Goal: Task Accomplishment & Management: Manage account settings

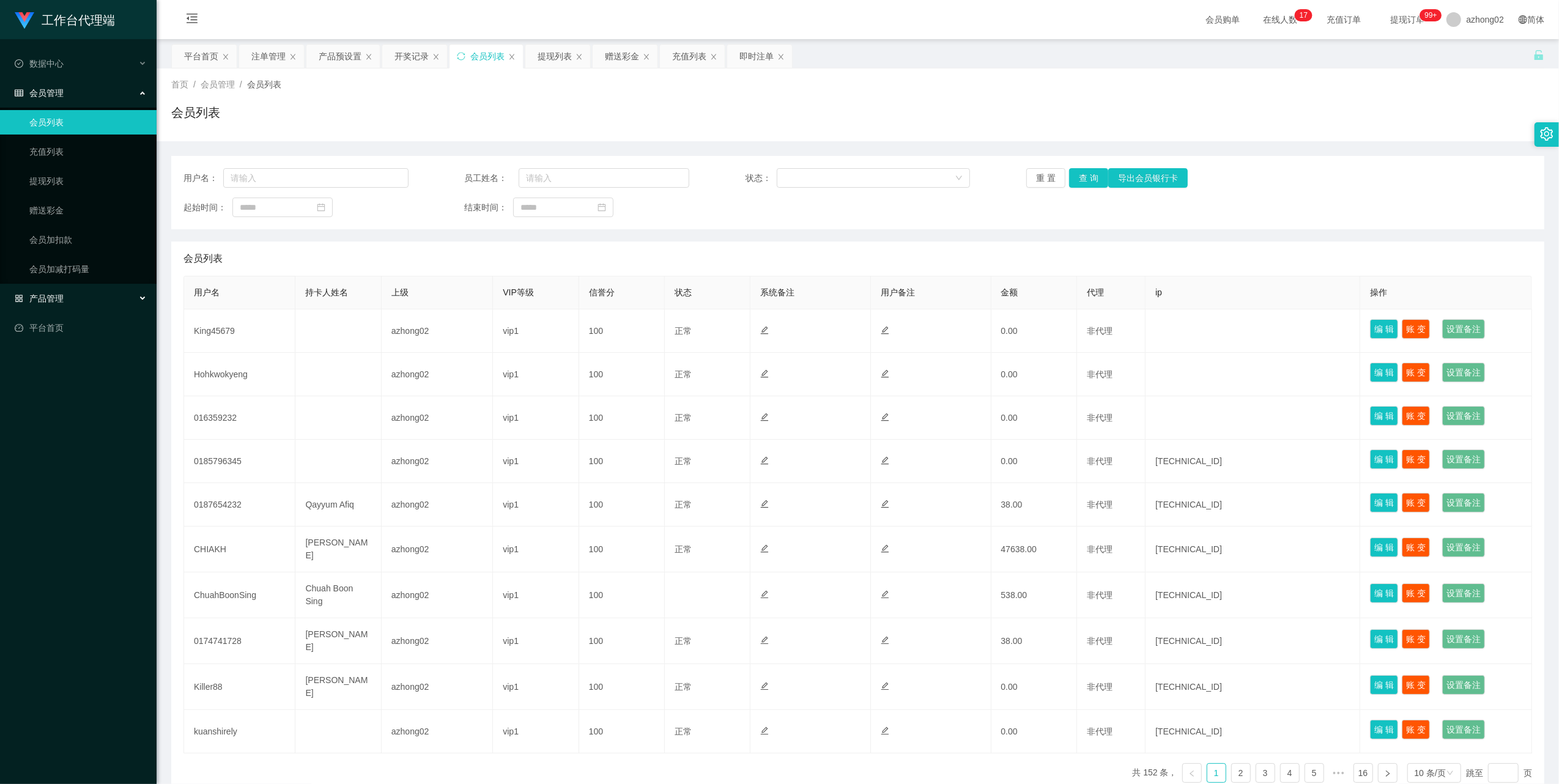
click at [61, 294] on span "产品管理" at bounding box center [39, 299] width 49 height 10
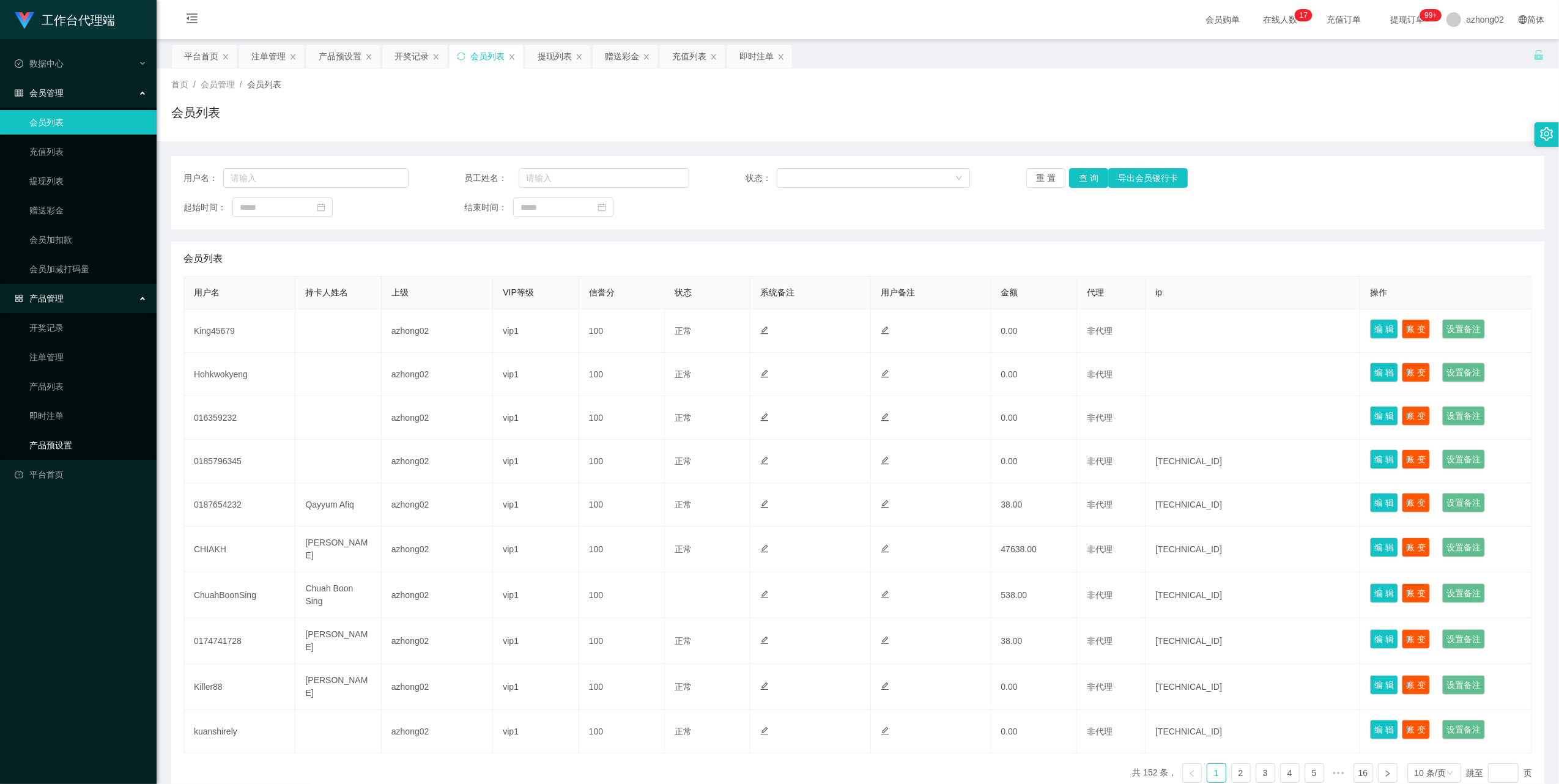
click at [65, 438] on link "产品预设置" at bounding box center [88, 445] width 117 height 25
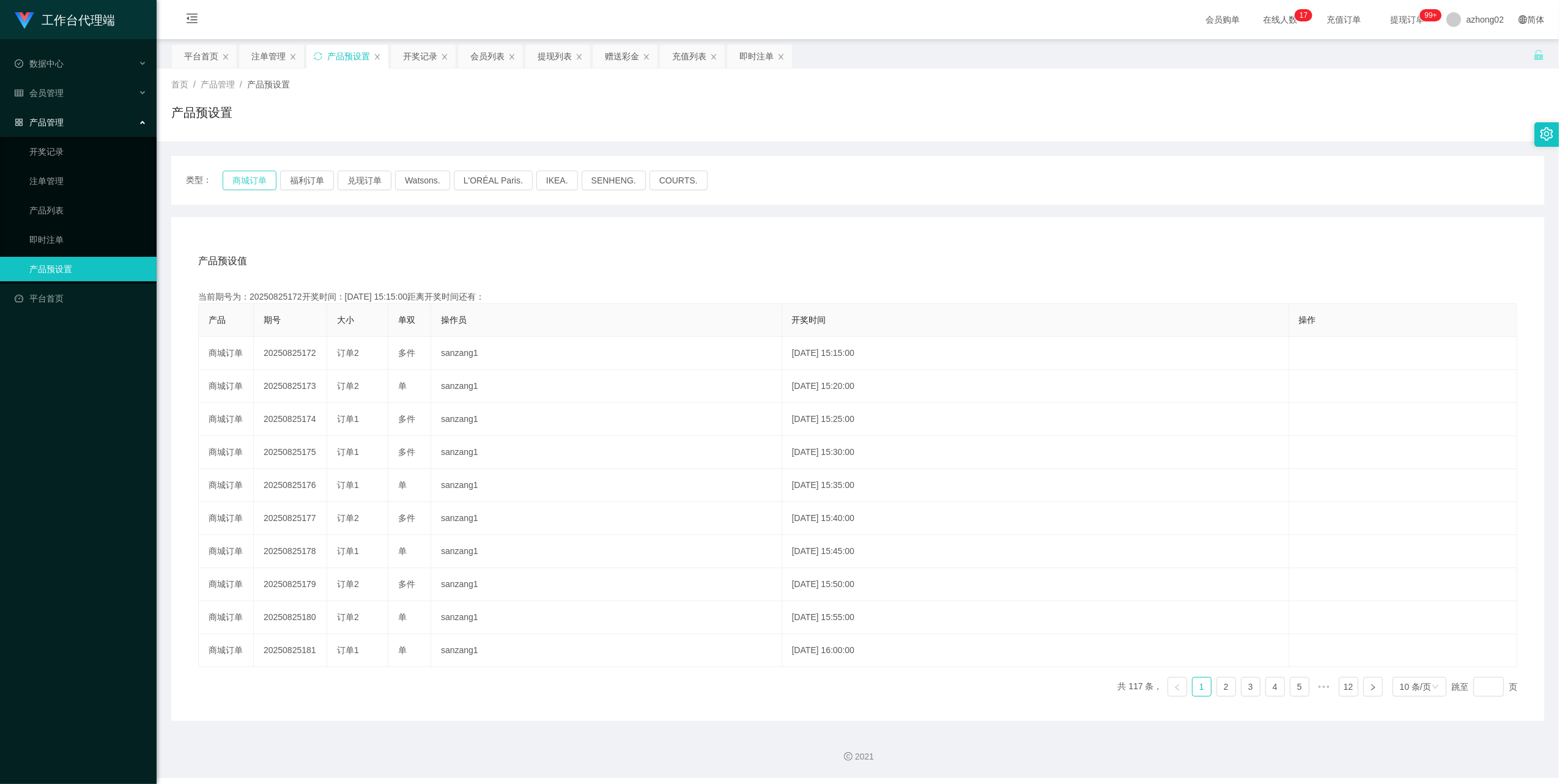
click at [258, 180] on button "商城订单" at bounding box center [249, 180] width 54 height 20
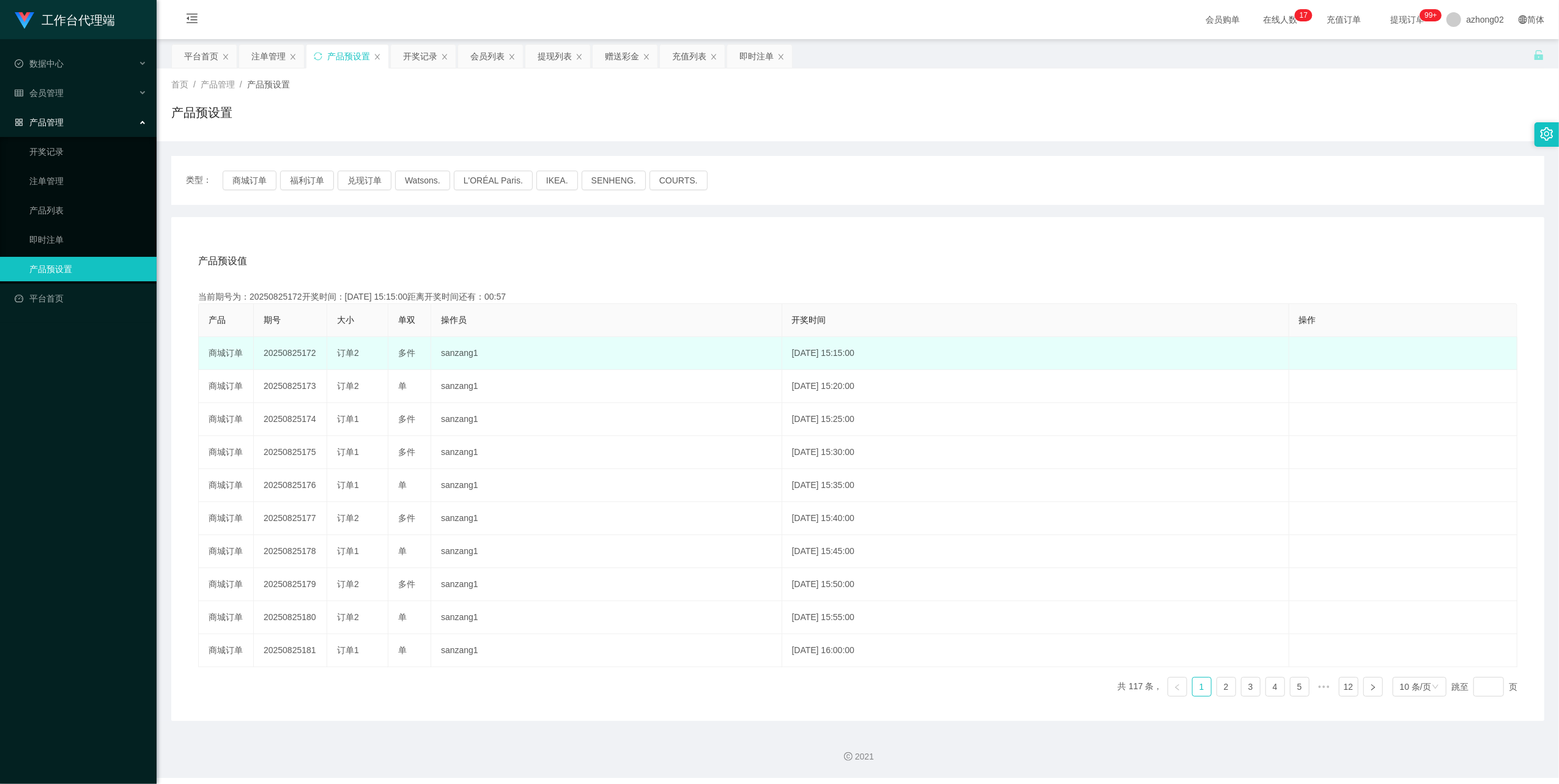
click at [297, 356] on td "20250825172" at bounding box center [290, 354] width 73 height 33
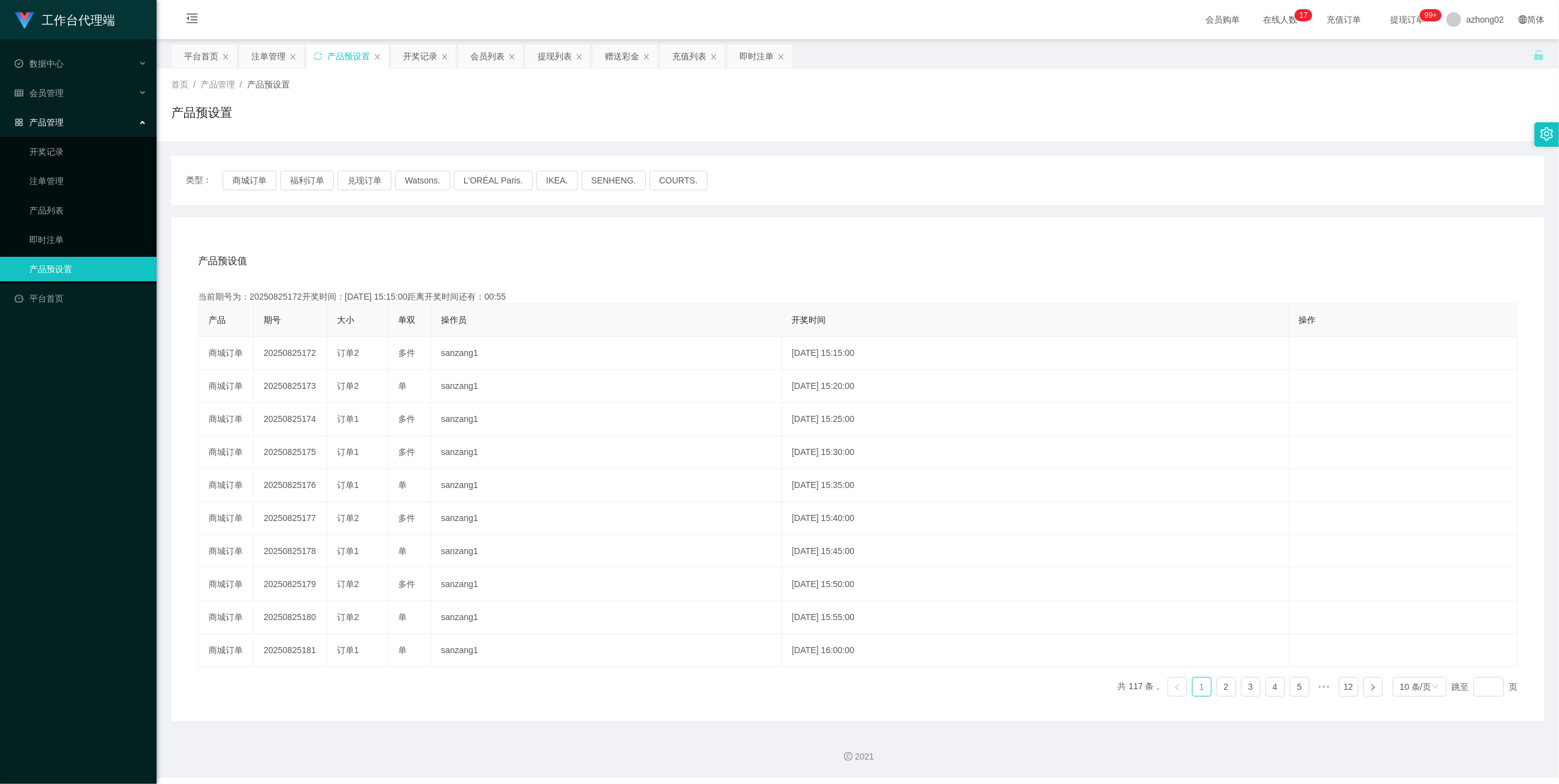
drag, startPoint x: 297, startPoint y: 356, endPoint x: 499, endPoint y: 320, distance: 205.2
click at [499, 320] on th "操作员" at bounding box center [607, 320] width 351 height 33
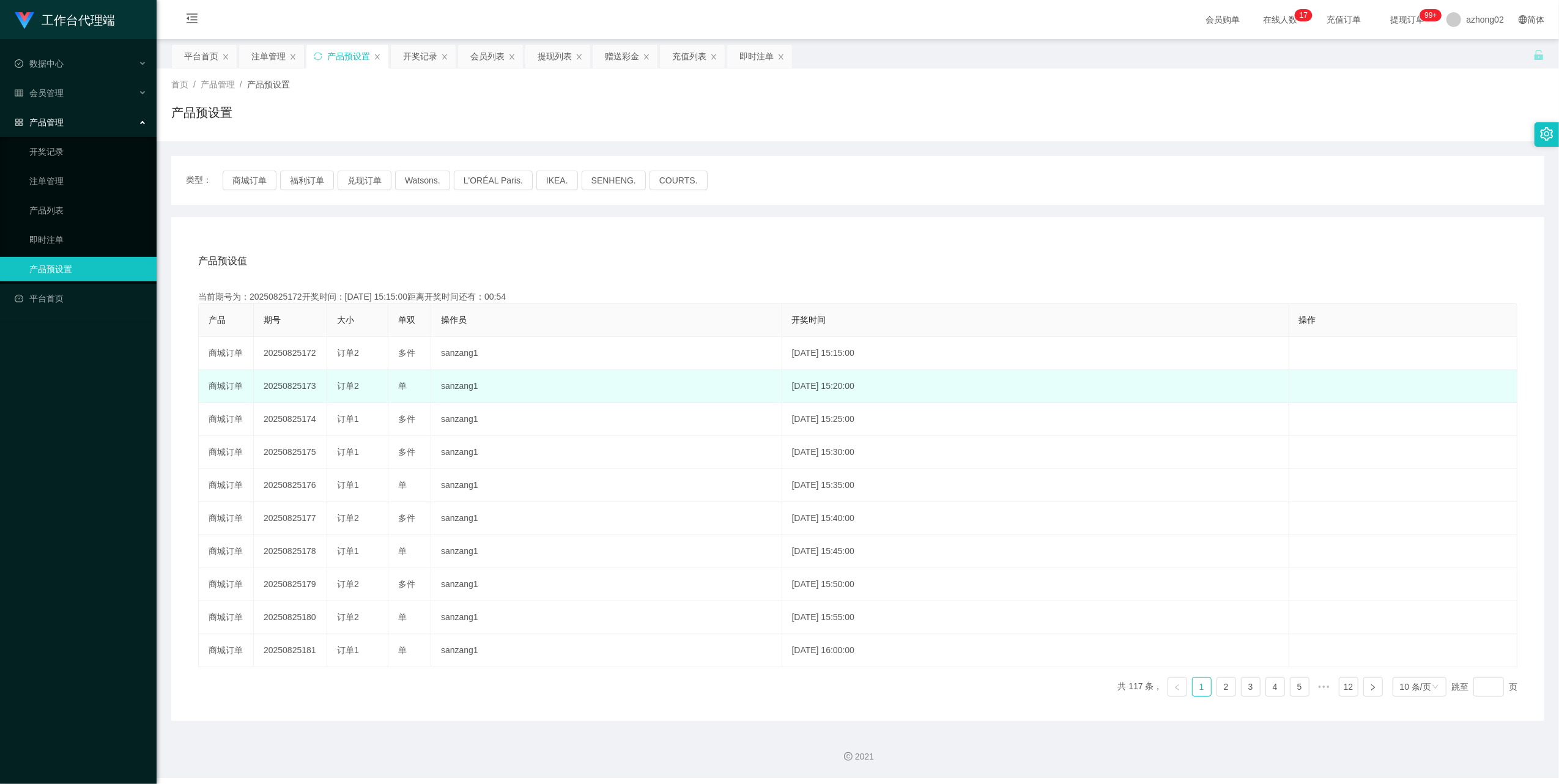
click at [284, 384] on td "20250825173" at bounding box center [290, 386] width 73 height 33
copy td "20250825173"
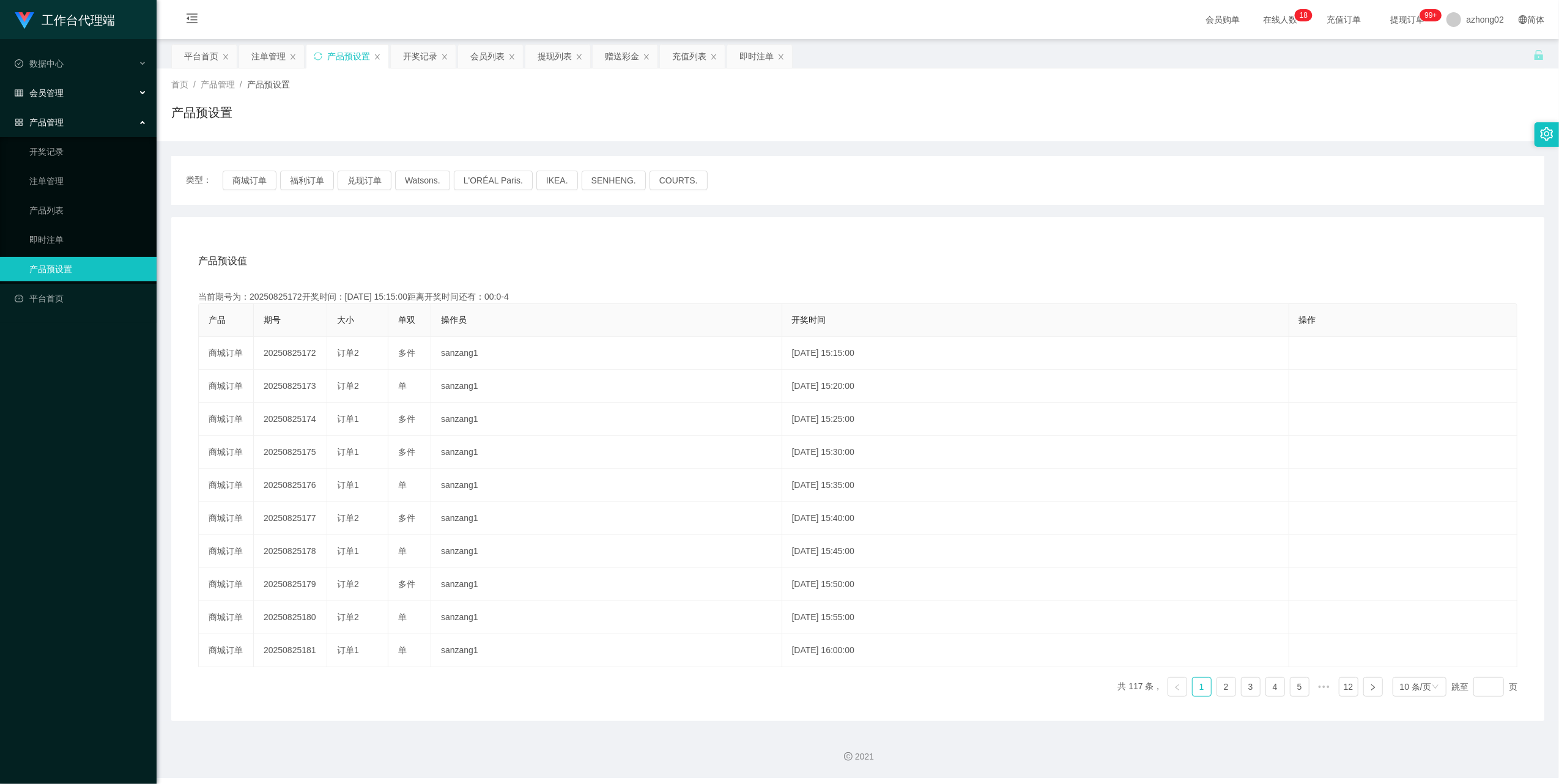
click at [53, 91] on span "会员管理" at bounding box center [39, 93] width 49 height 10
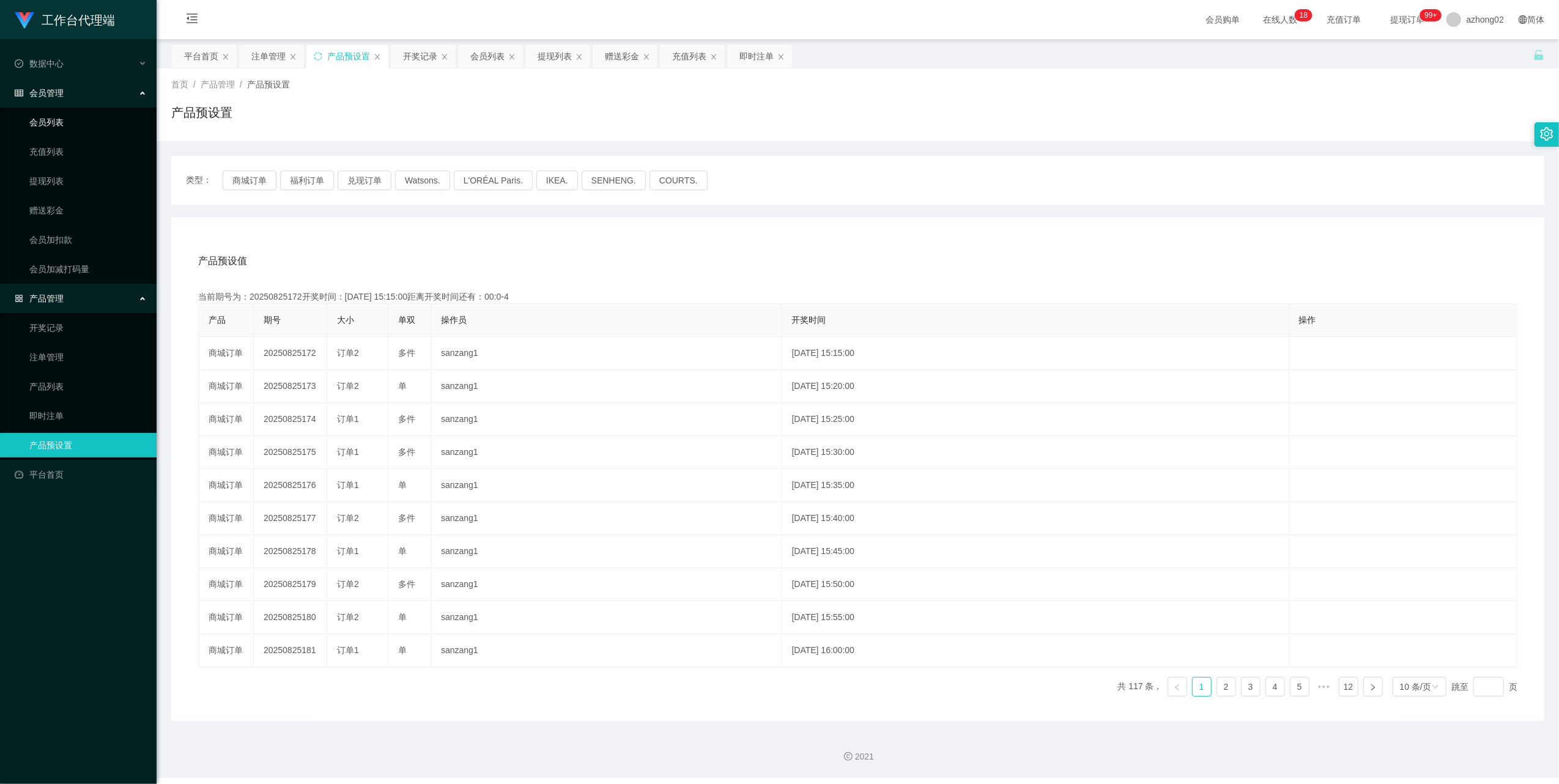
click at [53, 116] on link "会员列表" at bounding box center [88, 122] width 117 height 25
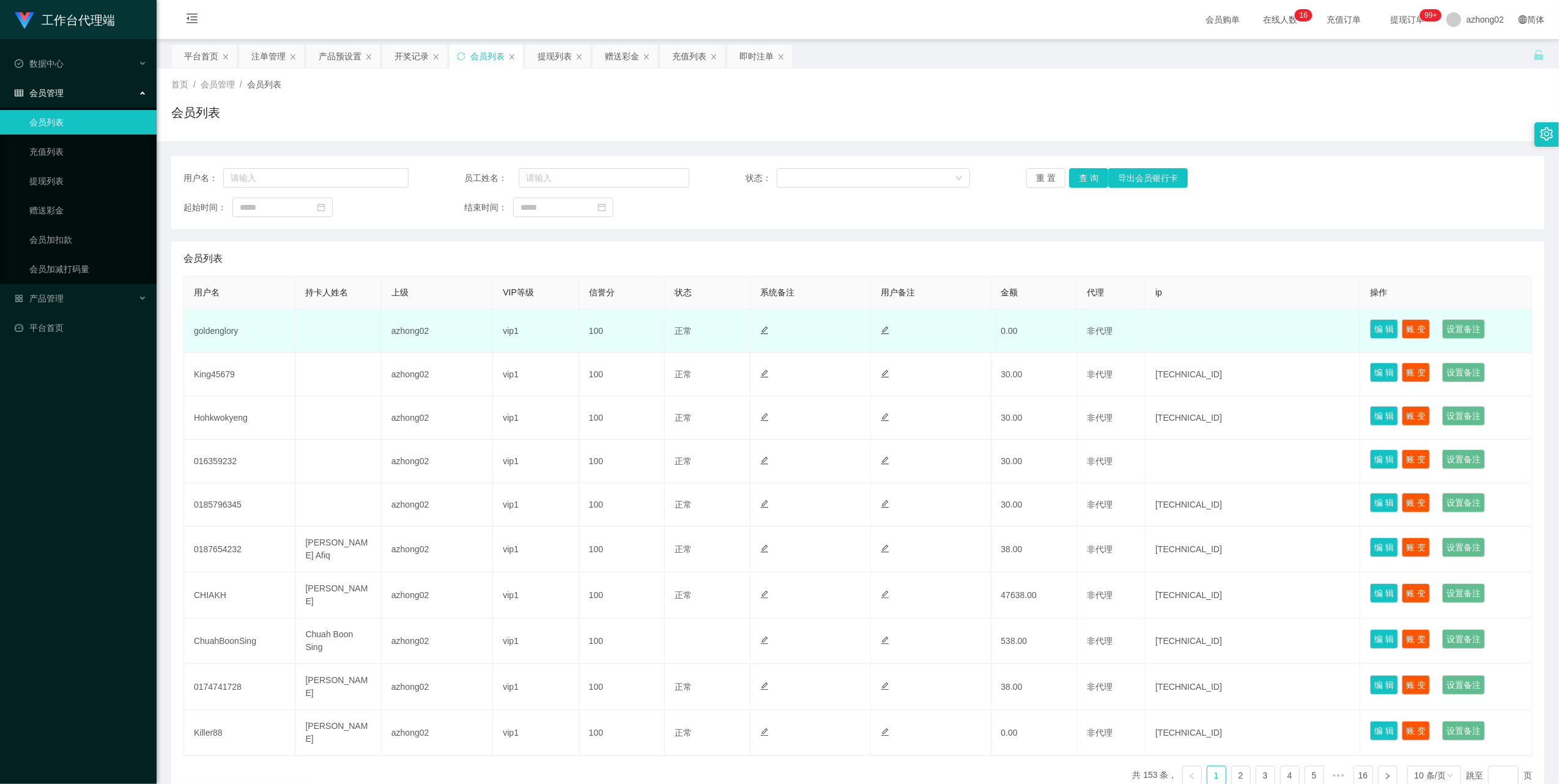
click at [225, 333] on td "goldenglory" at bounding box center [240, 331] width 112 height 43
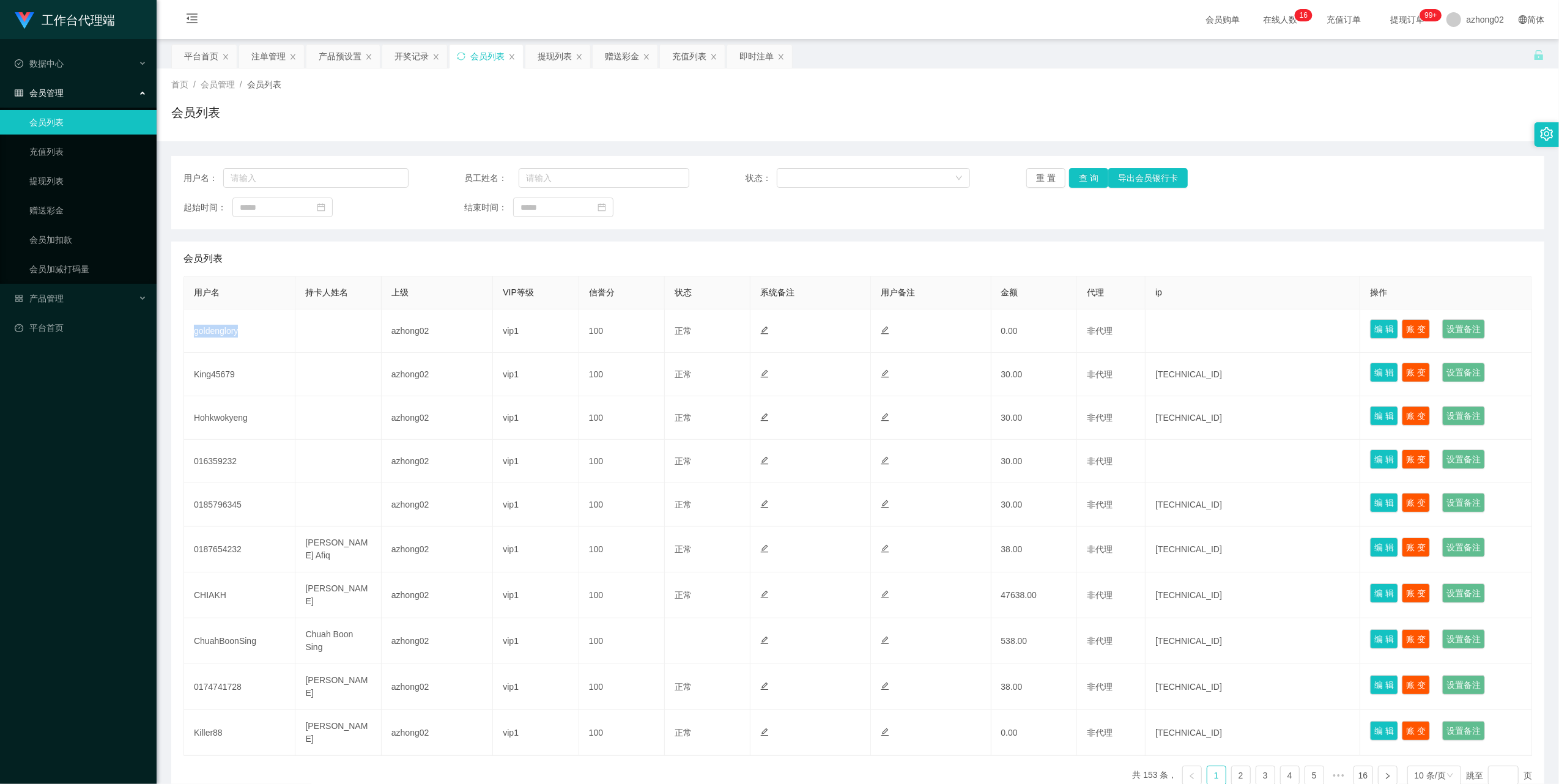
copy td "goldenglory"
drag, startPoint x: 39, startPoint y: 203, endPoint x: 91, endPoint y: 197, distance: 52.3
click at [39, 203] on link "赠送彩金" at bounding box center [88, 210] width 117 height 25
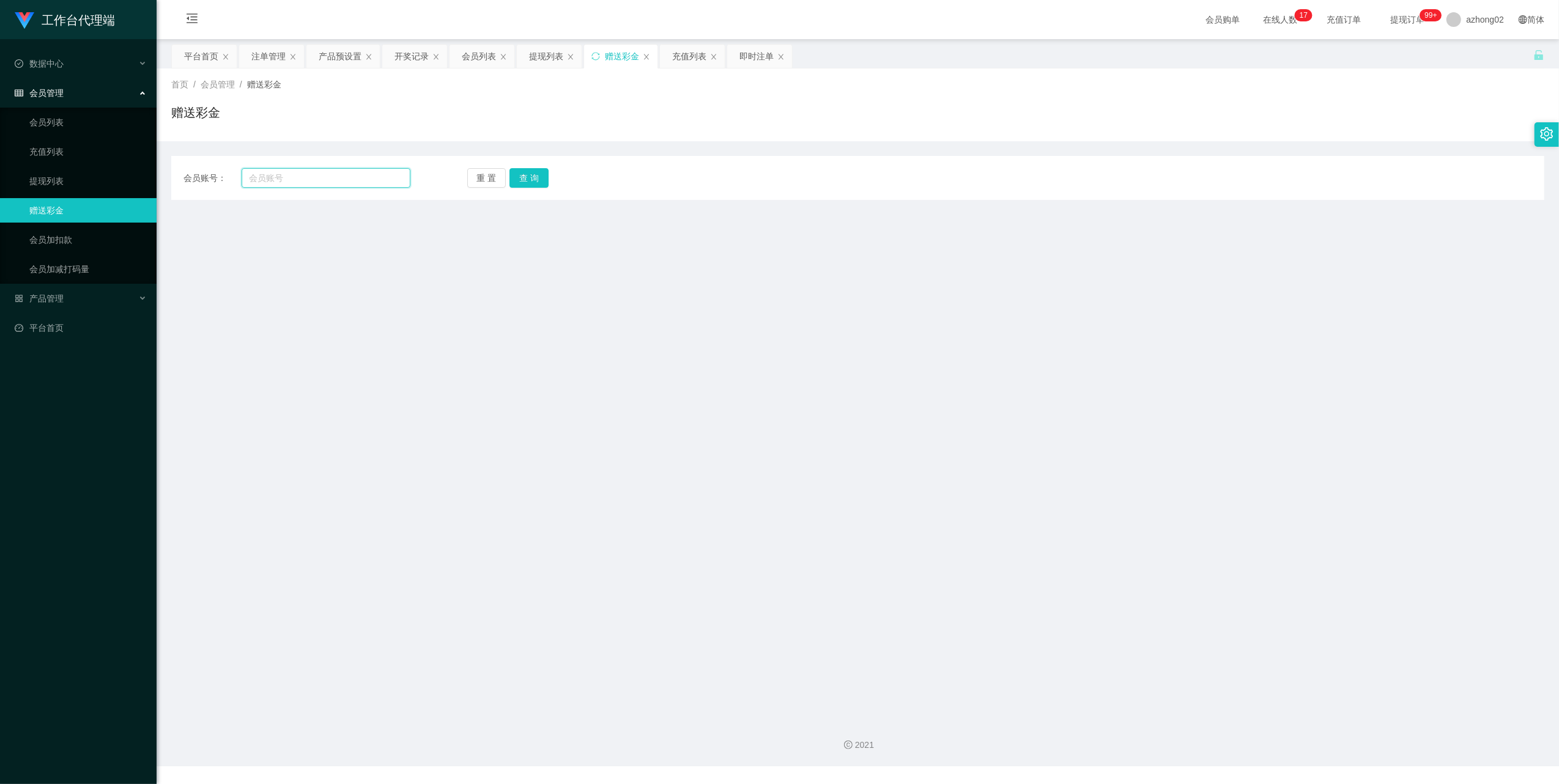
drag, startPoint x: 284, startPoint y: 178, endPoint x: 328, endPoint y: 175, distance: 44.1
click at [286, 178] on input "text" at bounding box center [325, 178] width 169 height 20
paste input "Hohkwokyeng"
type input "Hohkwokyeng"
click at [541, 182] on button "查 询" at bounding box center [529, 178] width 39 height 20
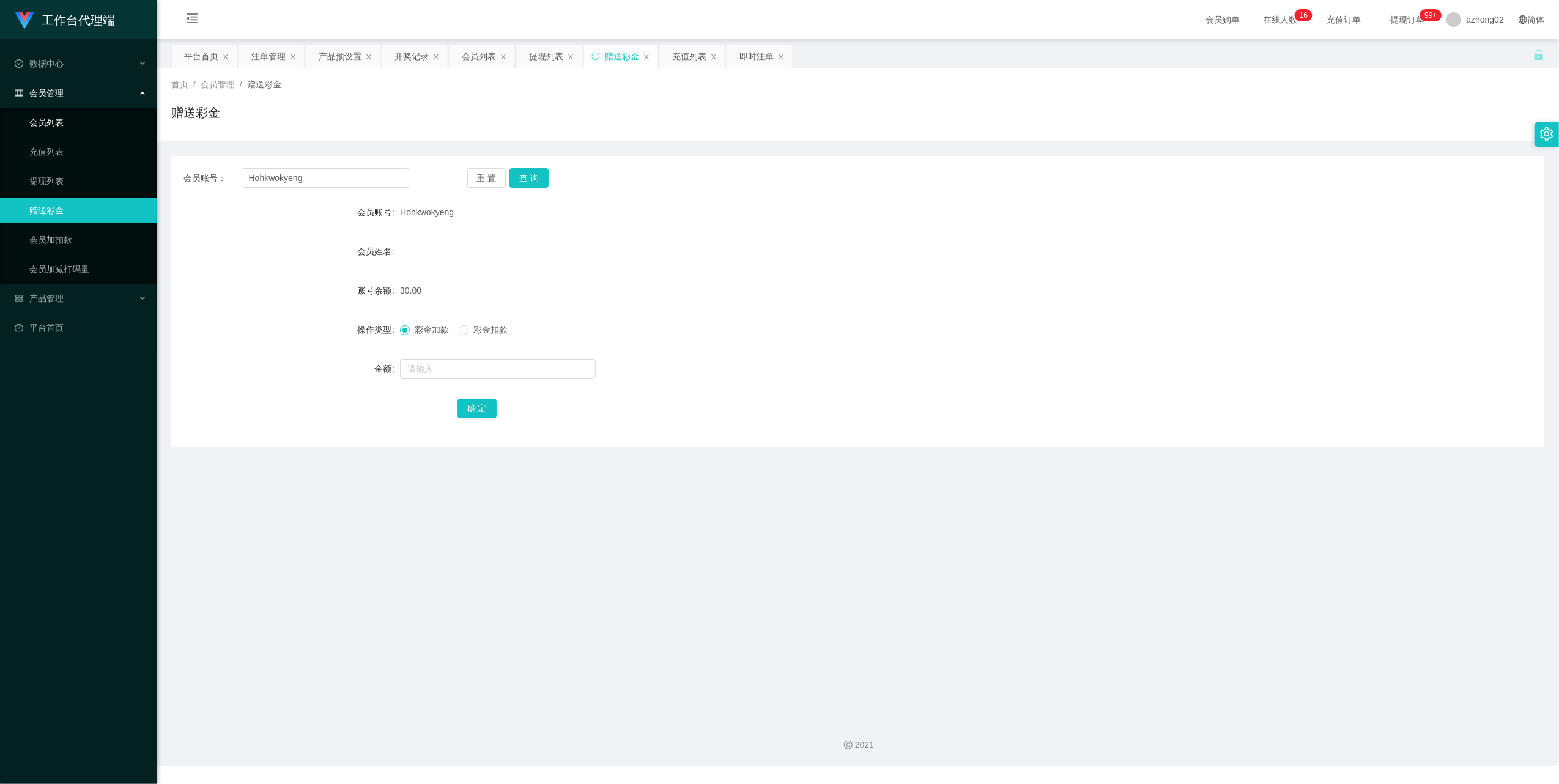
drag, startPoint x: 42, startPoint y: 117, endPoint x: 41, endPoint y: 89, distance: 28.0
click at [42, 117] on link "会员列表" at bounding box center [88, 122] width 117 height 25
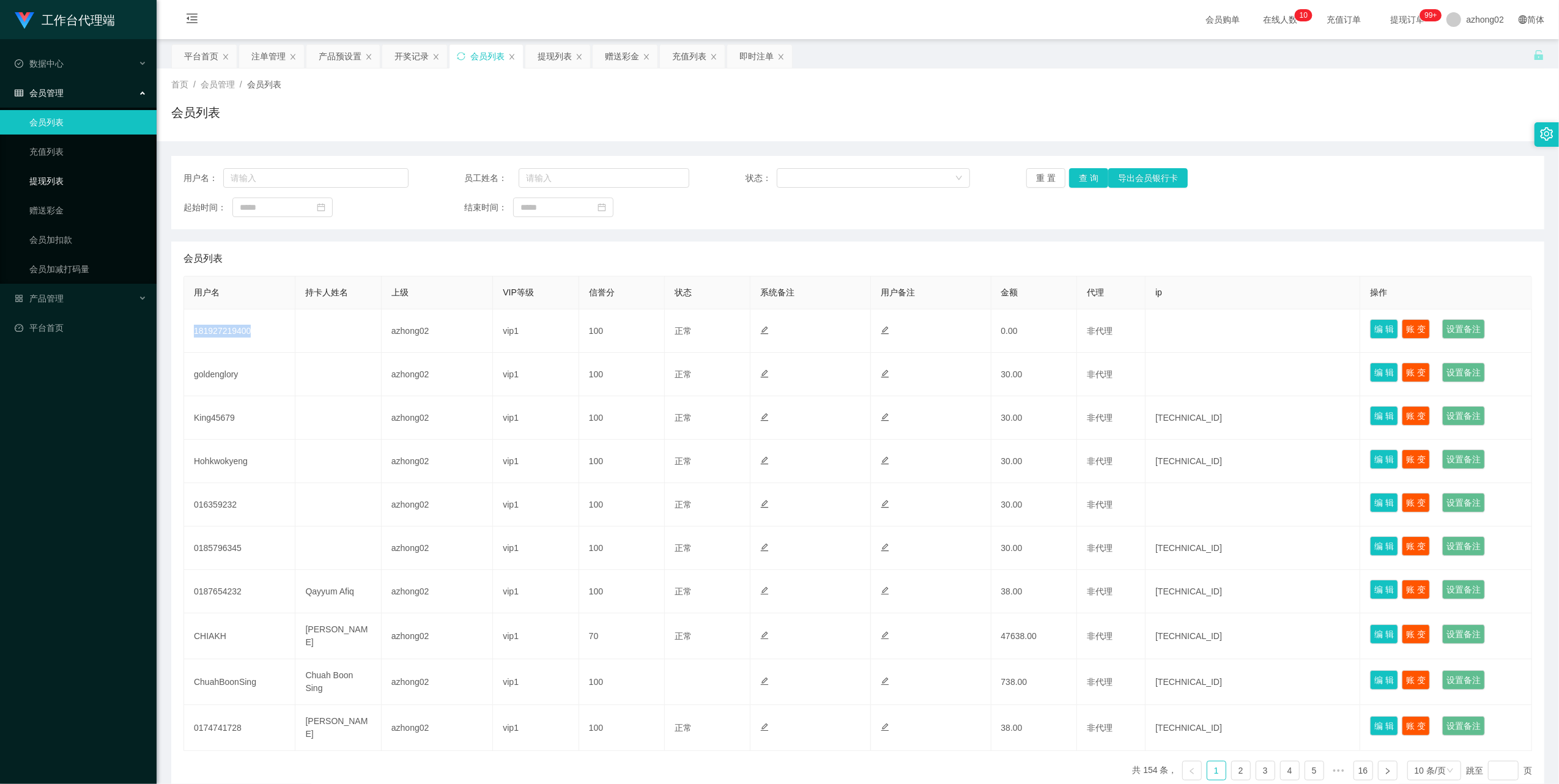
click at [54, 174] on link "提现列表" at bounding box center [88, 181] width 117 height 25
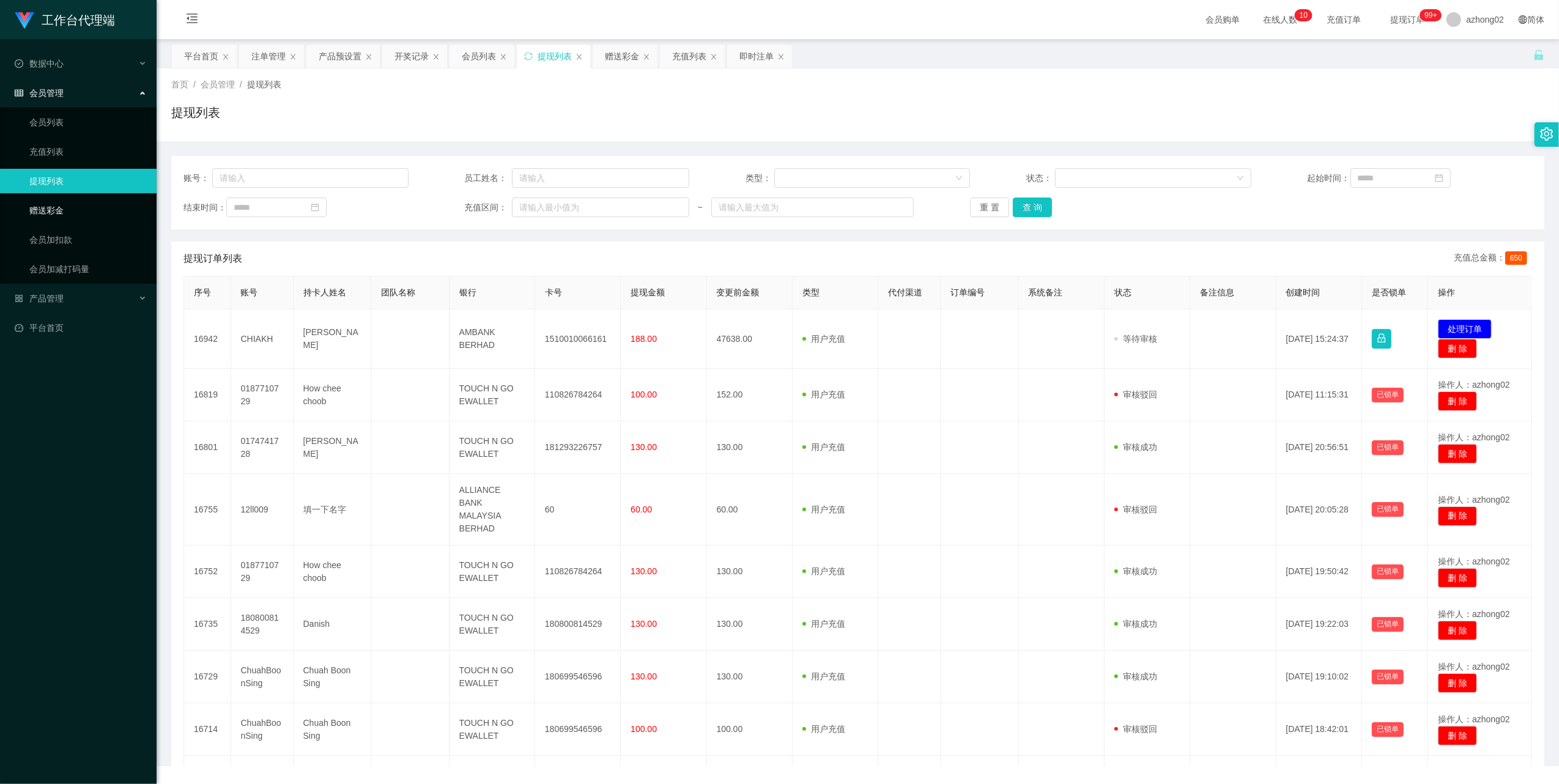
click at [46, 204] on link "赠送彩金" at bounding box center [88, 210] width 117 height 25
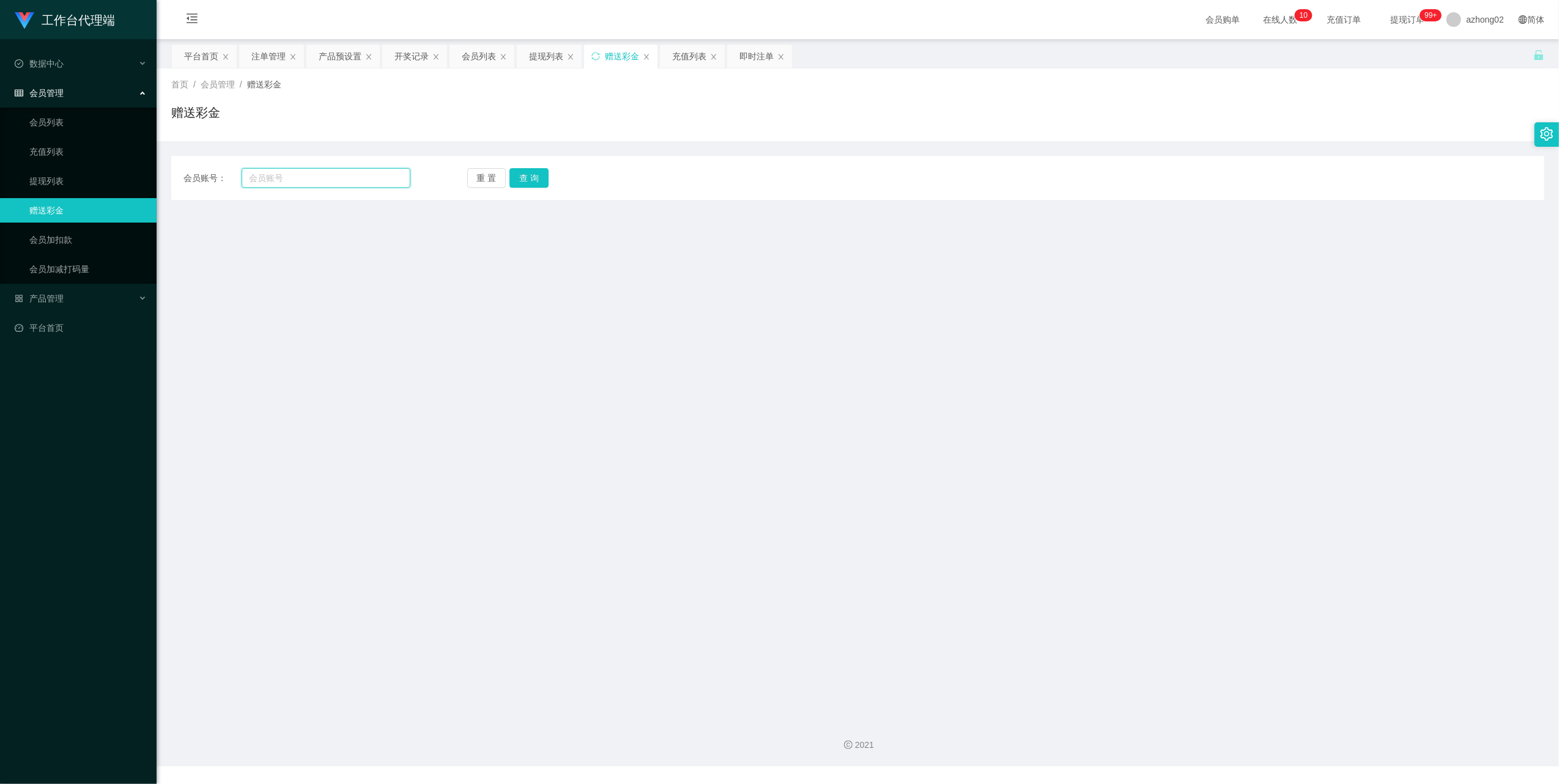
drag, startPoint x: 292, startPoint y: 186, endPoint x: 358, endPoint y: 178, distance: 66.5
click at [294, 186] on input "text" at bounding box center [325, 178] width 169 height 20
paste input "0185796345"
type input "0185796345"
drag, startPoint x: 536, startPoint y: 186, endPoint x: 531, endPoint y: 198, distance: 13.0
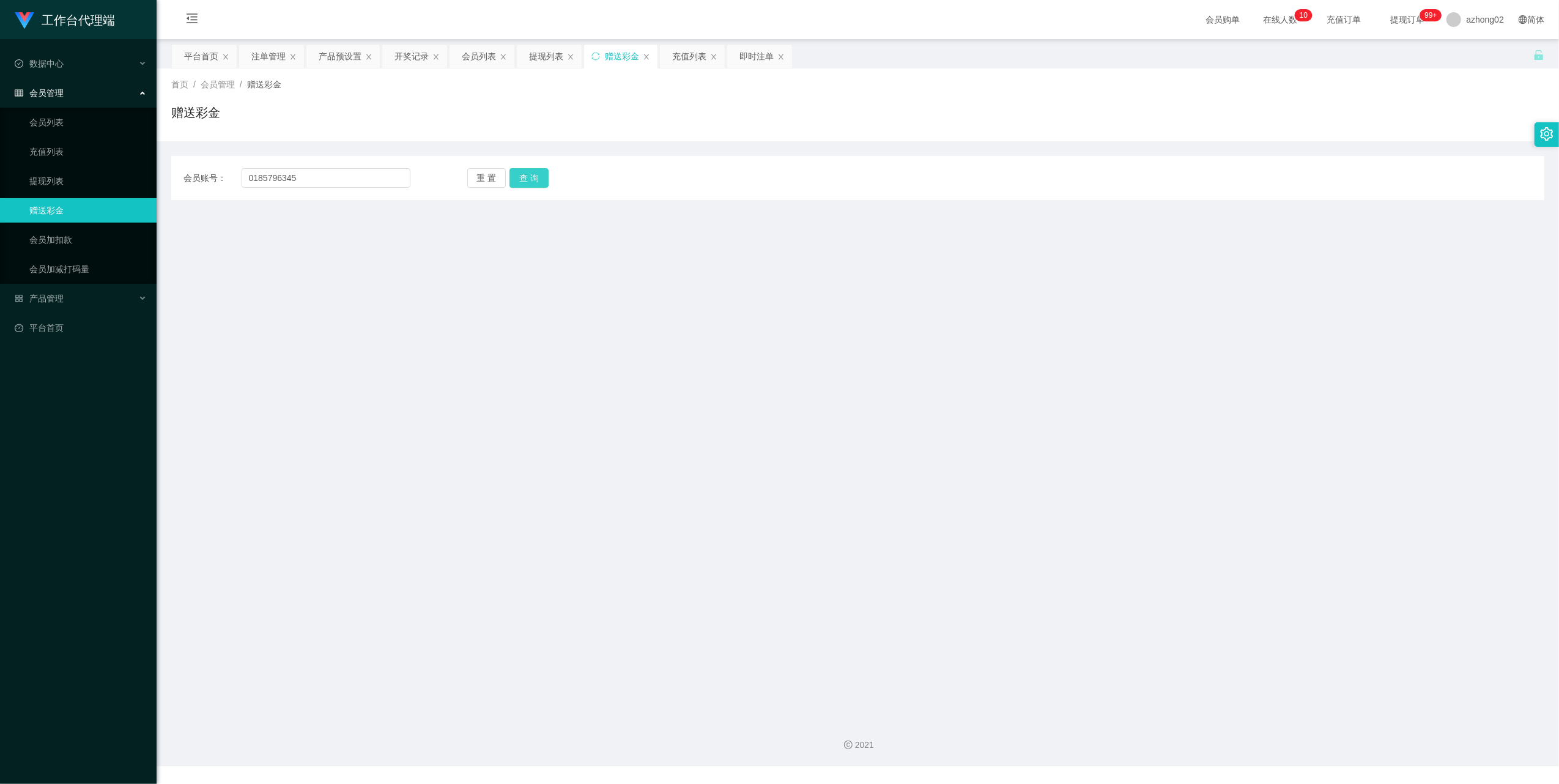
click at [534, 186] on button "查 询" at bounding box center [529, 178] width 39 height 20
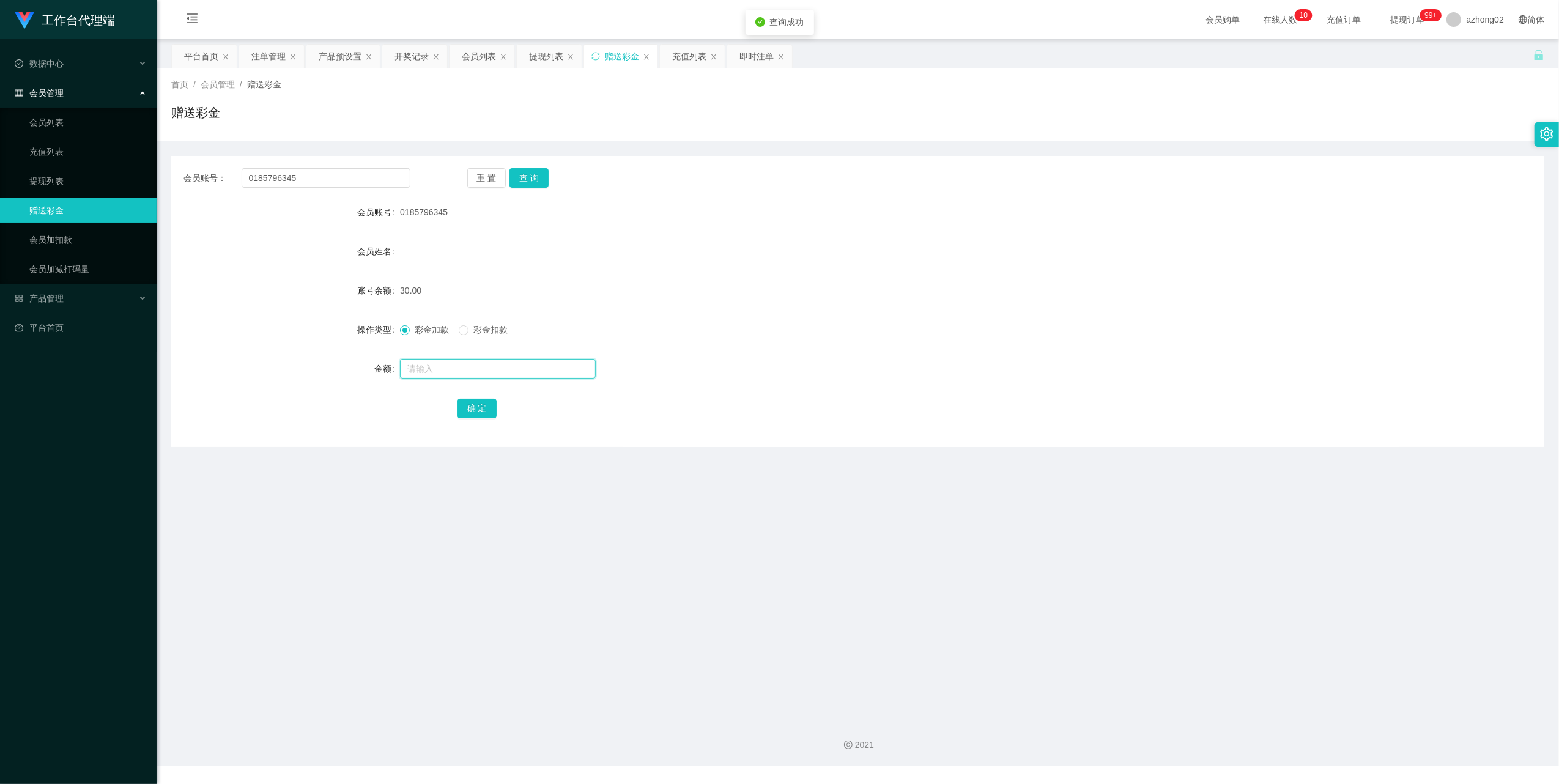
click at [460, 367] on input "text" at bounding box center [498, 368] width 196 height 20
type input "60"
click at [468, 401] on button "确 定" at bounding box center [477, 408] width 39 height 20
click at [451, 368] on input "text" at bounding box center [498, 368] width 196 height 20
click at [473, 331] on span "彩金扣款" at bounding box center [490, 330] width 44 height 10
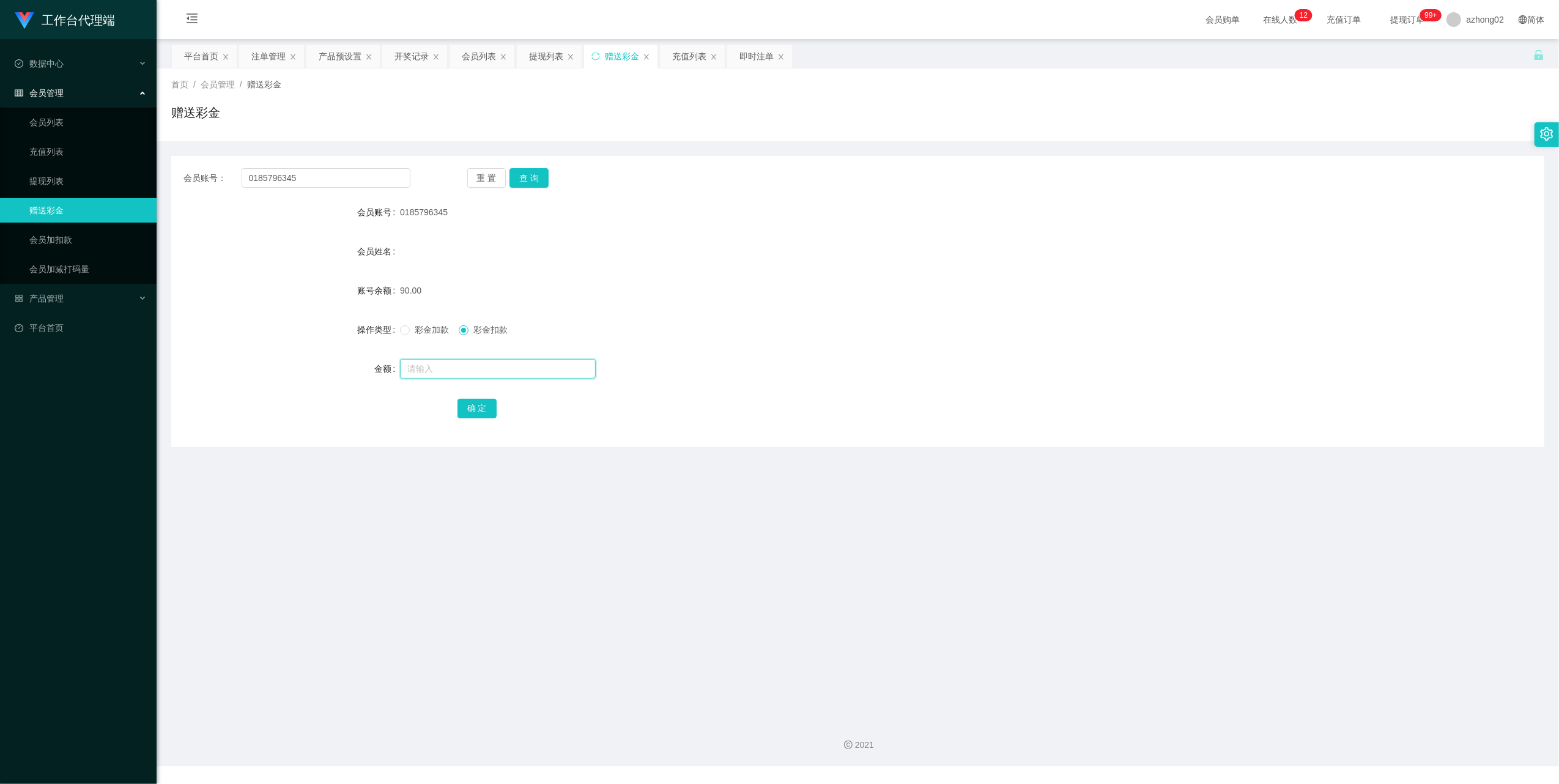
click at [460, 370] on input "text" at bounding box center [498, 368] width 196 height 20
type input "30"
drag, startPoint x: 472, startPoint y: 411, endPoint x: 481, endPoint y: 404, distance: 11.4
click at [472, 411] on button "确 定" at bounding box center [477, 408] width 39 height 20
click at [69, 170] on link "提现列表" at bounding box center [88, 181] width 117 height 25
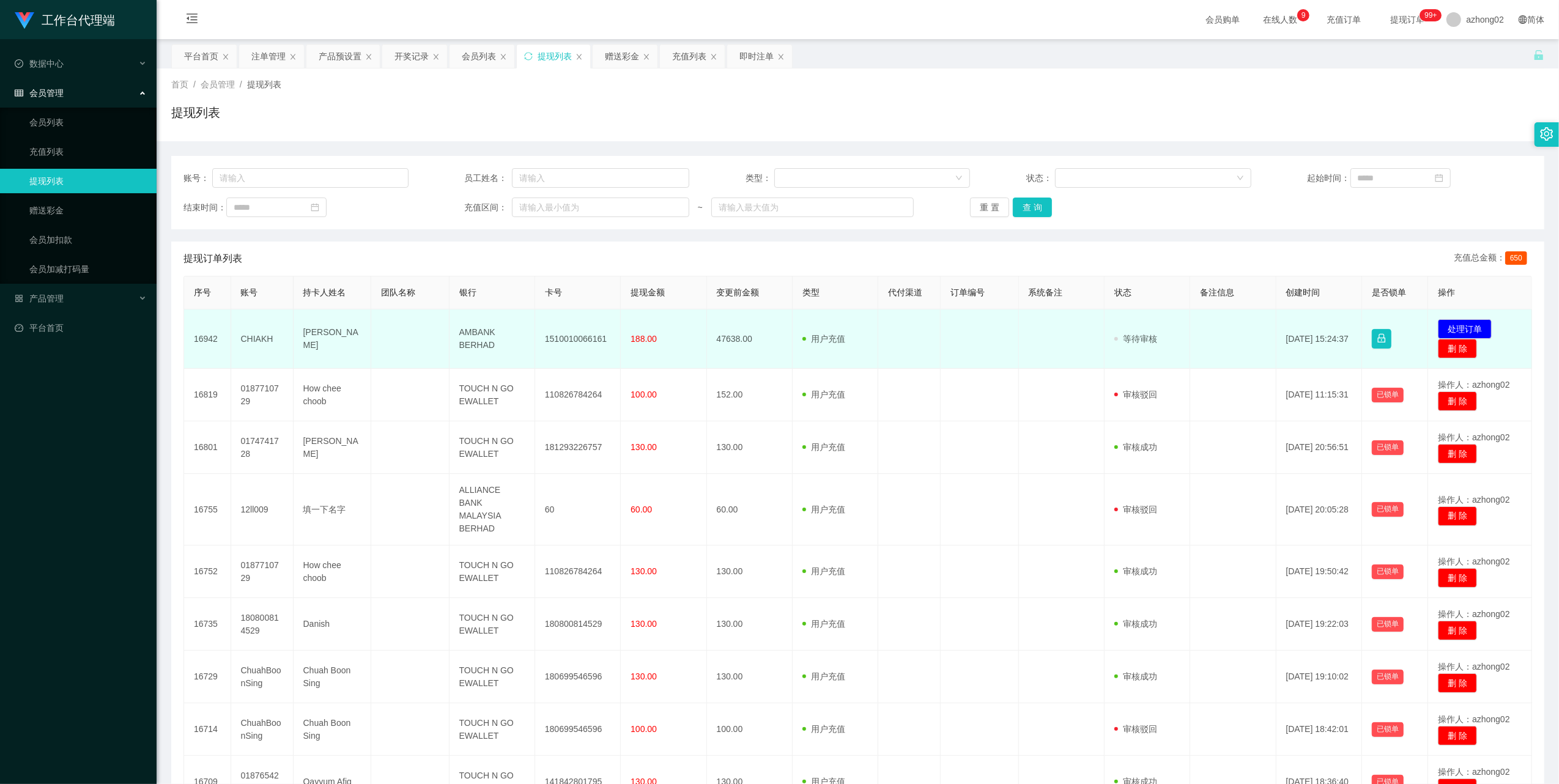
click at [323, 335] on td "[PERSON_NAME]" at bounding box center [333, 339] width 78 height 59
click at [259, 338] on td "CHIAKH" at bounding box center [262, 339] width 62 height 59
copy td "CHIAKH"
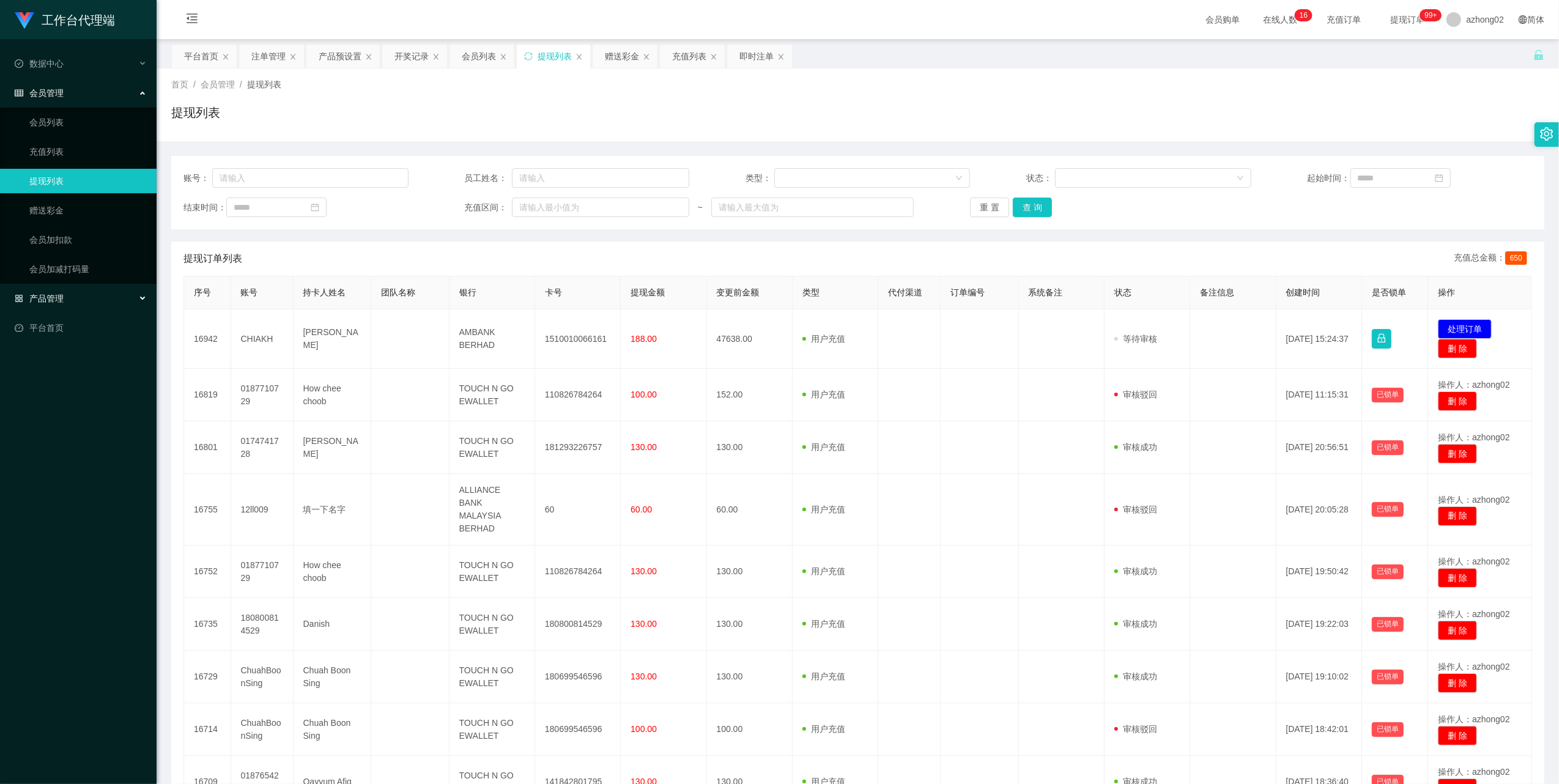
click at [54, 293] on span "产品管理" at bounding box center [39, 299] width 49 height 10
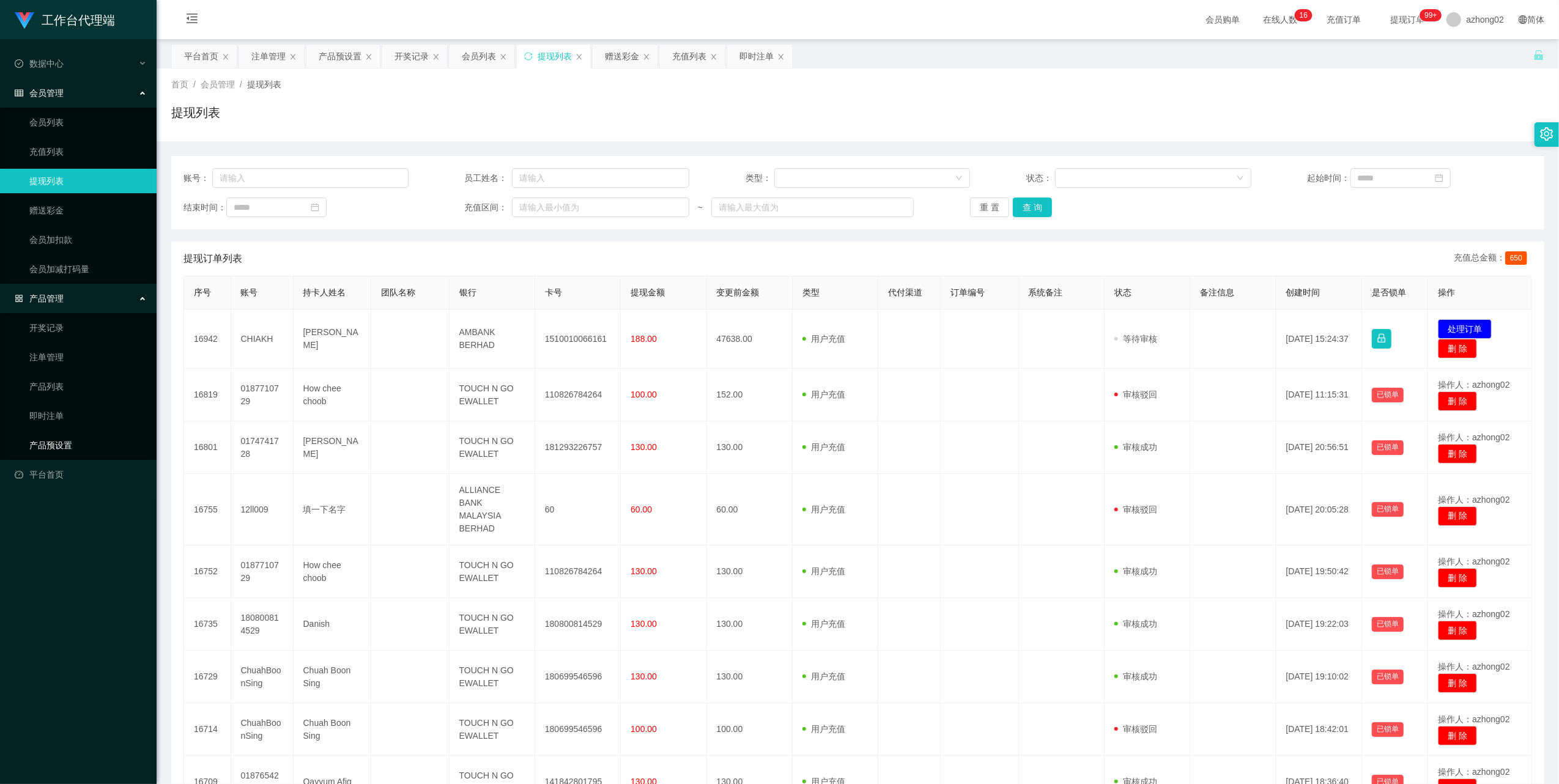
drag, startPoint x: 53, startPoint y: 441, endPoint x: 101, endPoint y: 430, distance: 49.2
click at [54, 441] on link "产品预设置" at bounding box center [88, 445] width 117 height 25
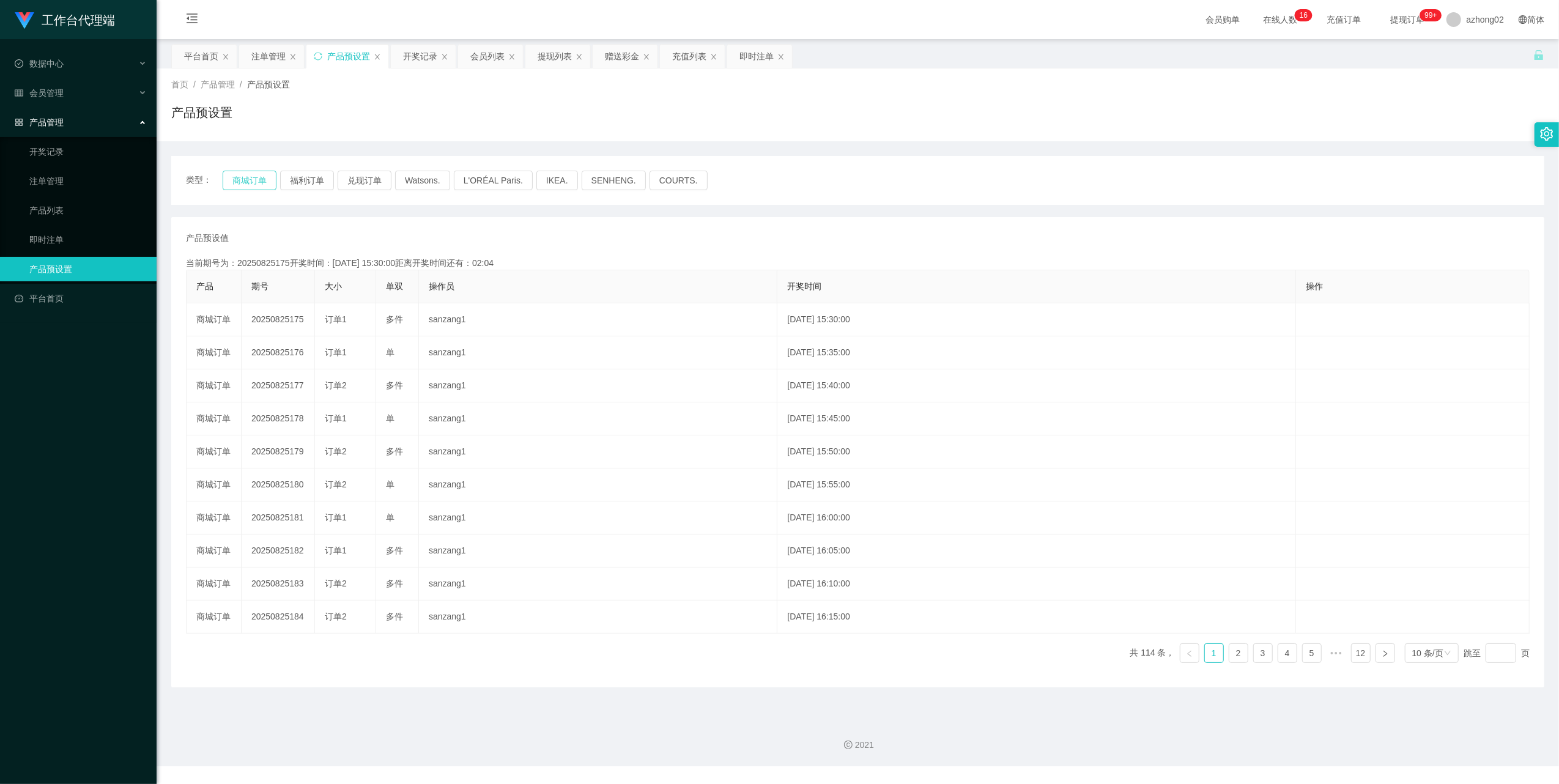
click at [249, 179] on button "商城订单" at bounding box center [249, 180] width 54 height 20
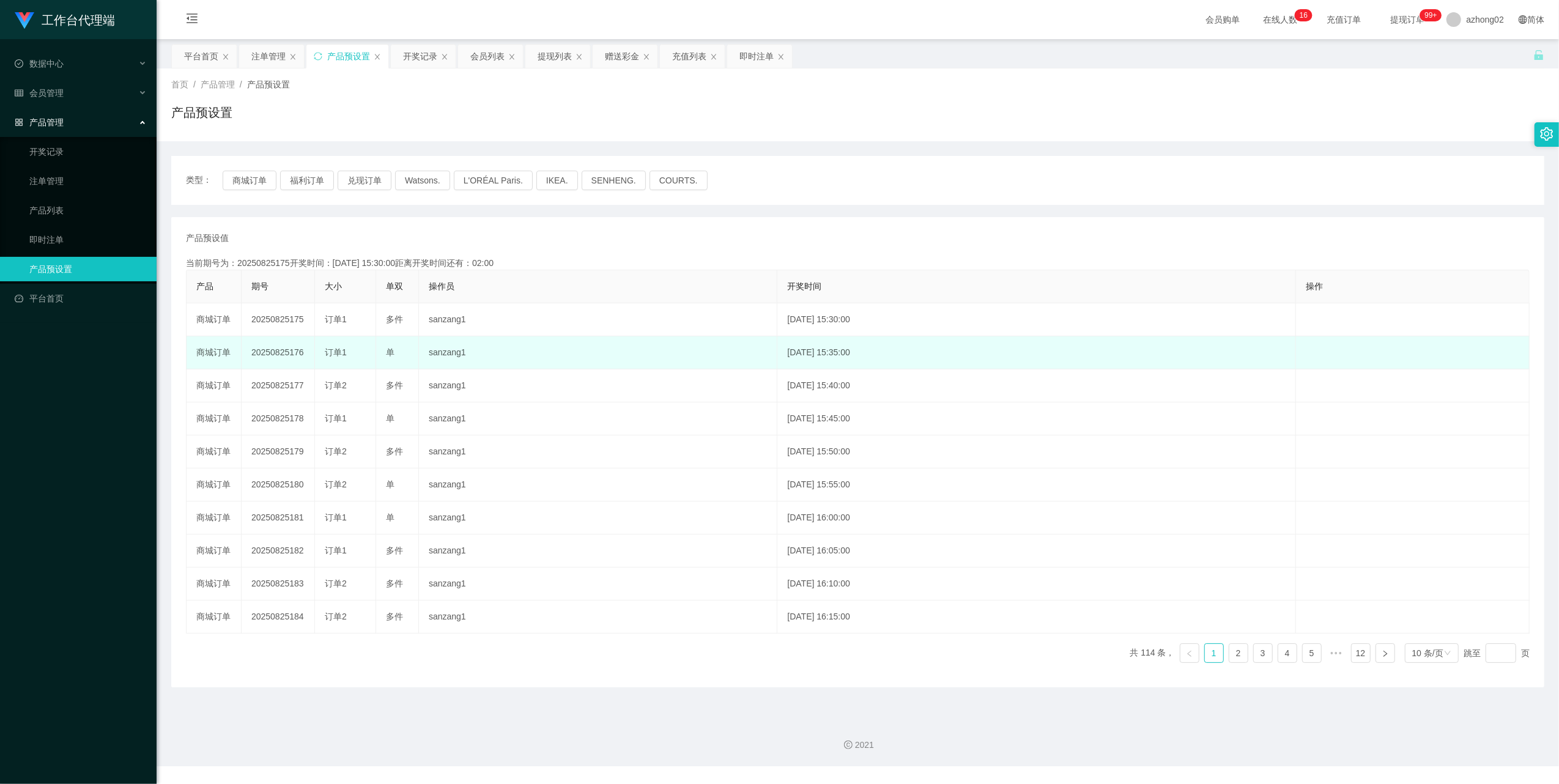
click at [277, 351] on td "20250825176" at bounding box center [278, 353] width 73 height 33
copy td "20250825176"
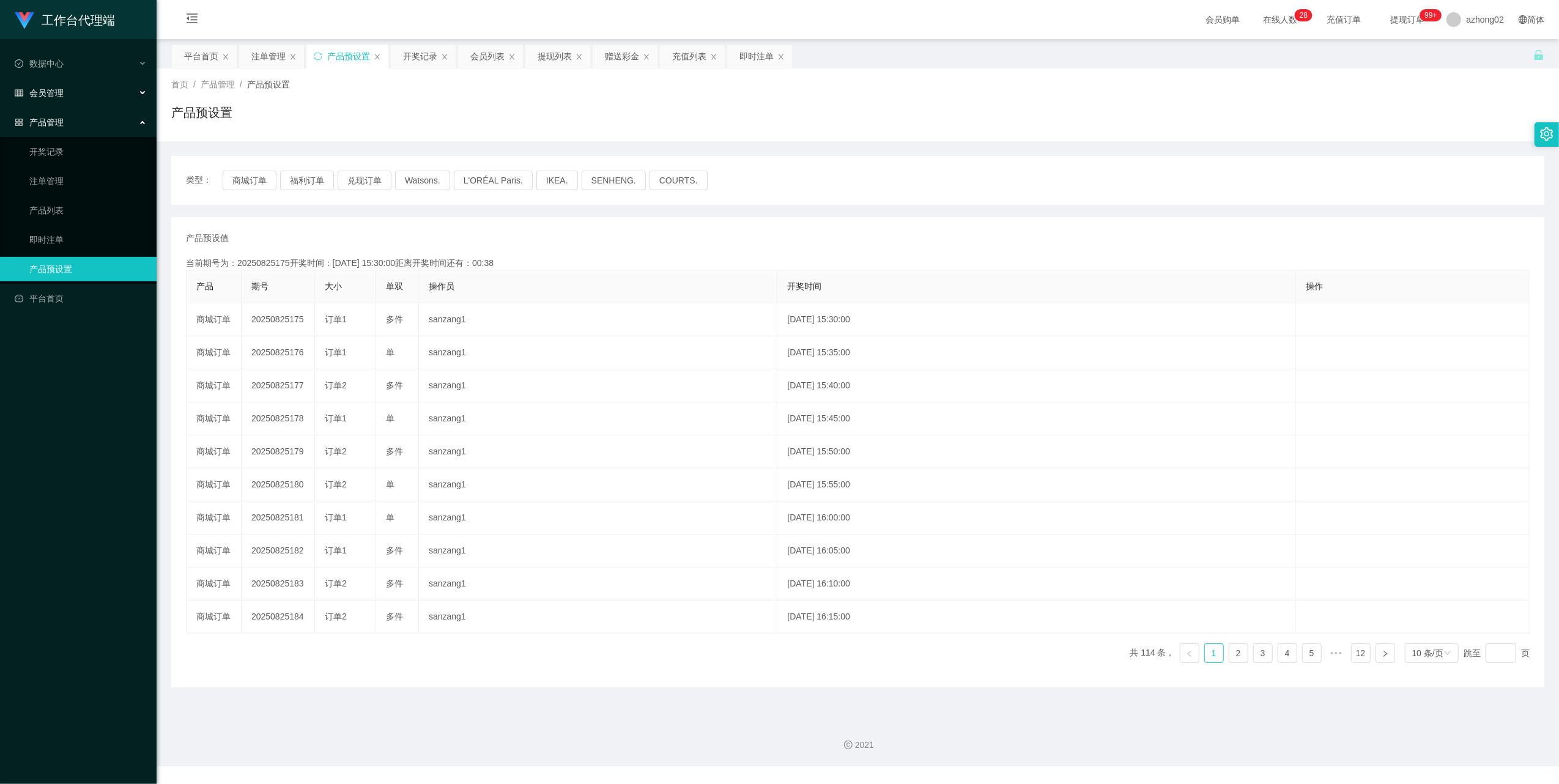
click at [41, 96] on div "会员管理" at bounding box center [78, 93] width 157 height 25
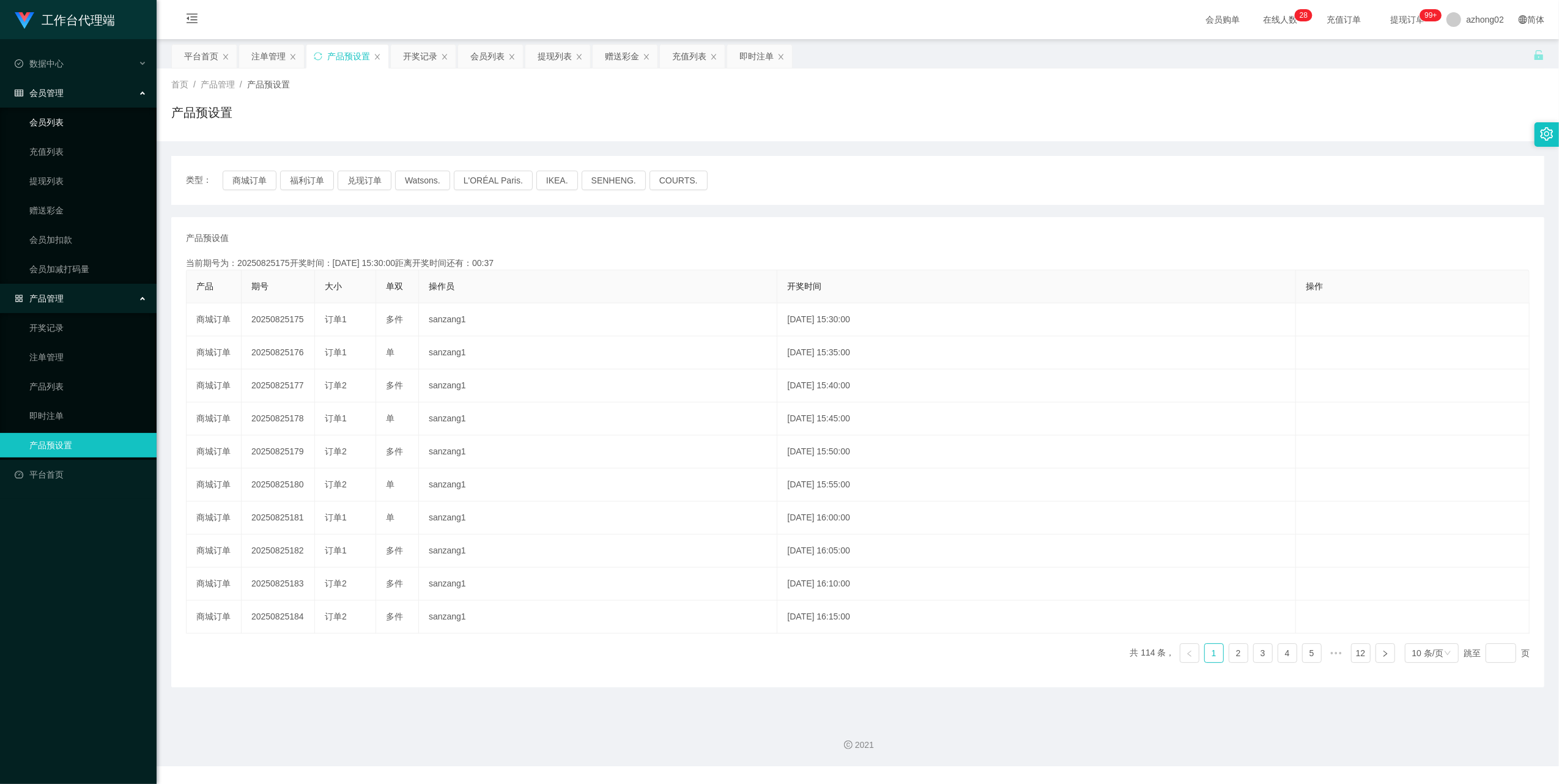
click at [54, 119] on link "会员列表" at bounding box center [88, 122] width 117 height 25
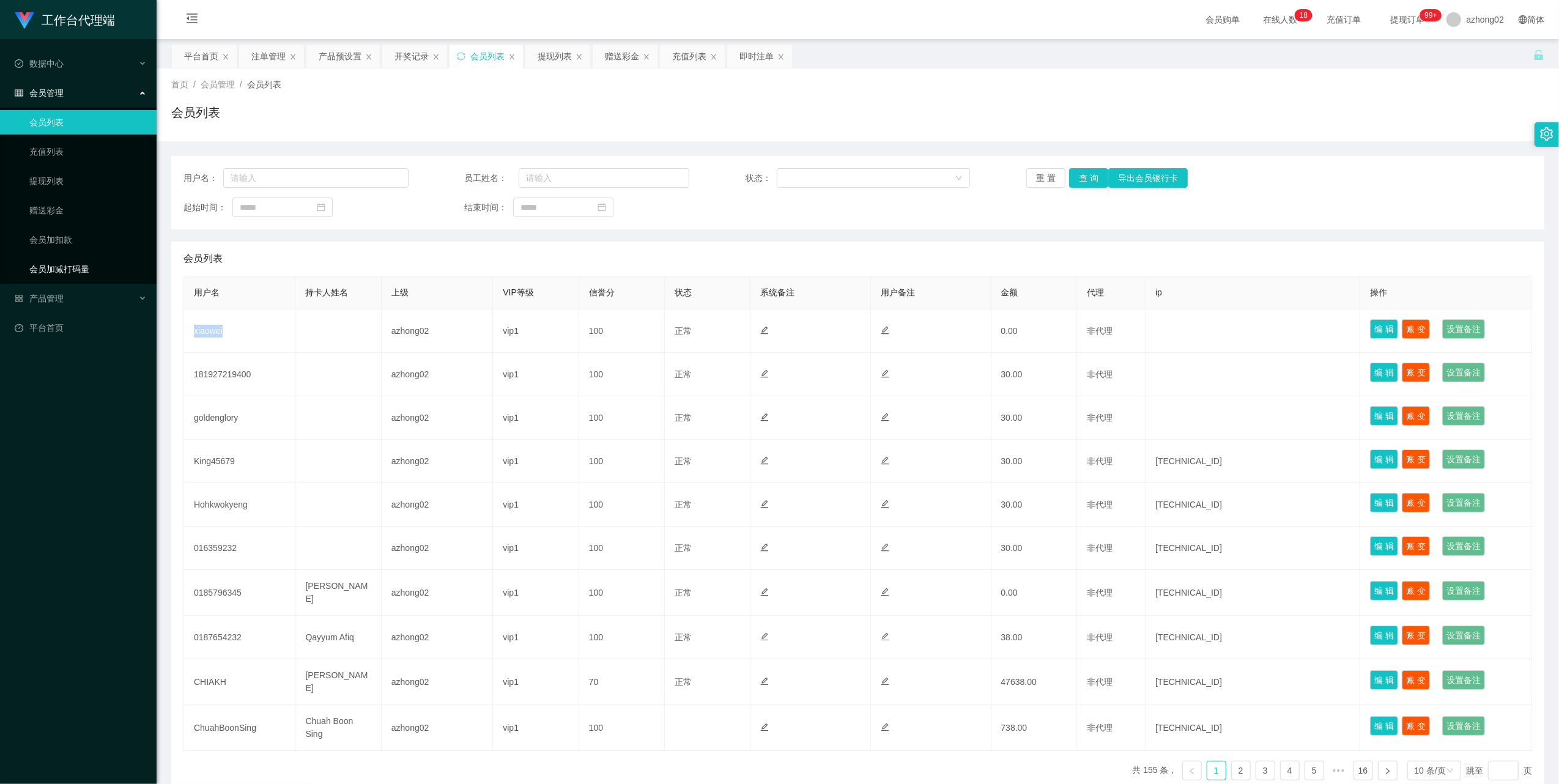
drag, startPoint x: 40, startPoint y: 265, endPoint x: 54, endPoint y: 277, distance: 18.4
click at [41, 265] on link "会员加减打码量" at bounding box center [88, 269] width 117 height 25
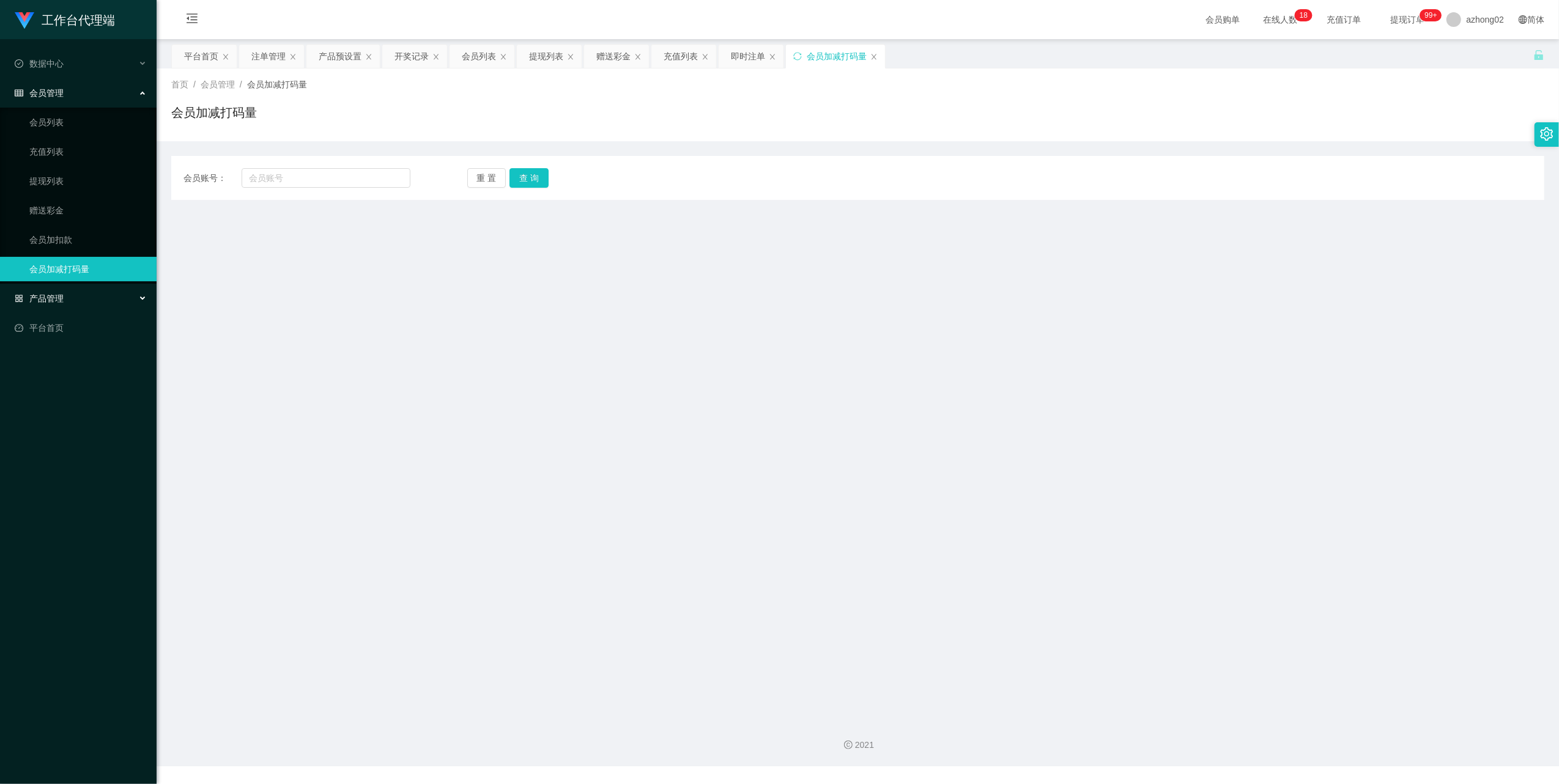
click at [55, 293] on span "产品管理" at bounding box center [39, 299] width 49 height 10
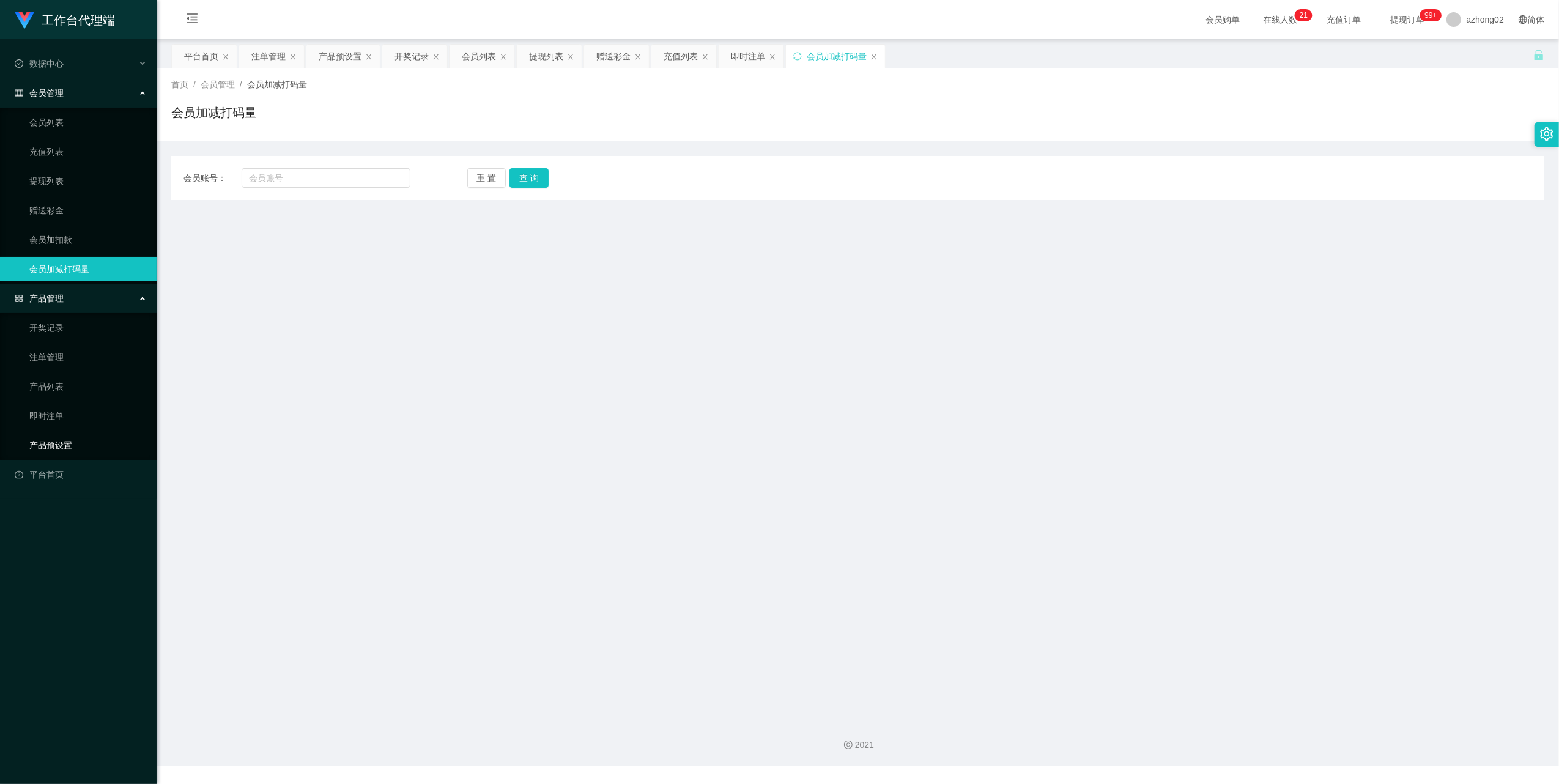
drag, startPoint x: 59, startPoint y: 443, endPoint x: 120, endPoint y: 404, distance: 72.4
click at [59, 443] on link "产品预设置" at bounding box center [88, 445] width 117 height 25
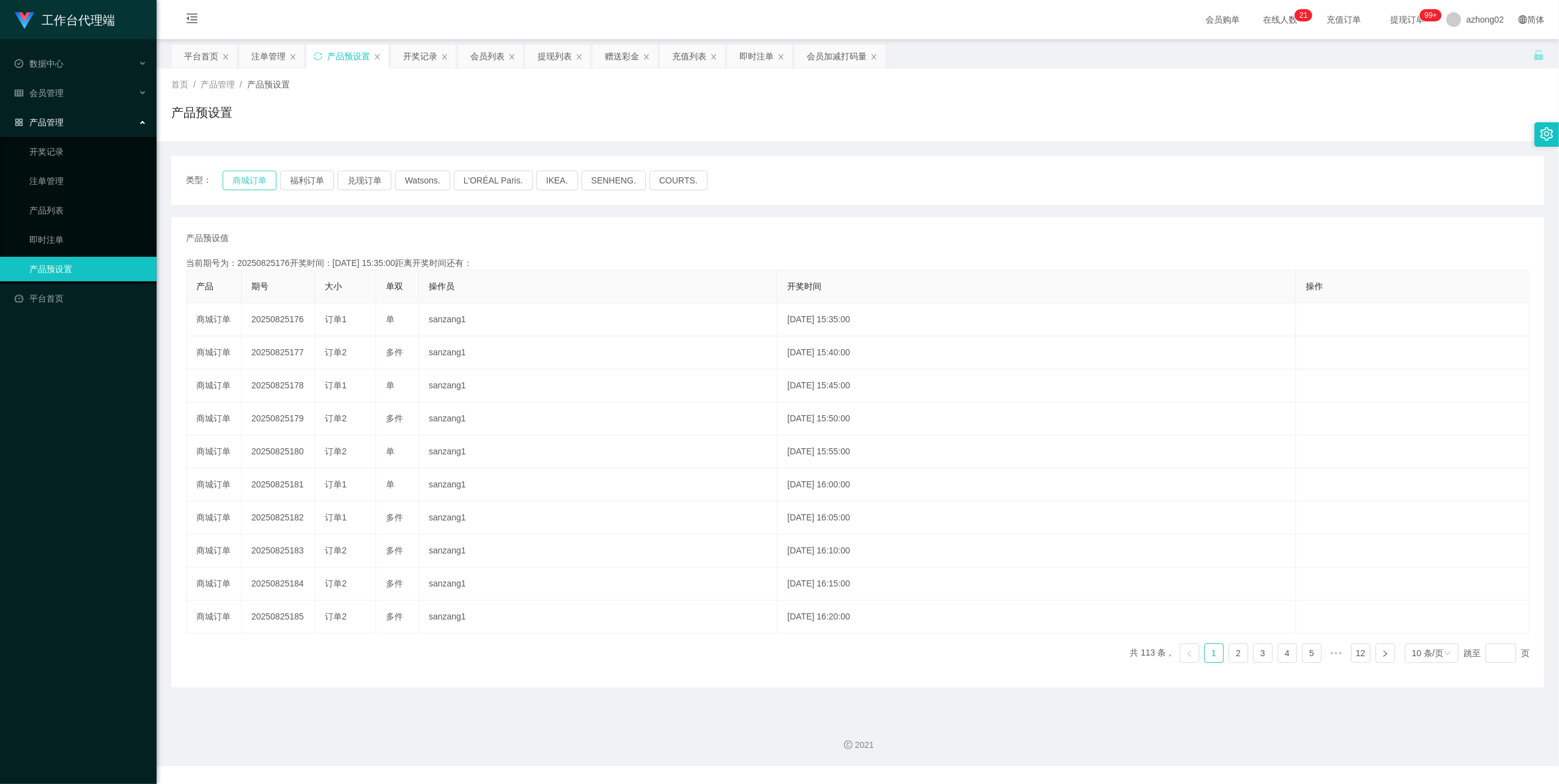
drag, startPoint x: 233, startPoint y: 178, endPoint x: 245, endPoint y: 199, distance: 24.2
click at [231, 178] on button "商城订单" at bounding box center [249, 180] width 54 height 20
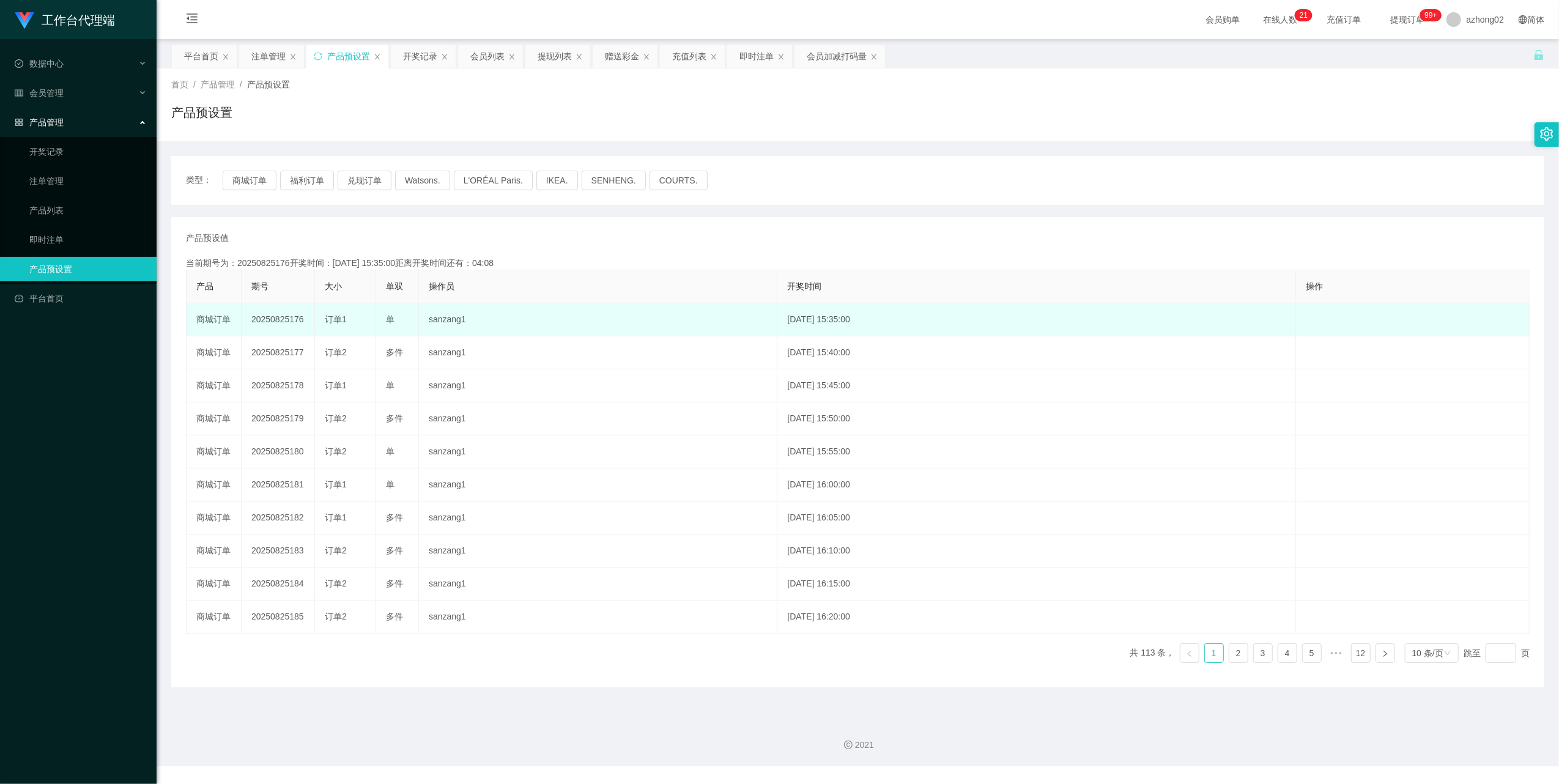
click at [275, 319] on td "20250825176" at bounding box center [278, 320] width 73 height 33
click at [275, 319] on td "20250825176" at bounding box center [278, 320] width 73 height 33
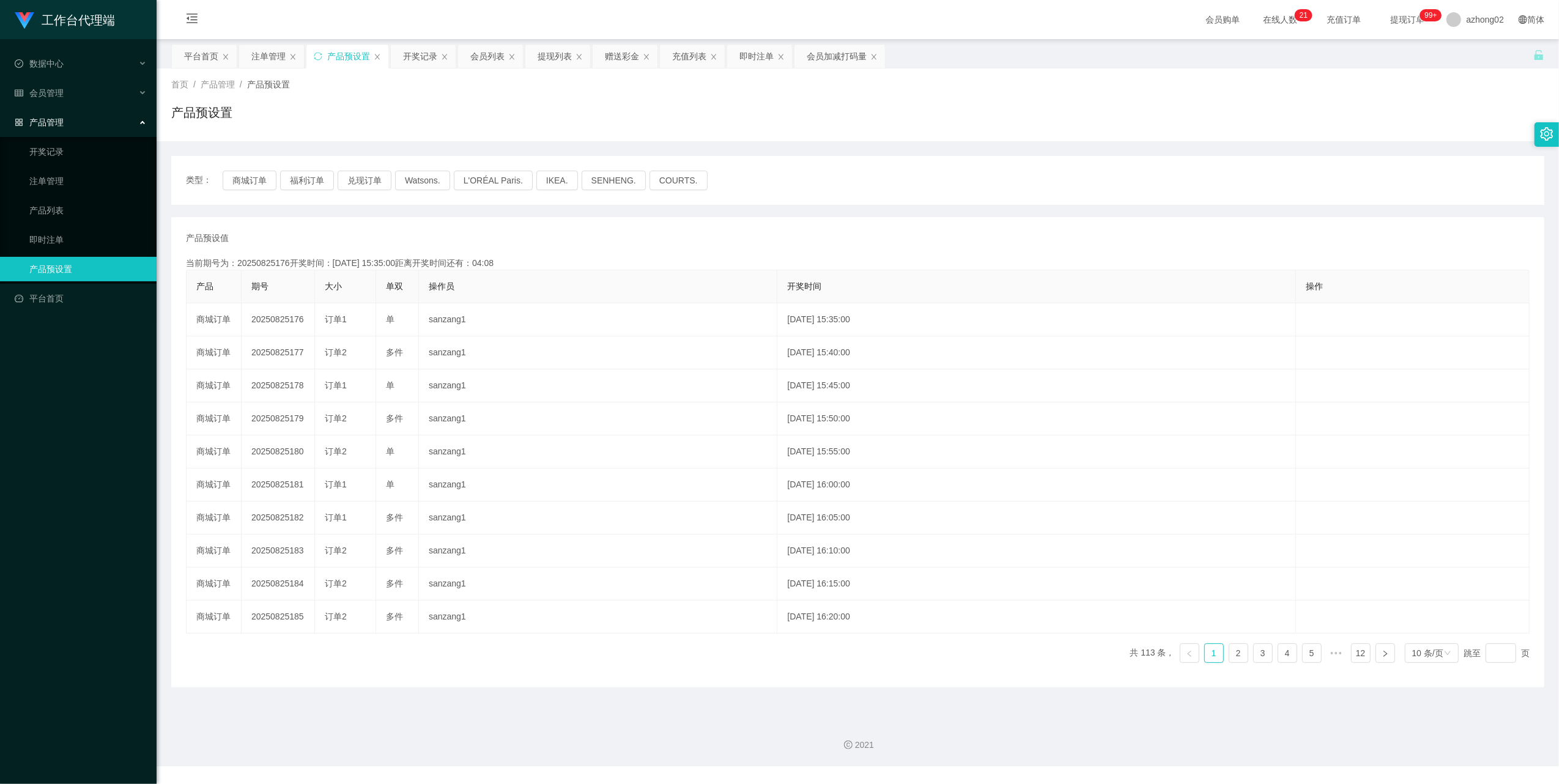
copy td "20250825176"
click at [41, 93] on span "会员管理" at bounding box center [39, 93] width 49 height 10
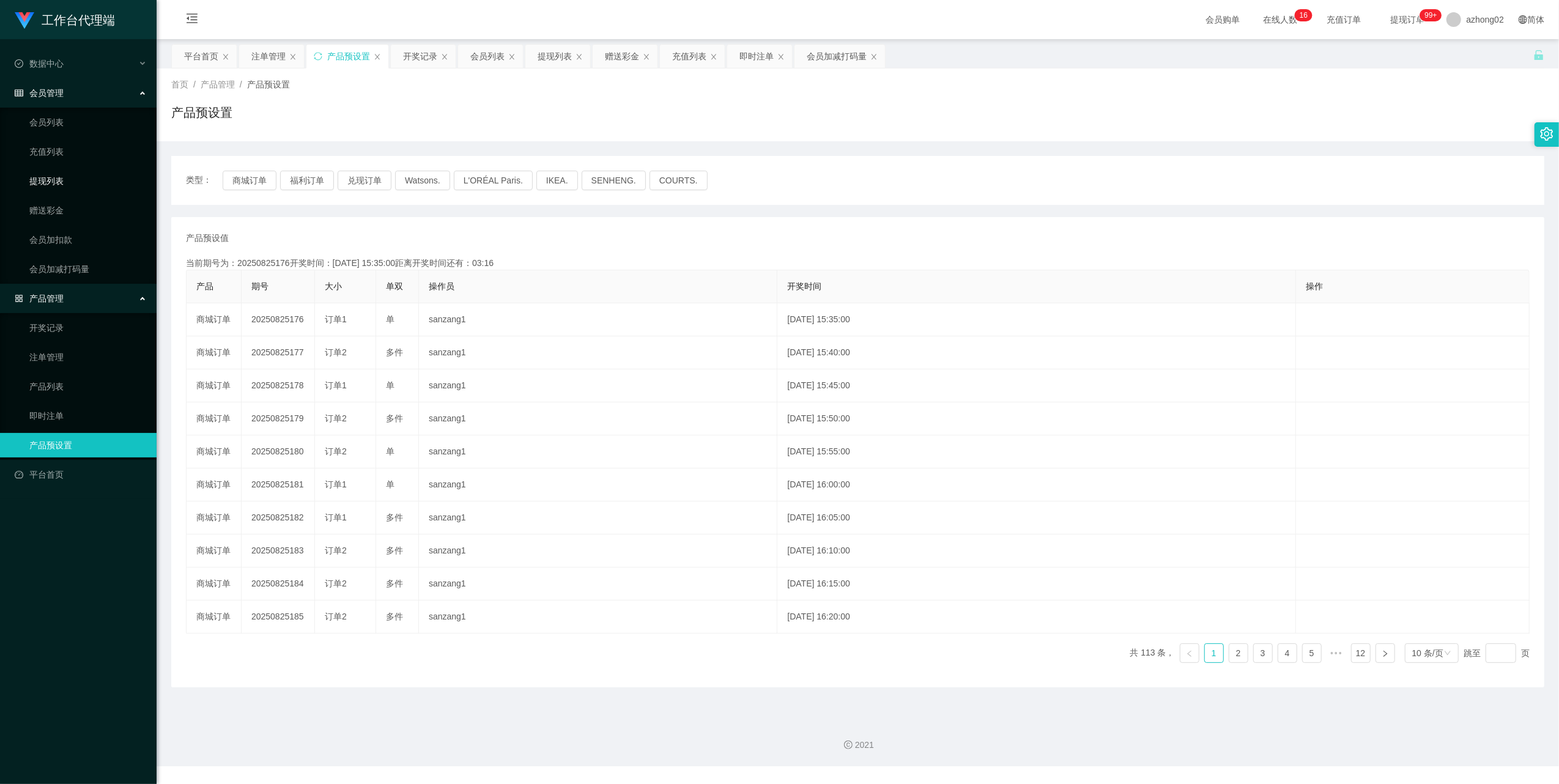
drag, startPoint x: 51, startPoint y: 175, endPoint x: 57, endPoint y: 164, distance: 12.5
click at [52, 175] on link "提现列表" at bounding box center [88, 181] width 117 height 25
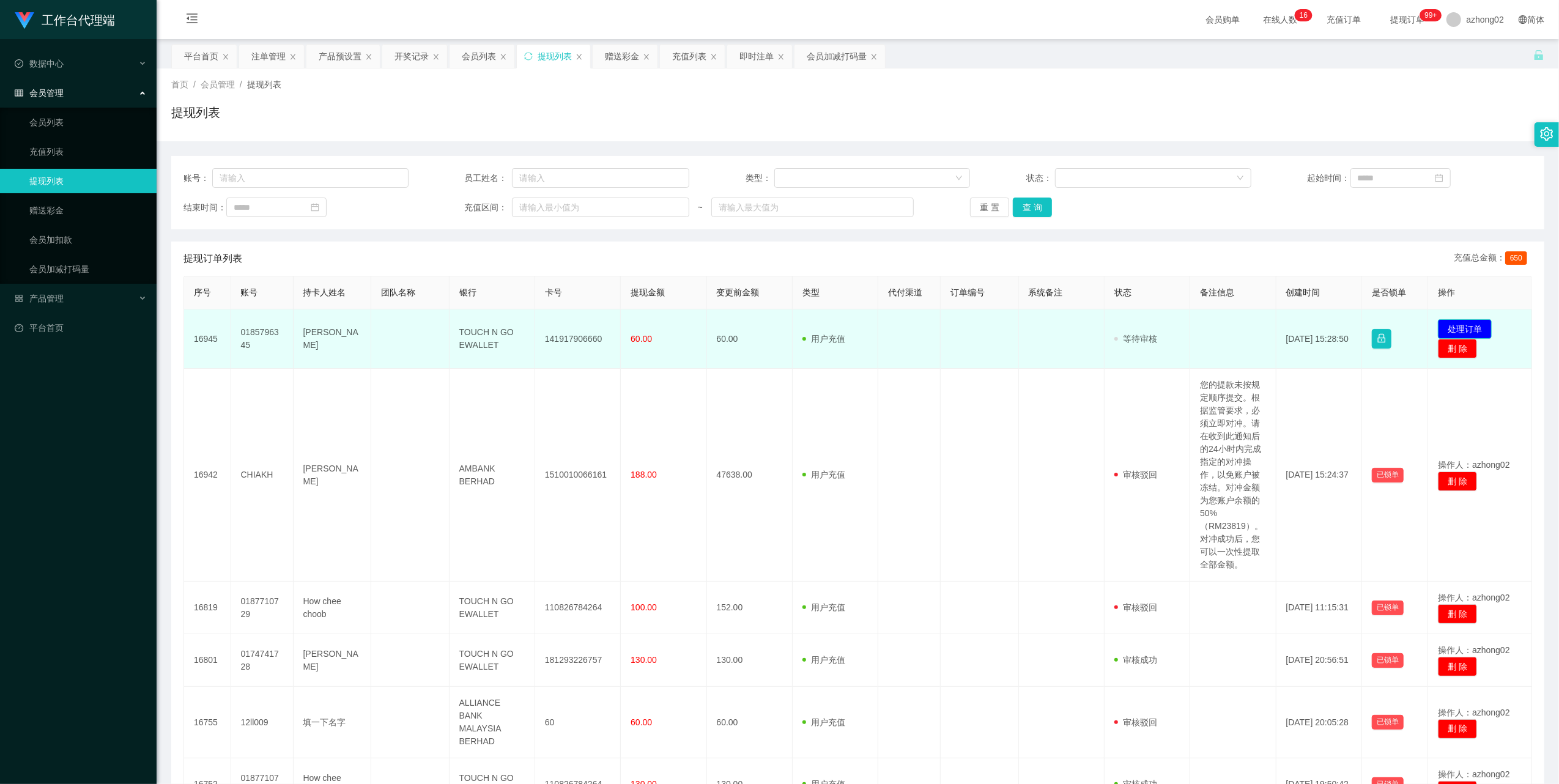
click at [1466, 322] on button "处理订单" at bounding box center [1465, 328] width 54 height 20
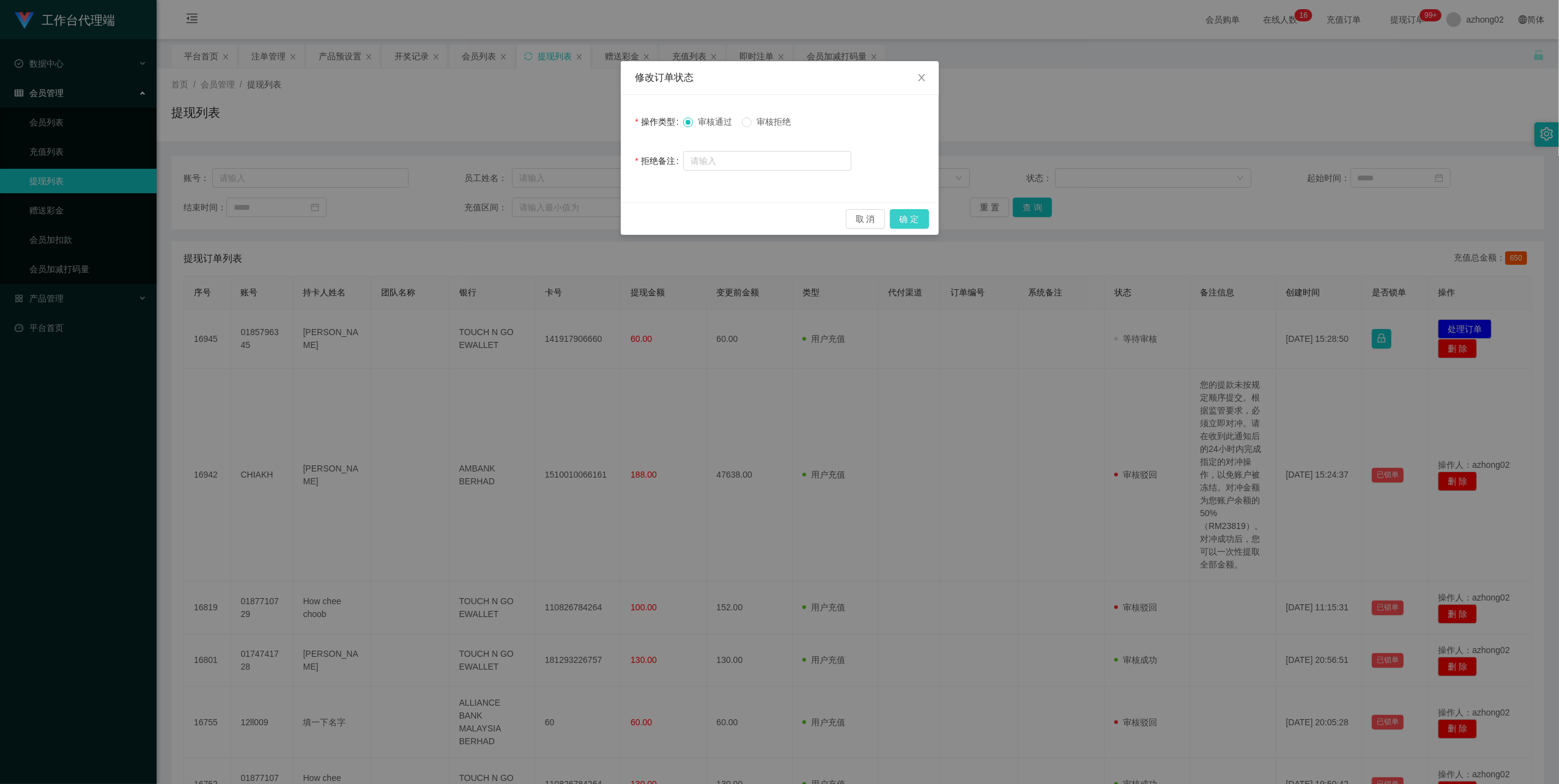
click at [900, 214] on button "确 定" at bounding box center [910, 219] width 39 height 20
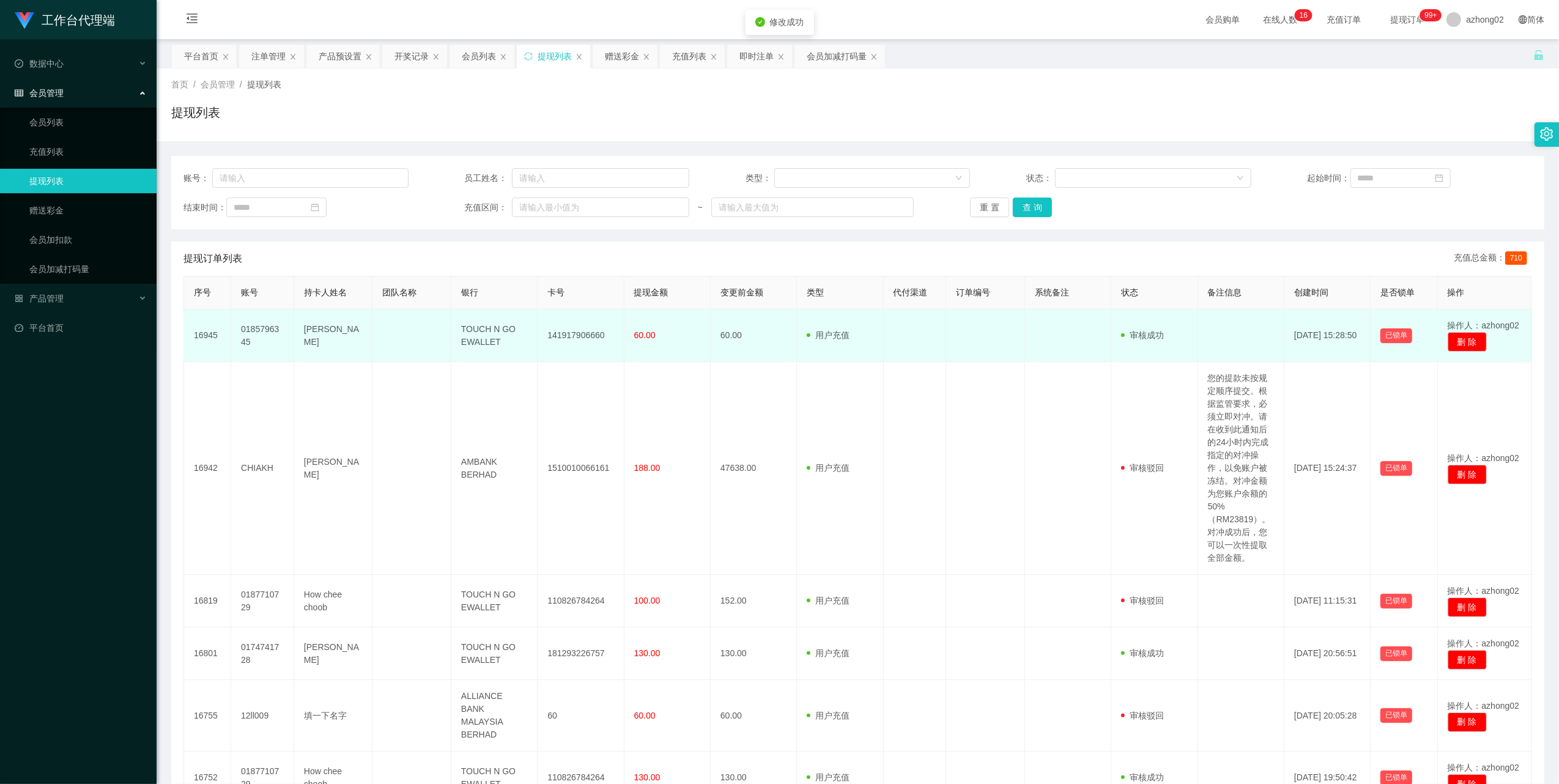
click at [575, 334] on td "141917906660" at bounding box center [581, 335] width 86 height 53
copy td "141917906660"
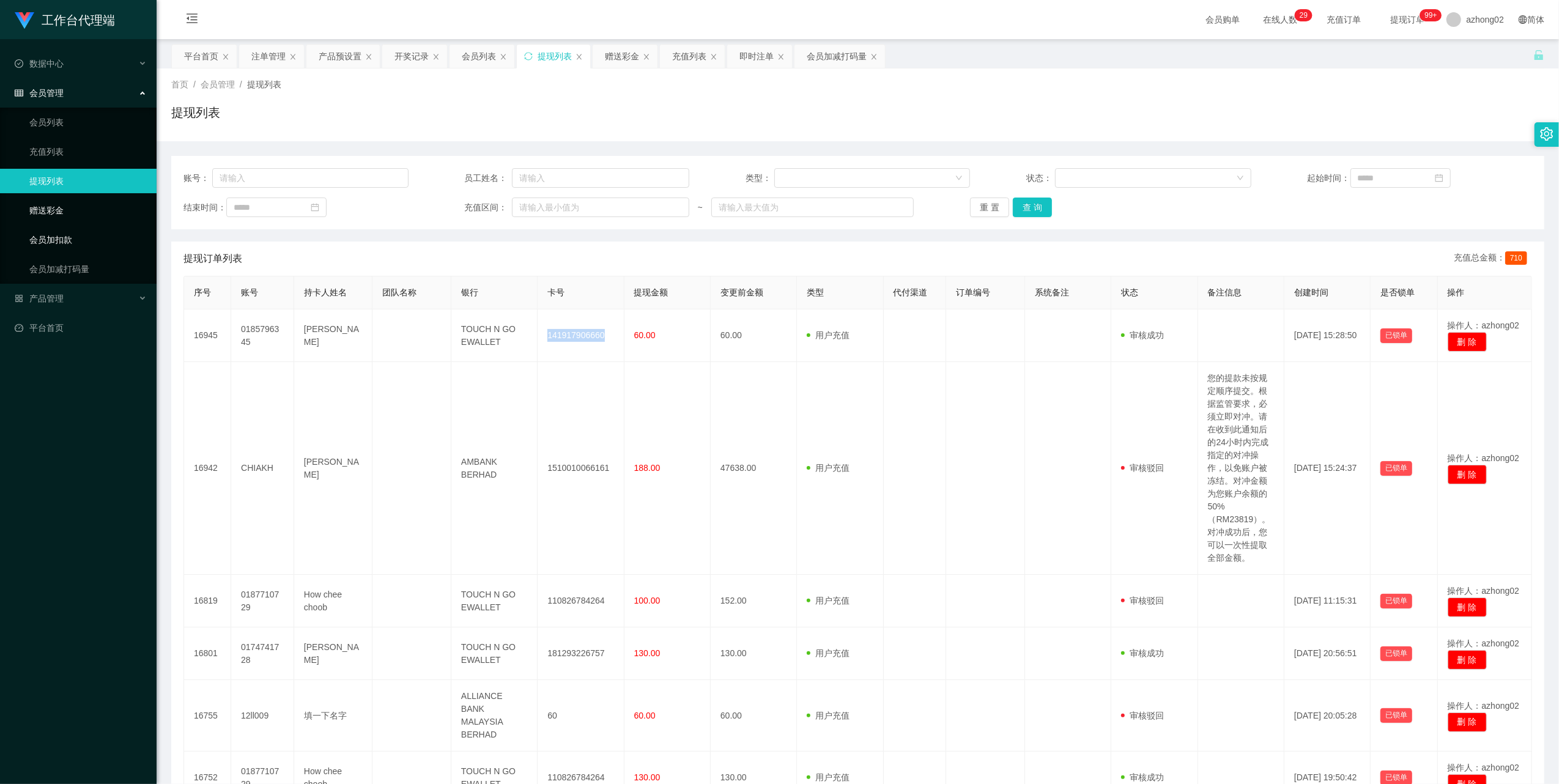
click at [70, 213] on link "赠送彩金" at bounding box center [88, 210] width 117 height 25
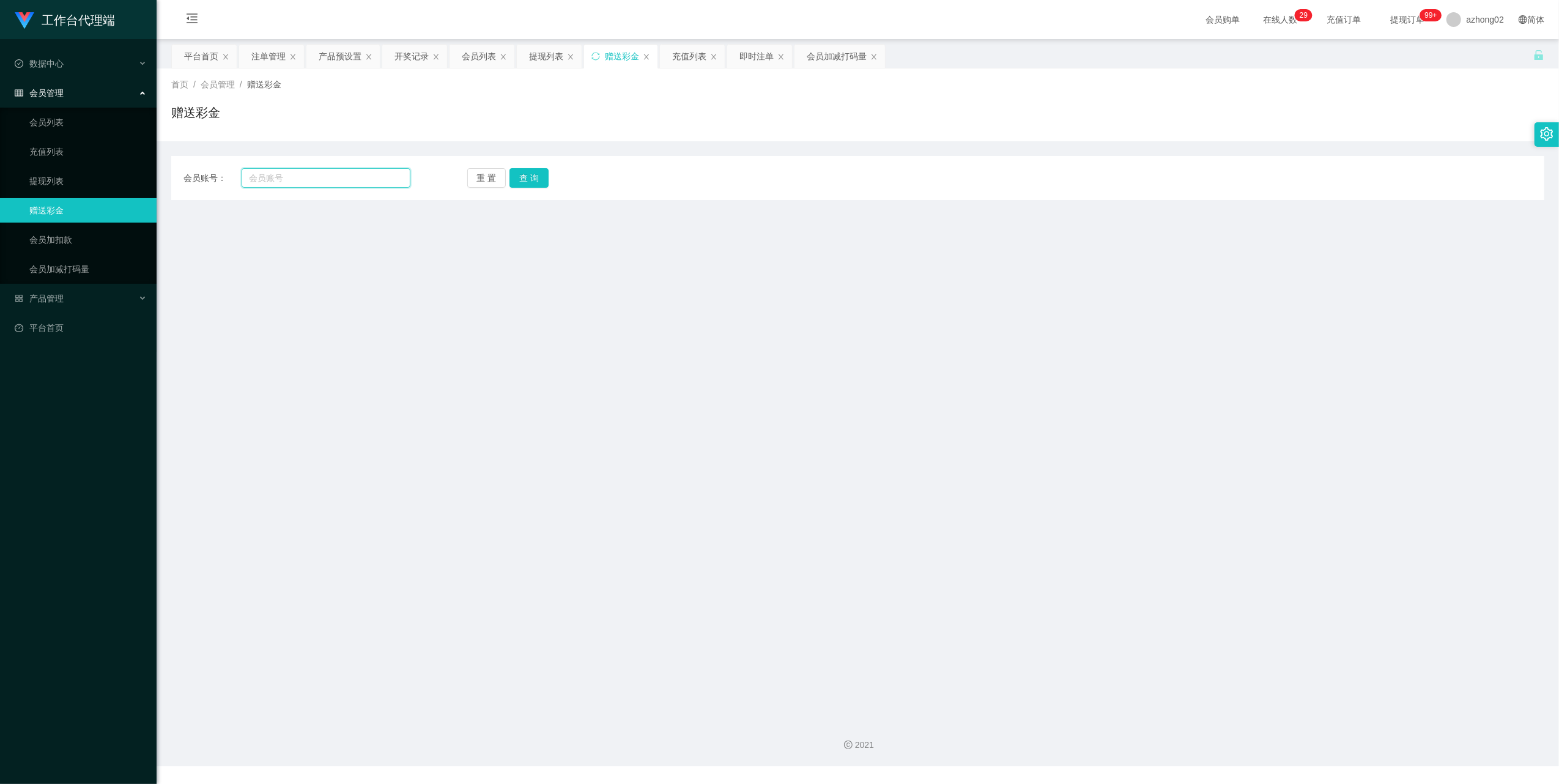
click at [265, 177] on input "text" at bounding box center [325, 178] width 169 height 20
paste input "016359232"
click at [519, 171] on button "查 询" at bounding box center [529, 178] width 39 height 20
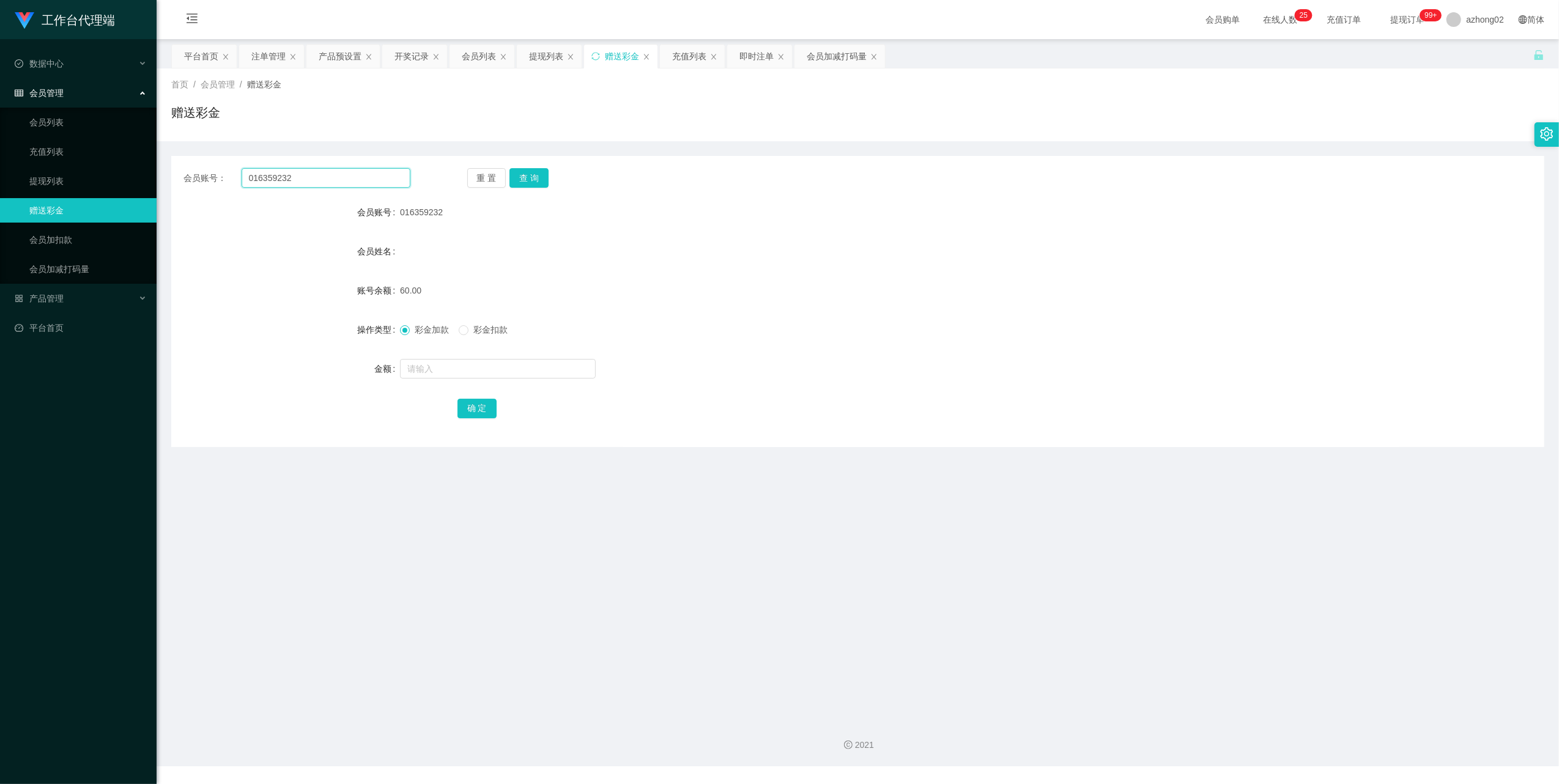
click at [288, 177] on input "016359232" at bounding box center [325, 178] width 169 height 20
paste input "Hohkwokyeng"
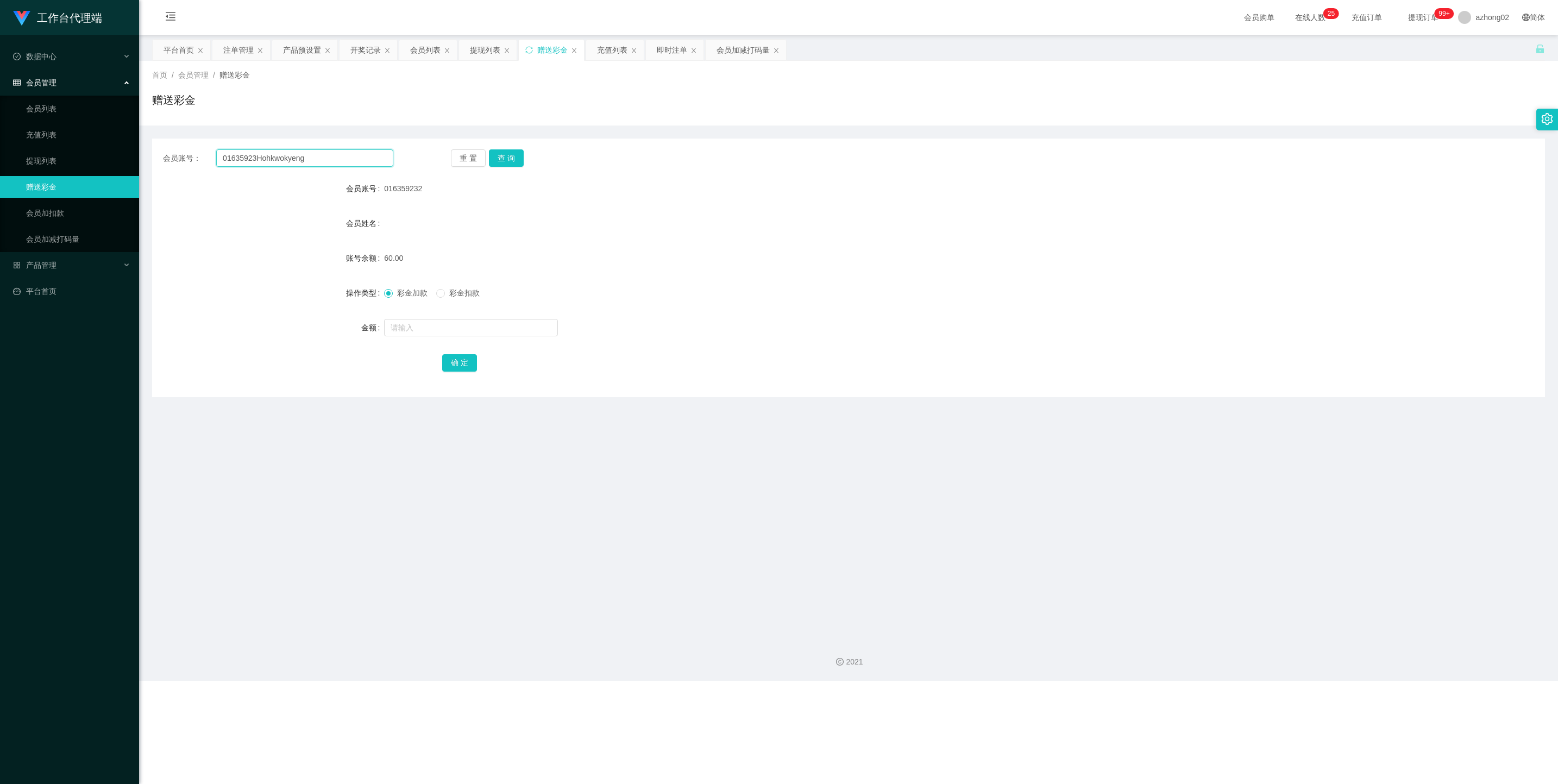
click at [323, 155] on input "01635923Hohkwokyeng" at bounding box center [305, 158] width 177 height 17
click at [322, 157] on input "01635923Hohkwokyeng" at bounding box center [305, 158] width 177 height 17
paste input "text"
type input "Hohkwokyeng"
click at [502, 158] on button "查 询" at bounding box center [506, 158] width 35 height 17
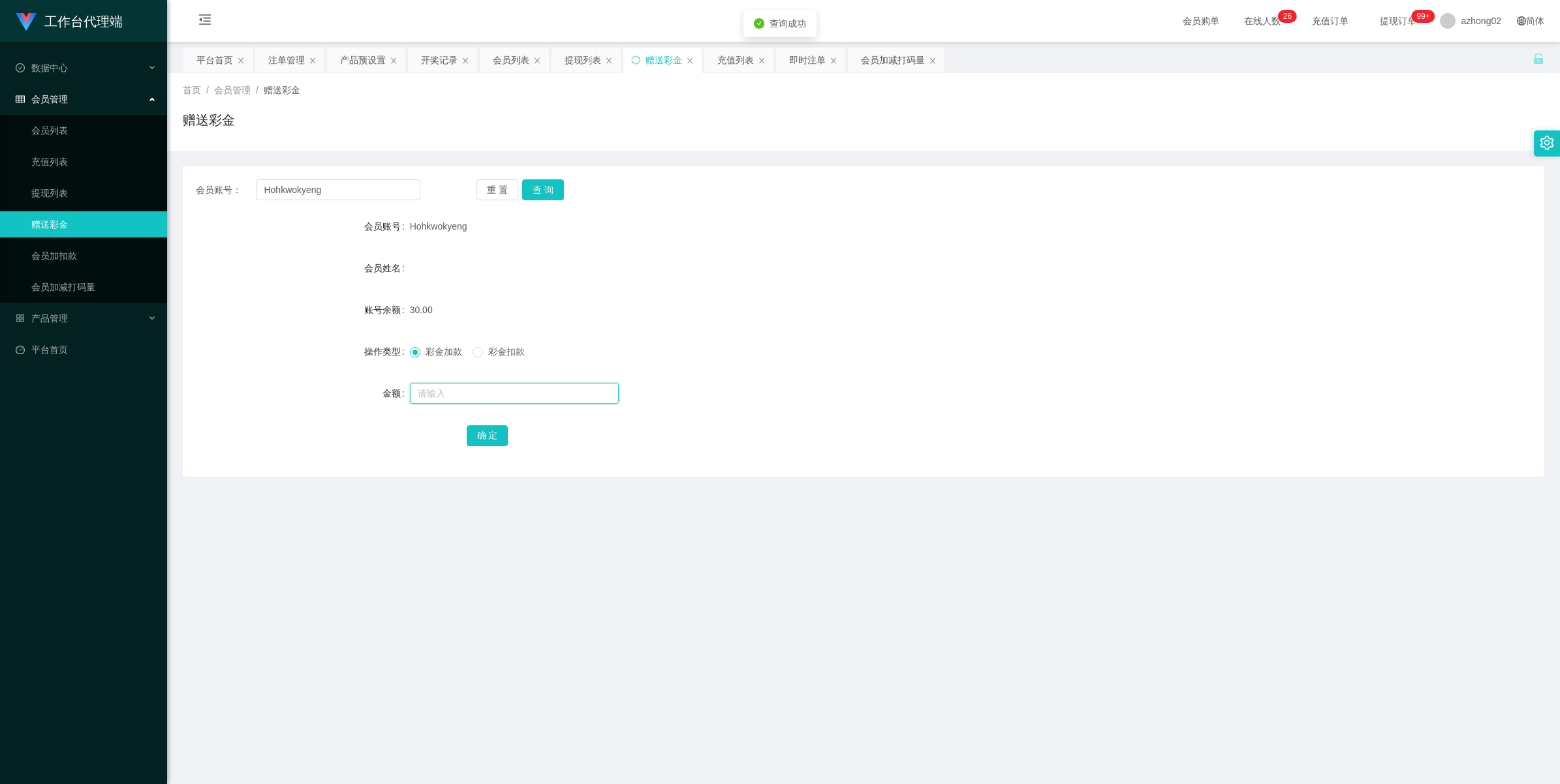
click at [468, 397] on input "text" at bounding box center [514, 393] width 209 height 21
click at [48, 279] on link "会员加减打码量" at bounding box center [94, 287] width 125 height 26
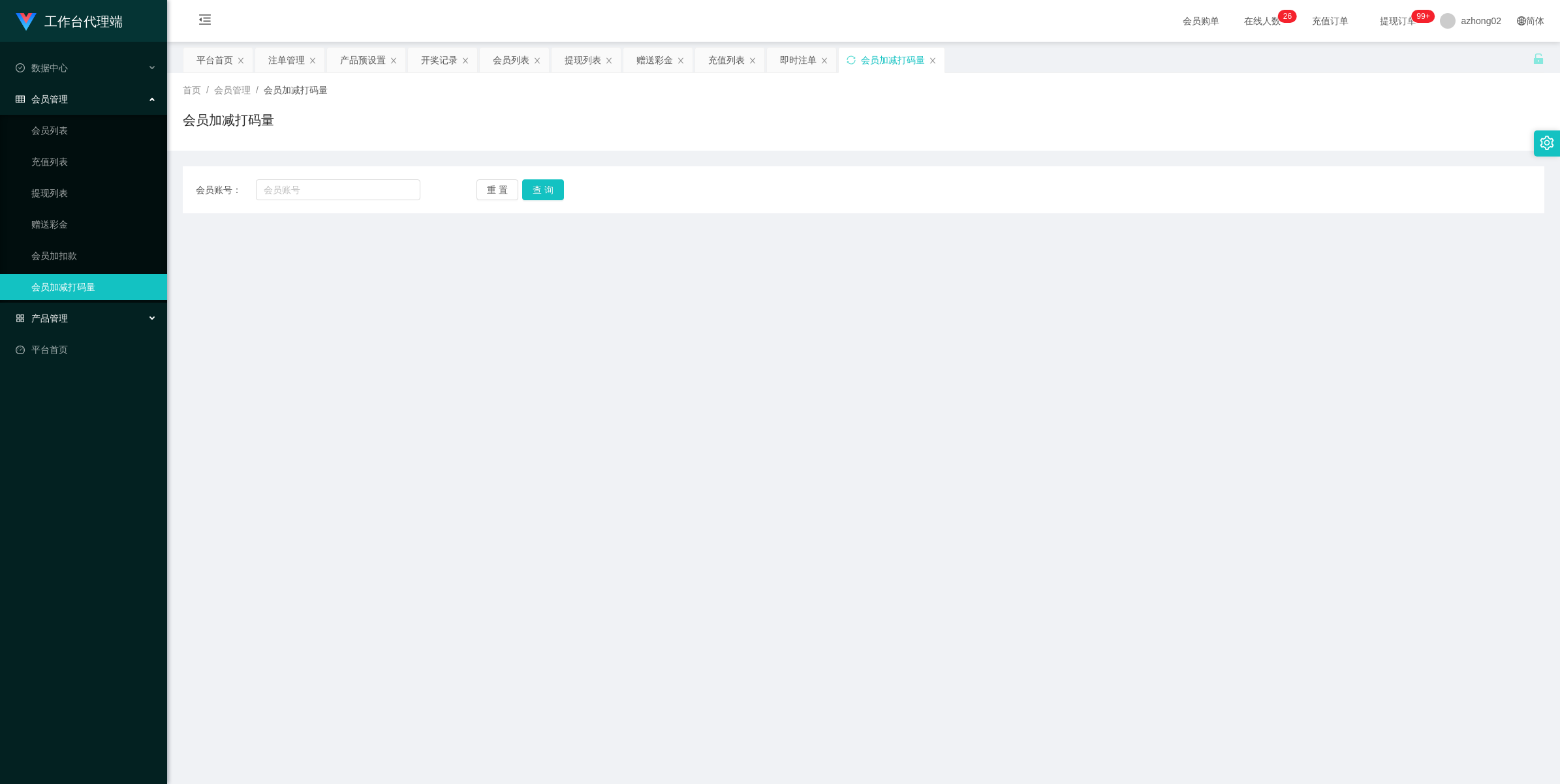
click at [46, 316] on span "产品管理" at bounding box center [42, 319] width 53 height 11
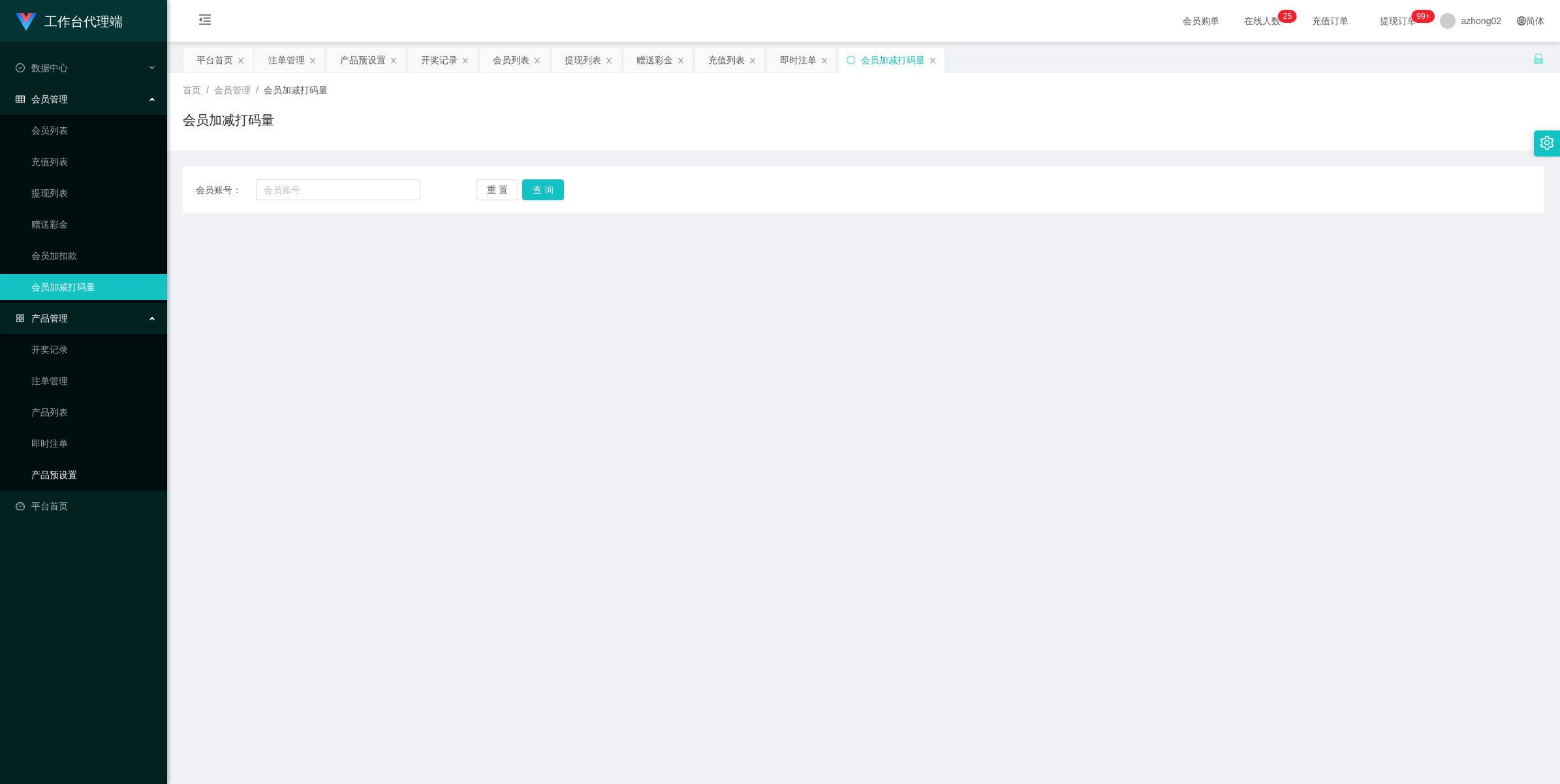
click at [57, 468] on link "产品预设置" at bounding box center [94, 475] width 125 height 26
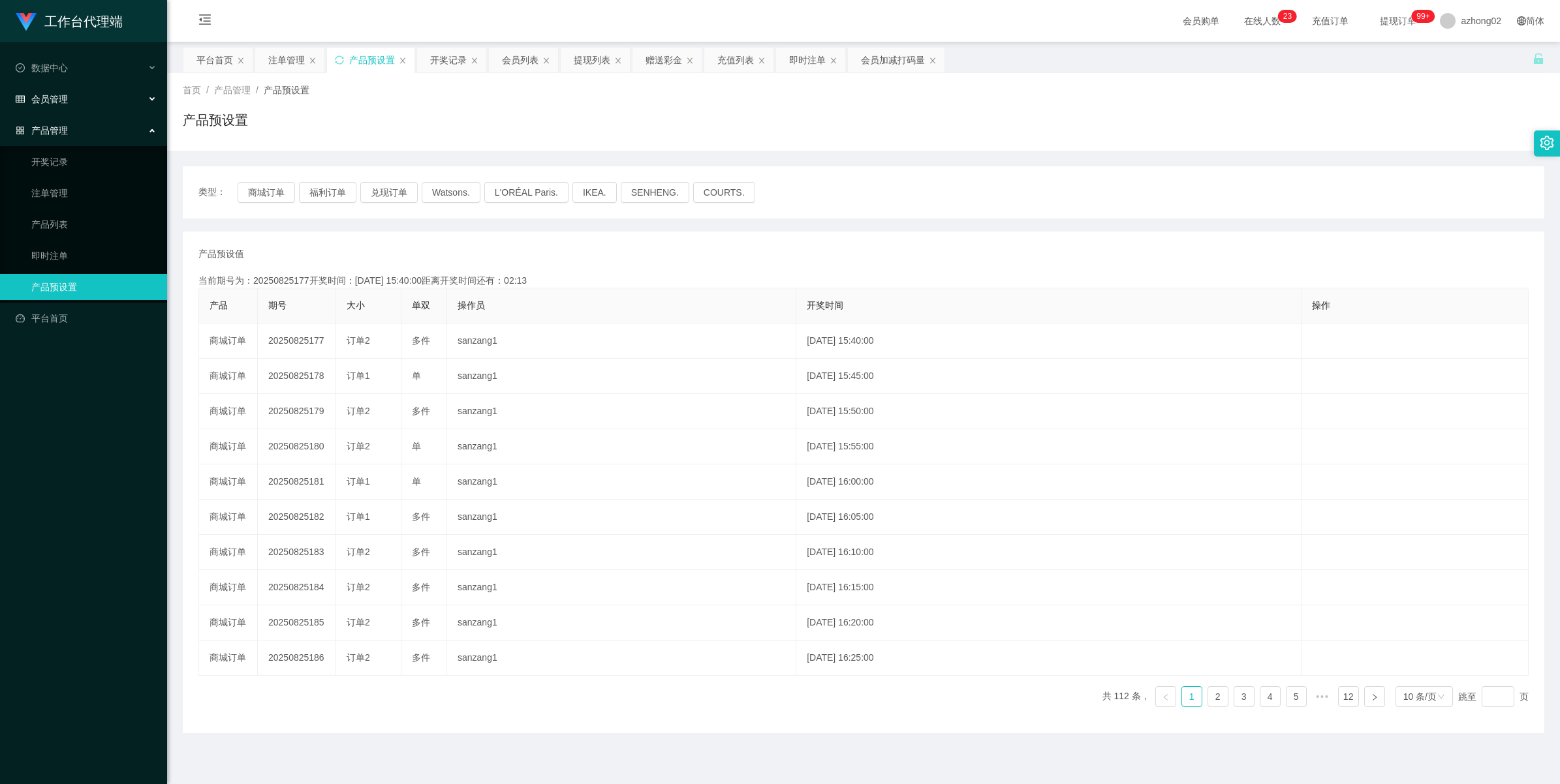
drag, startPoint x: 49, startPoint y: 103, endPoint x: 77, endPoint y: 140, distance: 46.4
click at [49, 102] on span "会员管理" at bounding box center [42, 100] width 53 height 11
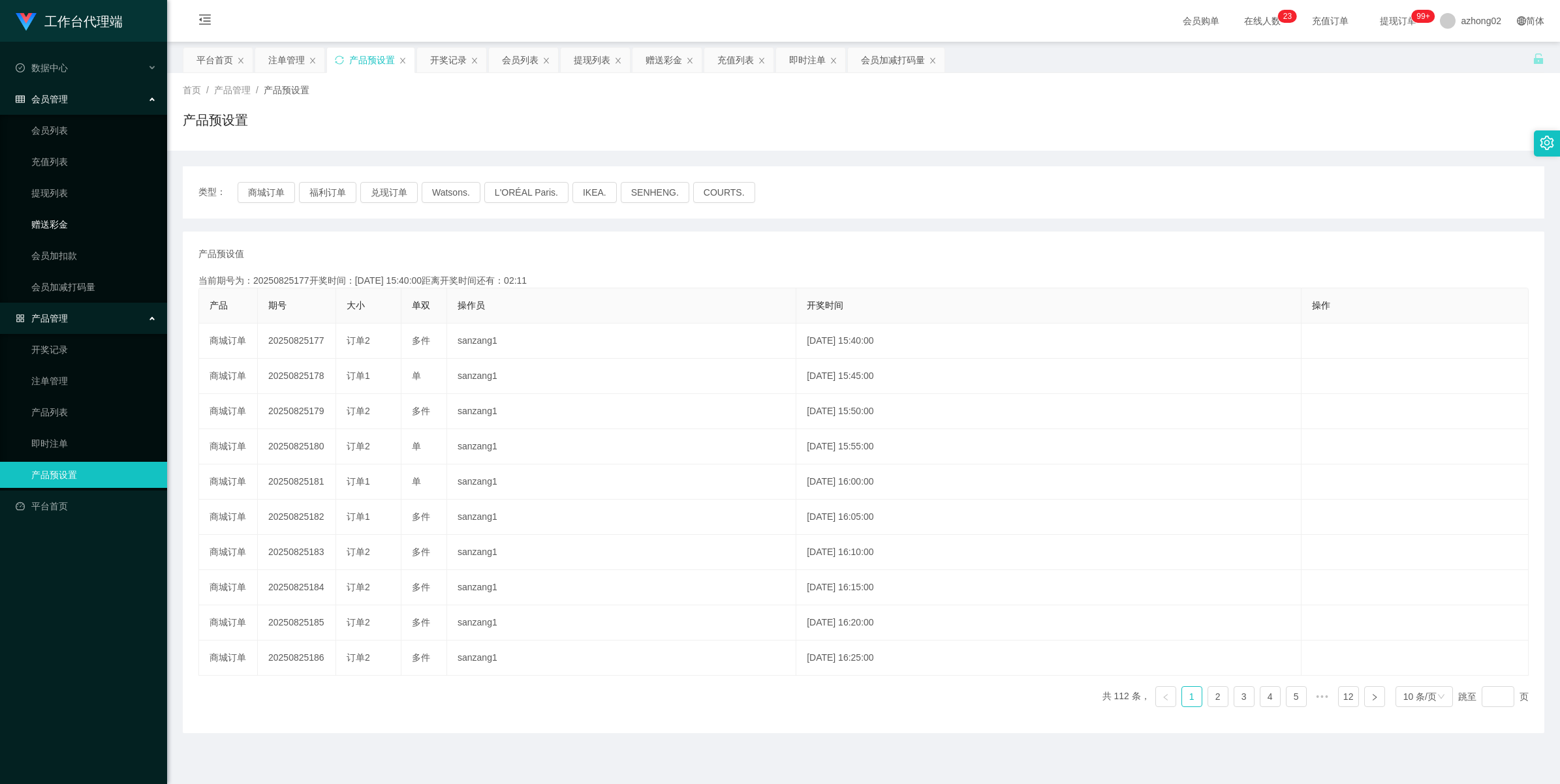
click at [56, 217] on link "赠送彩金" at bounding box center [94, 224] width 125 height 26
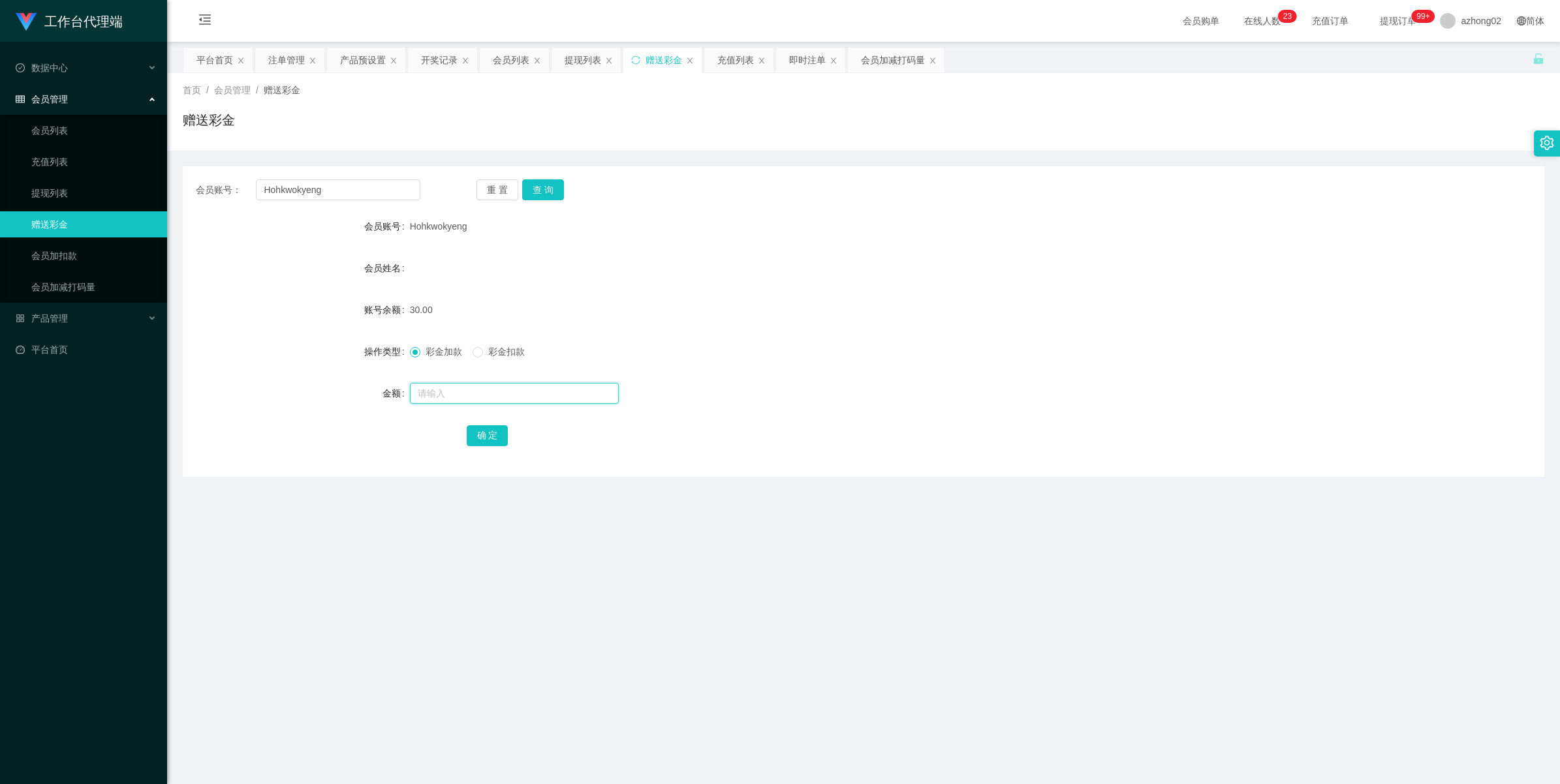
click at [445, 391] on input "text" at bounding box center [514, 393] width 209 height 21
type input "30"
click at [504, 439] on button "确 定" at bounding box center [487, 435] width 42 height 21
click at [65, 315] on span "产品管理" at bounding box center [42, 319] width 53 height 11
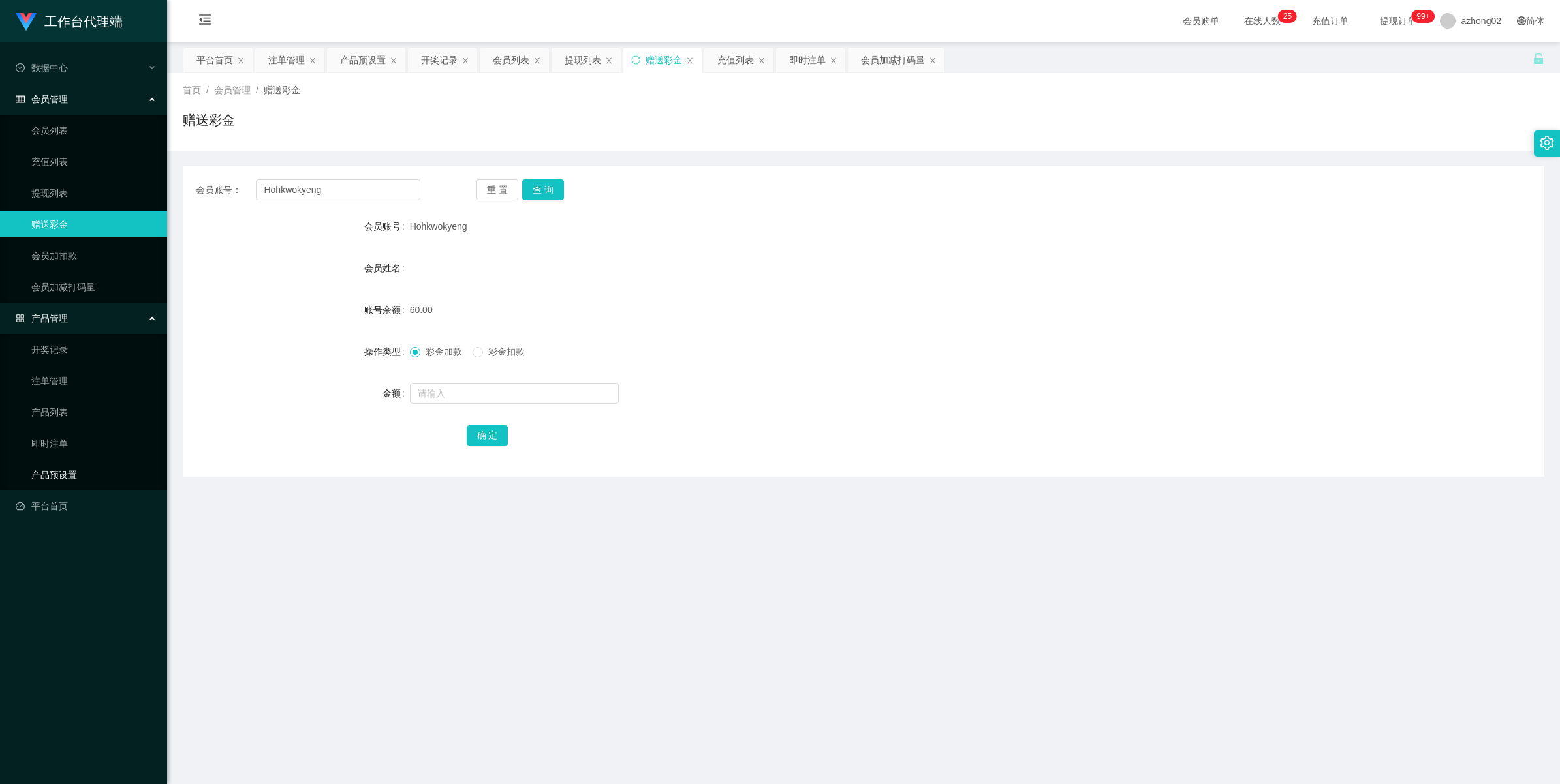
click at [56, 470] on link "产品预设置" at bounding box center [94, 475] width 125 height 26
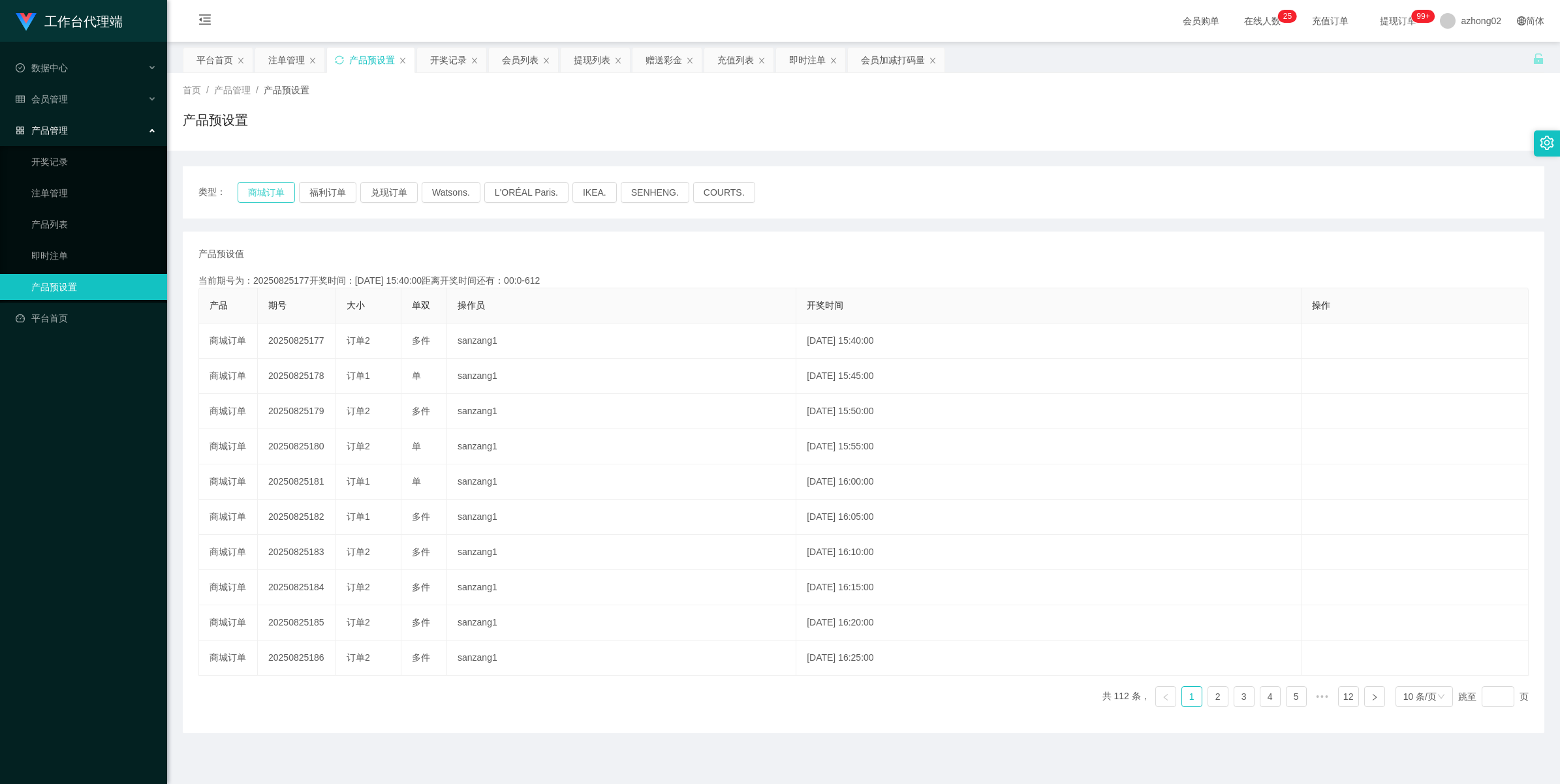
click at [263, 194] on button "商城订单" at bounding box center [266, 192] width 57 height 21
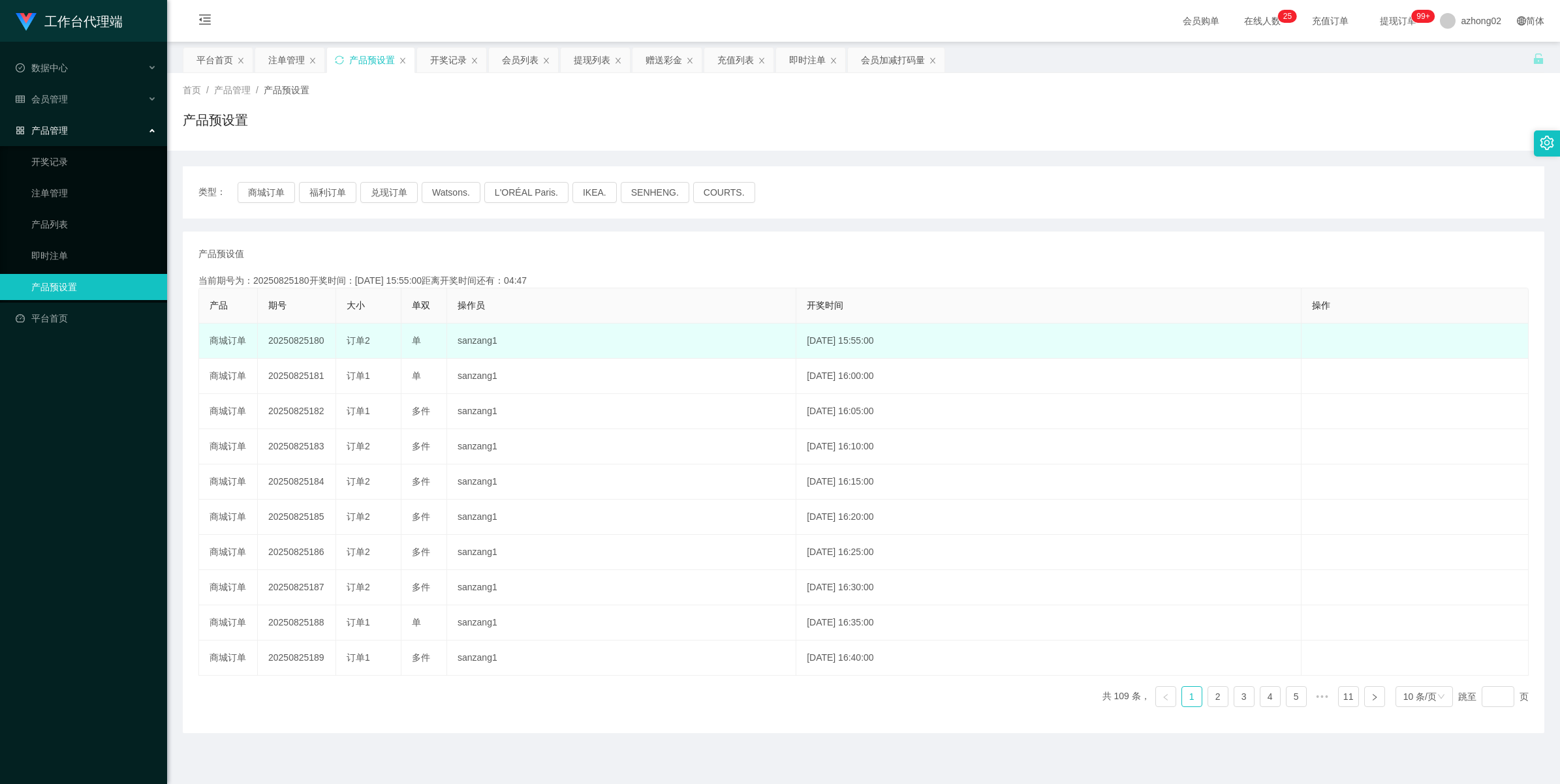
click at [294, 343] on td "20250825180" at bounding box center [296, 342] width 78 height 36
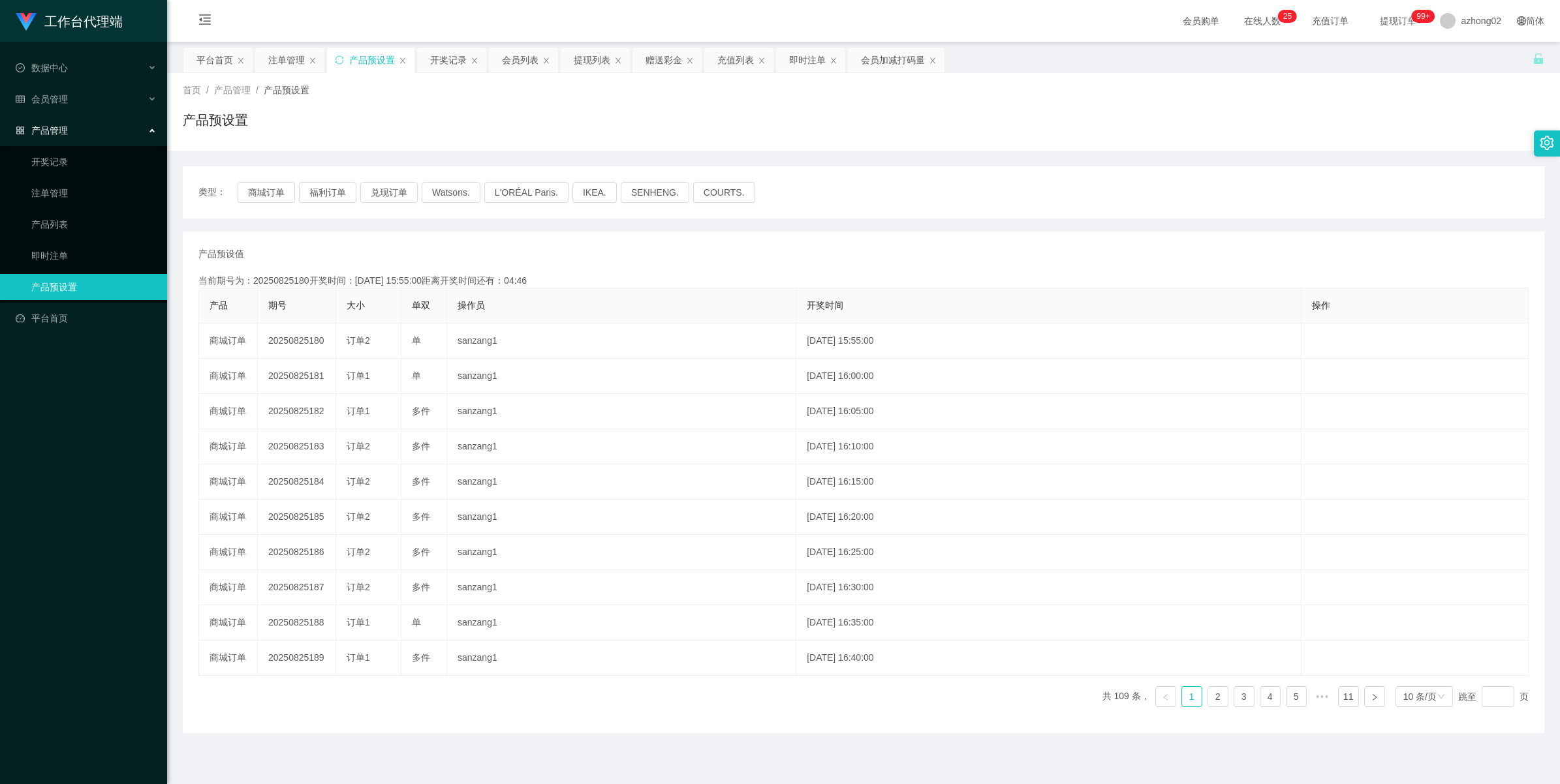
copy td "20250825180"
click at [27, 81] on li "数据中心" at bounding box center [84, 69] width 167 height 29
click at [35, 97] on span "会员管理" at bounding box center [42, 100] width 53 height 11
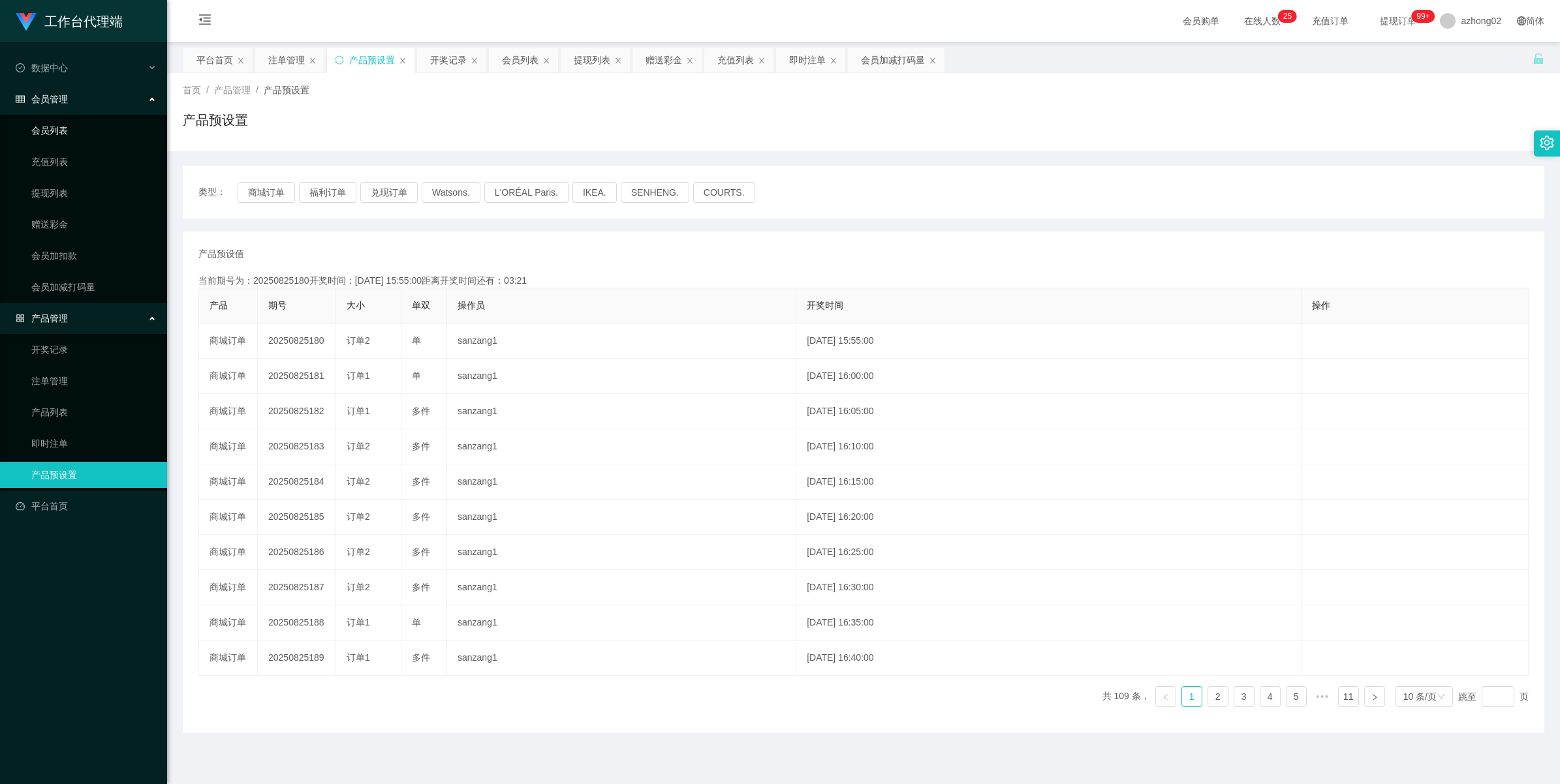
click at [46, 128] on link "会员列表" at bounding box center [94, 131] width 125 height 26
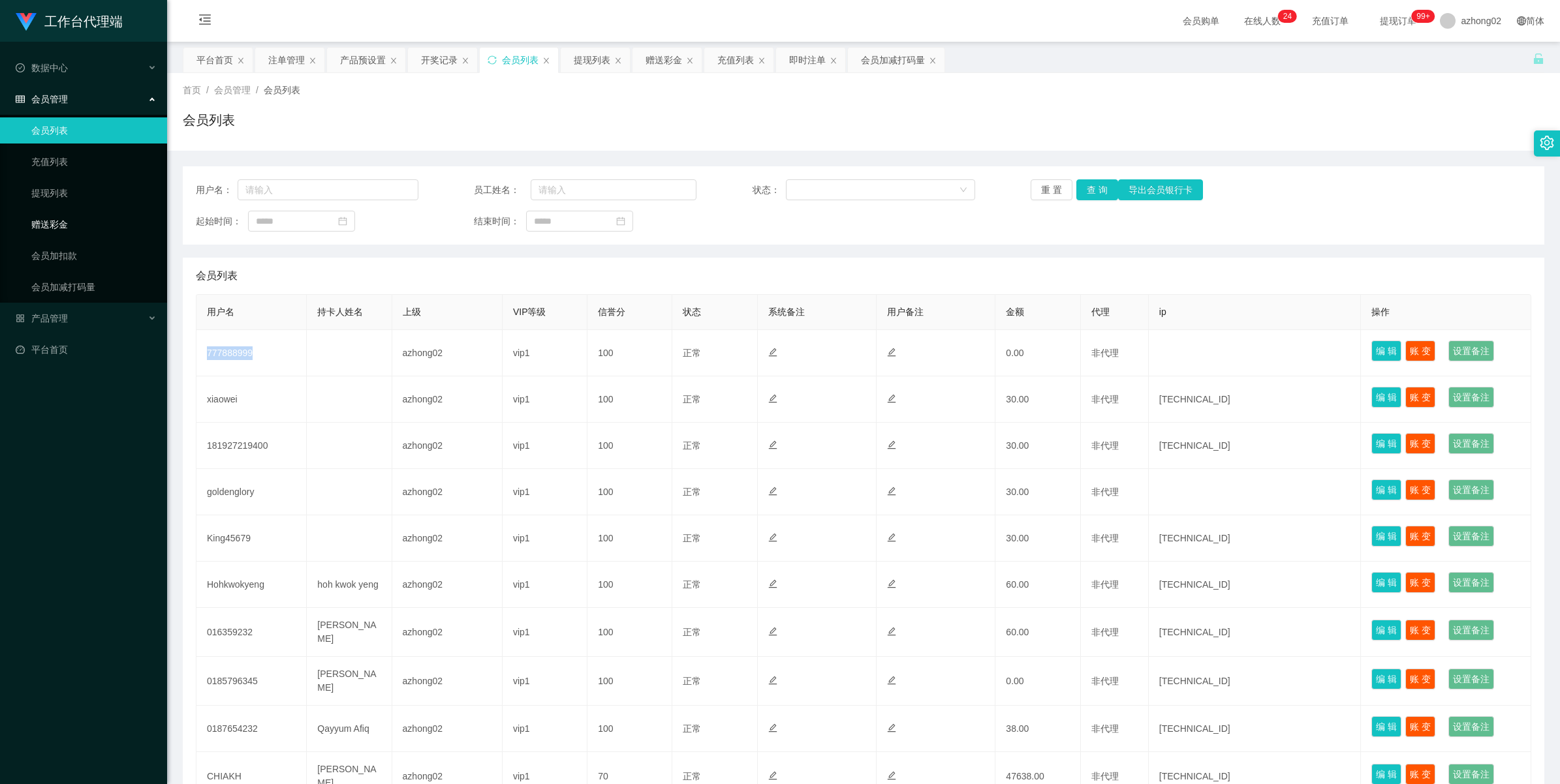
click at [54, 220] on link "赠送彩金" at bounding box center [94, 224] width 125 height 26
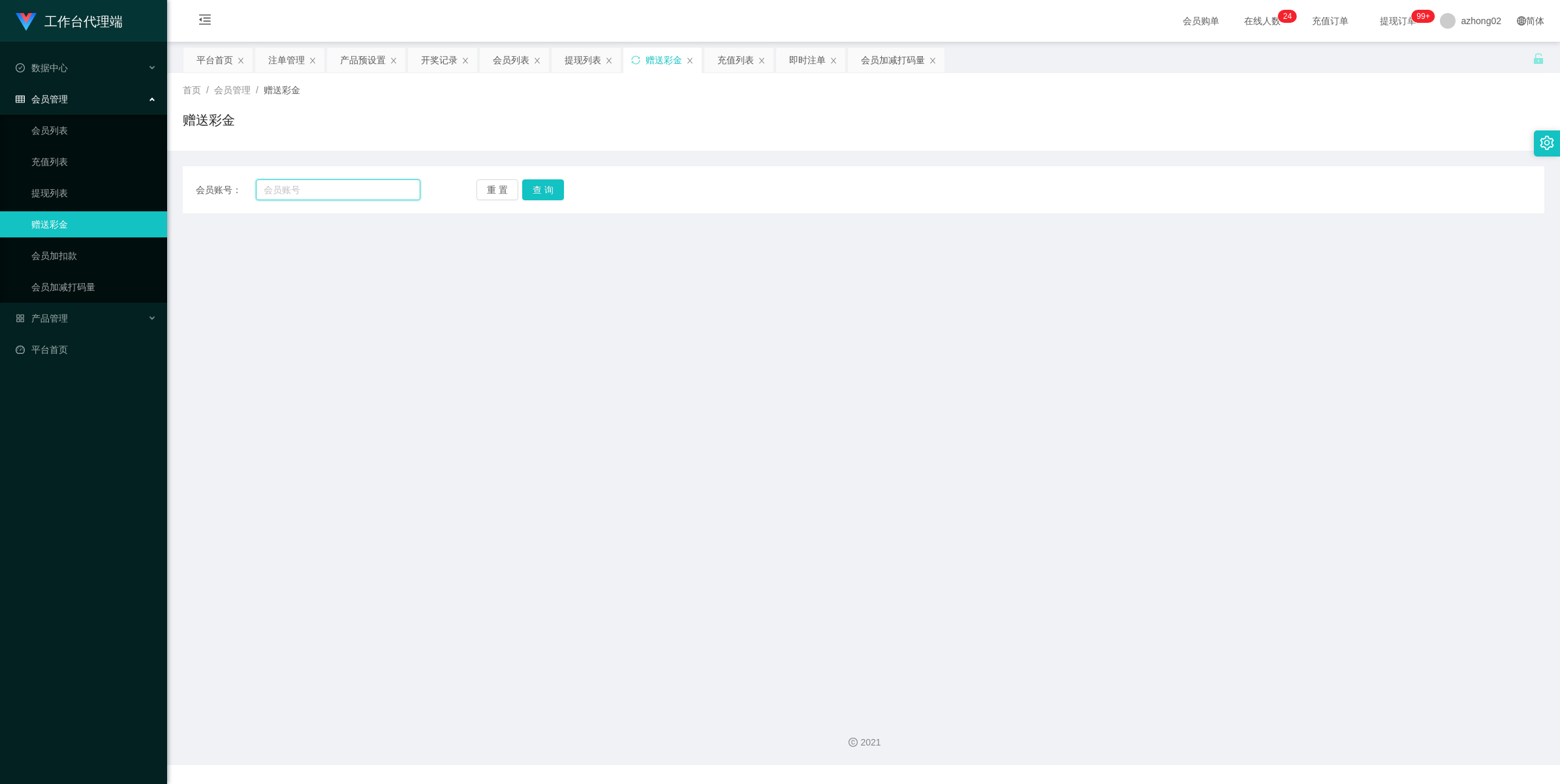
drag, startPoint x: 285, startPoint y: 193, endPoint x: 304, endPoint y: 189, distance: 19.4
click at [288, 193] on input "text" at bounding box center [338, 189] width 165 height 21
click at [380, 196] on input "text" at bounding box center [338, 189] width 165 height 21
paste input "181927219400"
click at [539, 193] on button "查 询" at bounding box center [543, 189] width 42 height 21
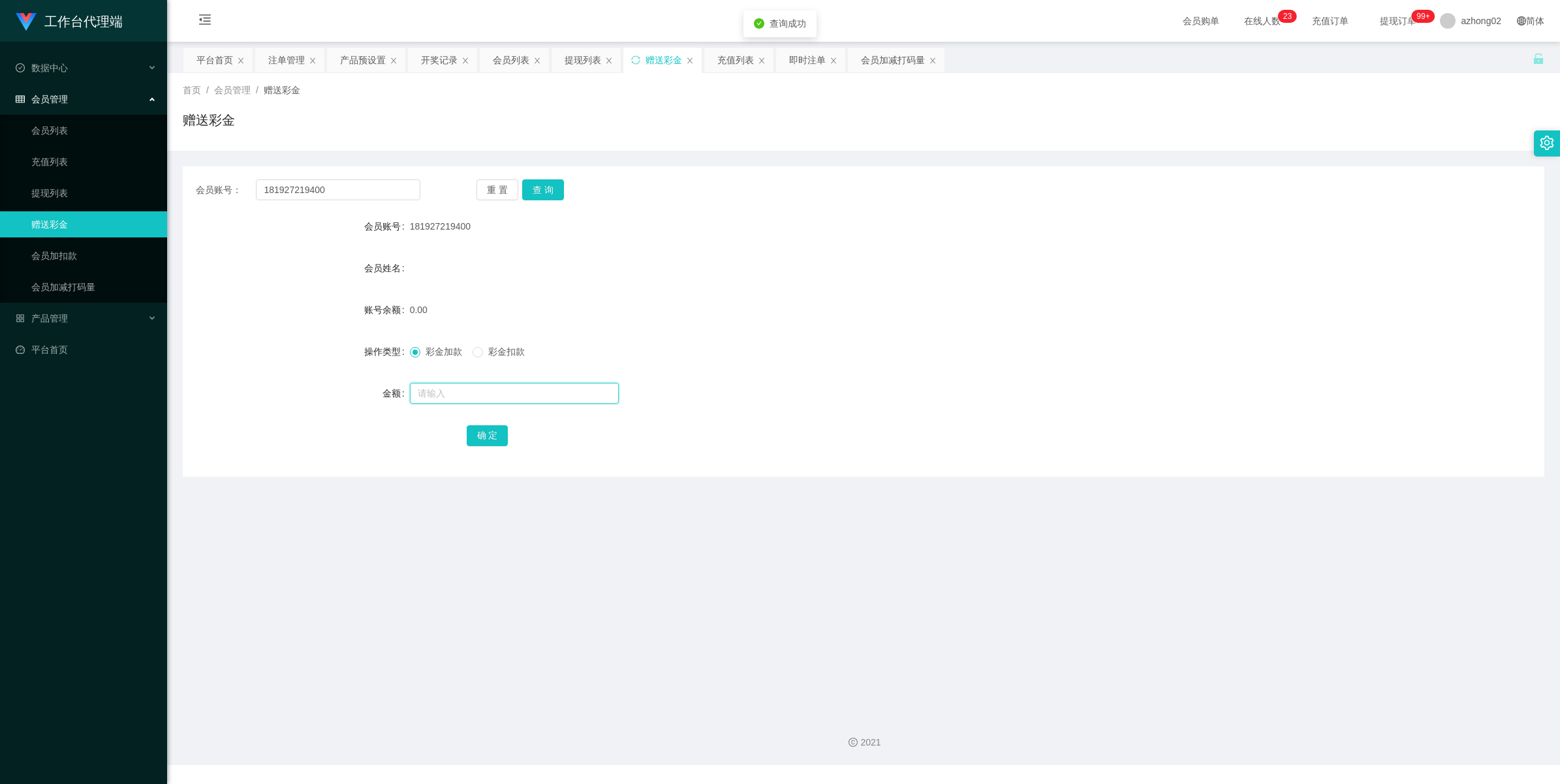
click at [474, 396] on input "text" at bounding box center [514, 393] width 209 height 21
click at [544, 184] on button "查 询" at bounding box center [543, 189] width 42 height 21
click at [333, 193] on input "181927219400" at bounding box center [338, 189] width 165 height 21
paste input "King45679"
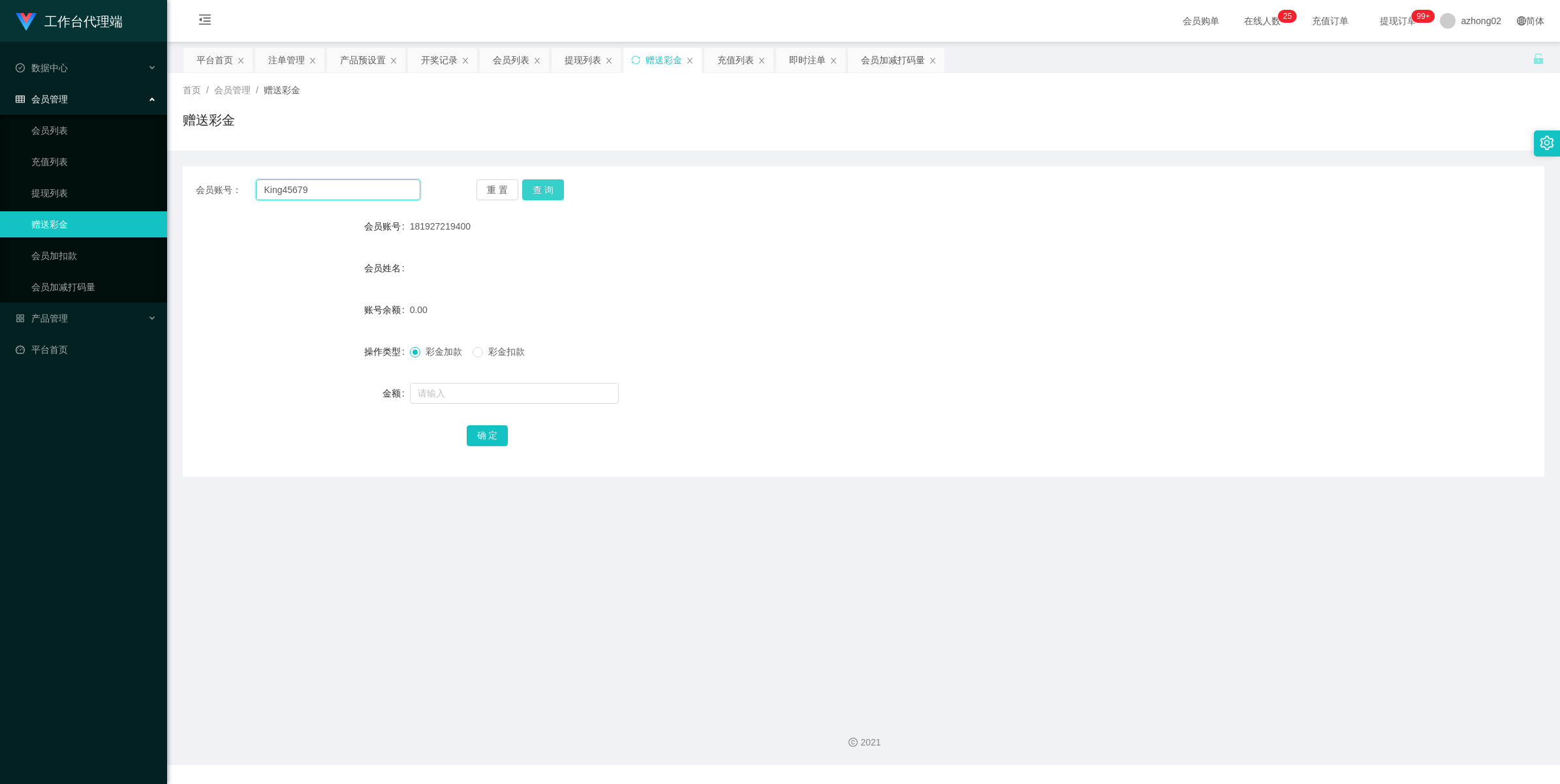
type input "King45679"
click at [562, 191] on button "查 询" at bounding box center [543, 189] width 42 height 21
click at [44, 314] on span "产品管理" at bounding box center [42, 319] width 53 height 11
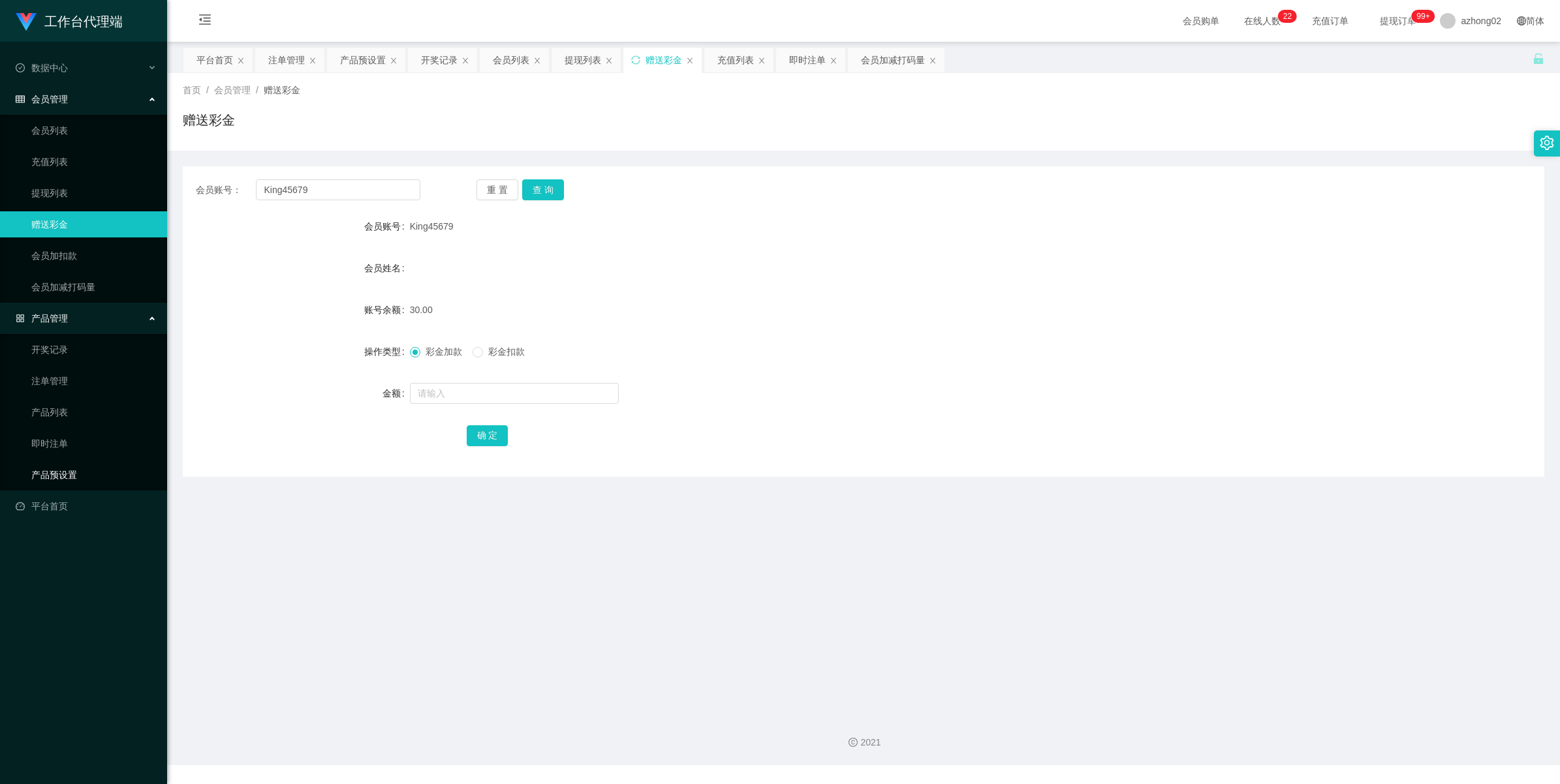
click at [63, 474] on link "产品预设置" at bounding box center [94, 475] width 125 height 26
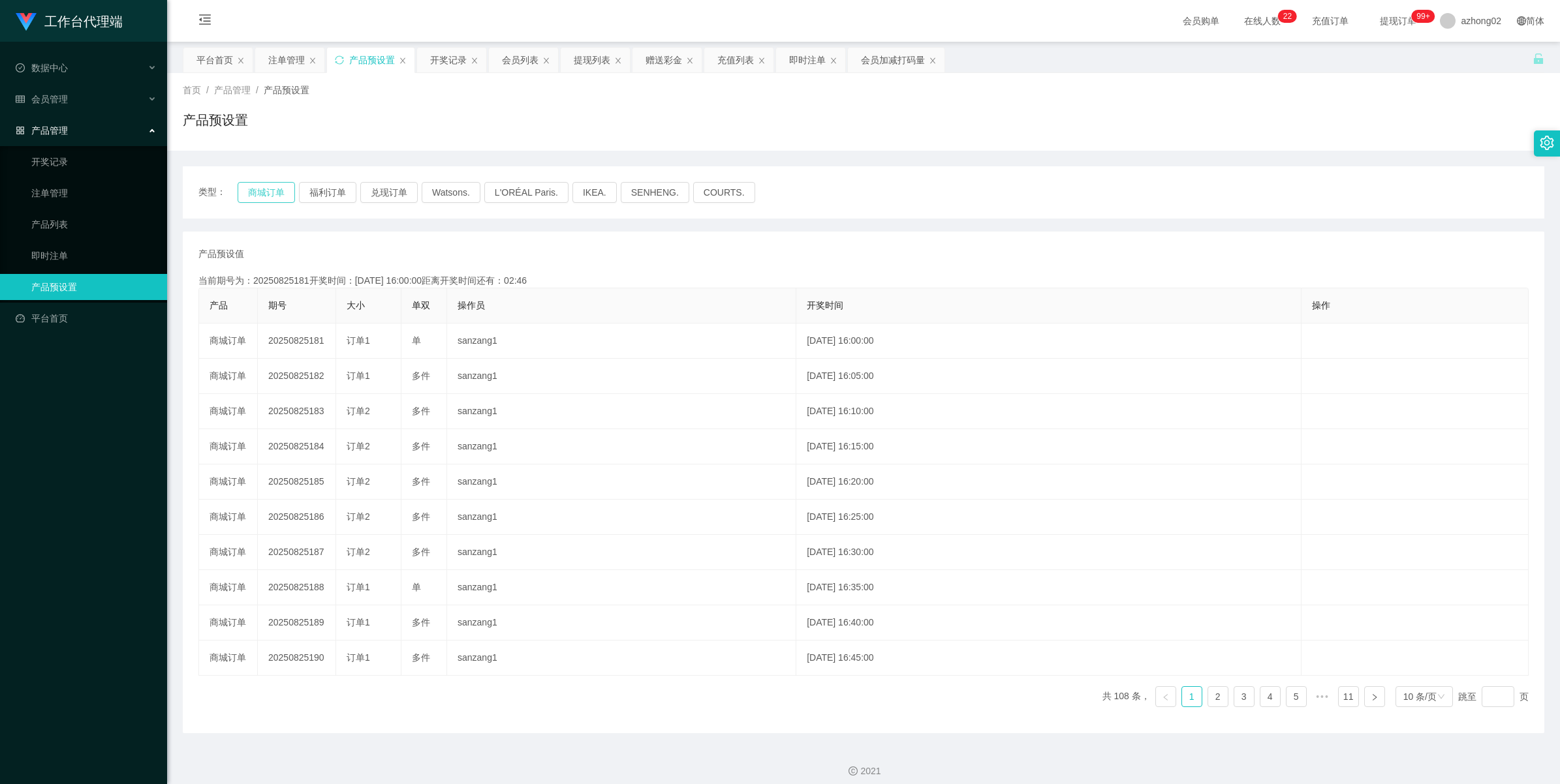
click at [276, 191] on button "商城订单" at bounding box center [266, 192] width 57 height 21
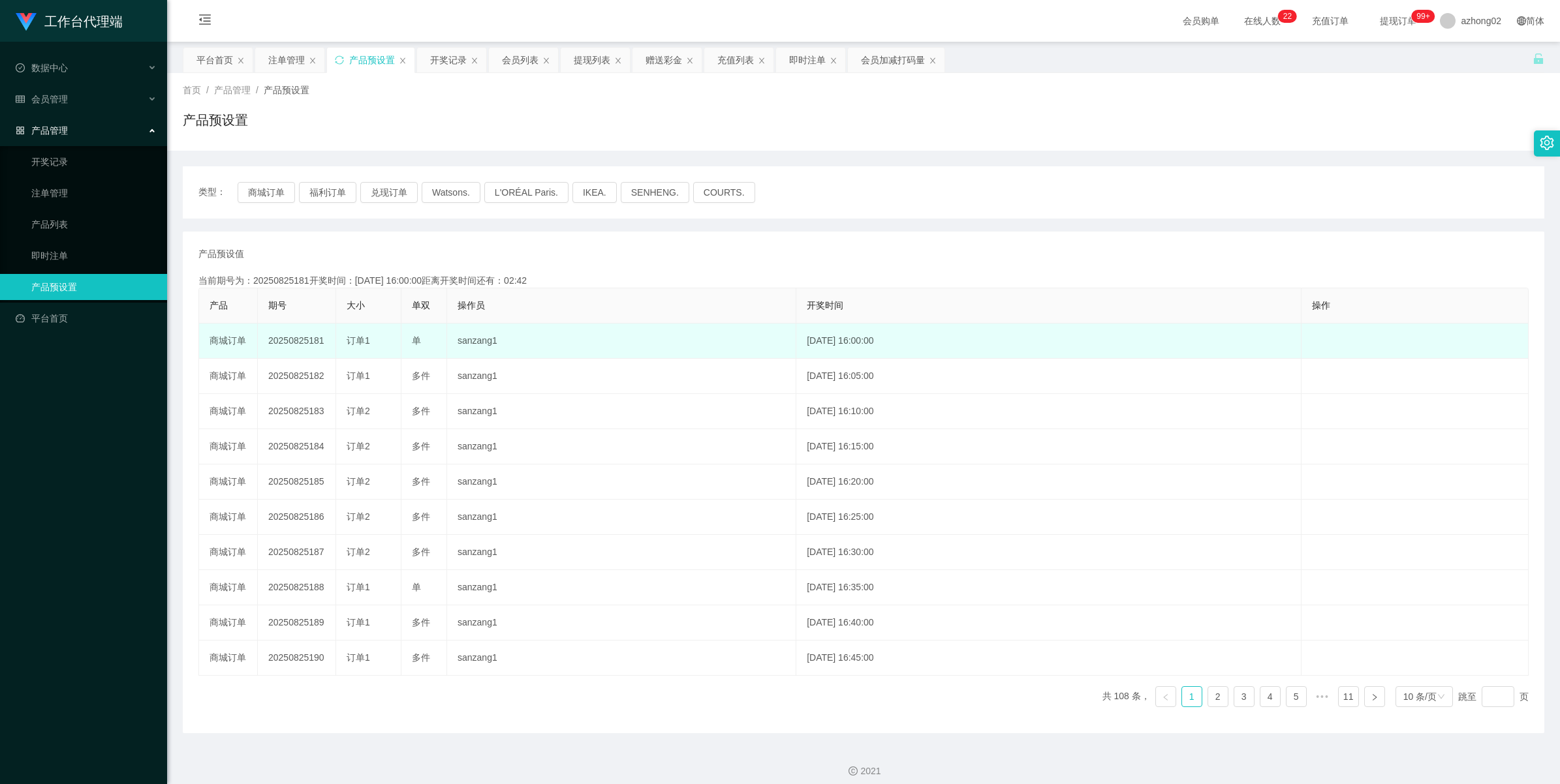
click at [302, 343] on td "20250825181" at bounding box center [296, 342] width 78 height 36
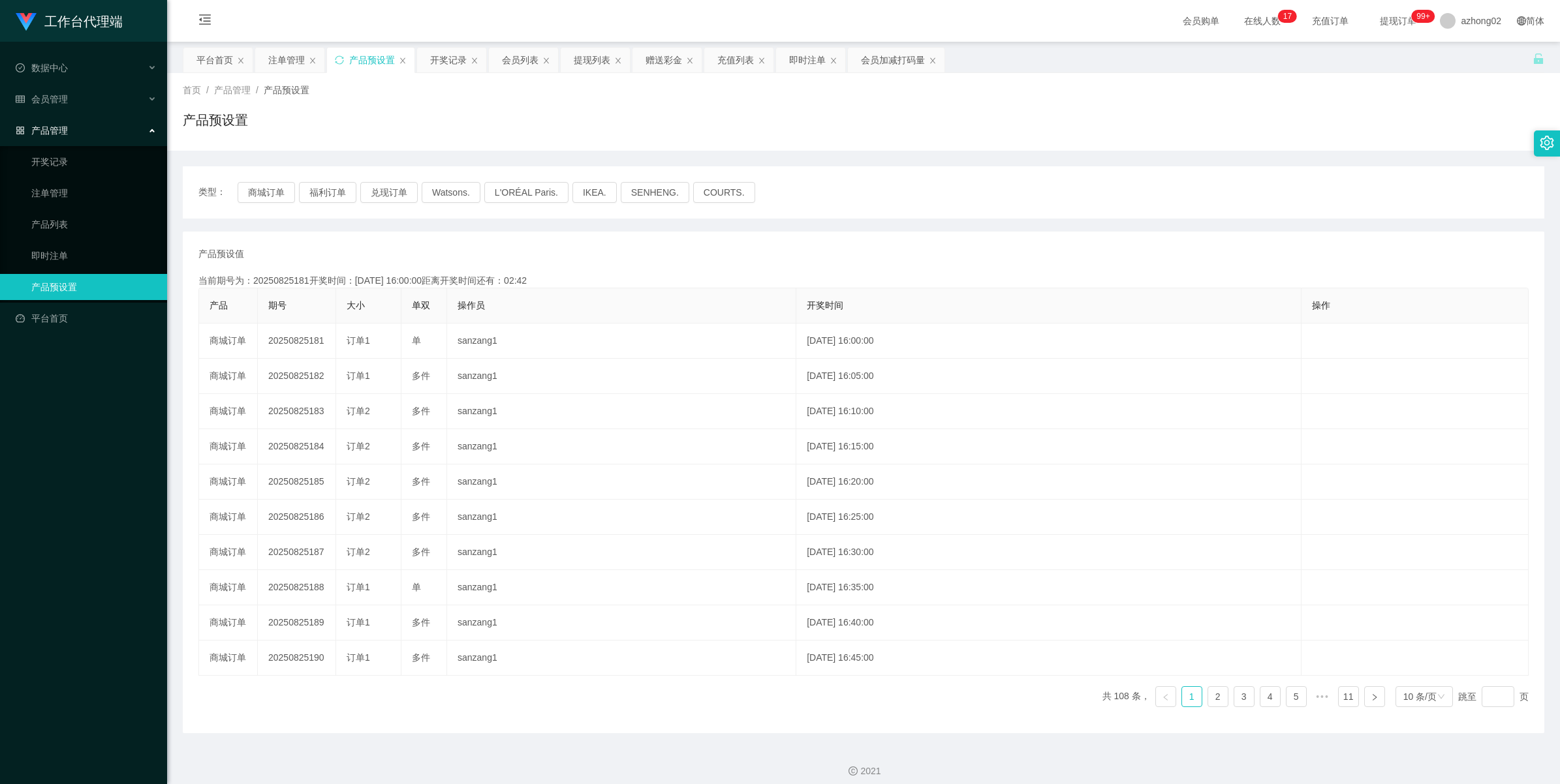
copy td "20250825181"
click at [34, 94] on span "会员管理" at bounding box center [42, 100] width 53 height 11
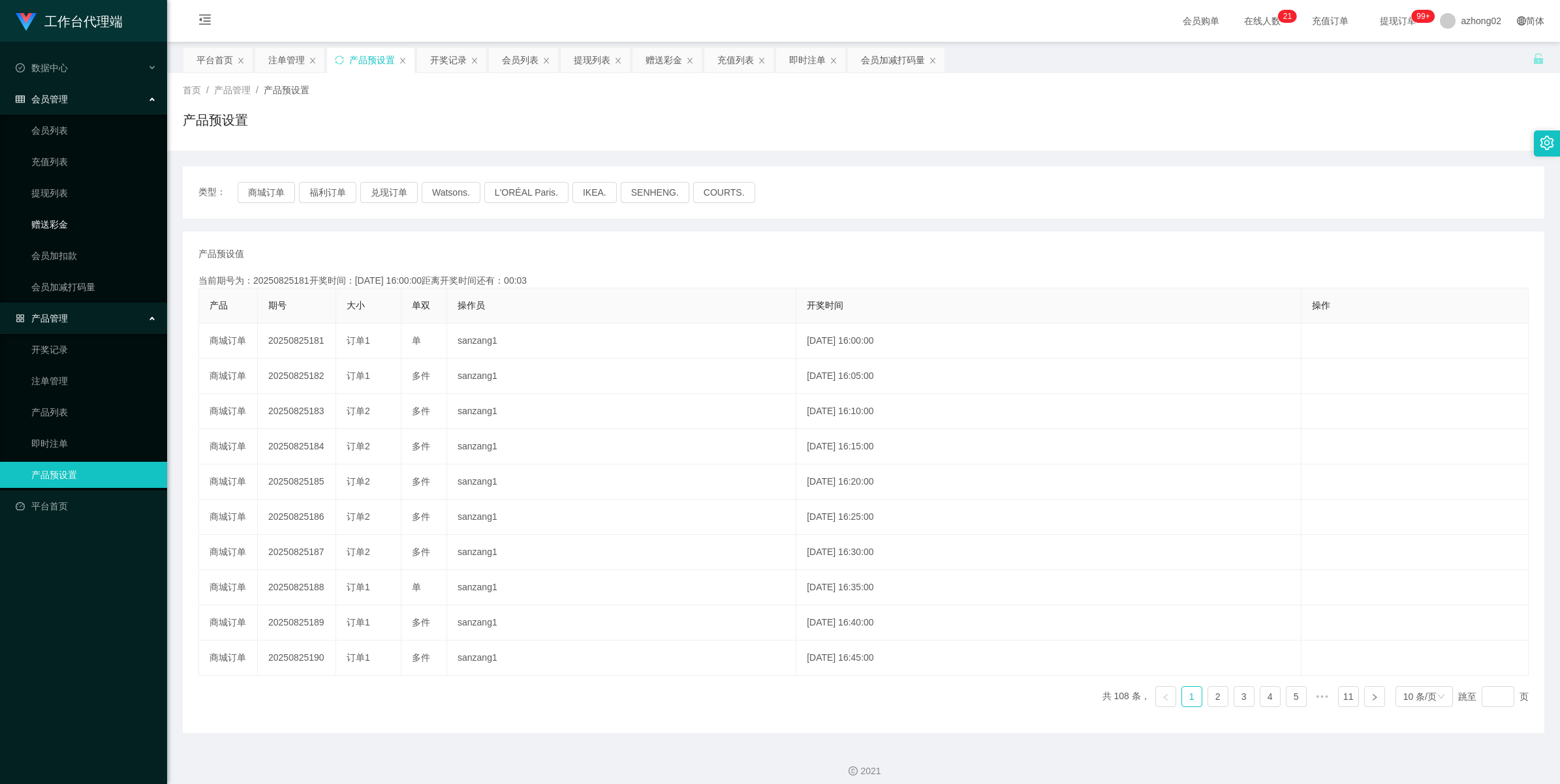
click at [67, 216] on link "赠送彩金" at bounding box center [94, 224] width 125 height 26
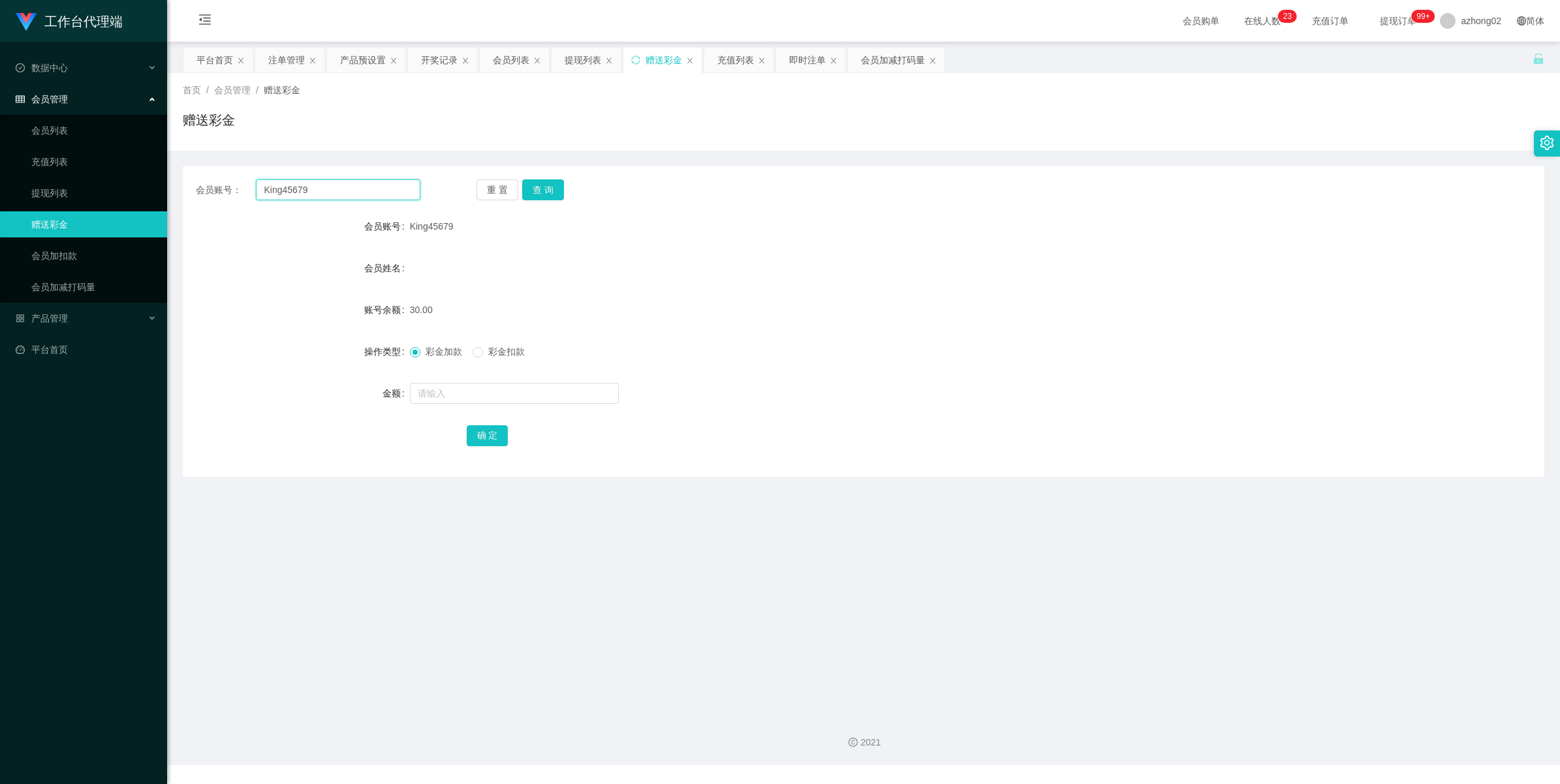
click at [336, 186] on input "King45679" at bounding box center [338, 189] width 165 height 21
paste input "goldenglory"
type input "goldenglory"
click at [545, 184] on button "查 询" at bounding box center [543, 189] width 42 height 21
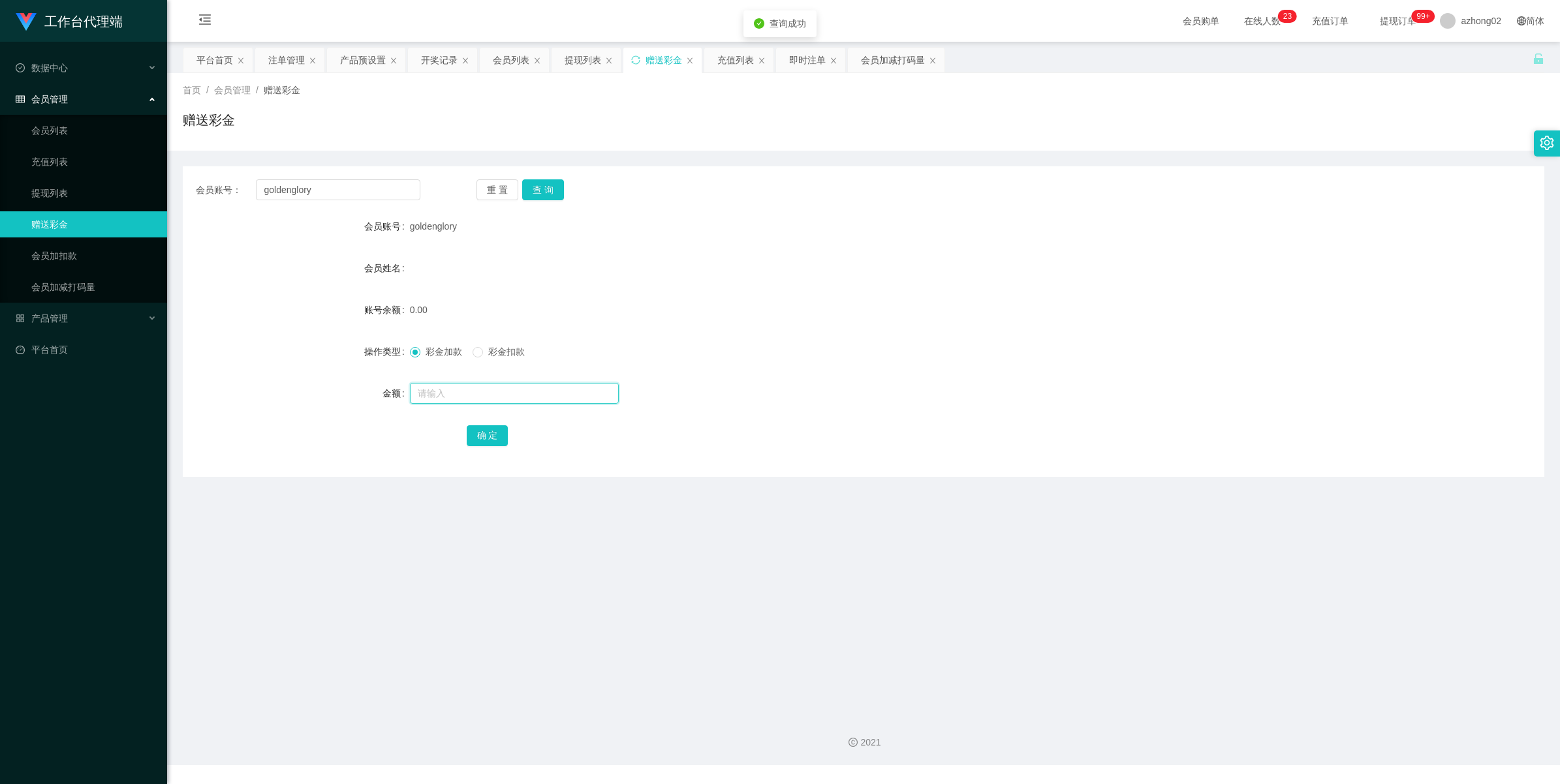
click at [462, 399] on input "text" at bounding box center [514, 393] width 209 height 21
type input "60"
click at [482, 428] on button "确 定" at bounding box center [487, 435] width 42 height 21
click at [476, 399] on input "text" at bounding box center [514, 393] width 209 height 21
type input "60"
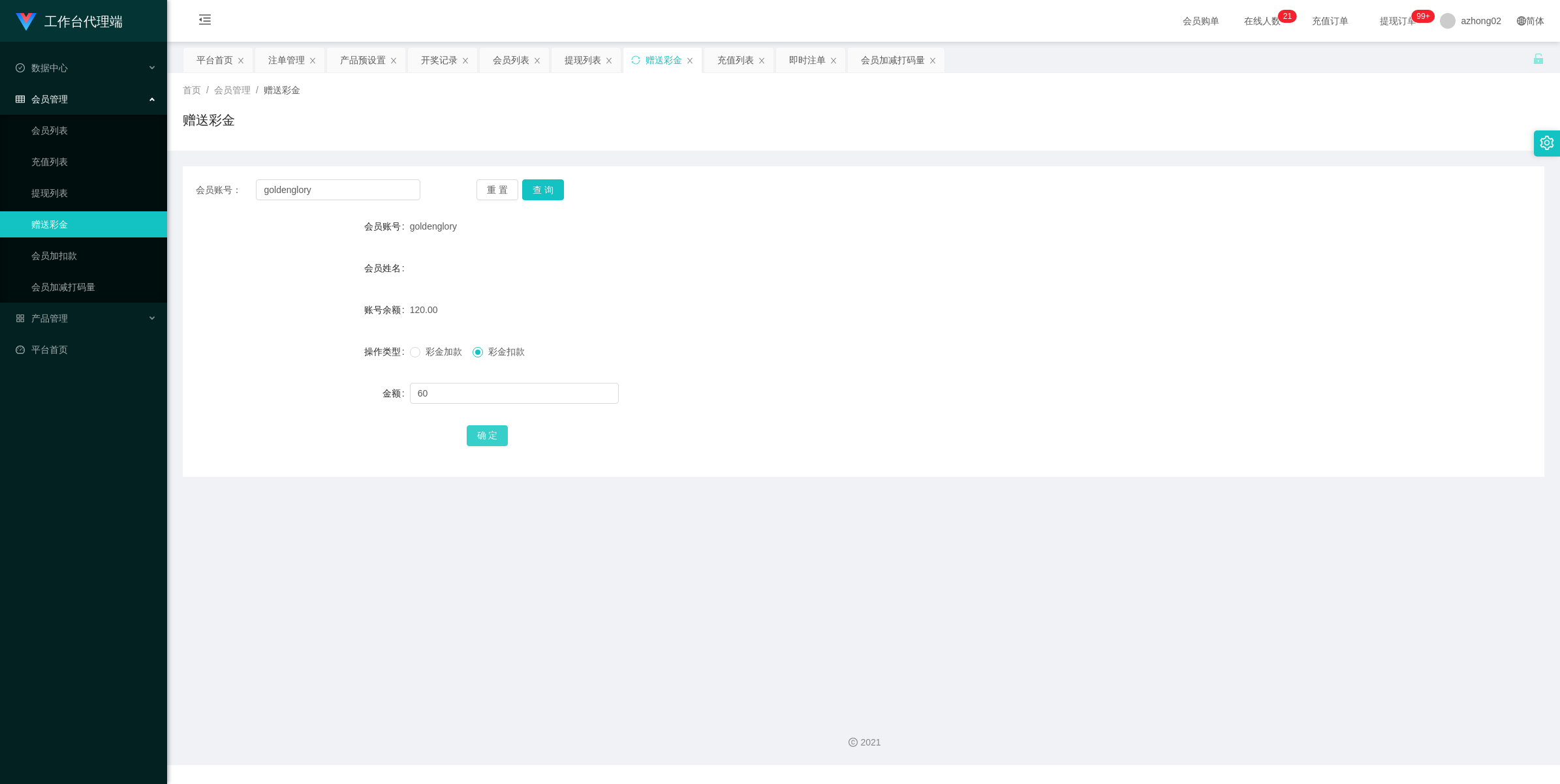
click at [482, 444] on button "确 定" at bounding box center [487, 435] width 42 height 21
click at [299, 193] on input "goldenglory" at bounding box center [338, 189] width 165 height 21
paste input "181927219400"
type input "181927219400"
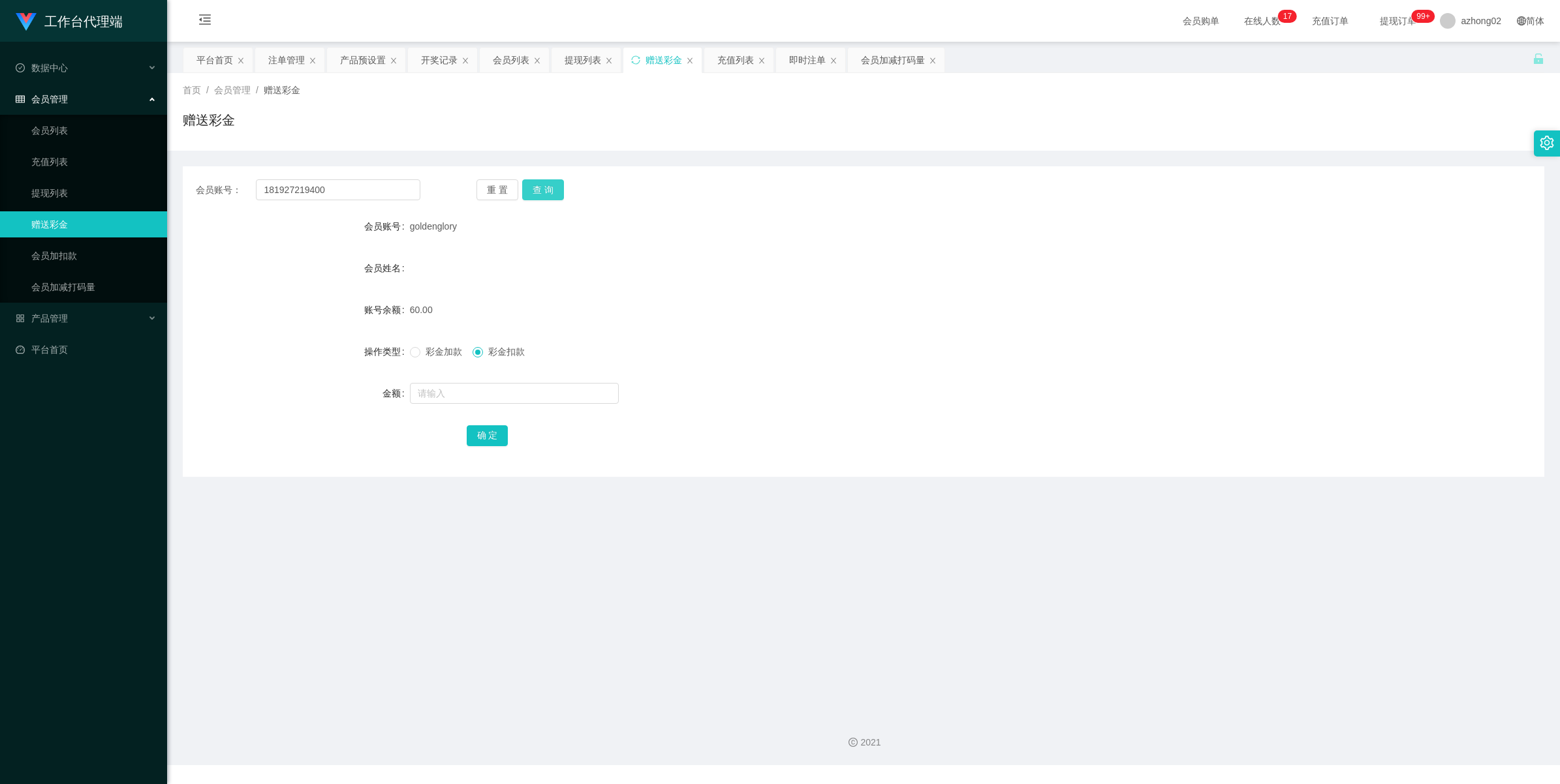
click at [557, 188] on button "查 询" at bounding box center [543, 189] width 42 height 21
drag, startPoint x: 59, startPoint y: 185, endPoint x: 64, endPoint y: 86, distance: 99.1
click at [59, 185] on link "提现列表" at bounding box center [94, 193] width 125 height 26
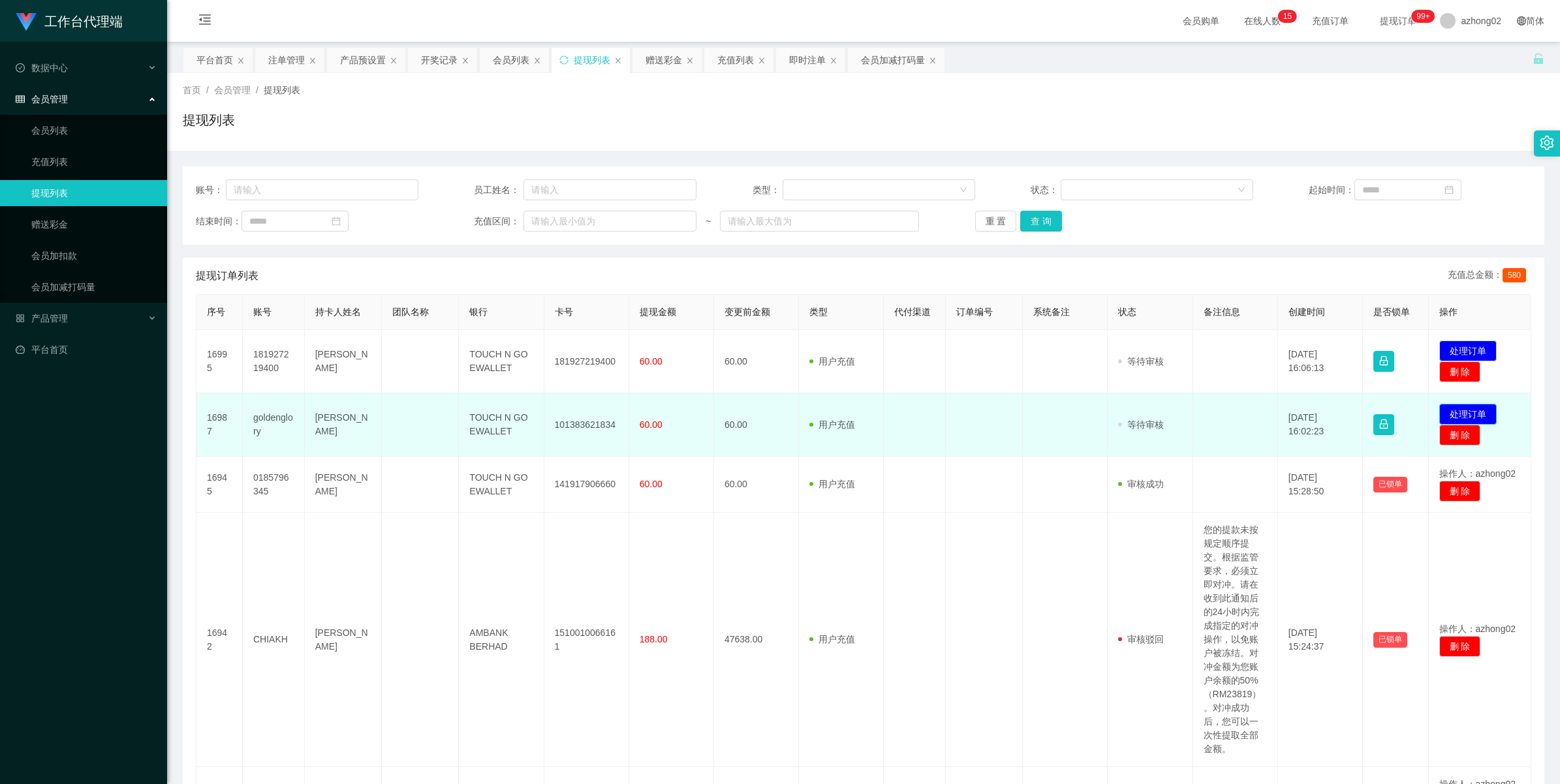
click at [1446, 408] on button "处理订单" at bounding box center [1468, 414] width 57 height 21
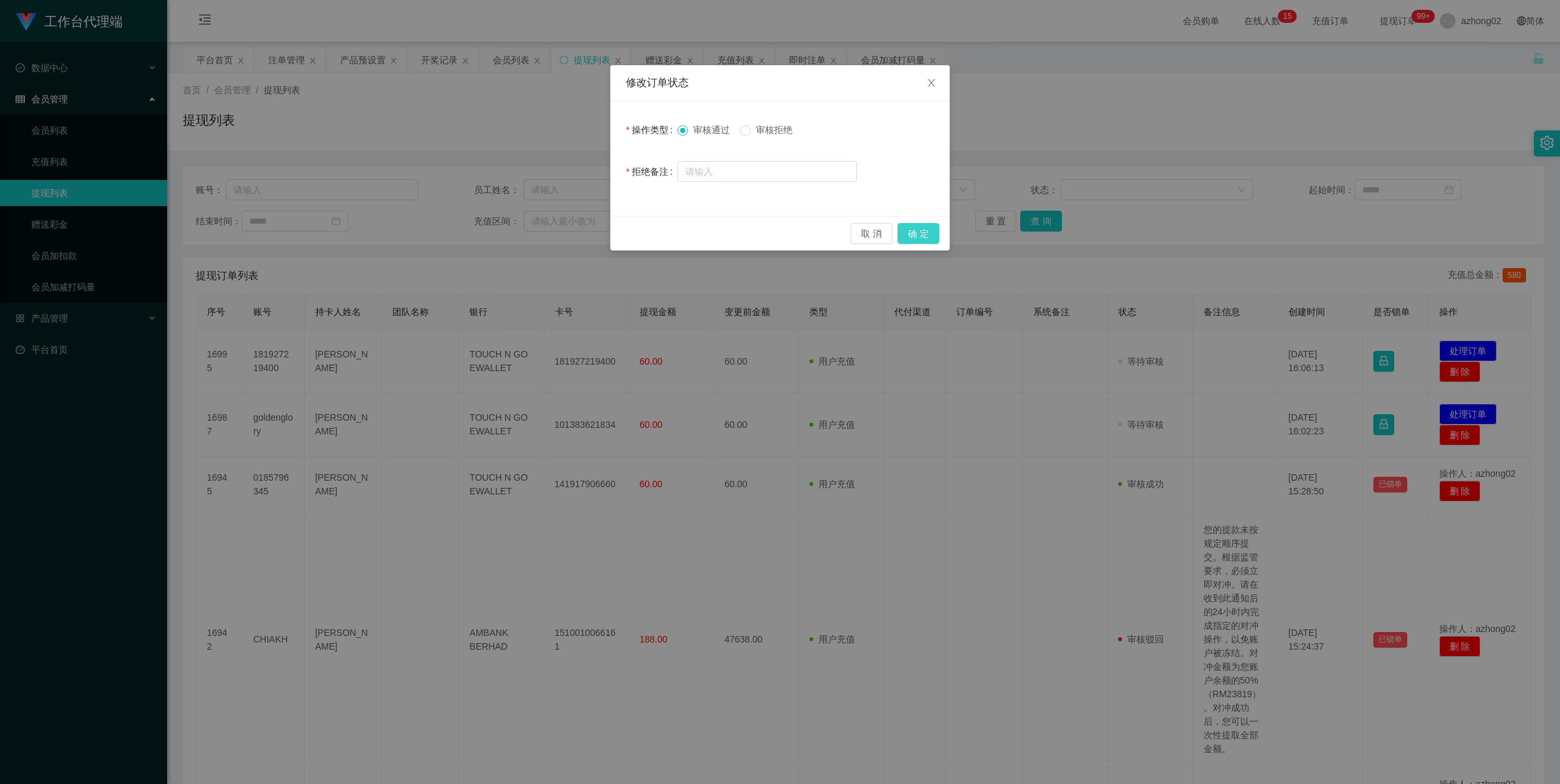
click at [917, 230] on button "确 定" at bounding box center [918, 233] width 42 height 21
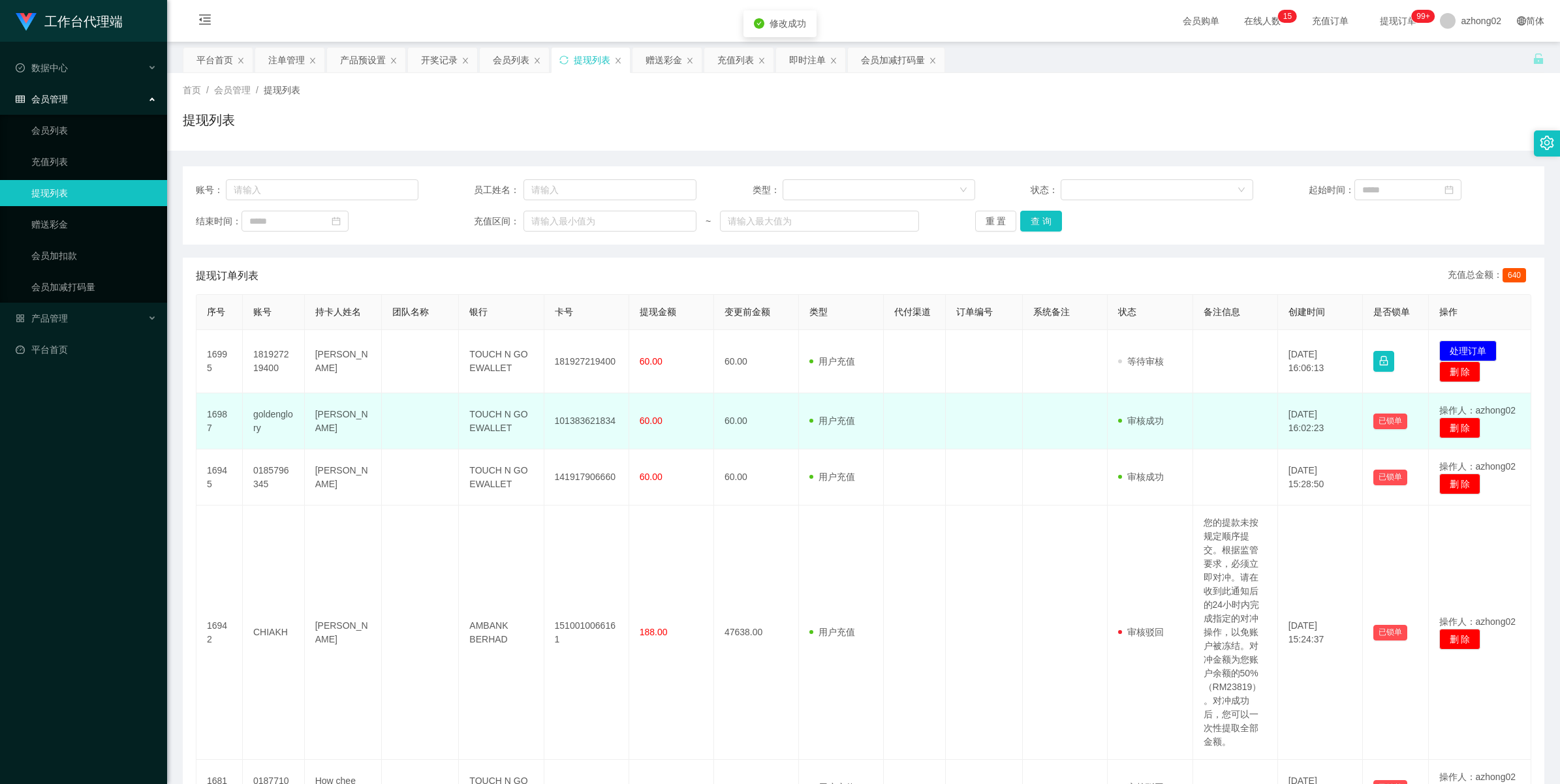
click at [581, 423] on td "101383621834" at bounding box center [587, 421] width 85 height 56
copy td "101383621834"
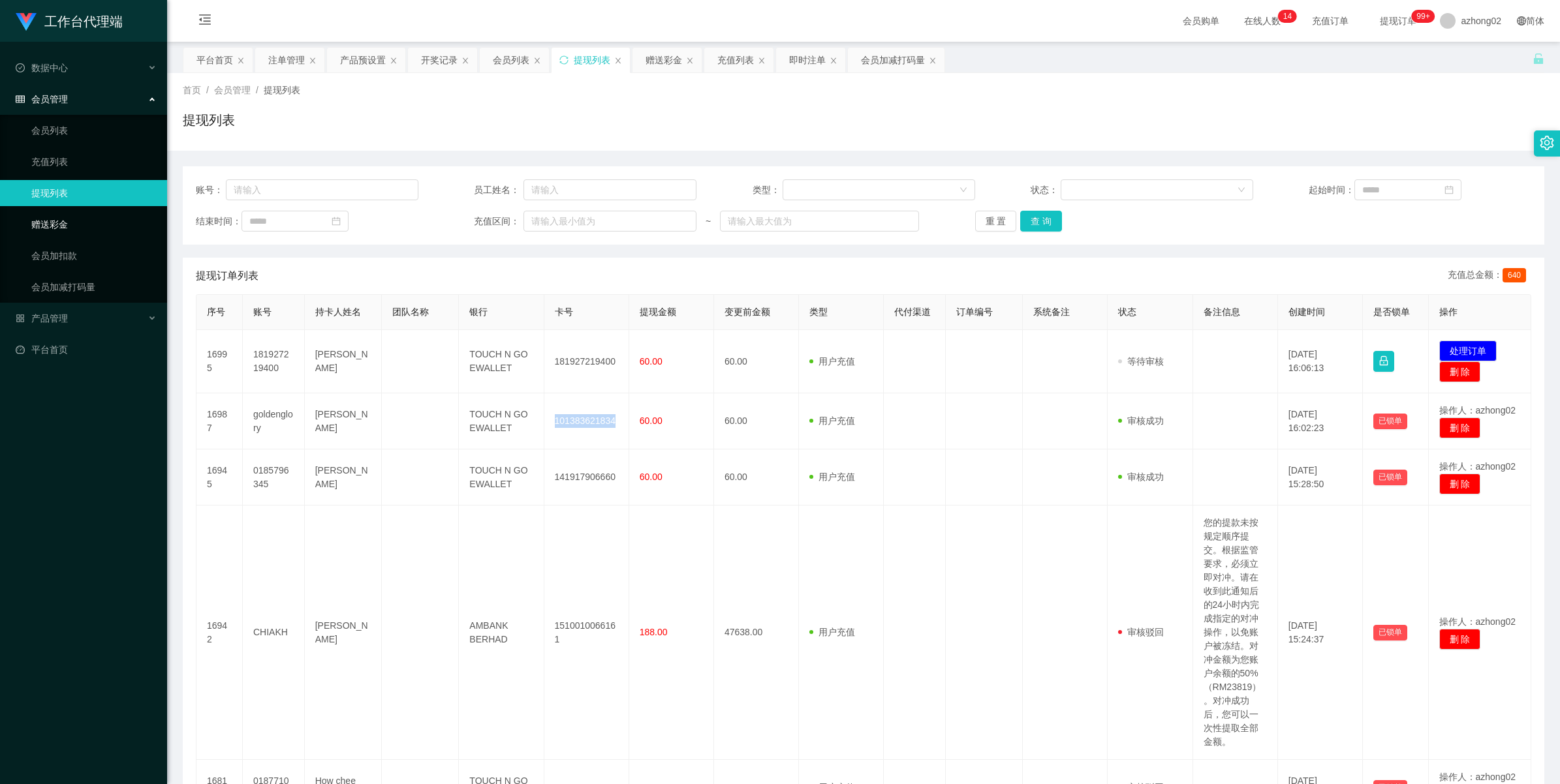
drag, startPoint x: 69, startPoint y: 230, endPoint x: 173, endPoint y: 223, distance: 104.2
click at [69, 229] on link "赠送彩金" at bounding box center [94, 224] width 125 height 26
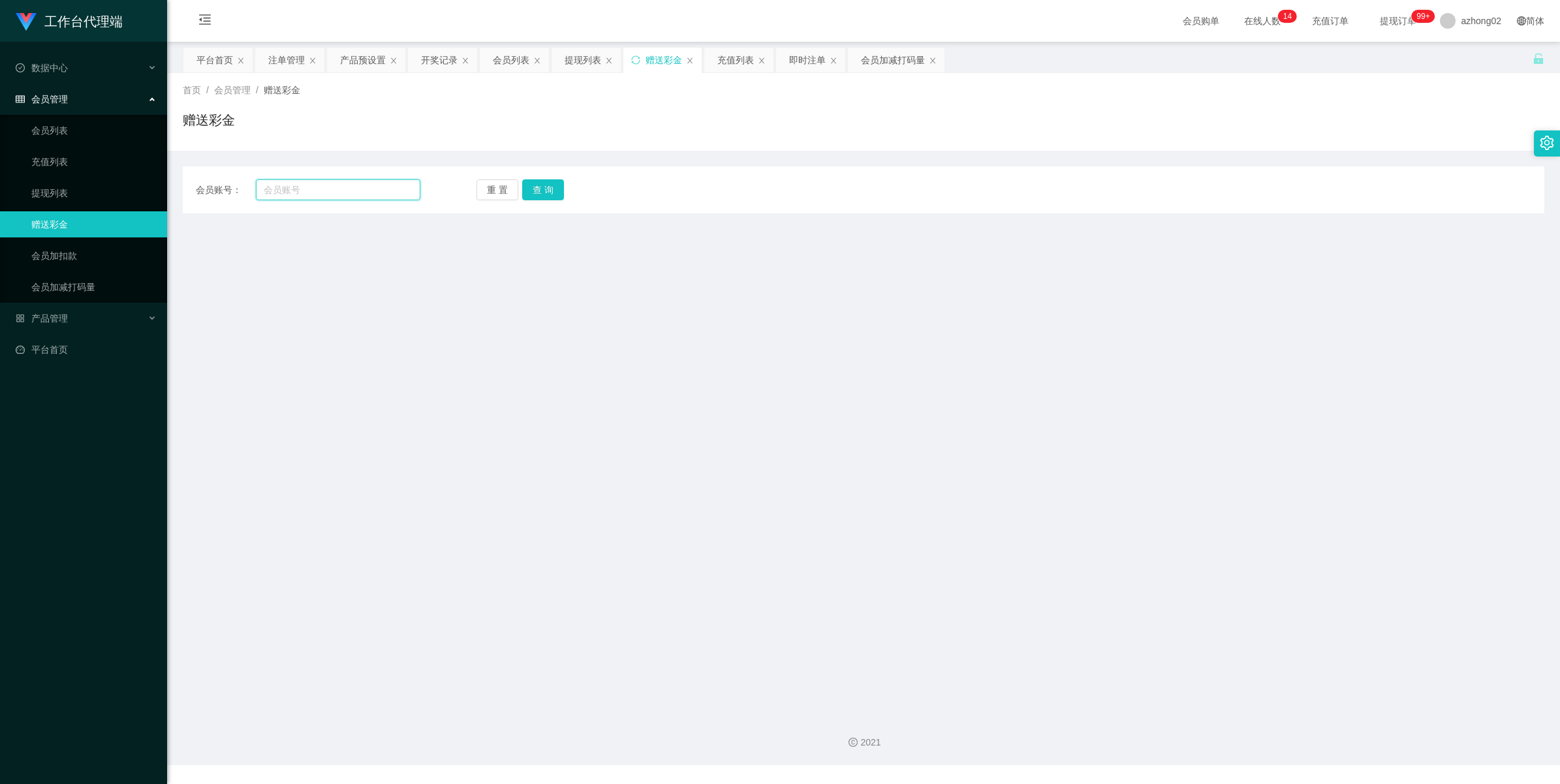
click at [271, 193] on input "text" at bounding box center [338, 189] width 165 height 21
paste input "联系电话 ：[PHONE_NUMBER] TNG : 101383621834 15"
click at [541, 189] on button "查 询" at bounding box center [543, 189] width 42 height 21
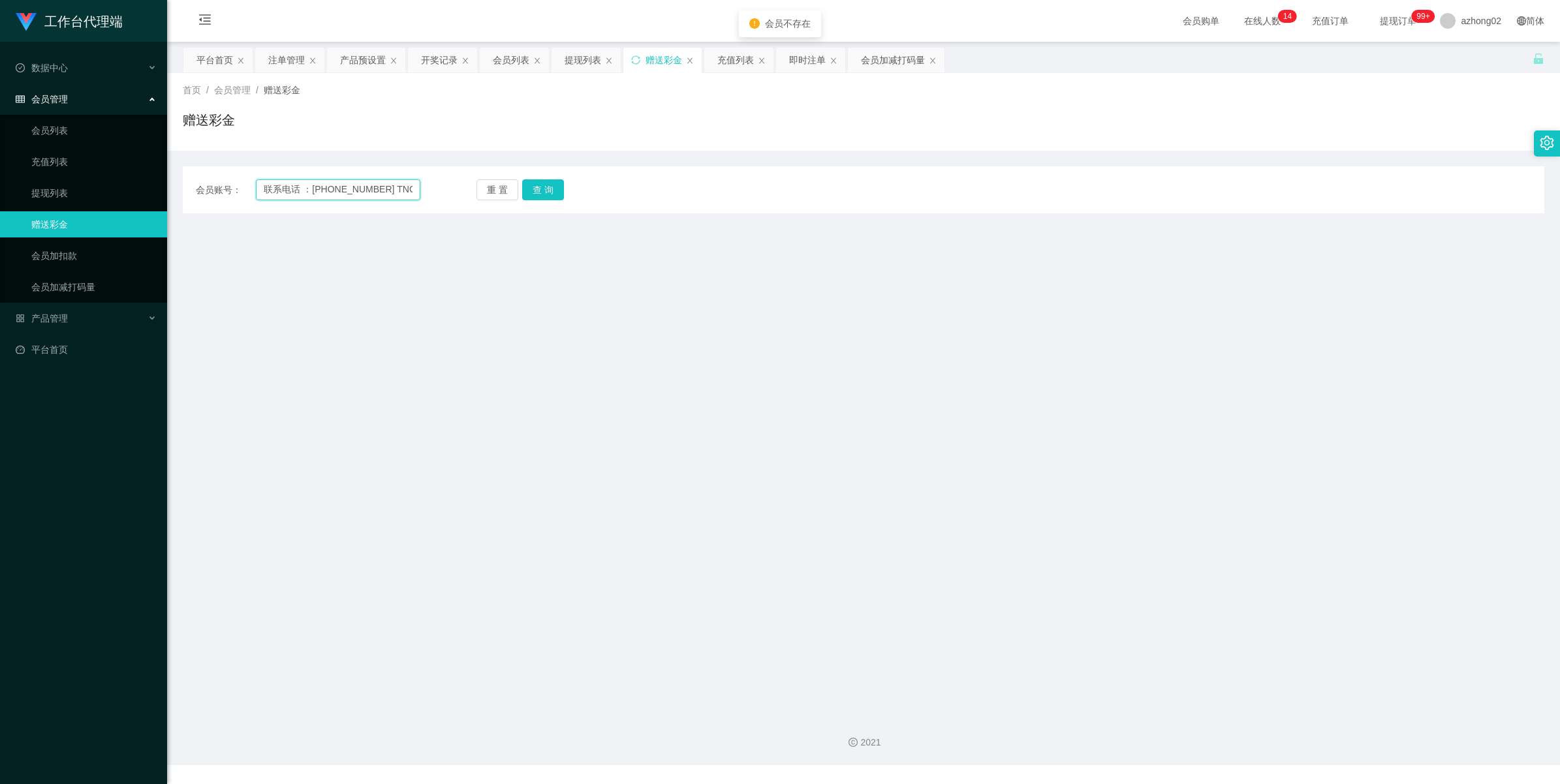
click at [391, 196] on input "联系电话 ：[PHONE_NUMBER] TNG : 101383621834 15" at bounding box center [338, 189] width 165 height 21
click at [392, 196] on input "联系电话 ：[PHONE_NUMBER] TNG : 101383621834 15" at bounding box center [338, 189] width 165 height 21
click at [393, 196] on input "联系电话 ：[PHONE_NUMBER] TNG : 101383621834 15" at bounding box center [338, 189] width 165 height 21
click at [297, 187] on input "联系电话 ：[PHONE_NUMBER] TNG : 101383621834 15" at bounding box center [338, 189] width 165 height 21
click at [295, 190] on input "联系电话 ：[PHONE_NUMBER] TNG : 101383621834 15" at bounding box center [338, 189] width 165 height 21
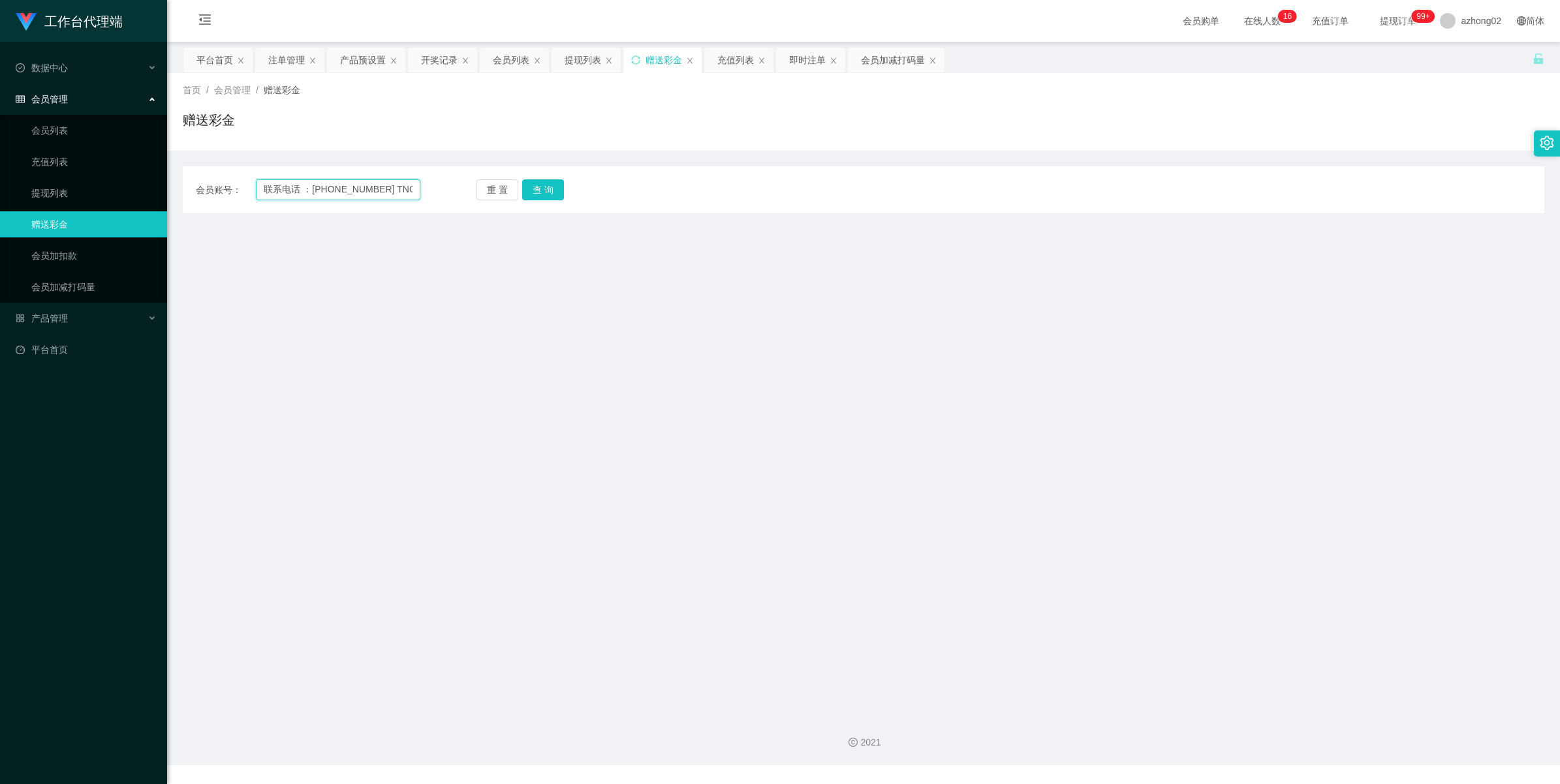
paste input "777888999"
click at [544, 193] on button "查 询" at bounding box center [543, 189] width 42 height 21
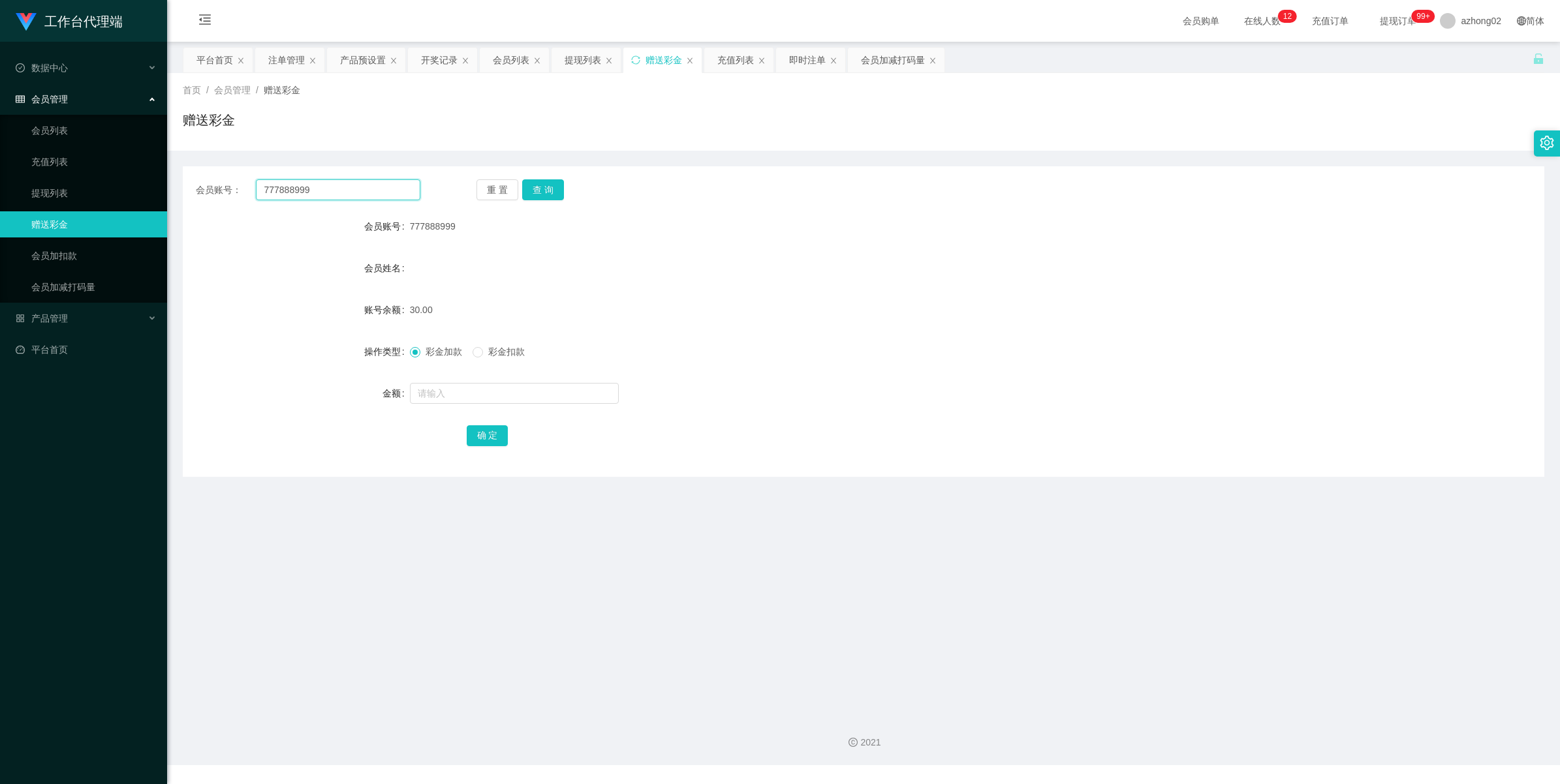
click at [332, 197] on input "777888999" at bounding box center [338, 189] width 165 height 21
paste input "xiaowei"
type input "xiaowei"
click at [549, 189] on button "查 询" at bounding box center [543, 189] width 42 height 21
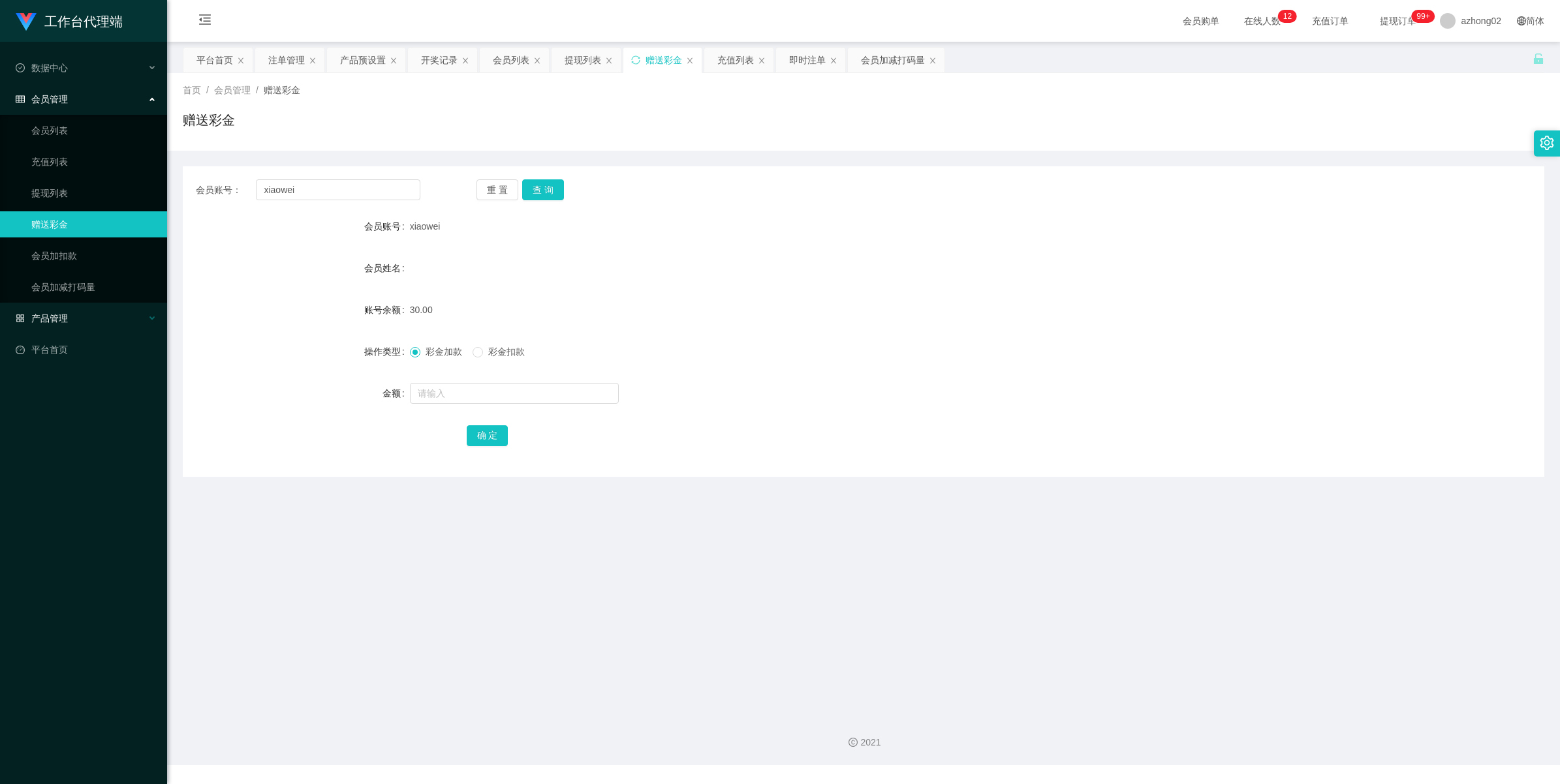
click at [53, 307] on ul "数据中心 会员管理 会员列表 充值列表 提现列表 赠送彩金 会员加扣款 会员加减打码量 产品管理 平台首页" at bounding box center [84, 209] width 167 height 334
click at [51, 311] on div "产品管理" at bounding box center [84, 319] width 167 height 26
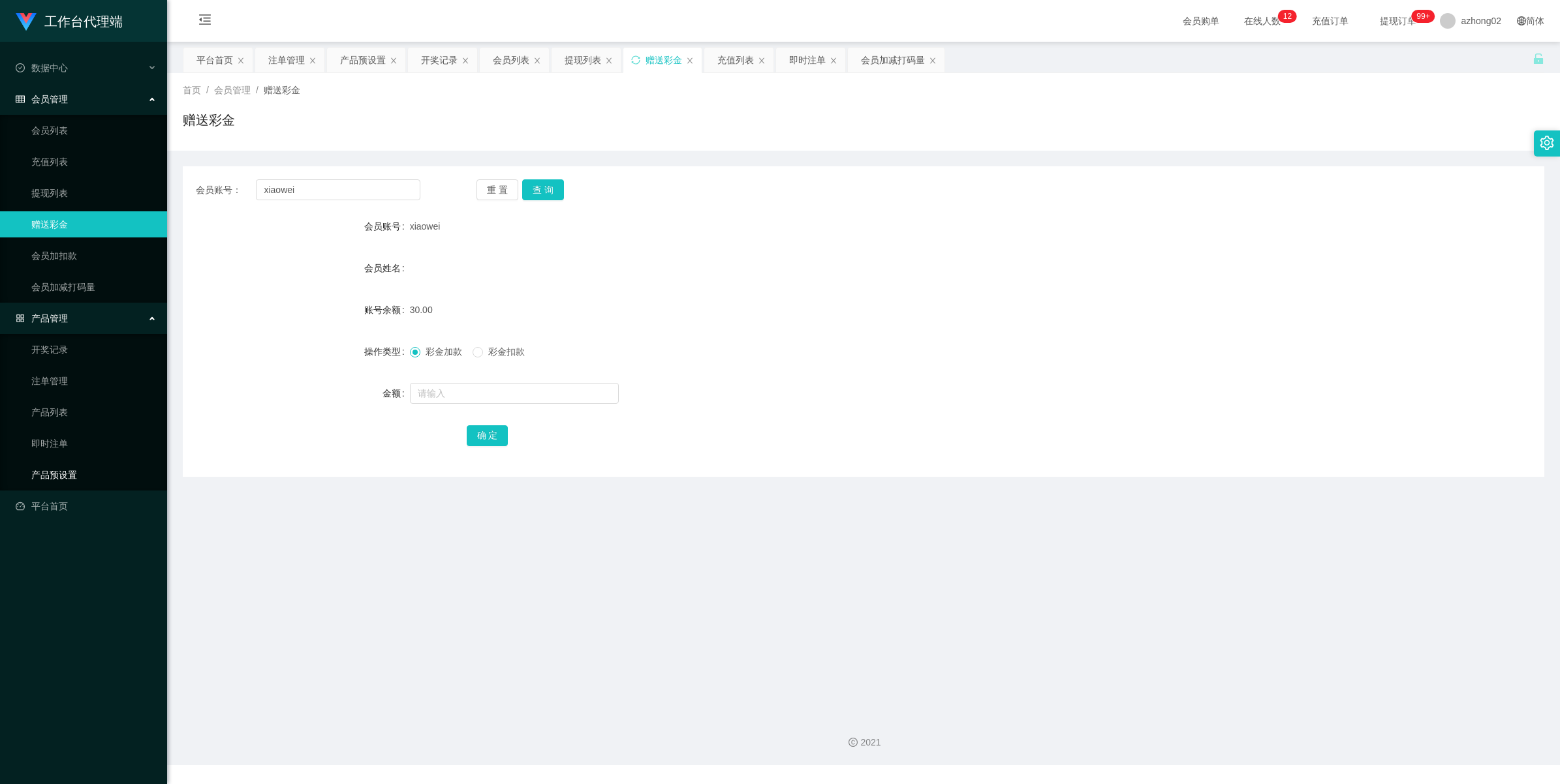
click at [72, 476] on link "产品预设置" at bounding box center [94, 475] width 125 height 26
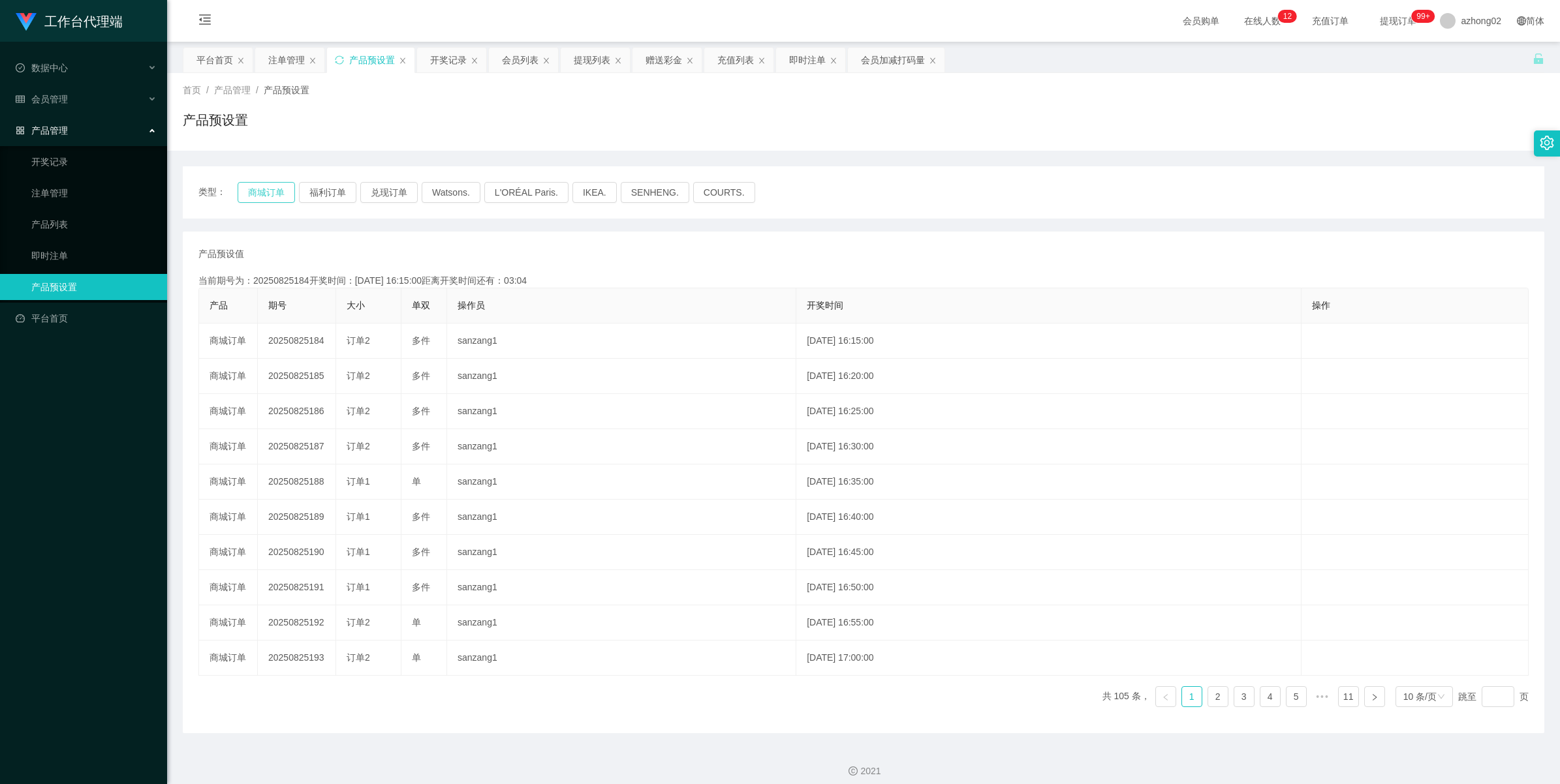
drag, startPoint x: 265, startPoint y: 184, endPoint x: 282, endPoint y: 225, distance: 44.4
click at [265, 185] on button "商城订单" at bounding box center [266, 192] width 57 height 21
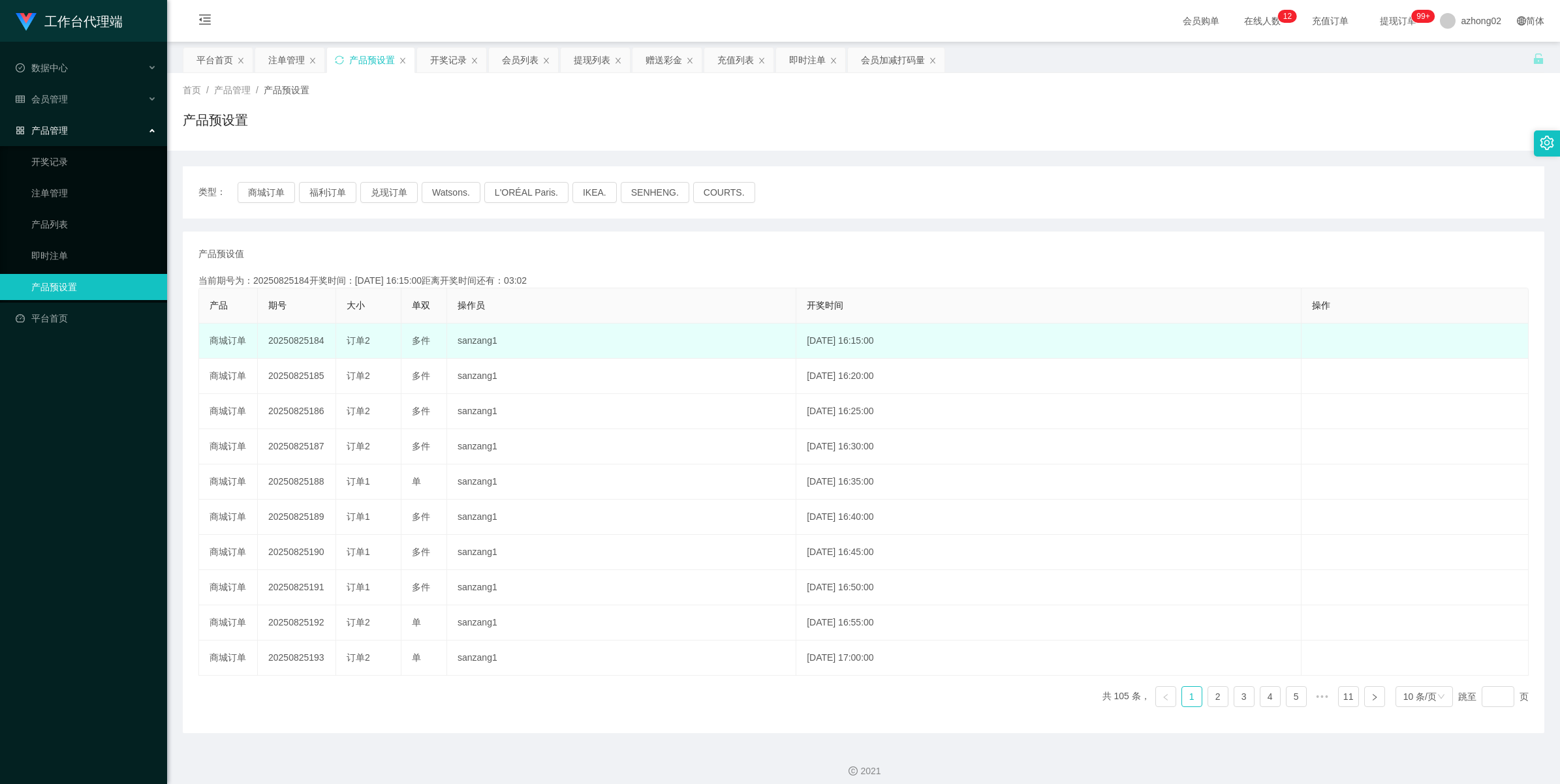
click at [298, 343] on td "20250825184" at bounding box center [296, 342] width 78 height 36
copy td "20250825184"
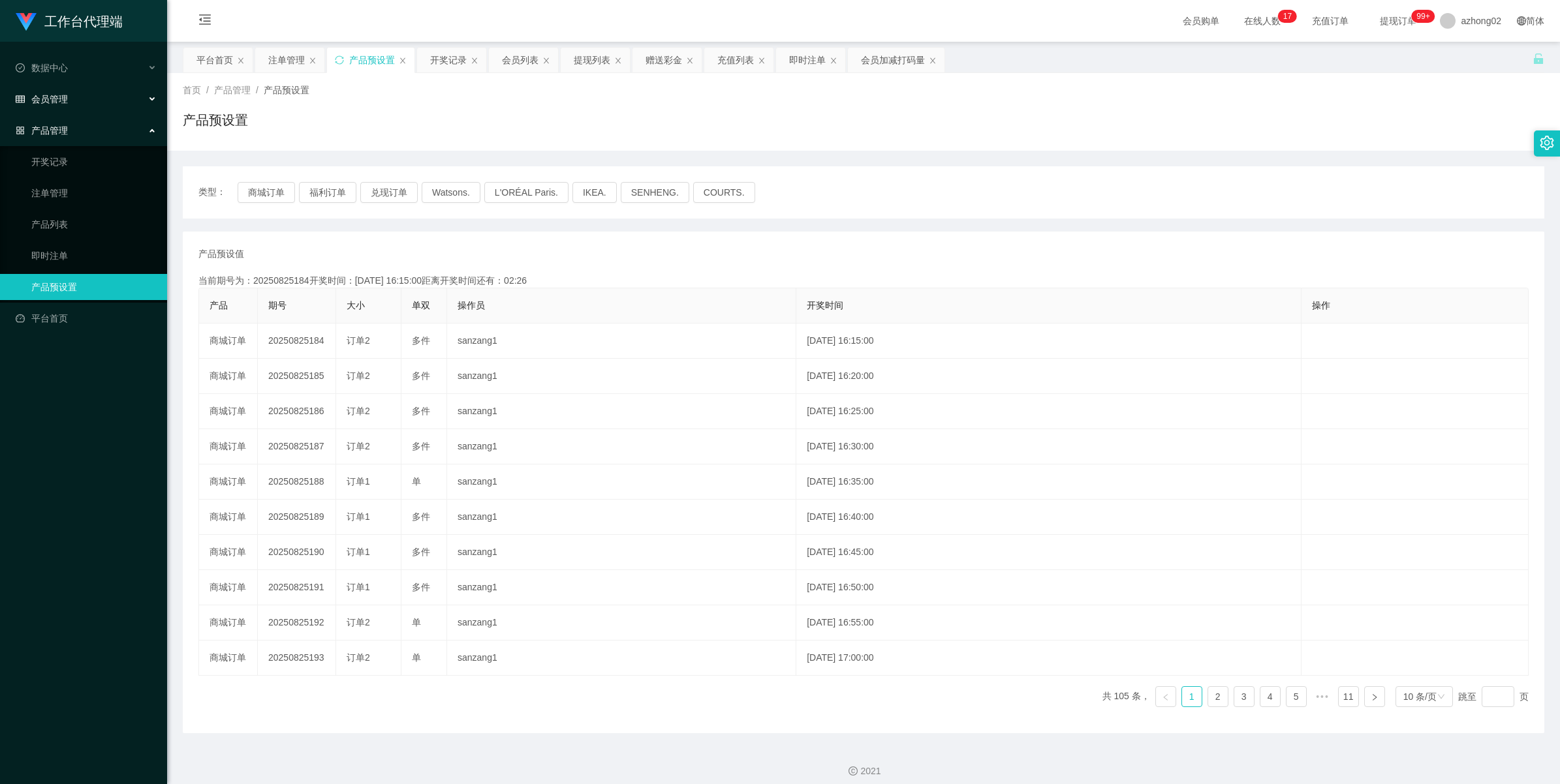
click at [48, 92] on div "会员管理" at bounding box center [84, 99] width 167 height 26
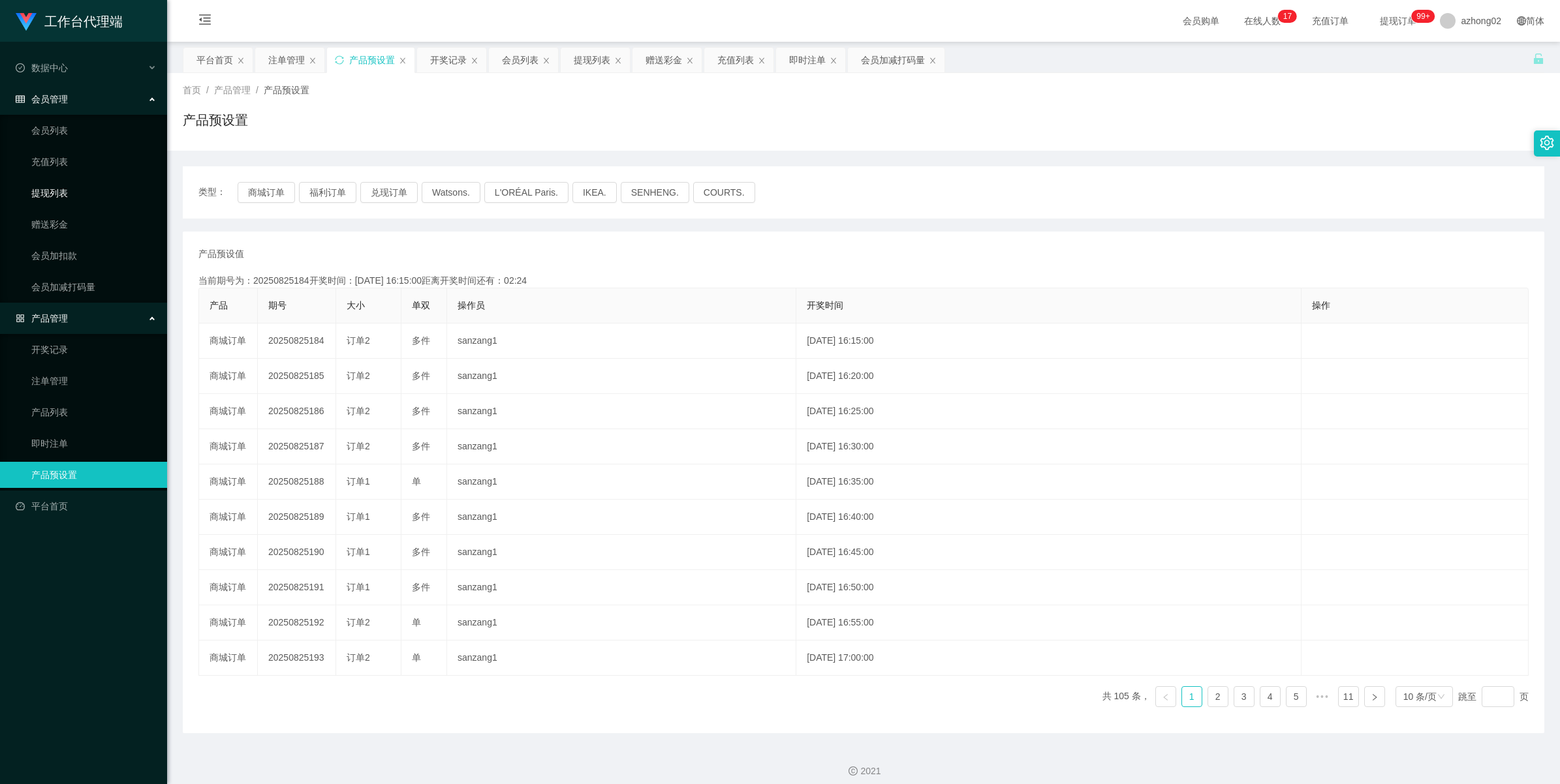
drag, startPoint x: 64, startPoint y: 198, endPoint x: 69, endPoint y: 190, distance: 9.4
click at [64, 196] on link "提现列表" at bounding box center [94, 193] width 125 height 26
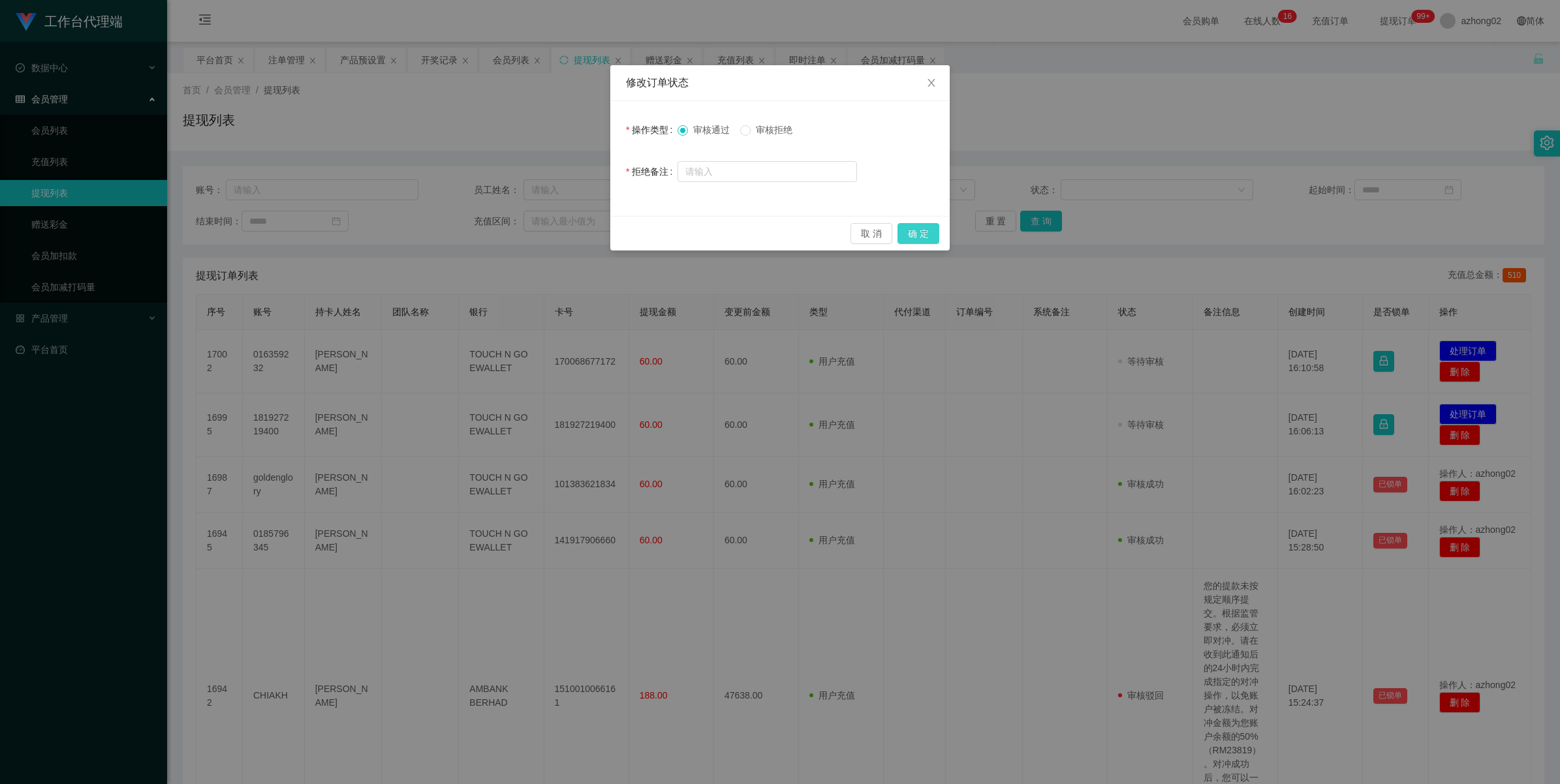
click at [917, 238] on button "确 定" at bounding box center [918, 233] width 42 height 21
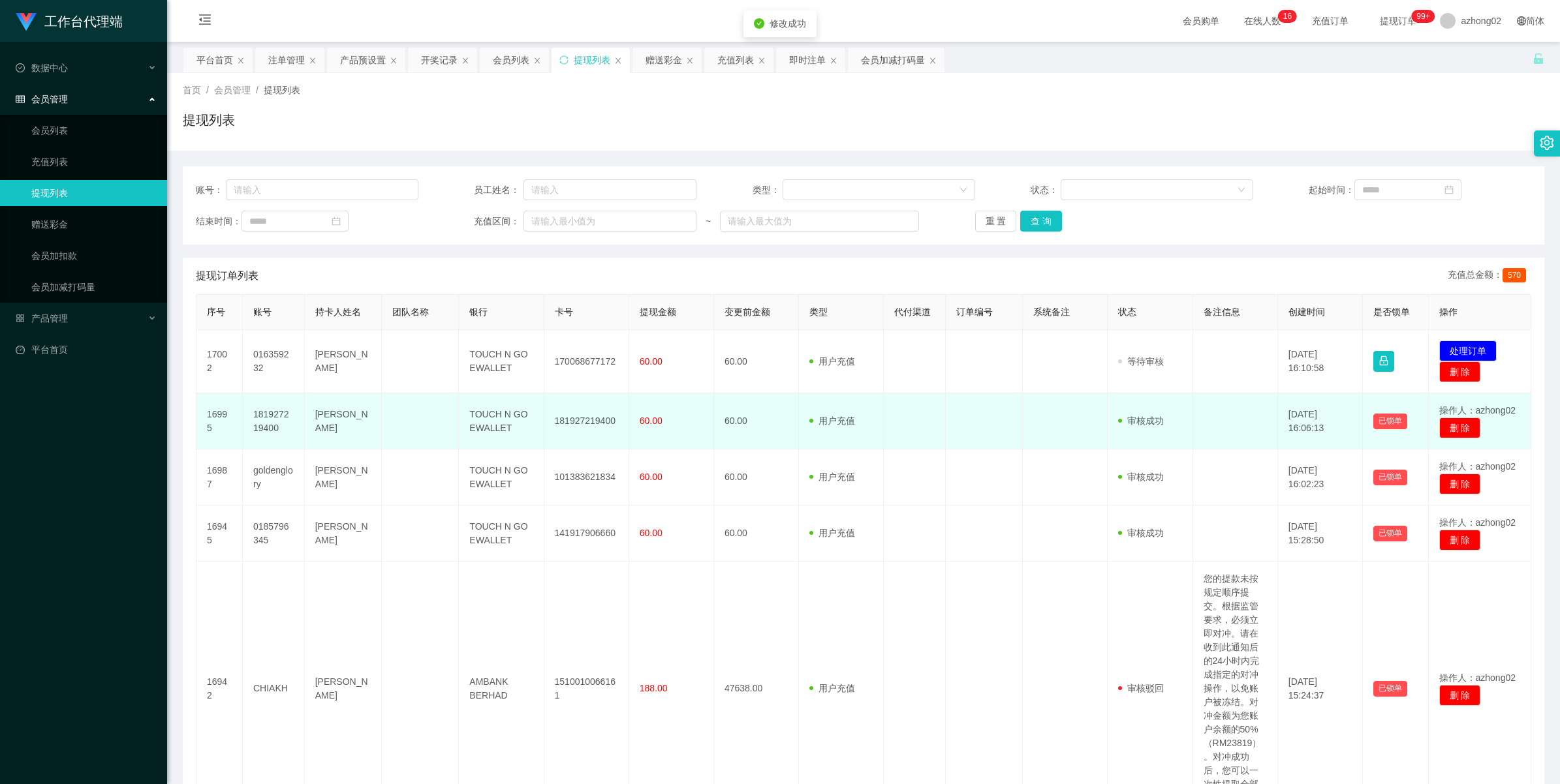
click at [573, 424] on td "181927219400" at bounding box center [587, 421] width 85 height 56
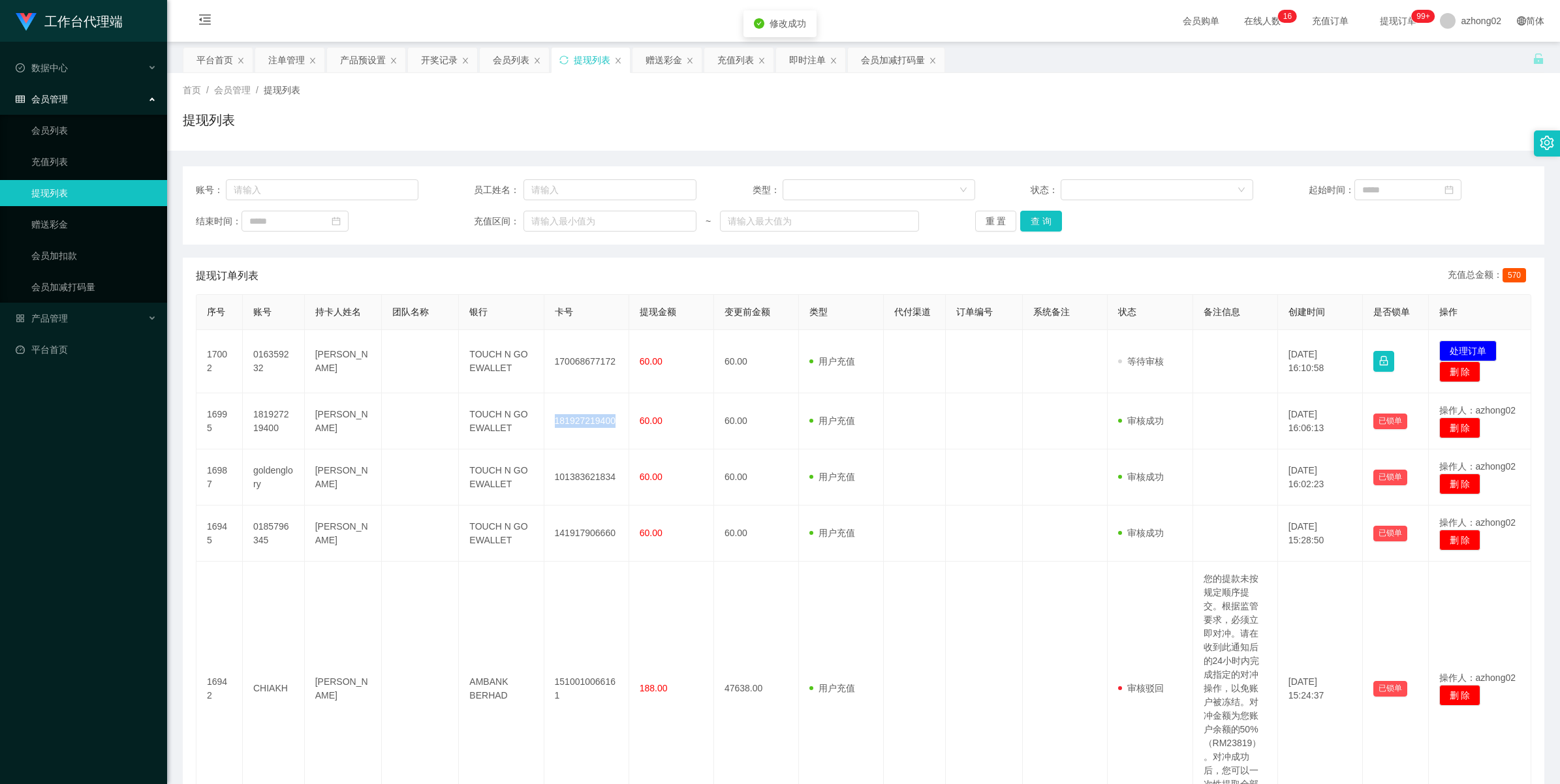
copy td "181927219400"
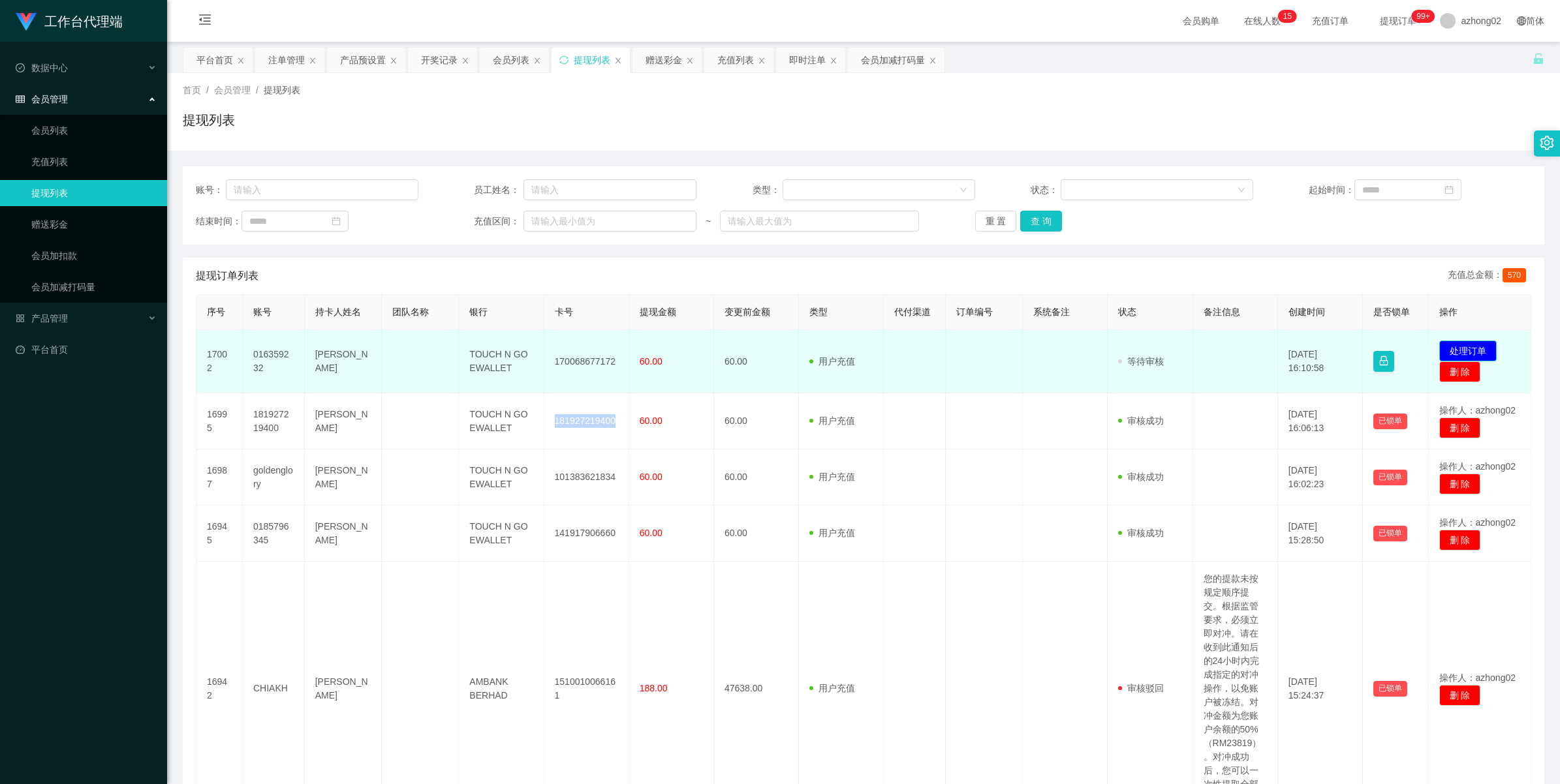
click at [1451, 344] on button "处理订单" at bounding box center [1468, 350] width 57 height 21
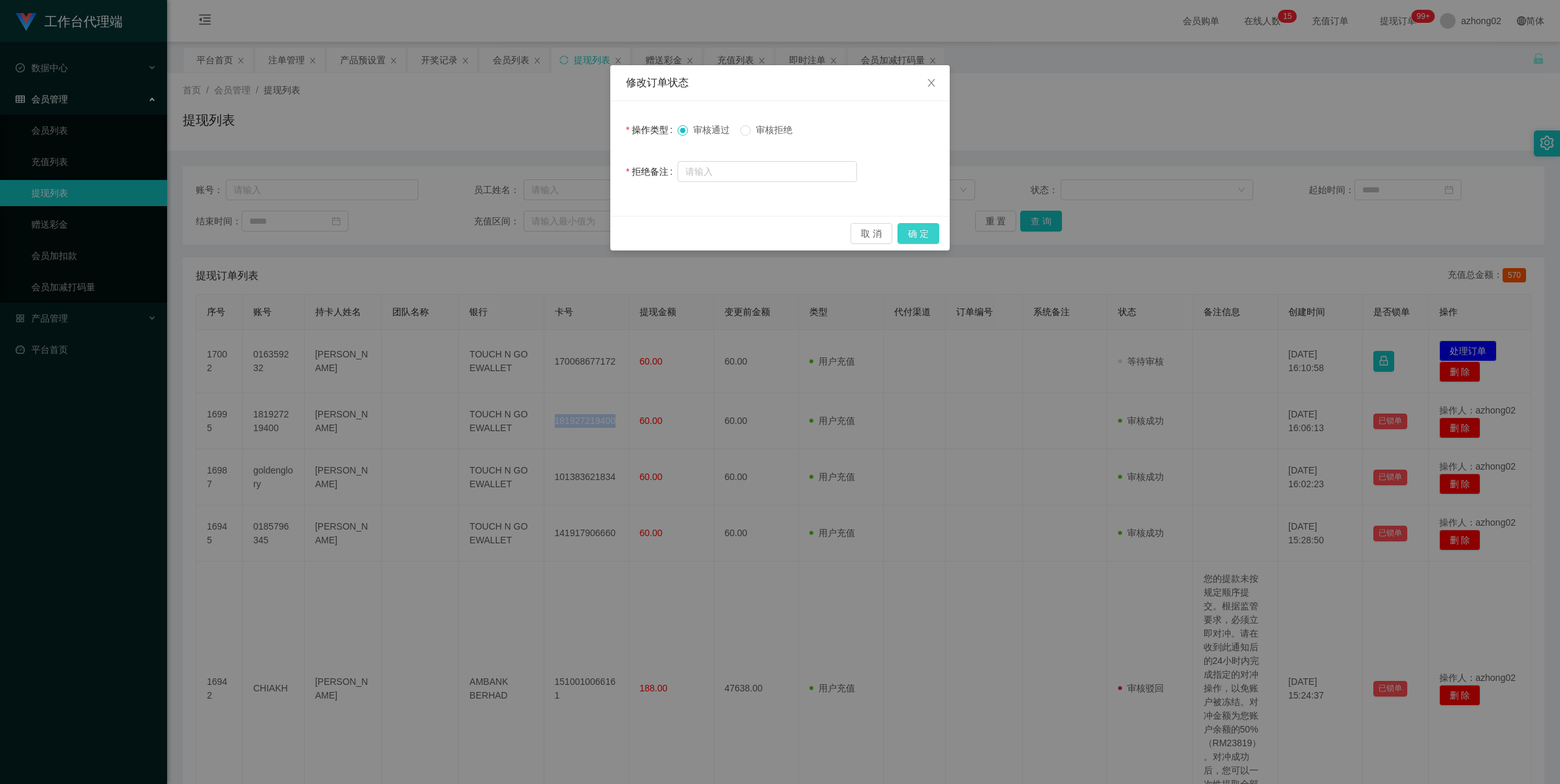
click at [918, 230] on button "确 定" at bounding box center [918, 233] width 42 height 21
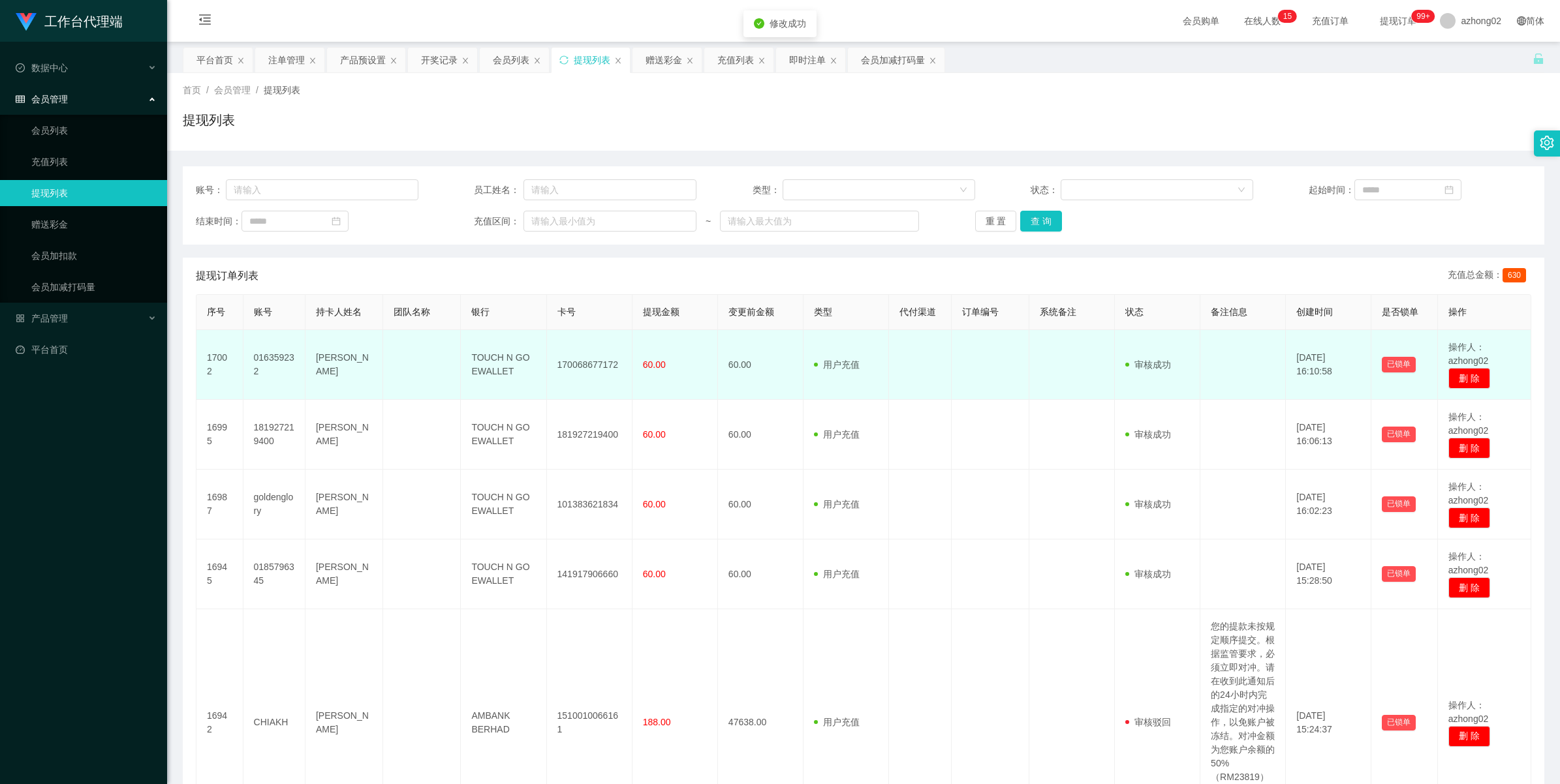
click at [584, 356] on td "170068677172" at bounding box center [589, 365] width 86 height 70
click at [582, 362] on td "170068677172" at bounding box center [589, 365] width 86 height 70
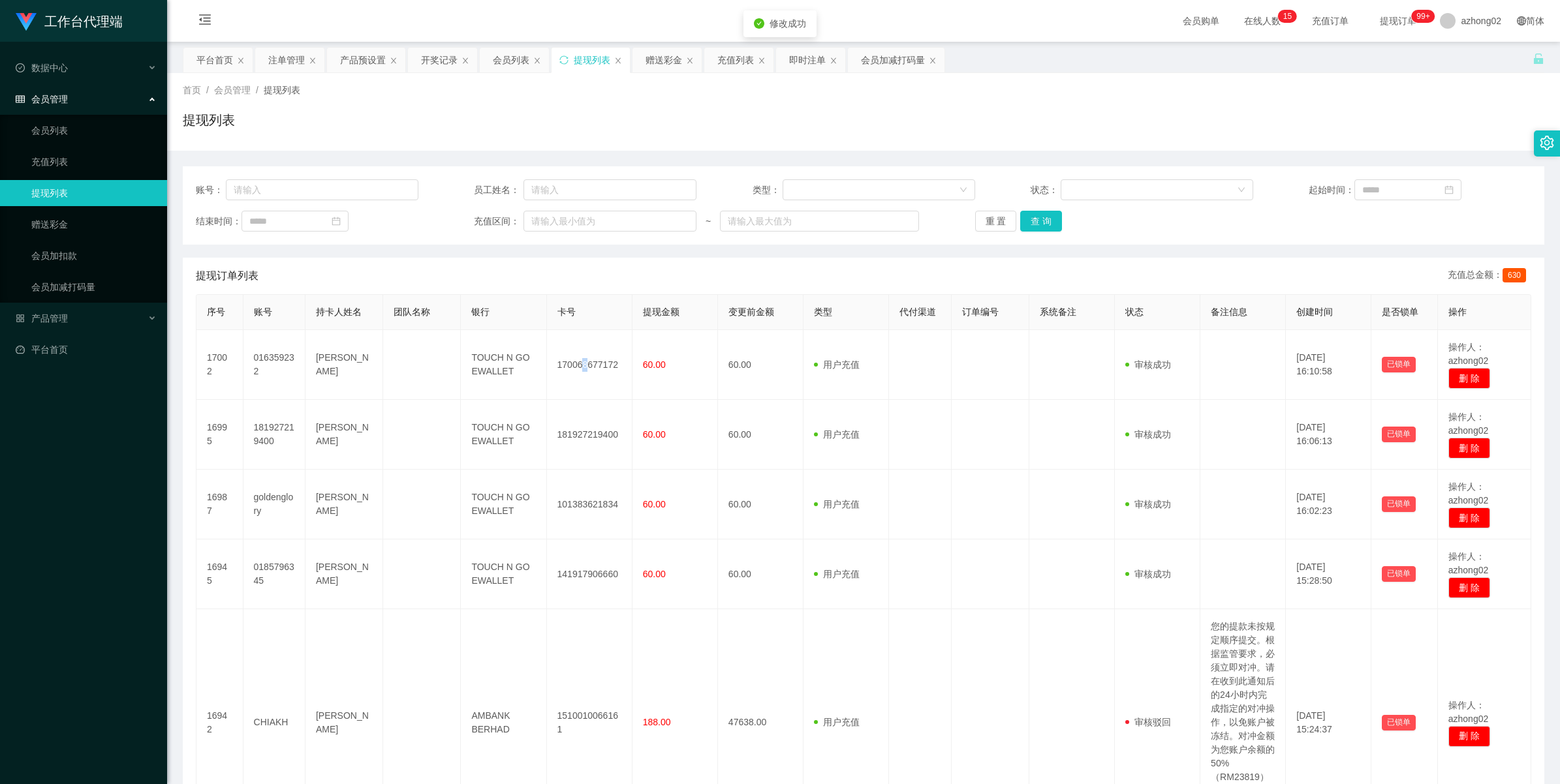
copy td "8"
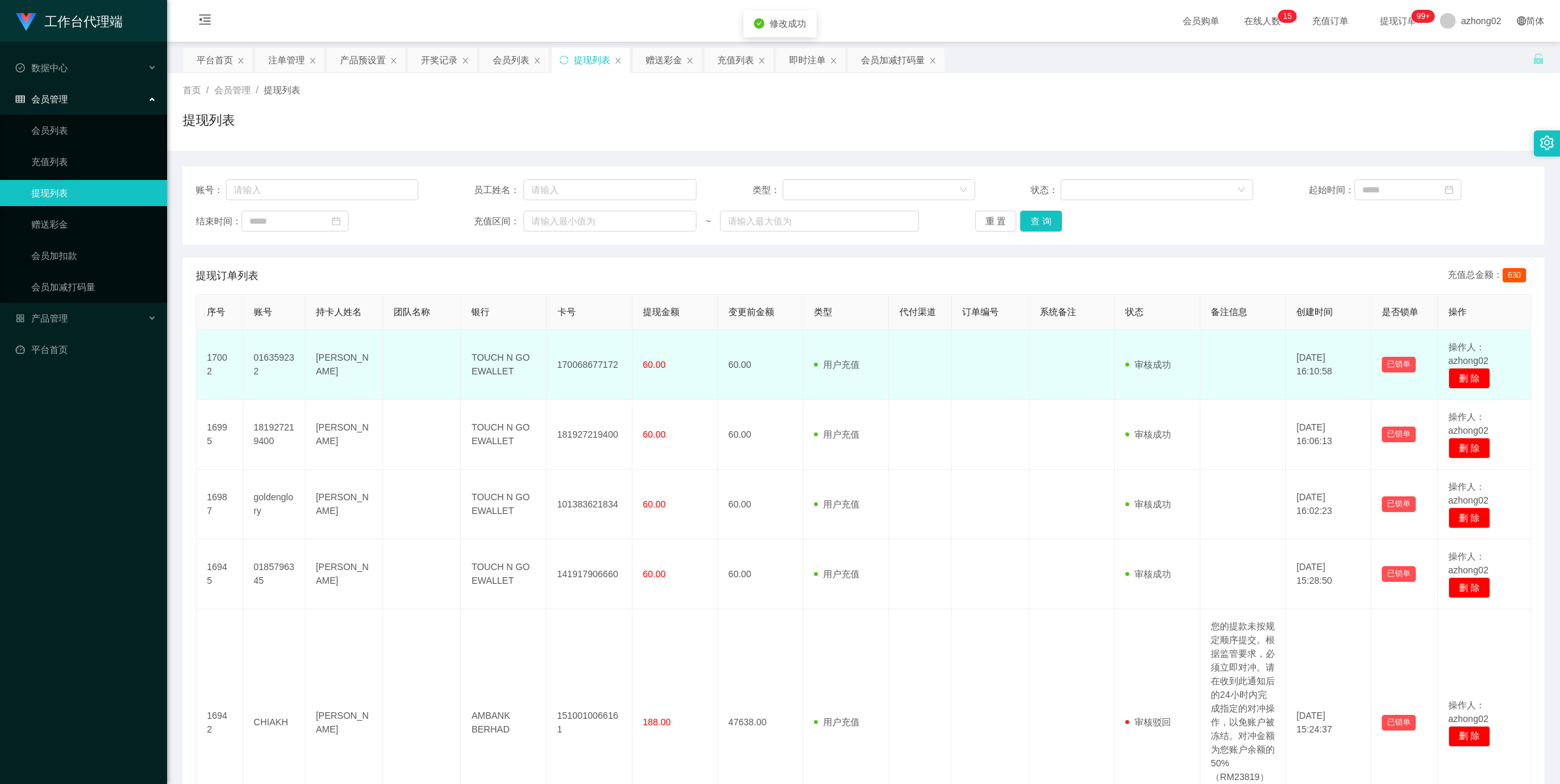
click at [588, 363] on td "170068677172" at bounding box center [589, 365] width 86 height 70
click at [591, 360] on td "170068677172" at bounding box center [589, 365] width 86 height 70
copy td "170068677172"
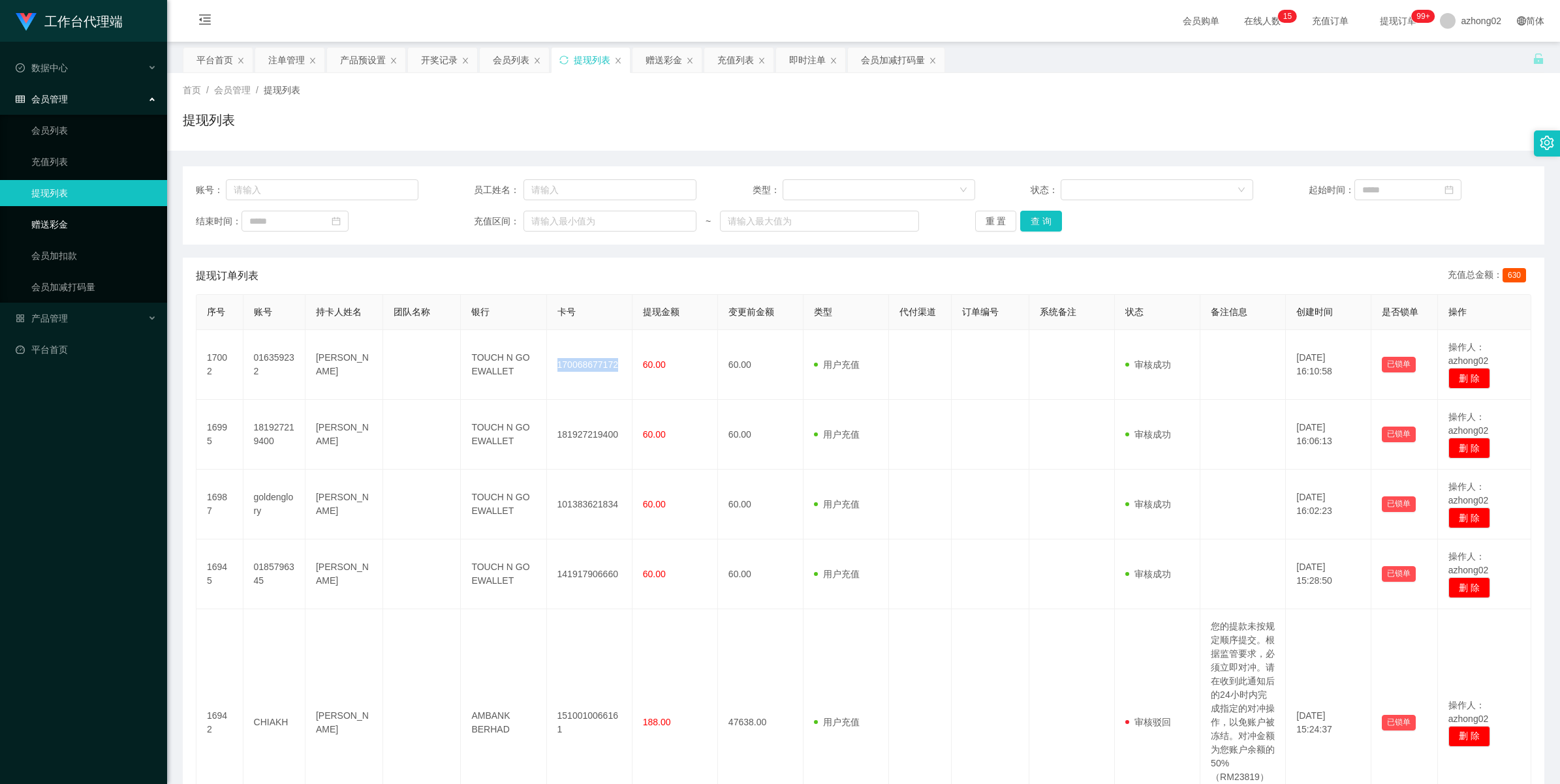
drag, startPoint x: 62, startPoint y: 223, endPoint x: 219, endPoint y: 194, distance: 159.7
click at [62, 222] on link "赠送彩金" at bounding box center [94, 224] width 125 height 26
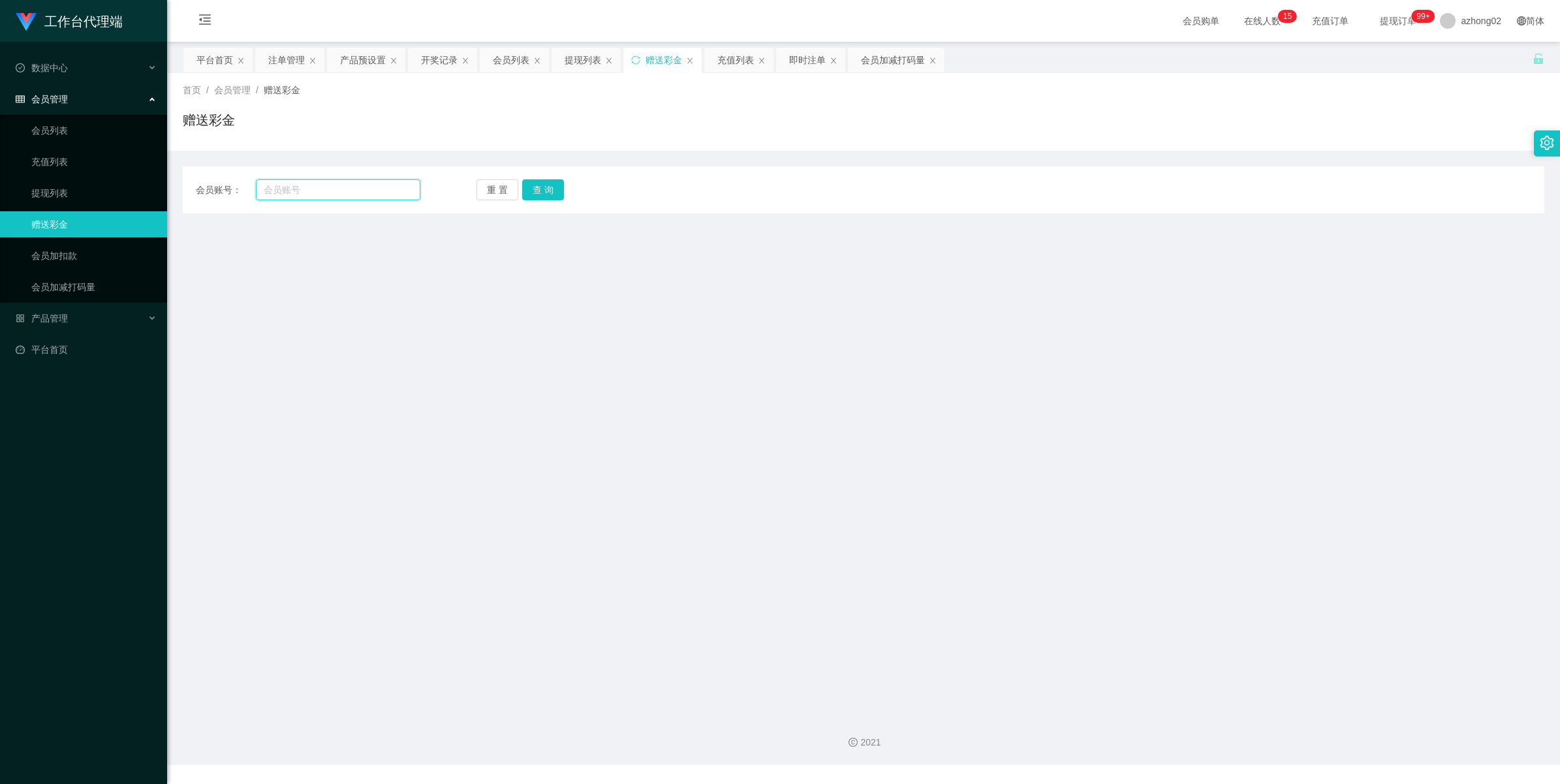
drag, startPoint x: 285, startPoint y: 191, endPoint x: 301, endPoint y: 185, distance: 17.1
click at [287, 190] on input "text" at bounding box center [338, 189] width 165 height 21
paste input "King45679"
type input "King45679"
click at [546, 184] on button "查 询" at bounding box center [543, 189] width 42 height 21
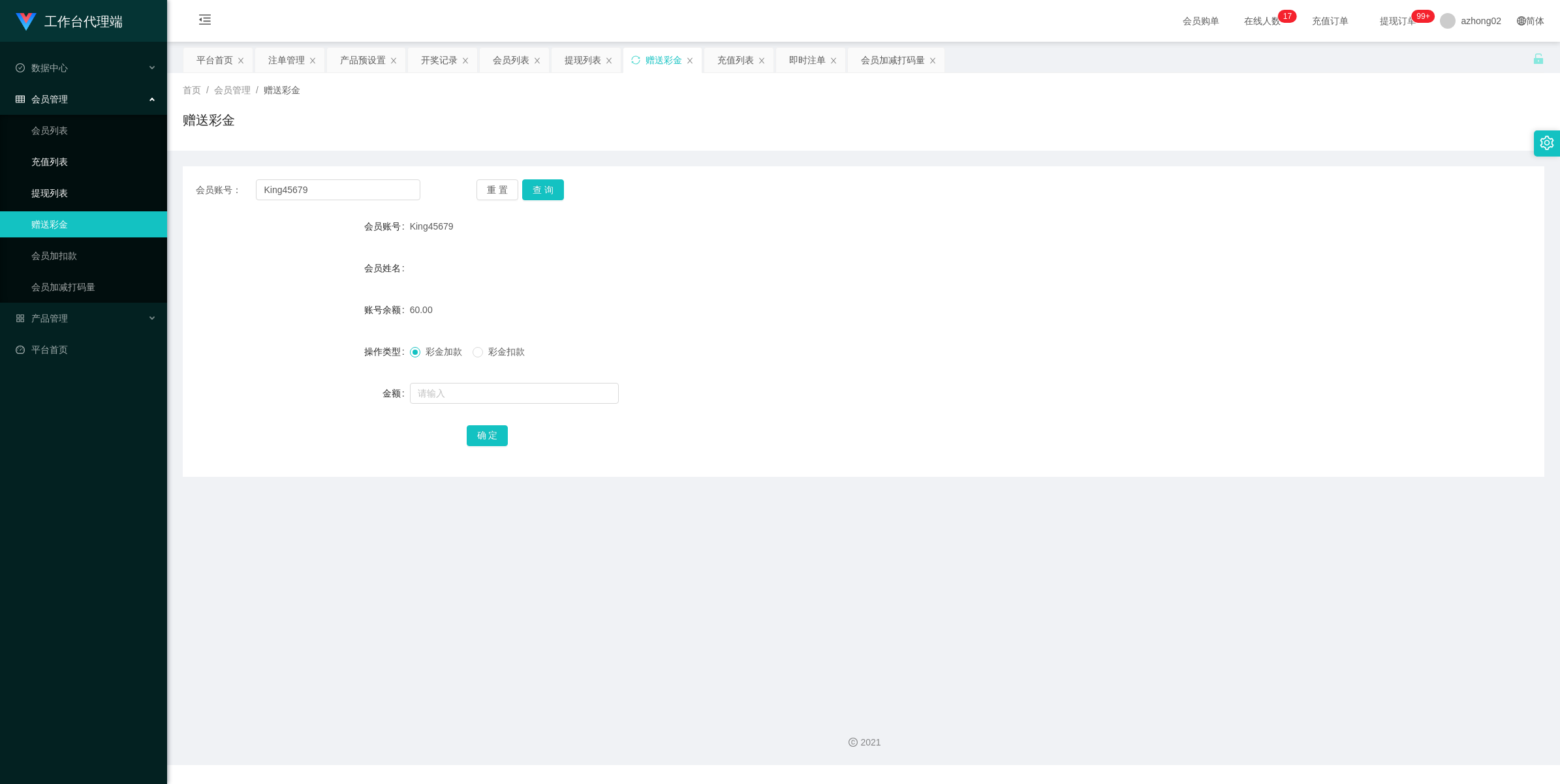
drag, startPoint x: 69, startPoint y: 200, endPoint x: 72, endPoint y: 154, distance: 46.1
click at [69, 199] on link "提现列表" at bounding box center [94, 193] width 125 height 26
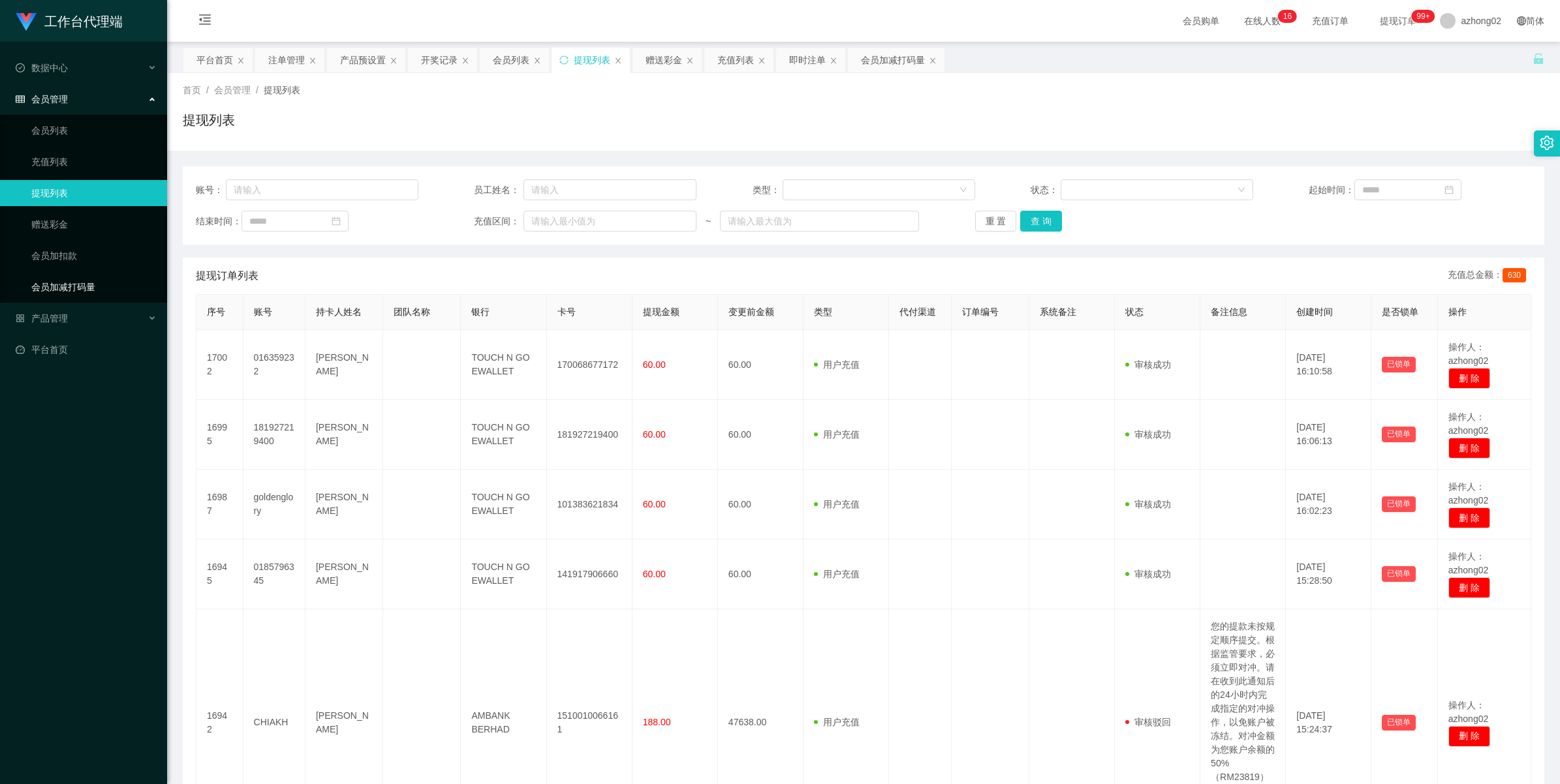
click at [63, 282] on link "会员加减打码量" at bounding box center [94, 287] width 125 height 26
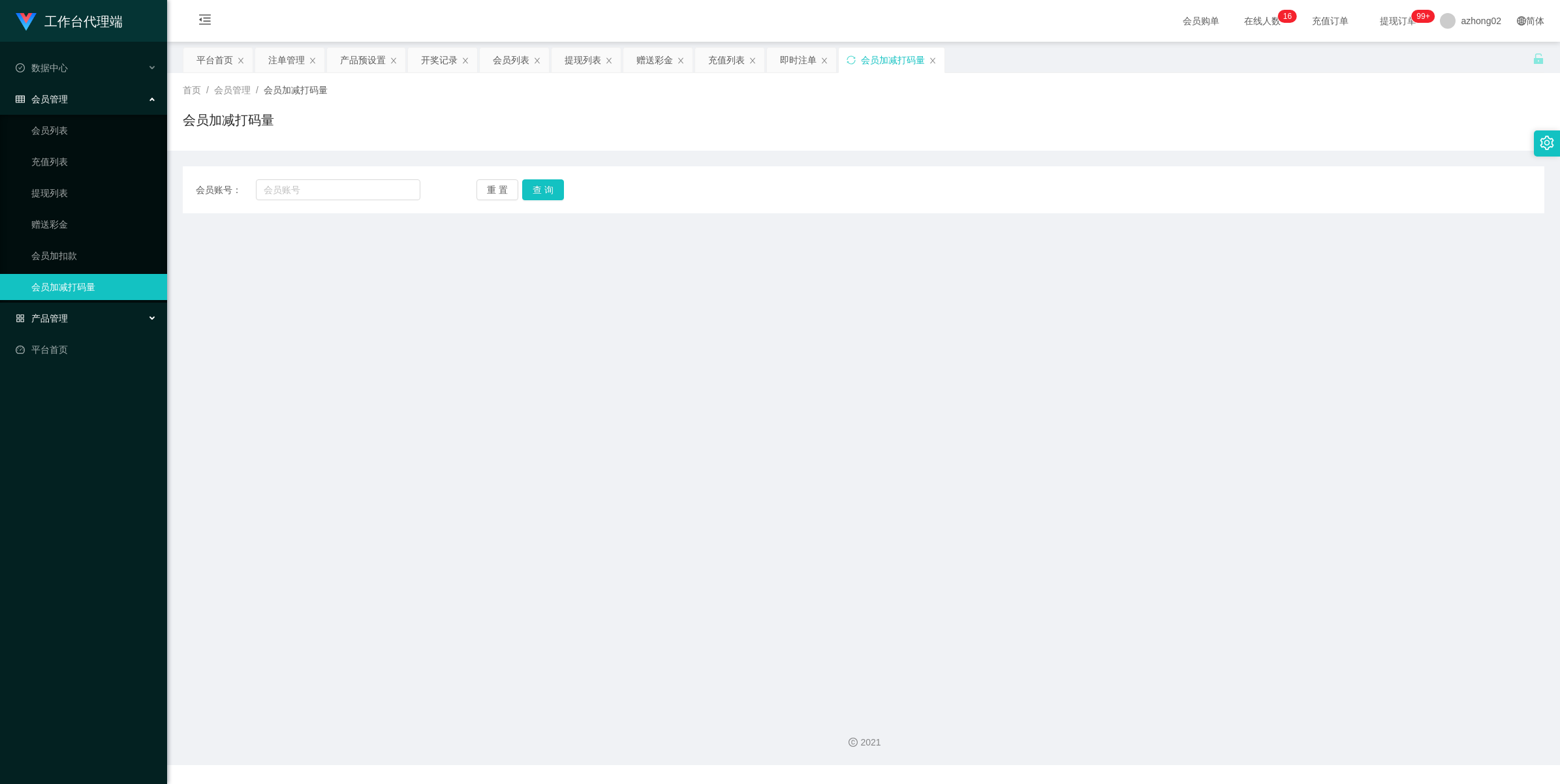
click at [53, 319] on span "产品管理" at bounding box center [42, 319] width 53 height 11
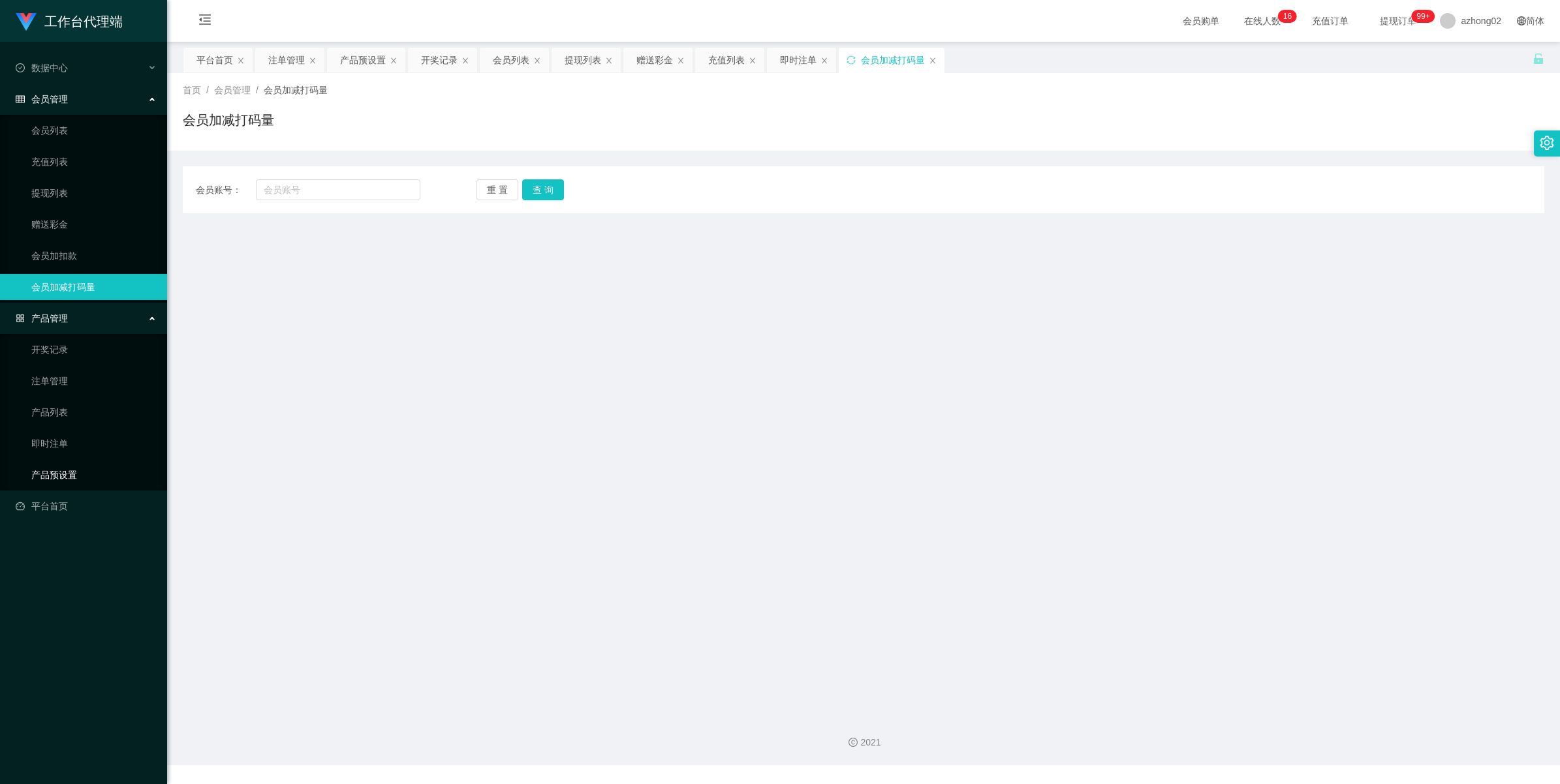
click at [54, 469] on link "产品预设置" at bounding box center [94, 475] width 125 height 26
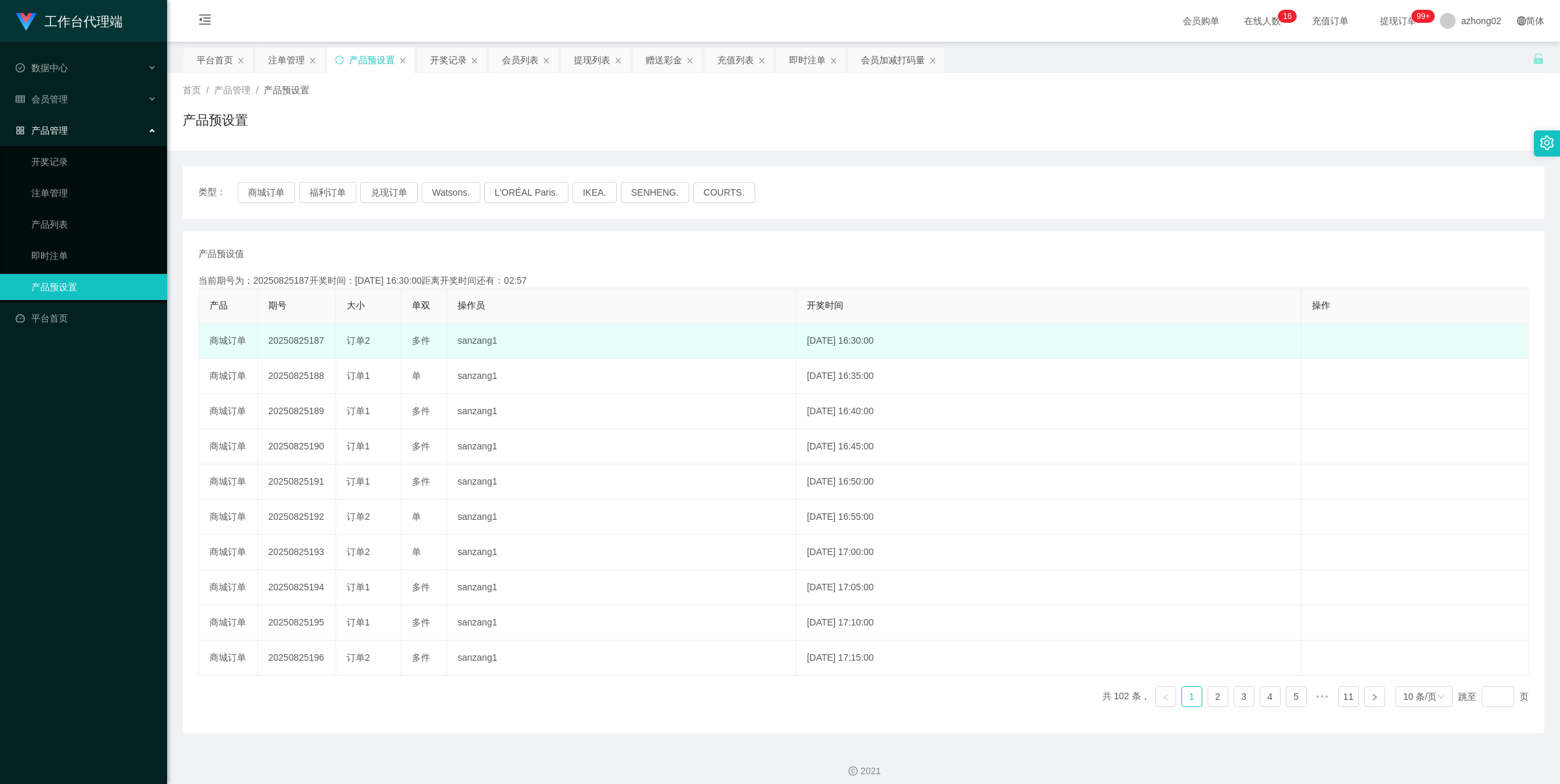
click at [291, 343] on td "20250825187" at bounding box center [296, 342] width 78 height 36
copy td "20250825187"
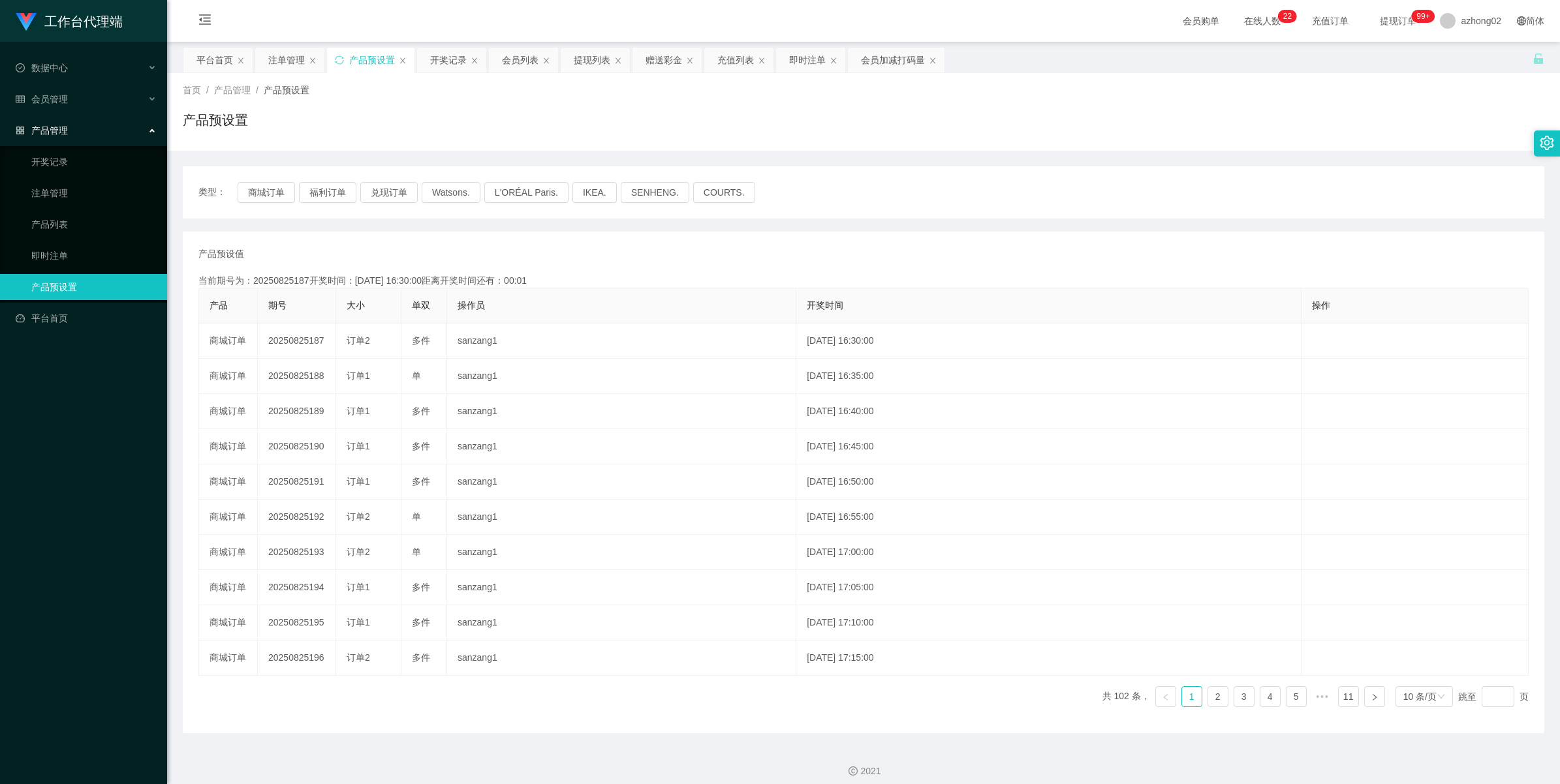
click at [53, 129] on span "产品管理" at bounding box center [42, 131] width 53 height 11
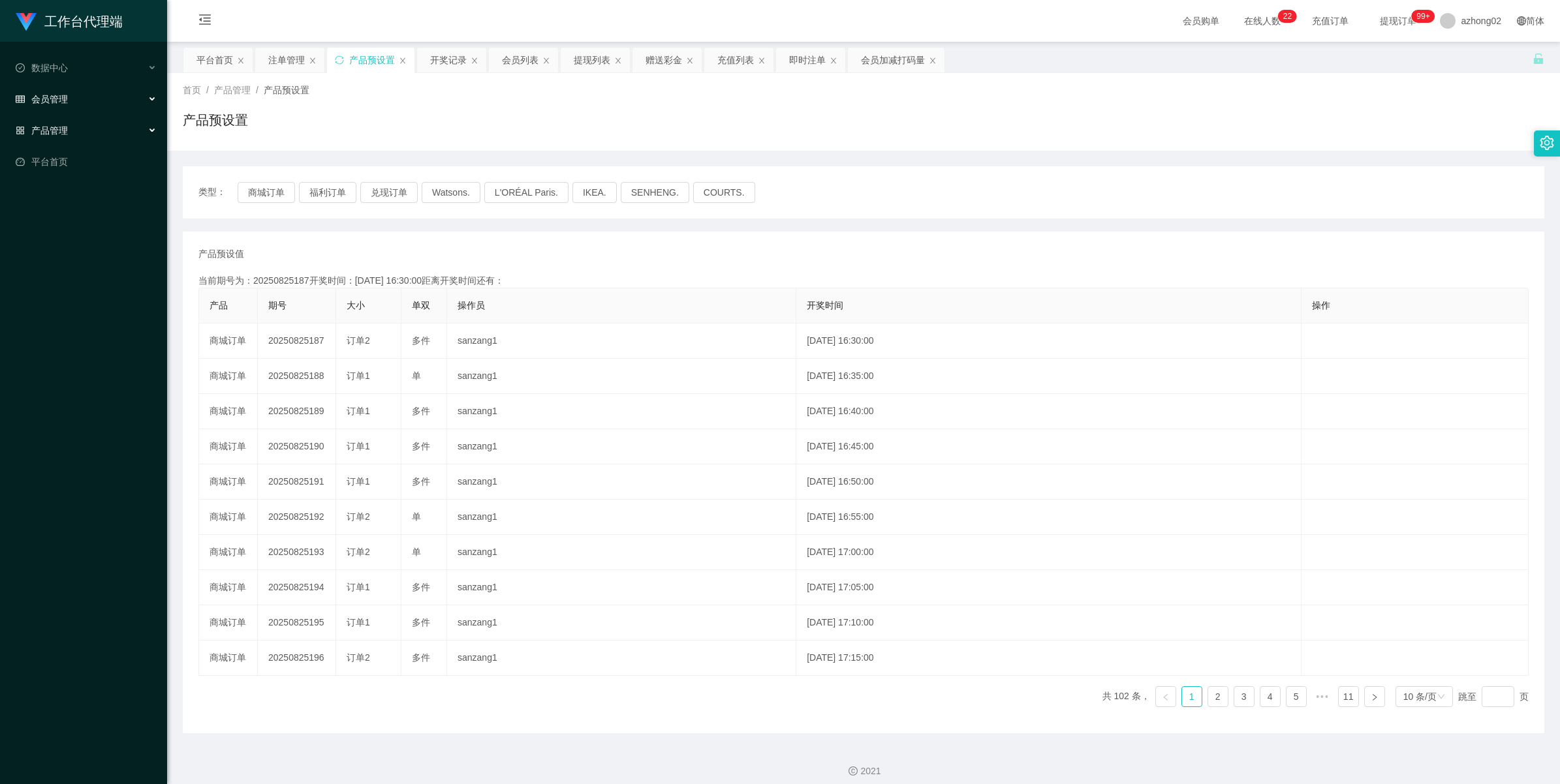
drag, startPoint x: 56, startPoint y: 97, endPoint x: 63, endPoint y: 98, distance: 7.1
click at [56, 96] on span "会员管理" at bounding box center [42, 100] width 53 height 11
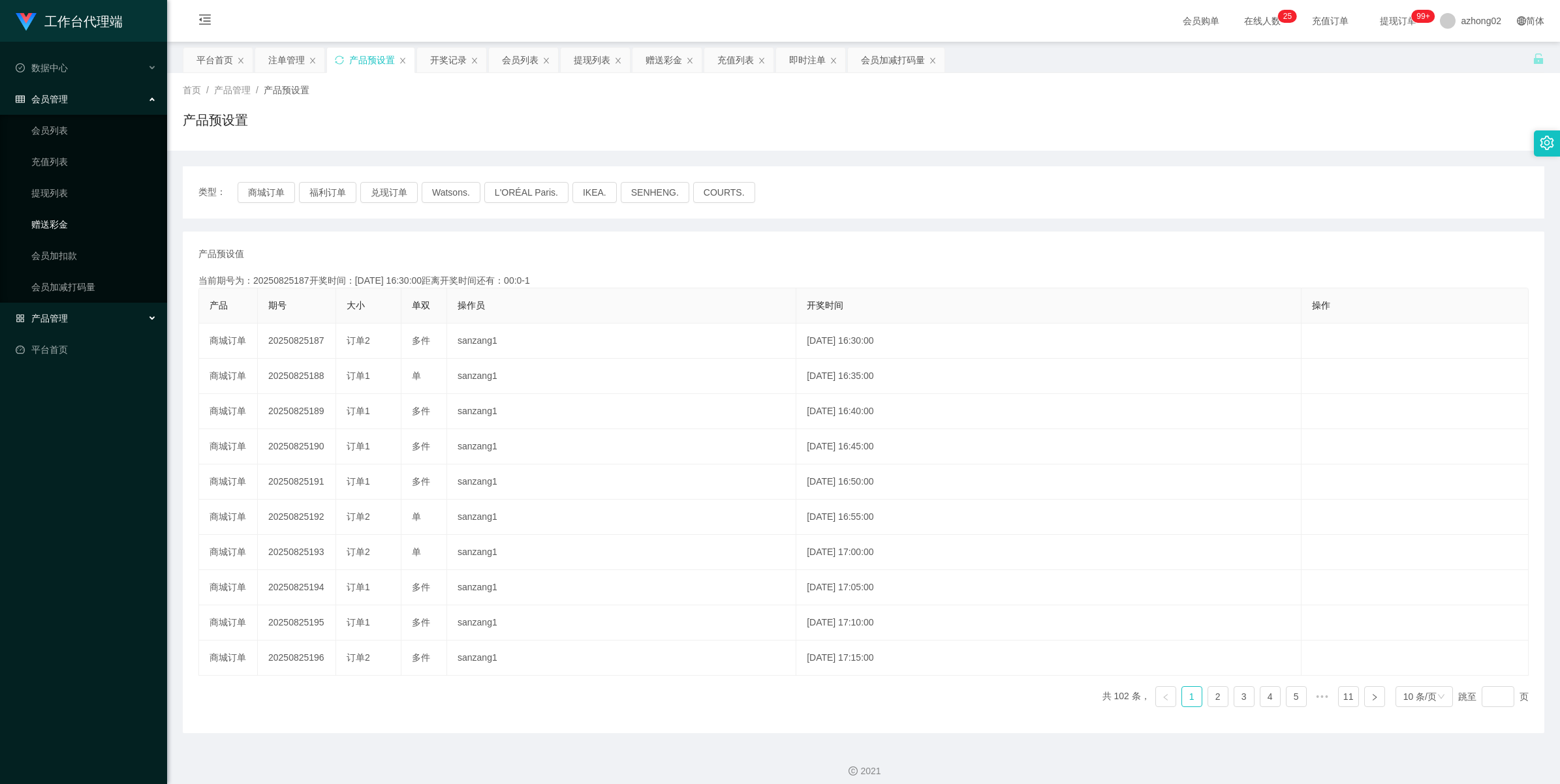
drag, startPoint x: 62, startPoint y: 220, endPoint x: 102, endPoint y: 220, distance: 40.0
click at [62, 220] on link "赠送彩金" at bounding box center [94, 224] width 125 height 26
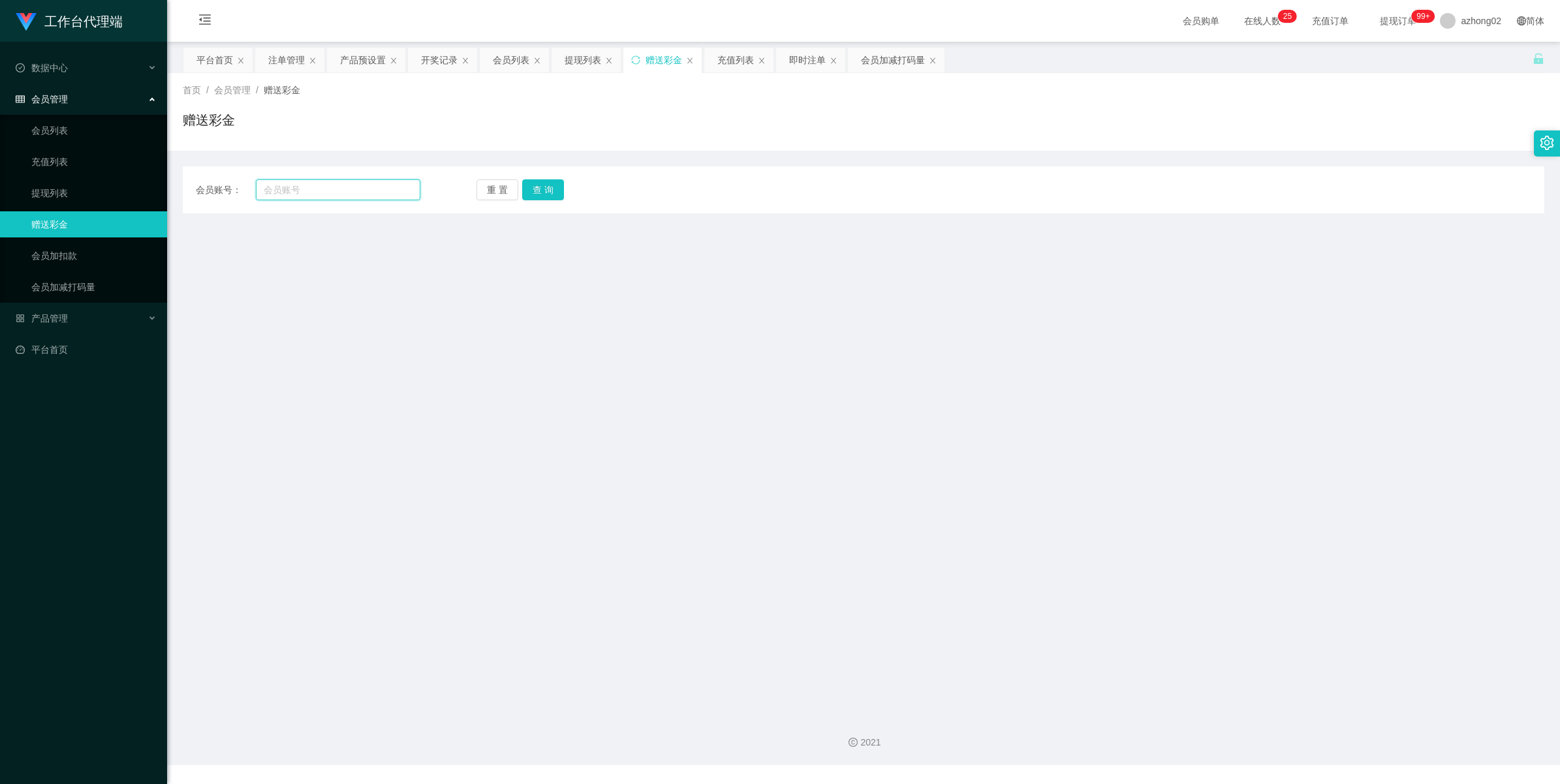
click at [295, 188] on input "text" at bounding box center [338, 189] width 165 height 21
click at [331, 194] on input "text" at bounding box center [338, 189] width 165 height 21
paste input "xiaowei"
type input "xiaowei"
click at [545, 186] on button "查 询" at bounding box center [543, 189] width 42 height 21
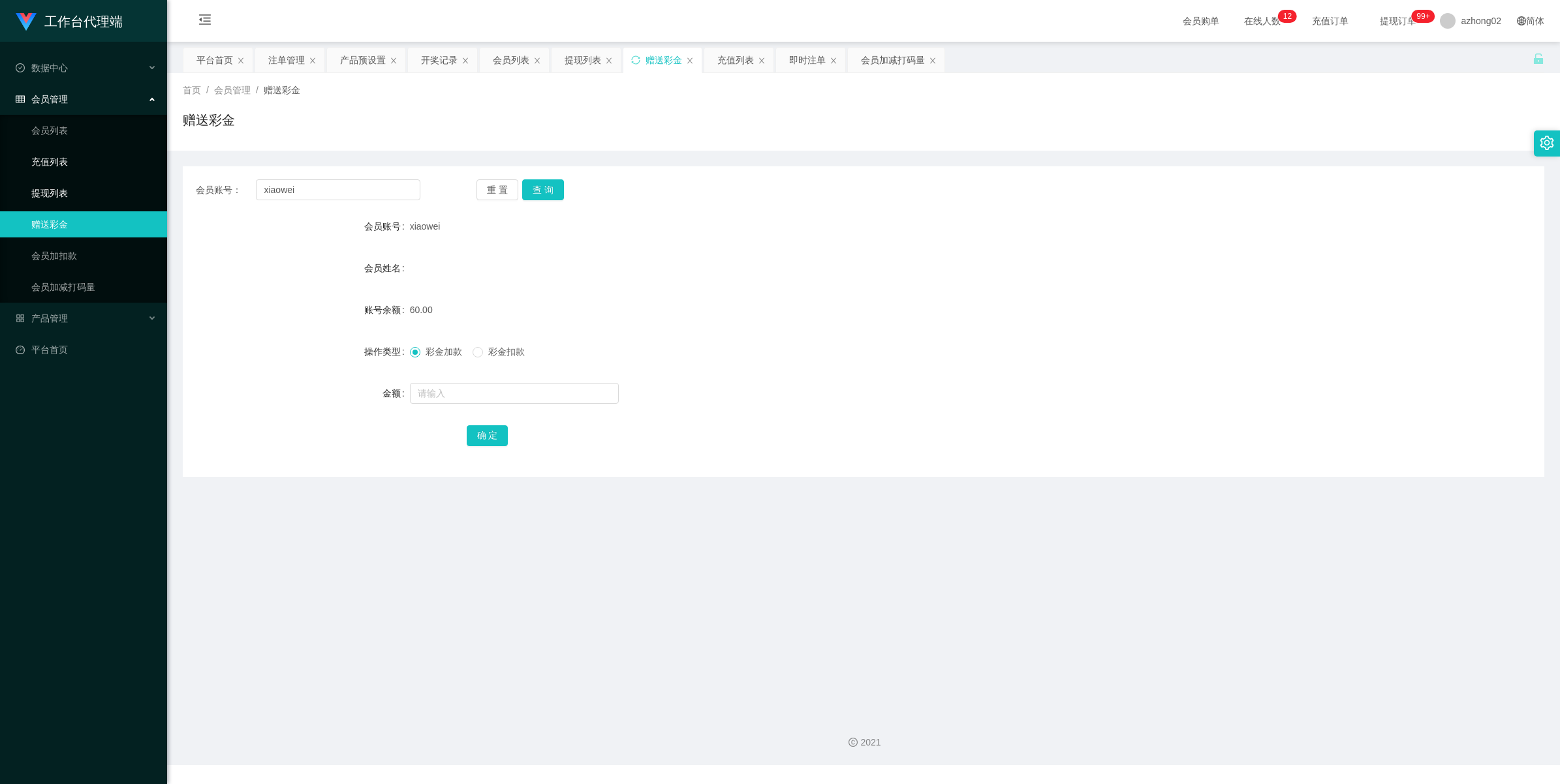
drag, startPoint x: 36, startPoint y: 186, endPoint x: 44, endPoint y: 153, distance: 34.0
click at [36, 186] on link "提现列表" at bounding box center [94, 193] width 125 height 26
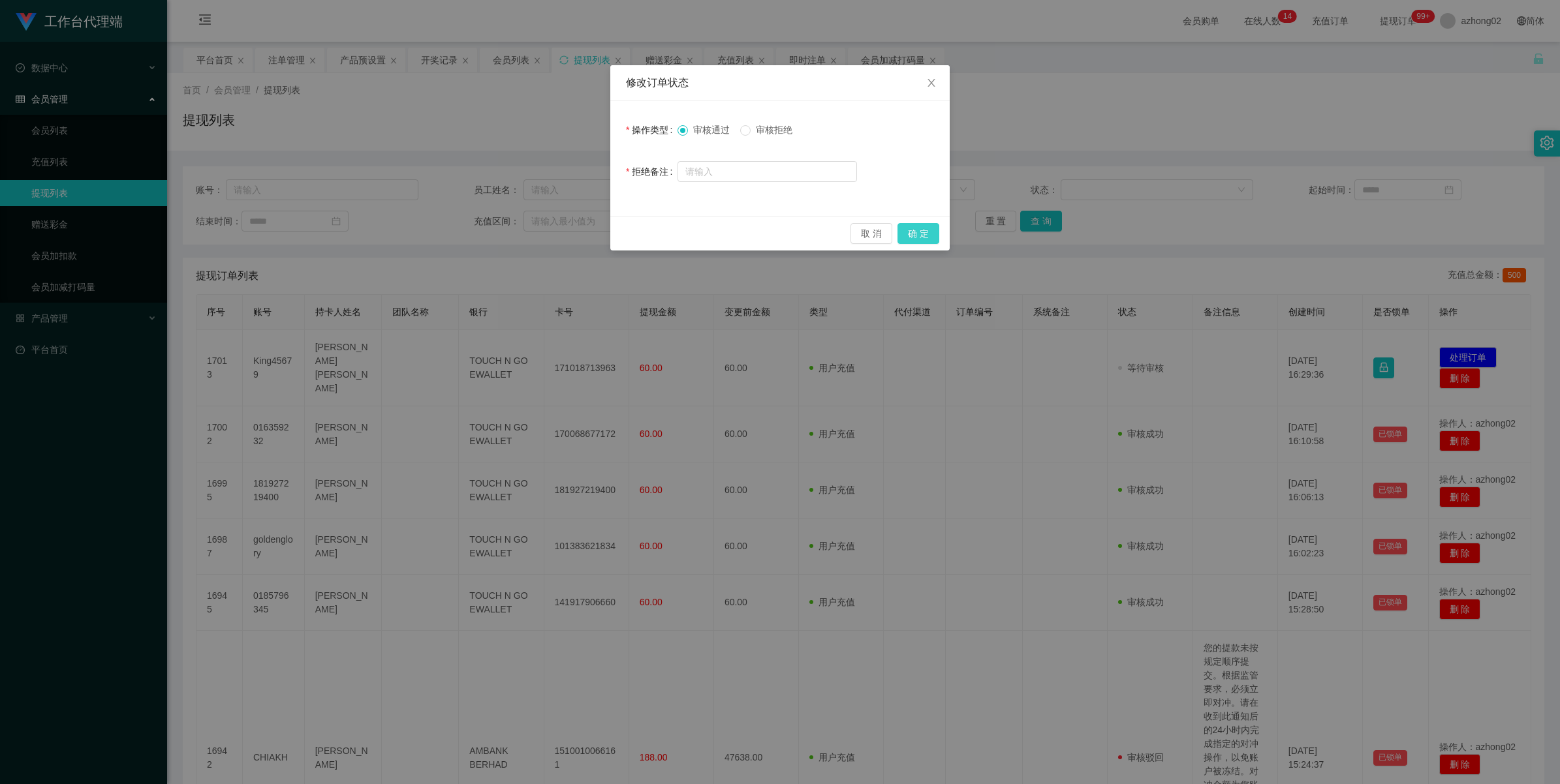
click at [927, 236] on button "确 定" at bounding box center [918, 233] width 42 height 21
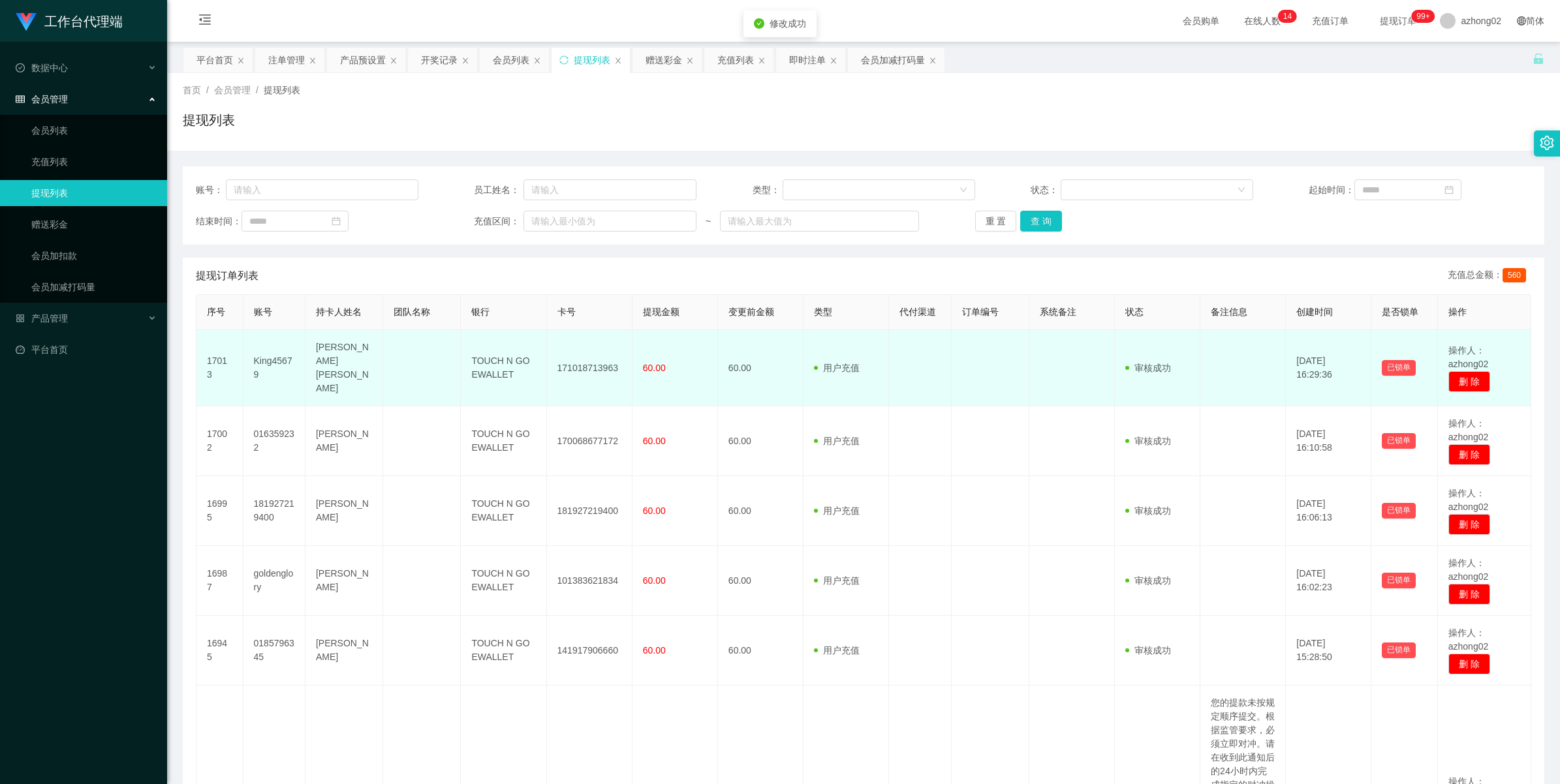
click at [584, 363] on td "171018713963" at bounding box center [589, 368] width 86 height 77
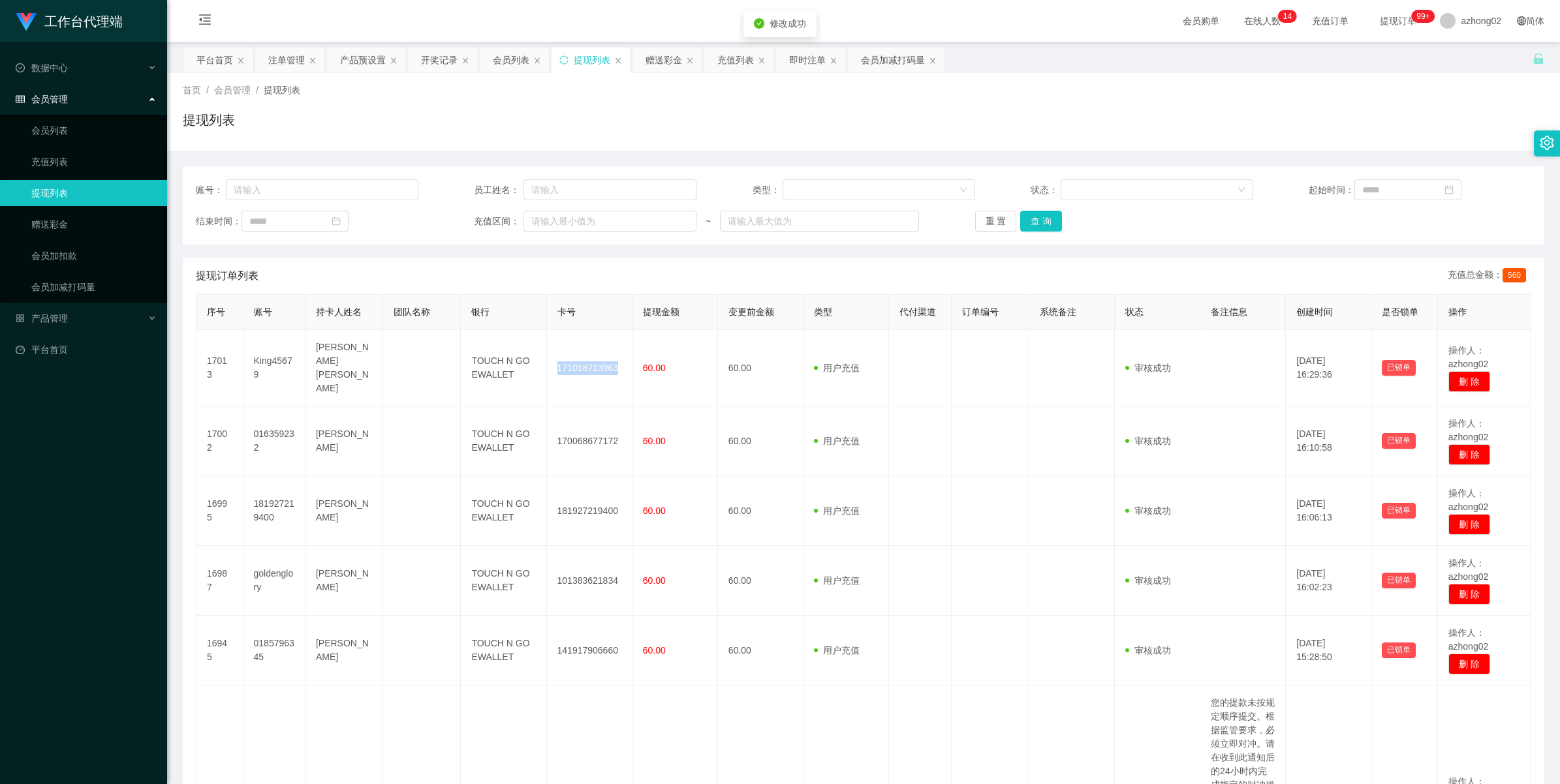
copy td "171018713963"
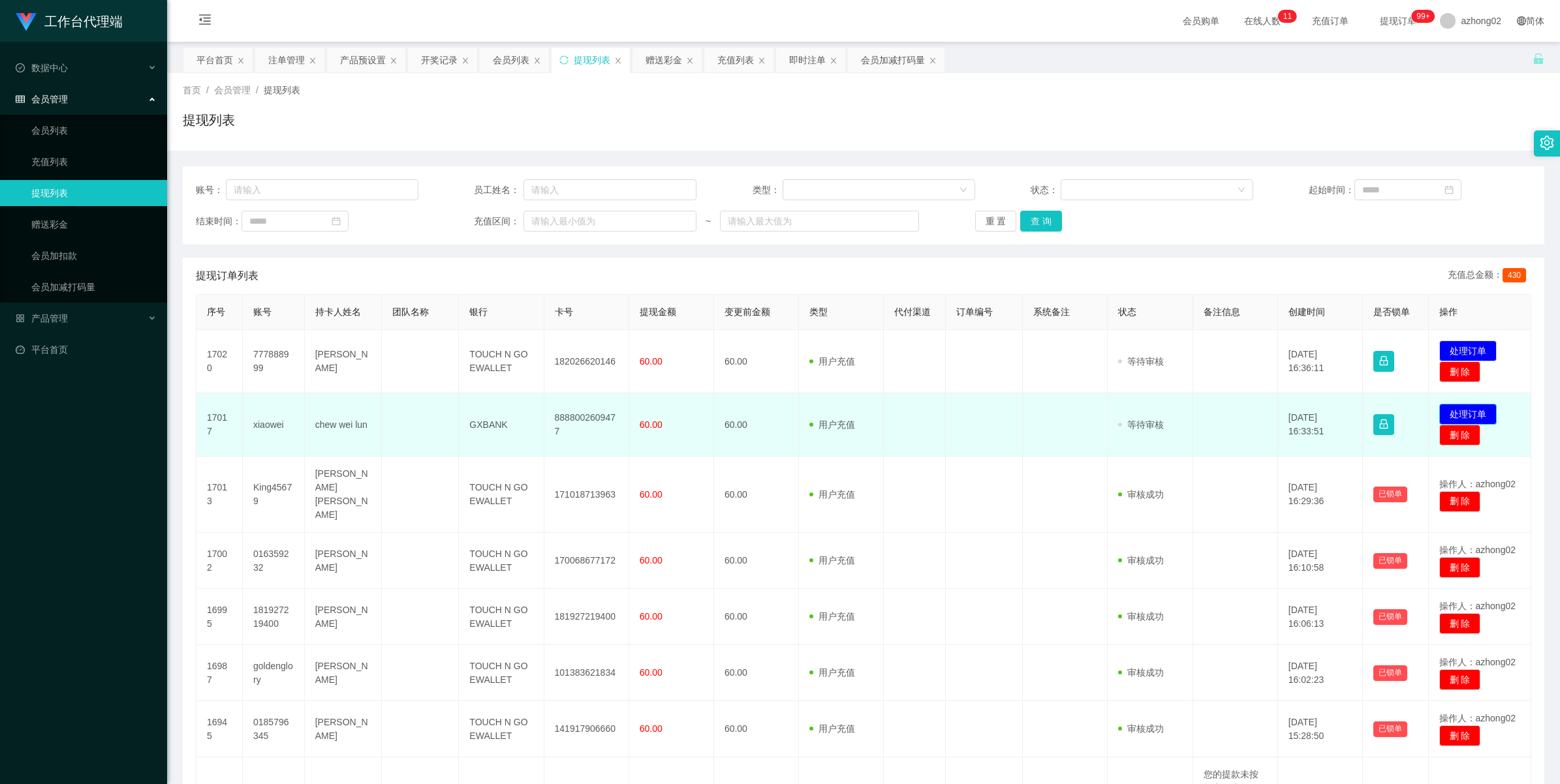
click at [1449, 418] on button "处理订单" at bounding box center [1468, 414] width 57 height 21
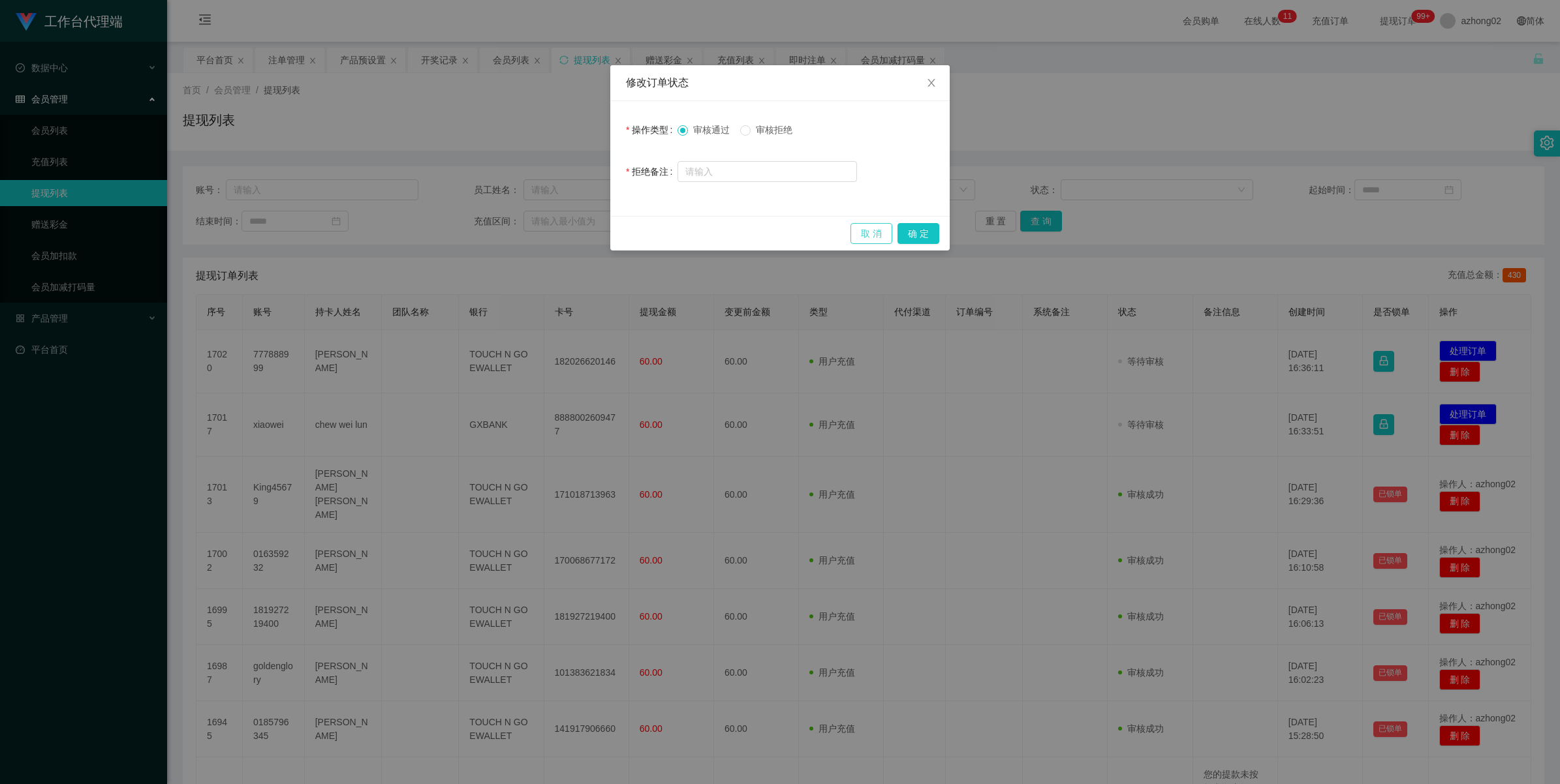
click at [871, 232] on button "取 消" at bounding box center [871, 233] width 42 height 21
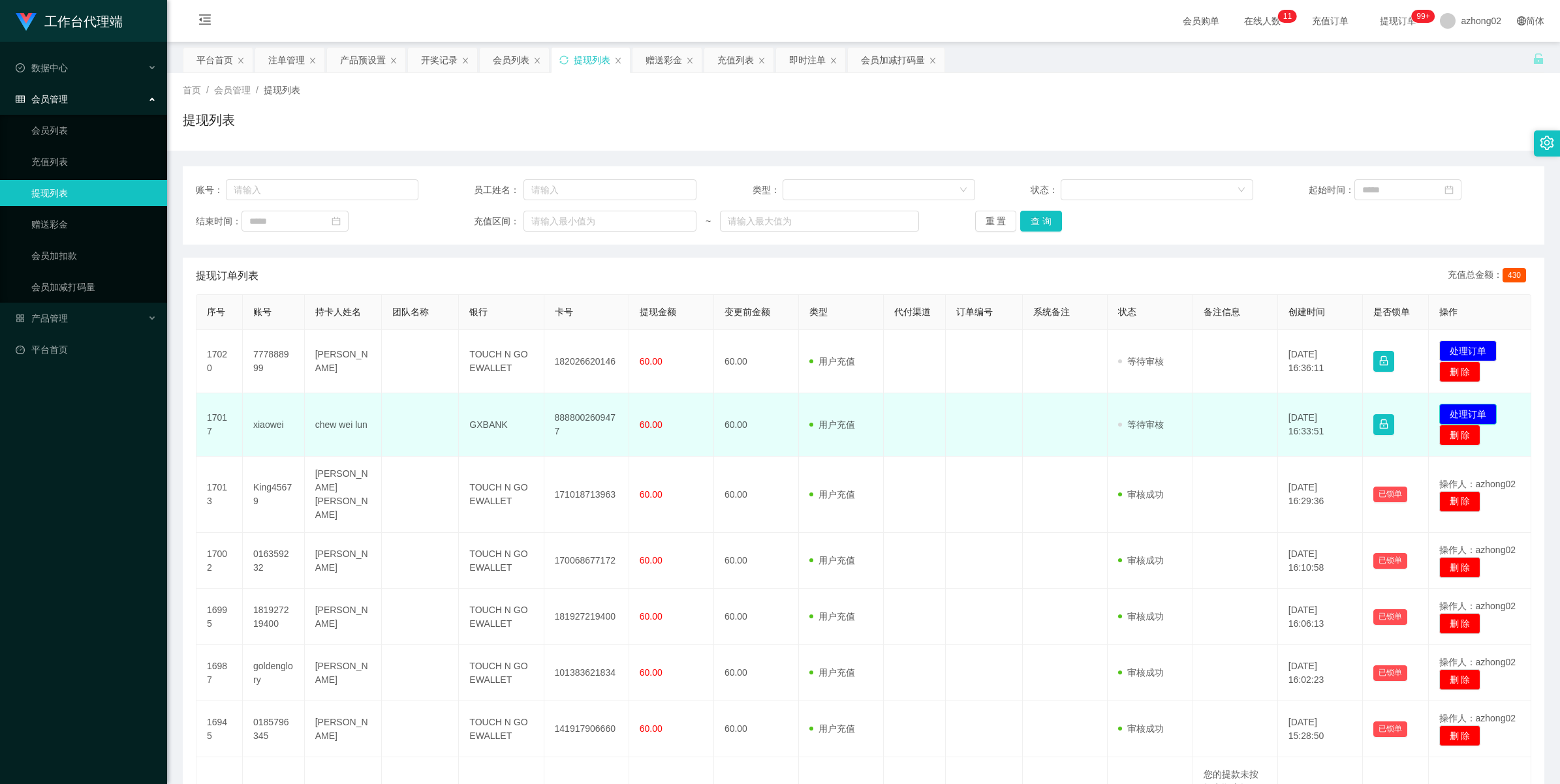
click at [1464, 409] on button "处理订单" at bounding box center [1468, 414] width 57 height 21
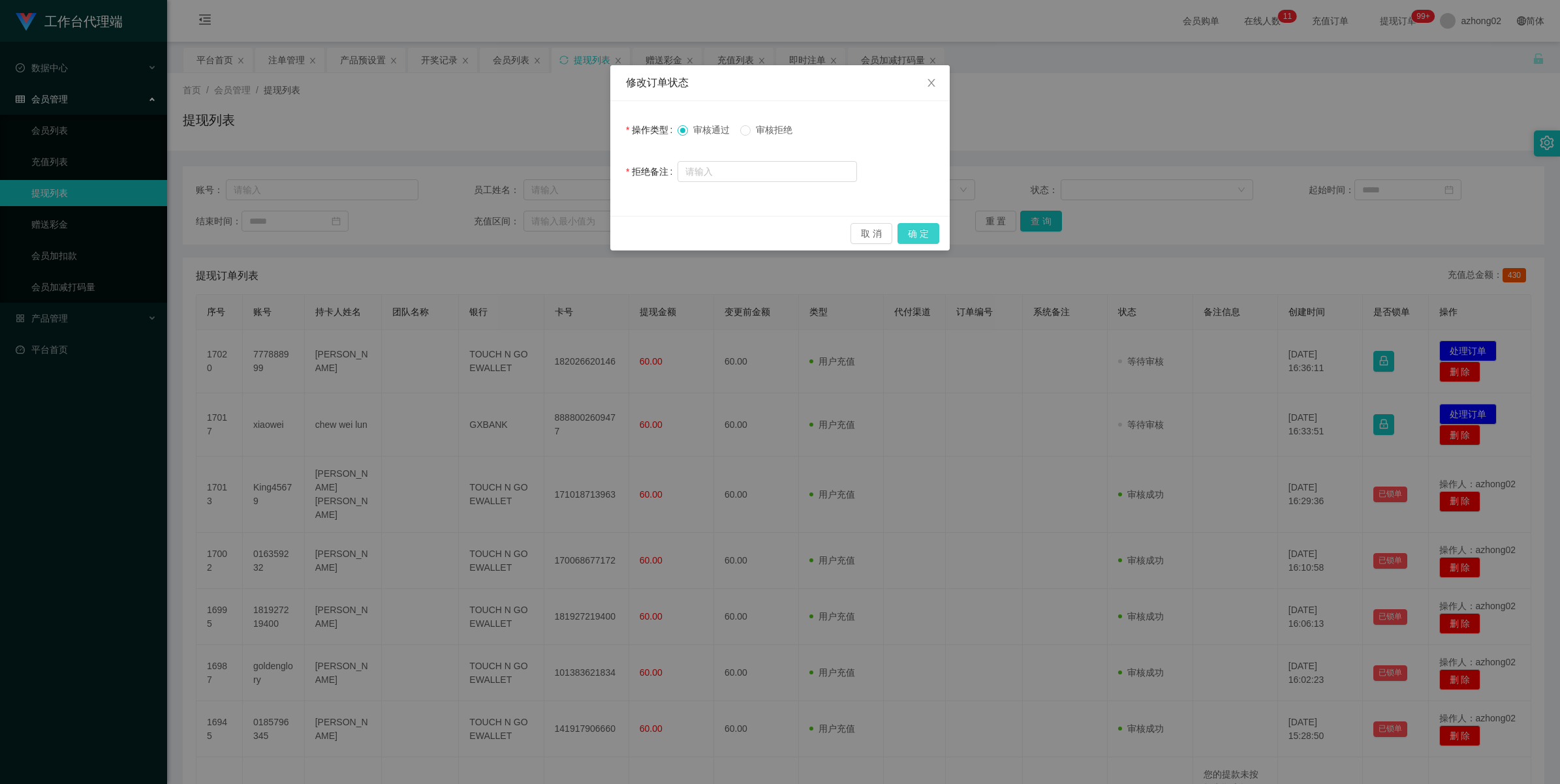
click at [923, 232] on button "确 定" at bounding box center [918, 233] width 42 height 21
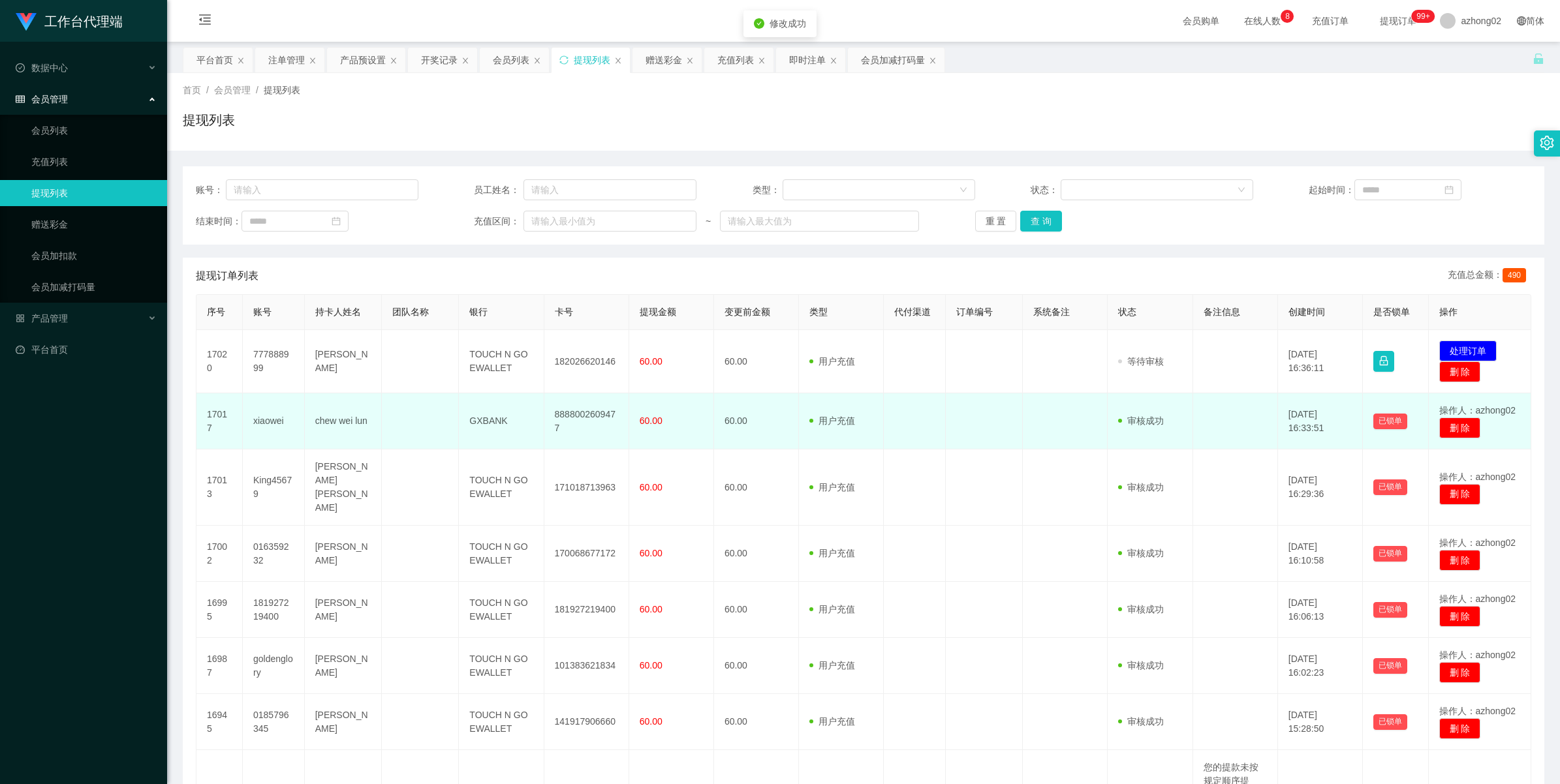
click at [575, 416] on td "8888002609477" at bounding box center [587, 421] width 85 height 56
copy td "8888002609477"
click at [572, 421] on td "8888002609477" at bounding box center [587, 421] width 85 height 56
click at [568, 415] on td "8888002609477" at bounding box center [587, 421] width 85 height 56
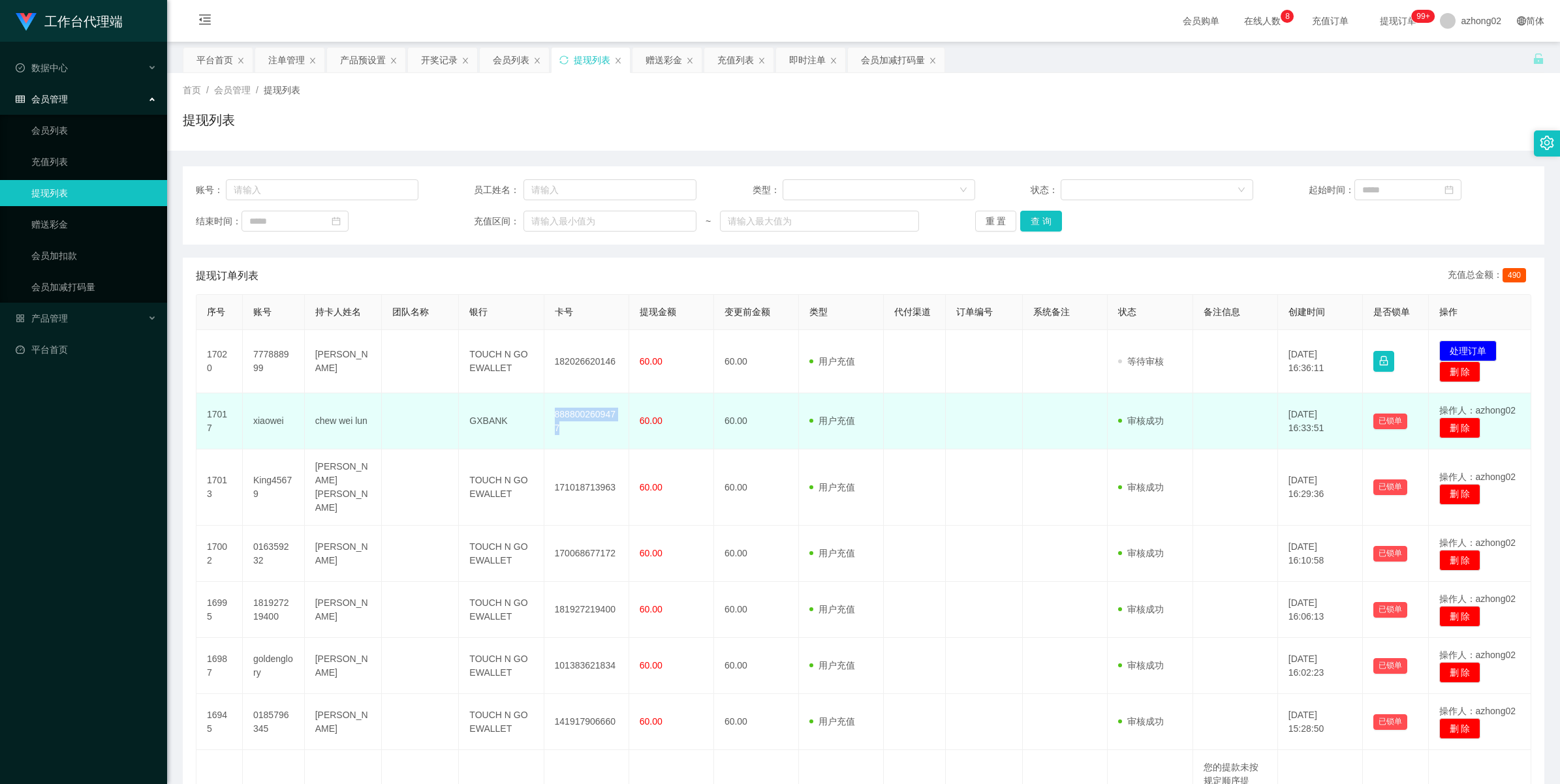
click at [568, 415] on td "8888002609477" at bounding box center [587, 421] width 85 height 56
copy td "8888002609477"
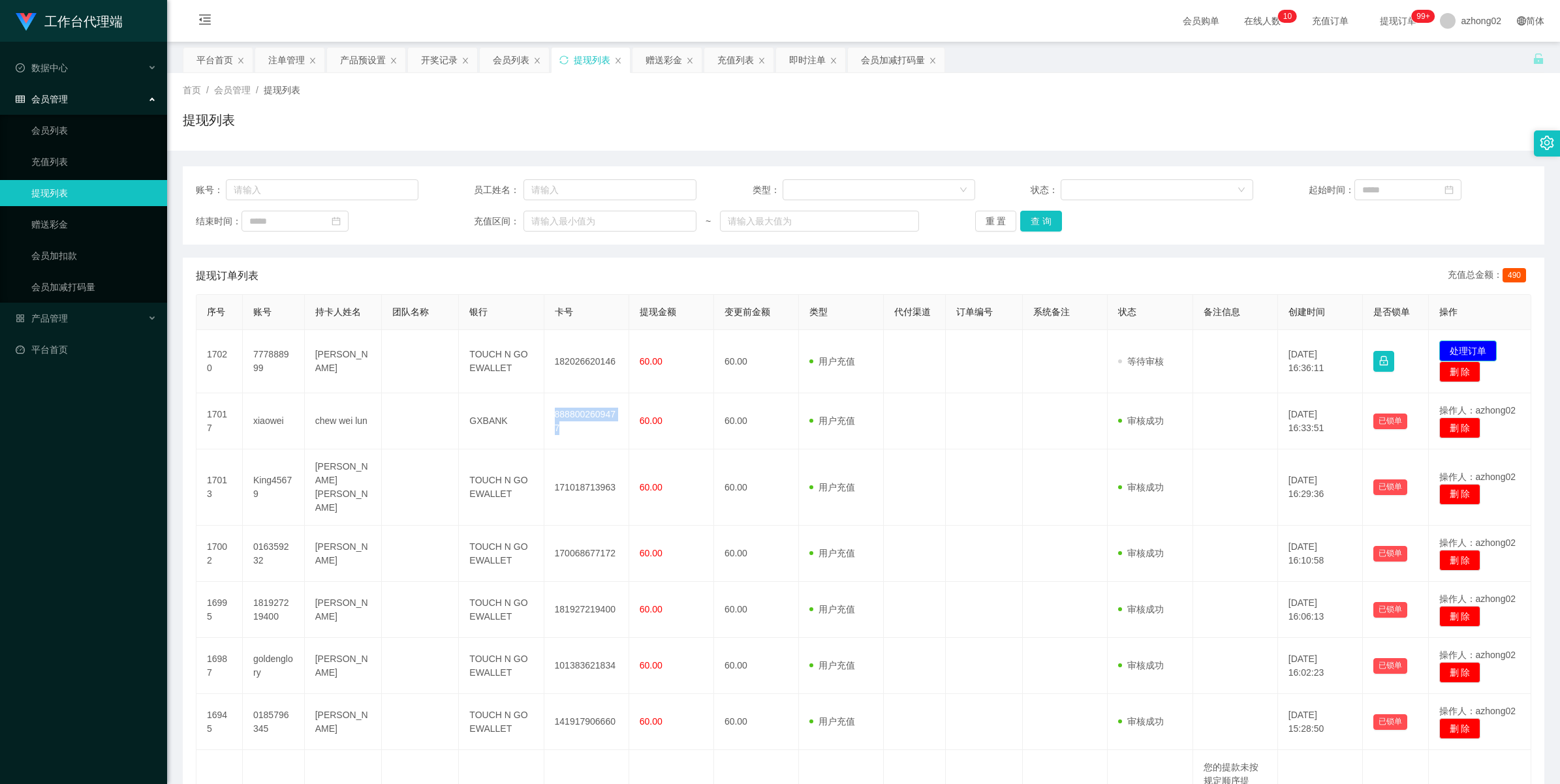
click at [1465, 346] on button "处理订单" at bounding box center [1468, 350] width 57 height 21
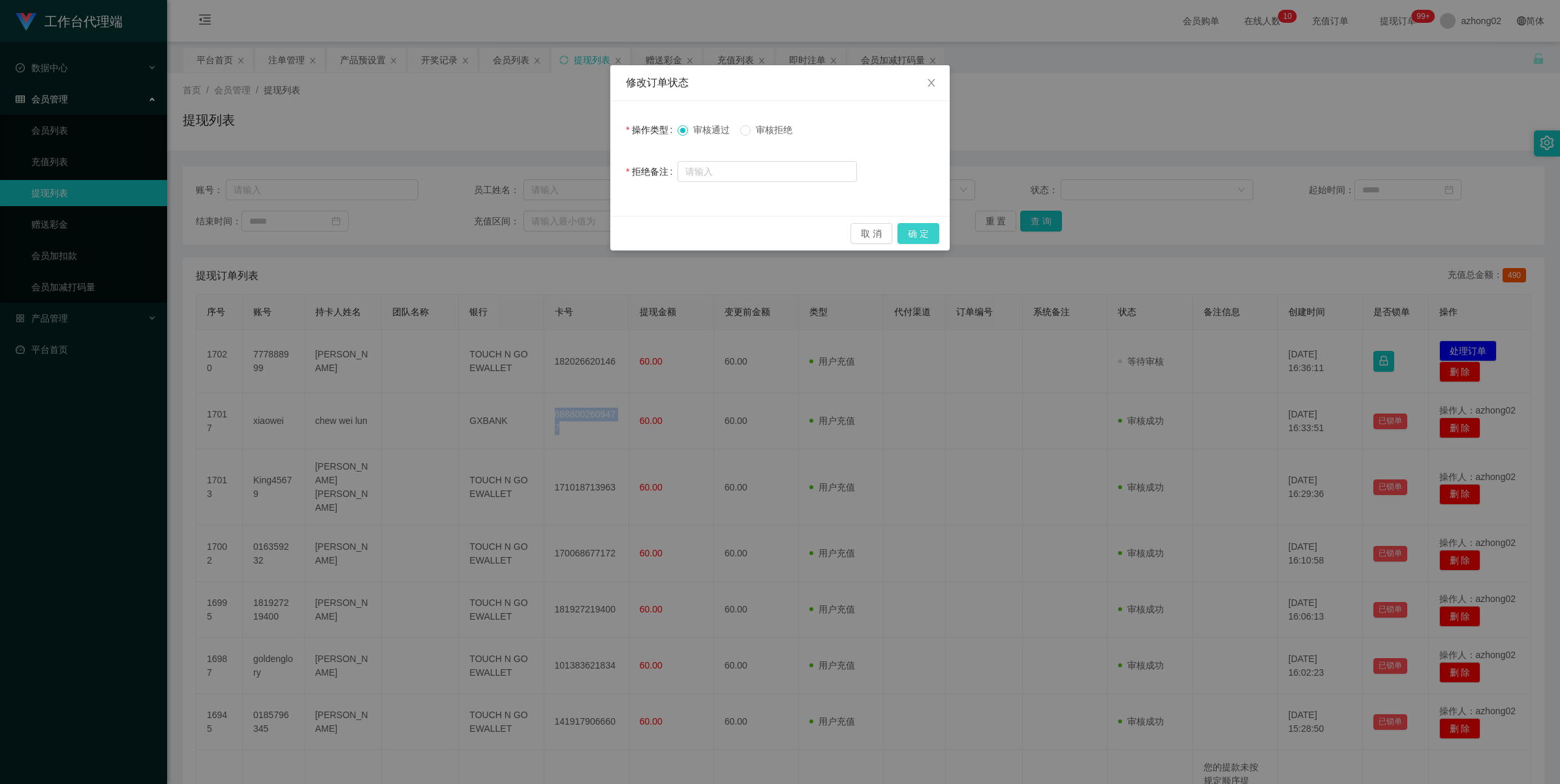
click at [921, 232] on button "确 定" at bounding box center [918, 233] width 42 height 21
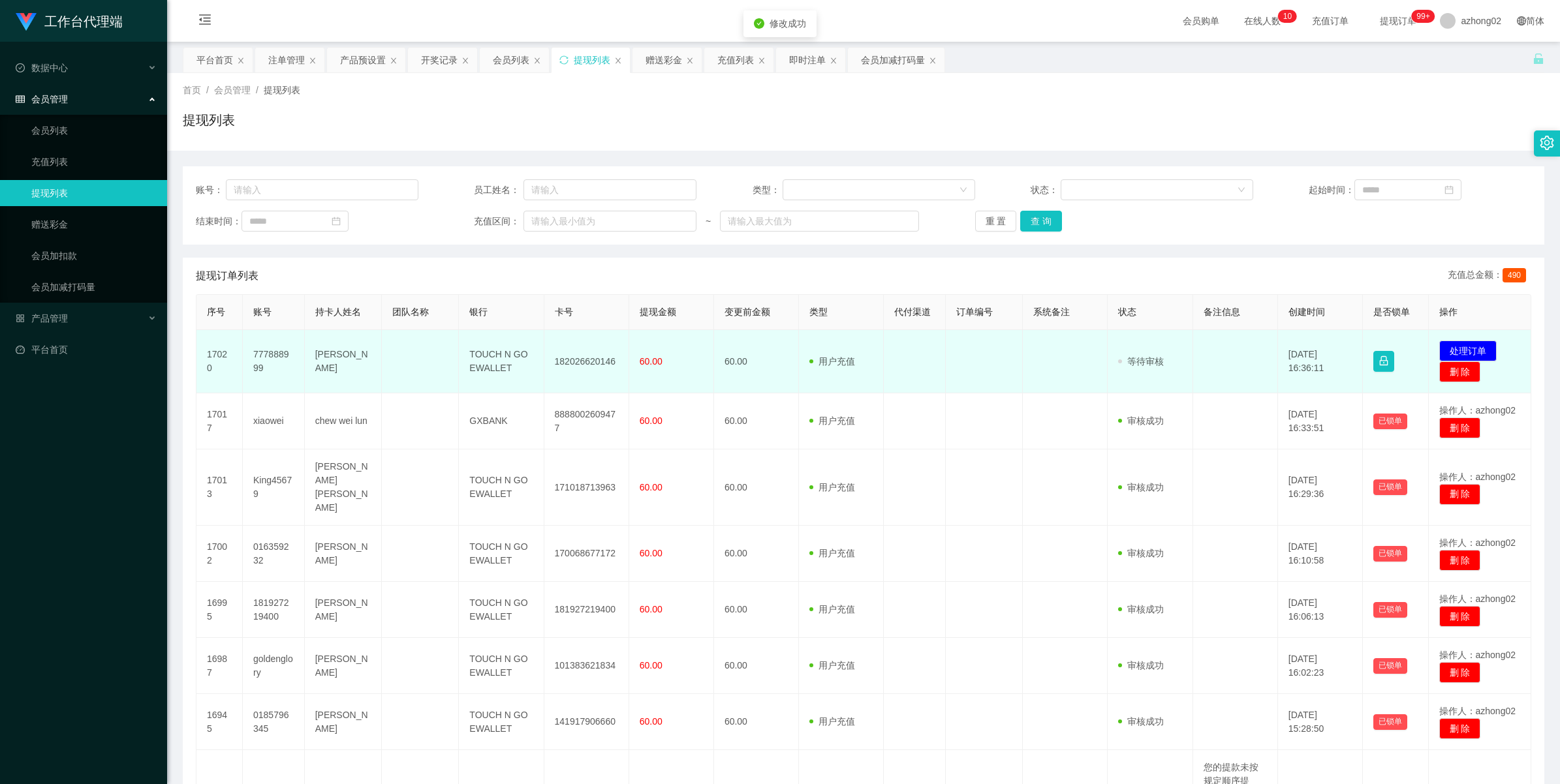
click at [572, 366] on td "182026620146" at bounding box center [587, 362] width 85 height 63
copy td "182026620146"
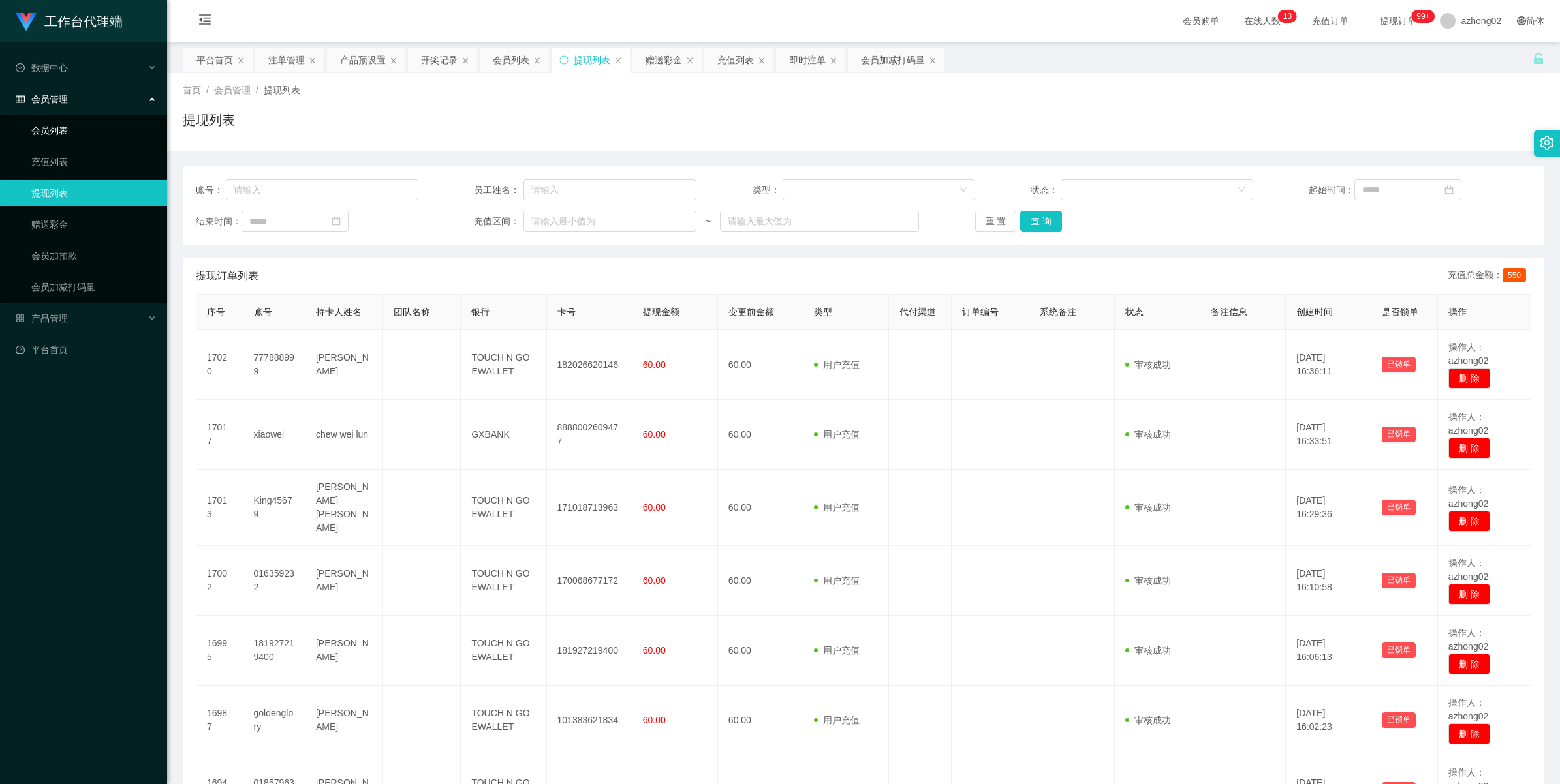
click at [49, 125] on link "会员列表" at bounding box center [94, 131] width 125 height 26
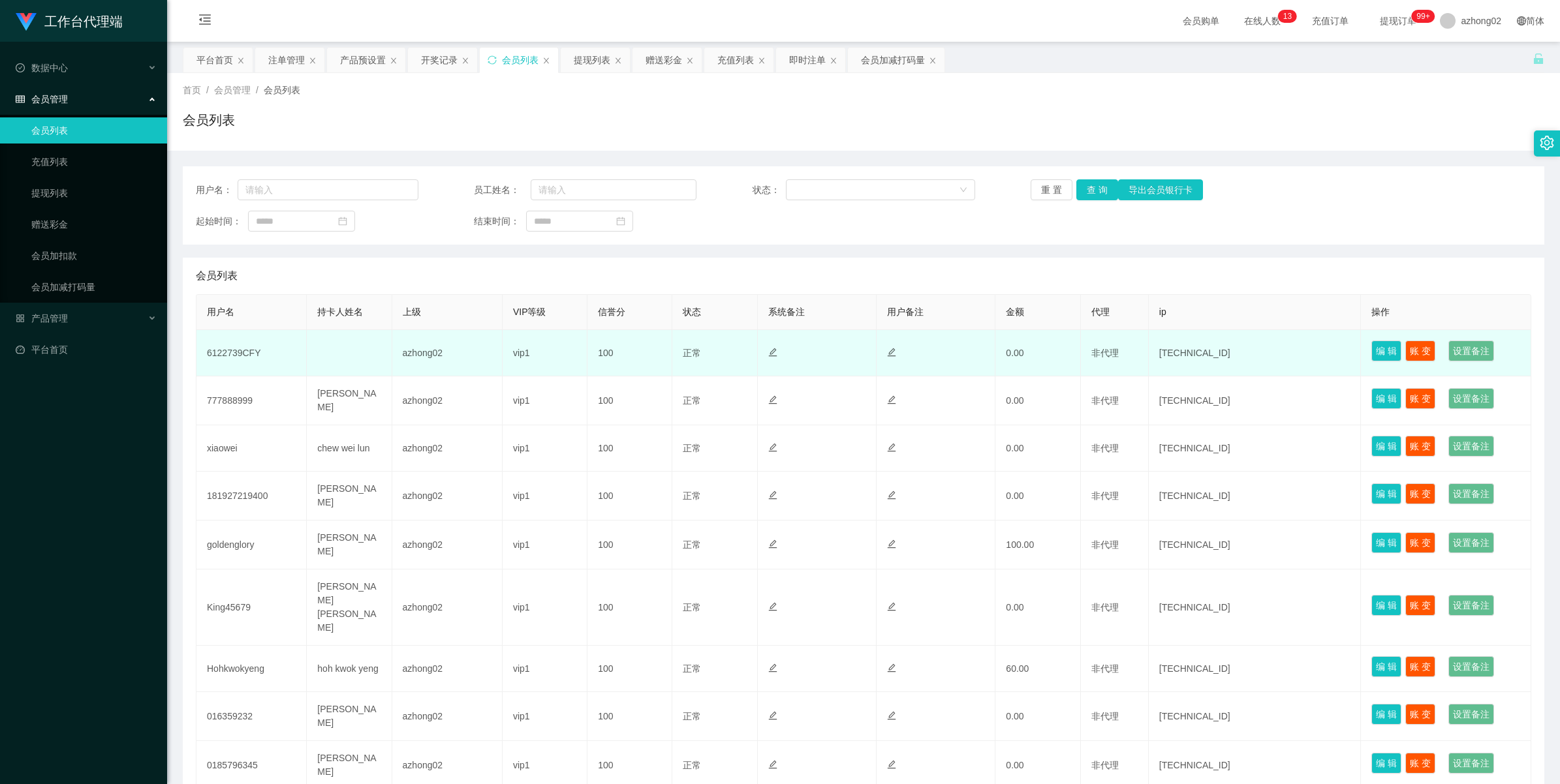
click at [220, 346] on td "6122739CFY" at bounding box center [251, 353] width 111 height 46
click at [226, 351] on td "6122739CFY" at bounding box center [251, 353] width 111 height 46
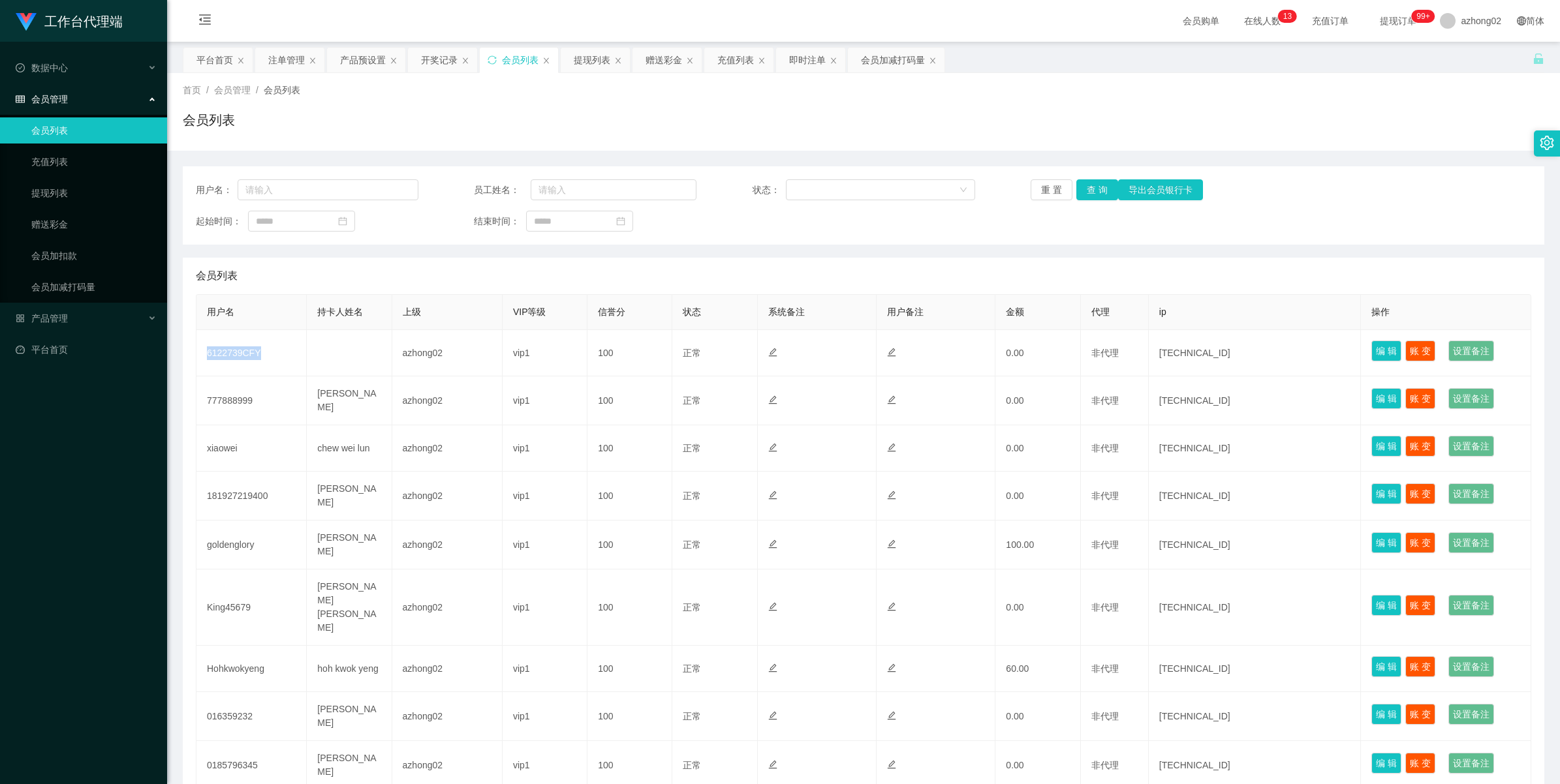
copy td "6122739CFY"
click at [50, 220] on link "赠送彩金" at bounding box center [94, 224] width 125 height 26
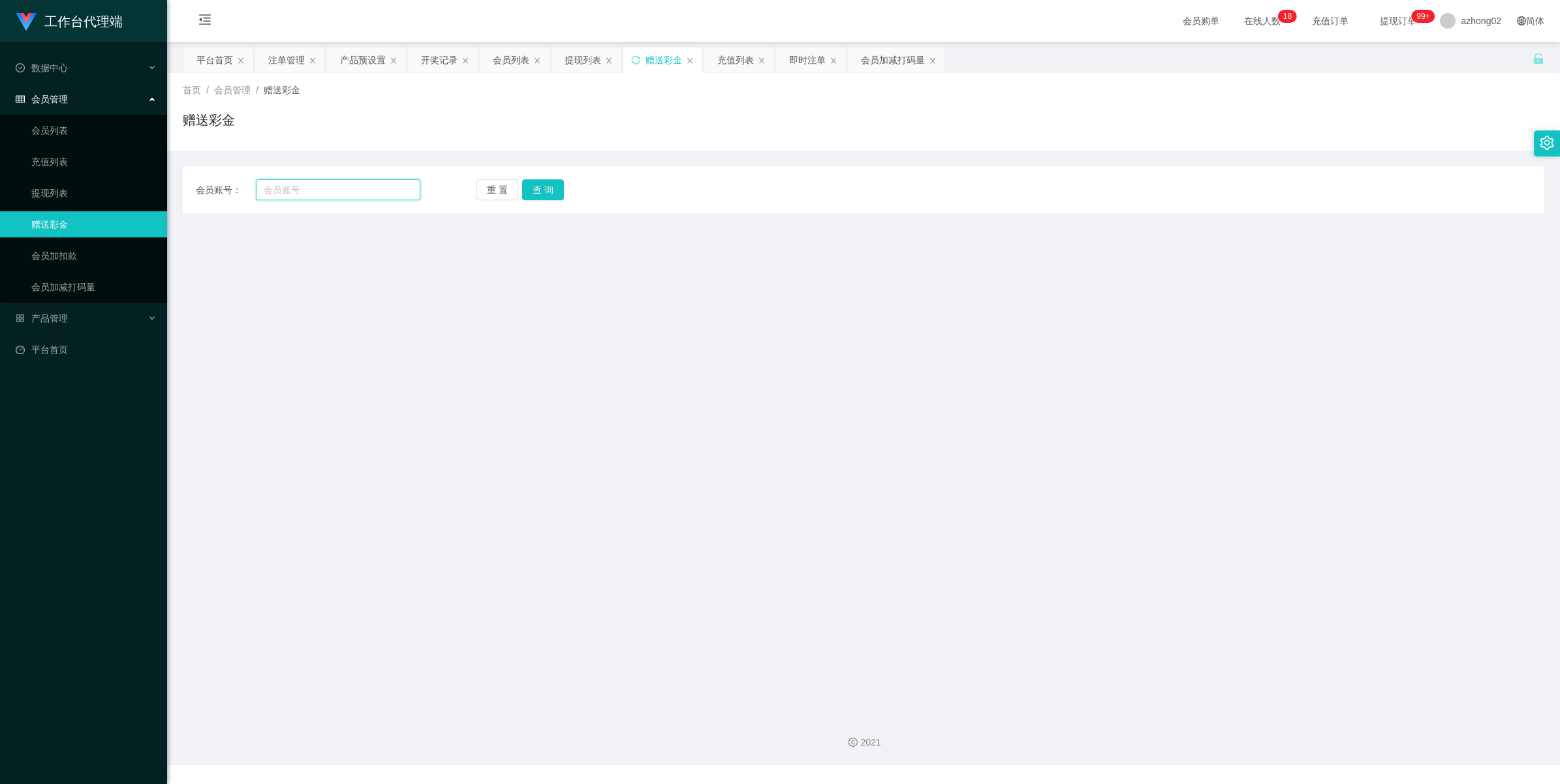
click at [311, 184] on input "text" at bounding box center [338, 189] width 165 height 21
paste input "6122739CFY"
type input "6122739CFY"
click at [549, 186] on button "查 询" at bounding box center [543, 189] width 42 height 21
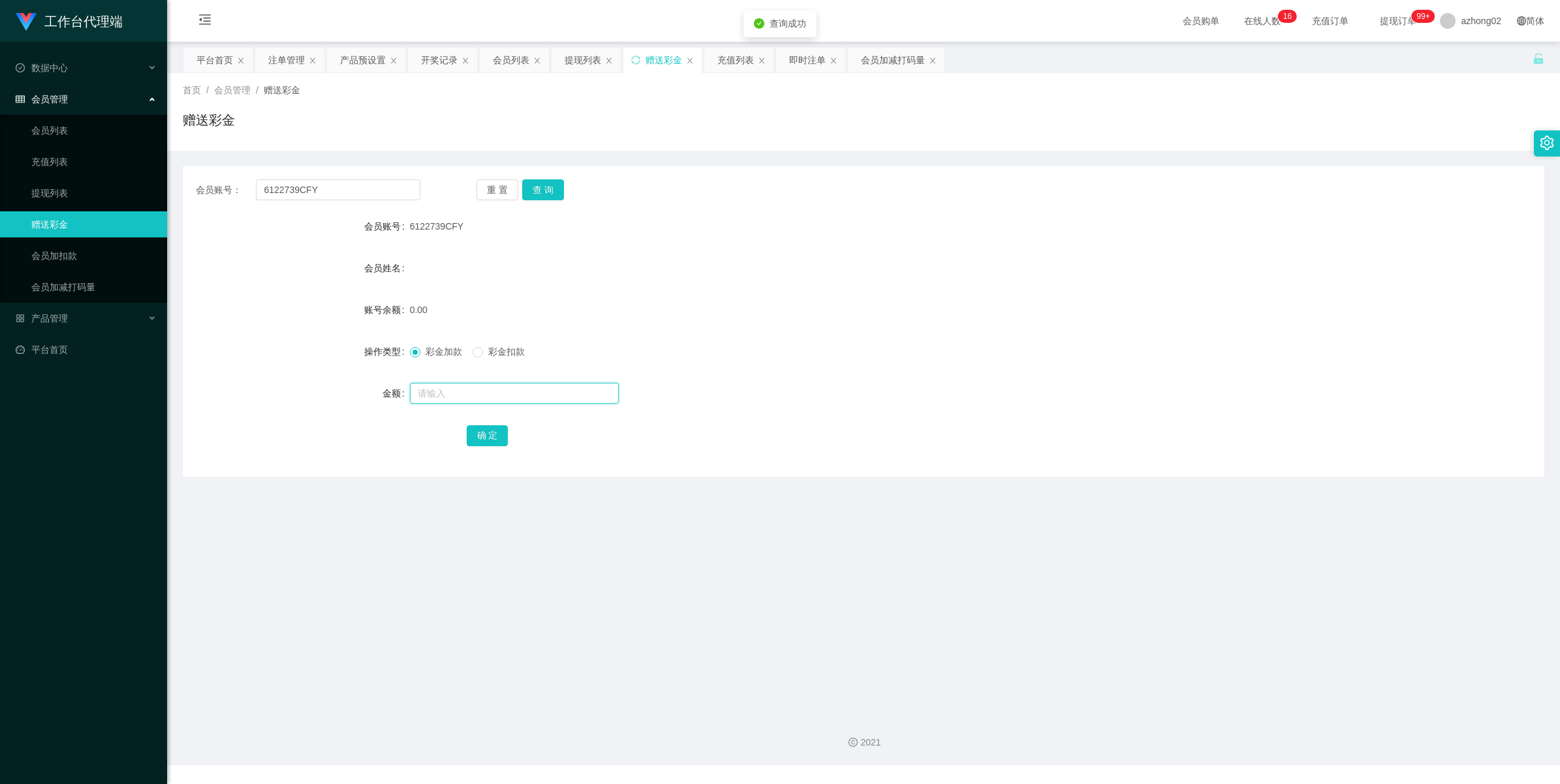
click at [445, 385] on input "text" at bounding box center [514, 393] width 209 height 21
type input "30"
click at [480, 431] on button "确 定" at bounding box center [487, 435] width 42 height 21
click at [38, 196] on link "提现列表" at bounding box center [94, 193] width 125 height 26
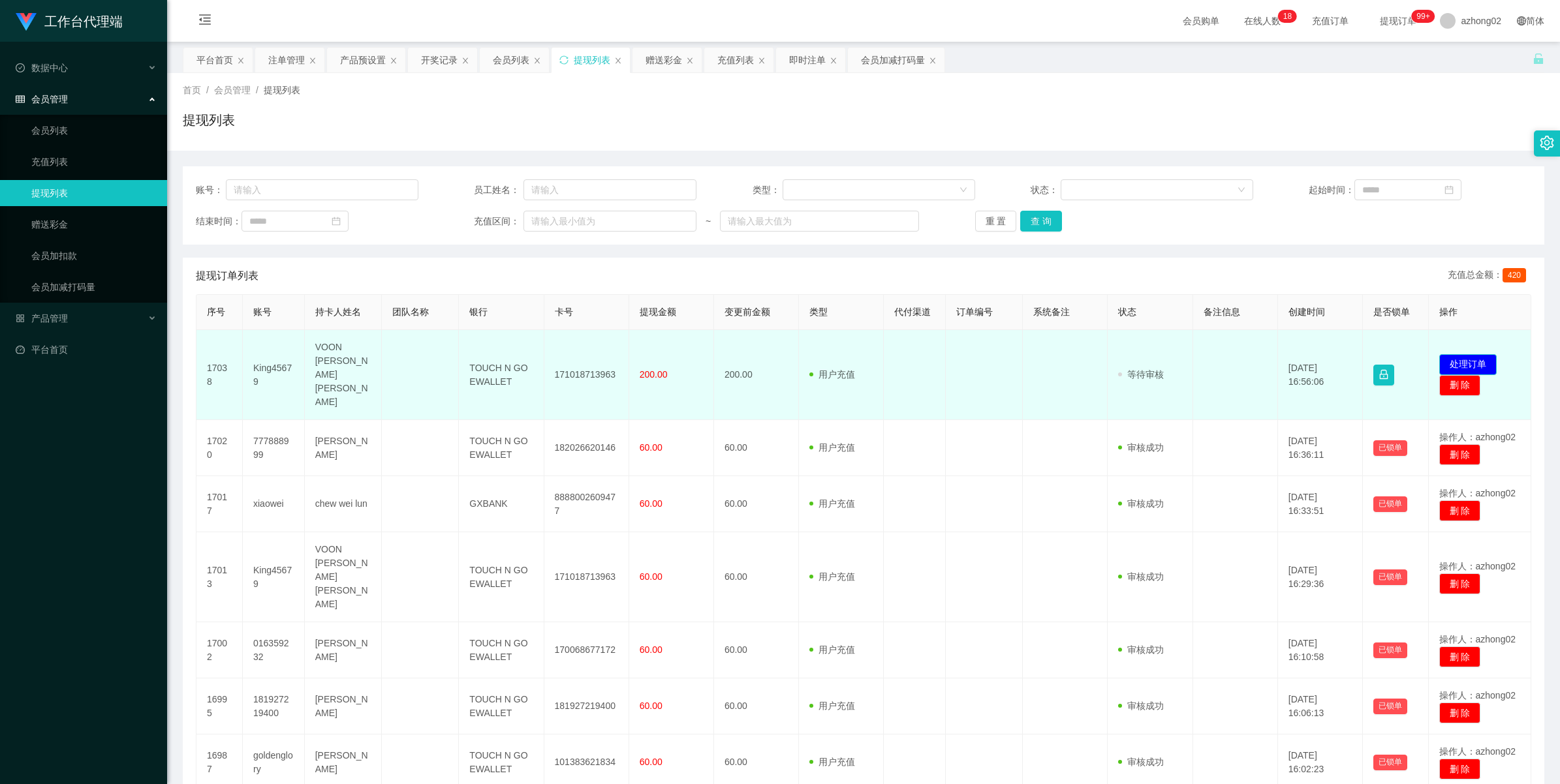
click at [1456, 354] on button "处理订单" at bounding box center [1468, 364] width 57 height 21
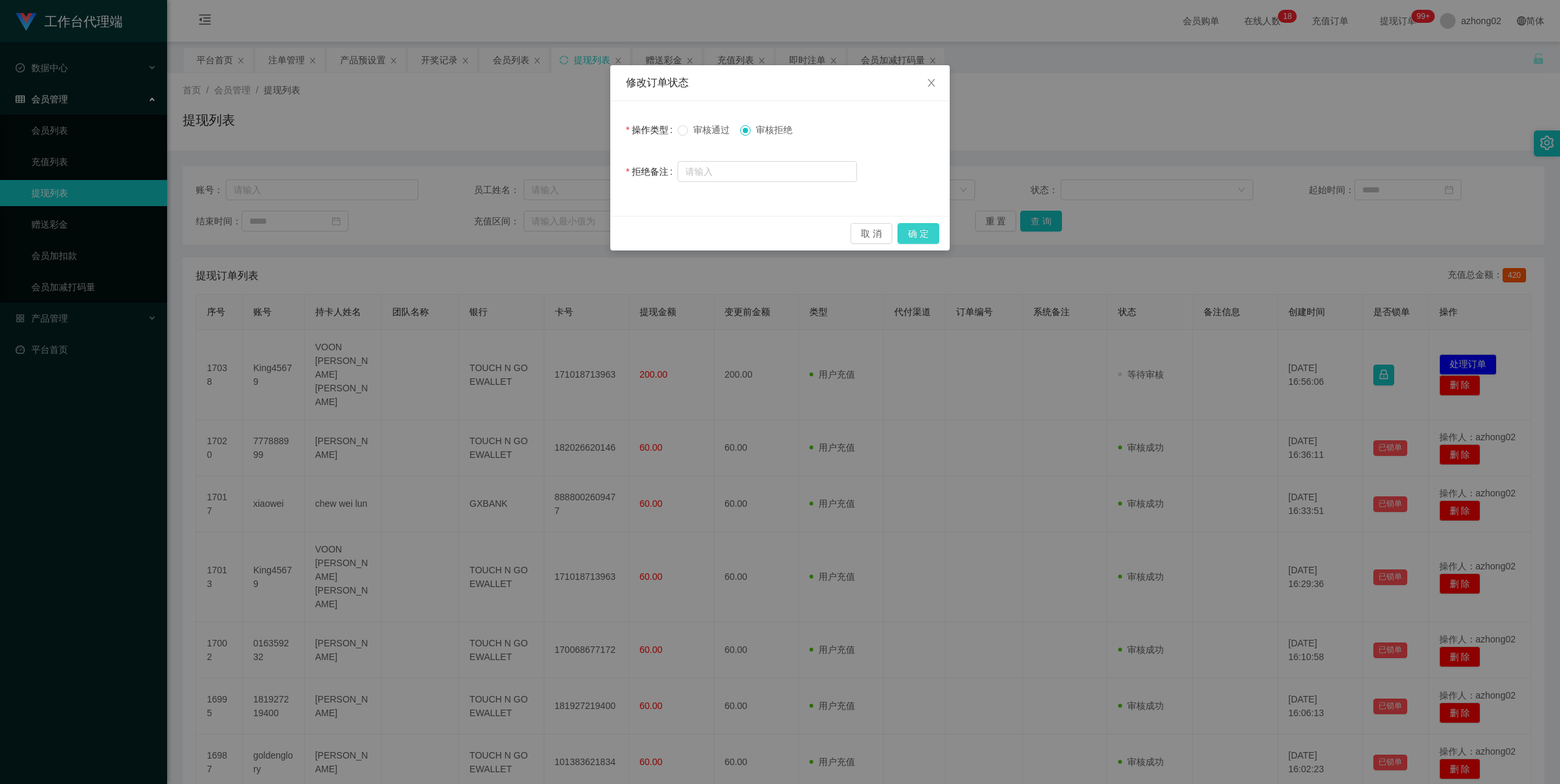
click at [918, 233] on button "确 定" at bounding box center [918, 233] width 42 height 21
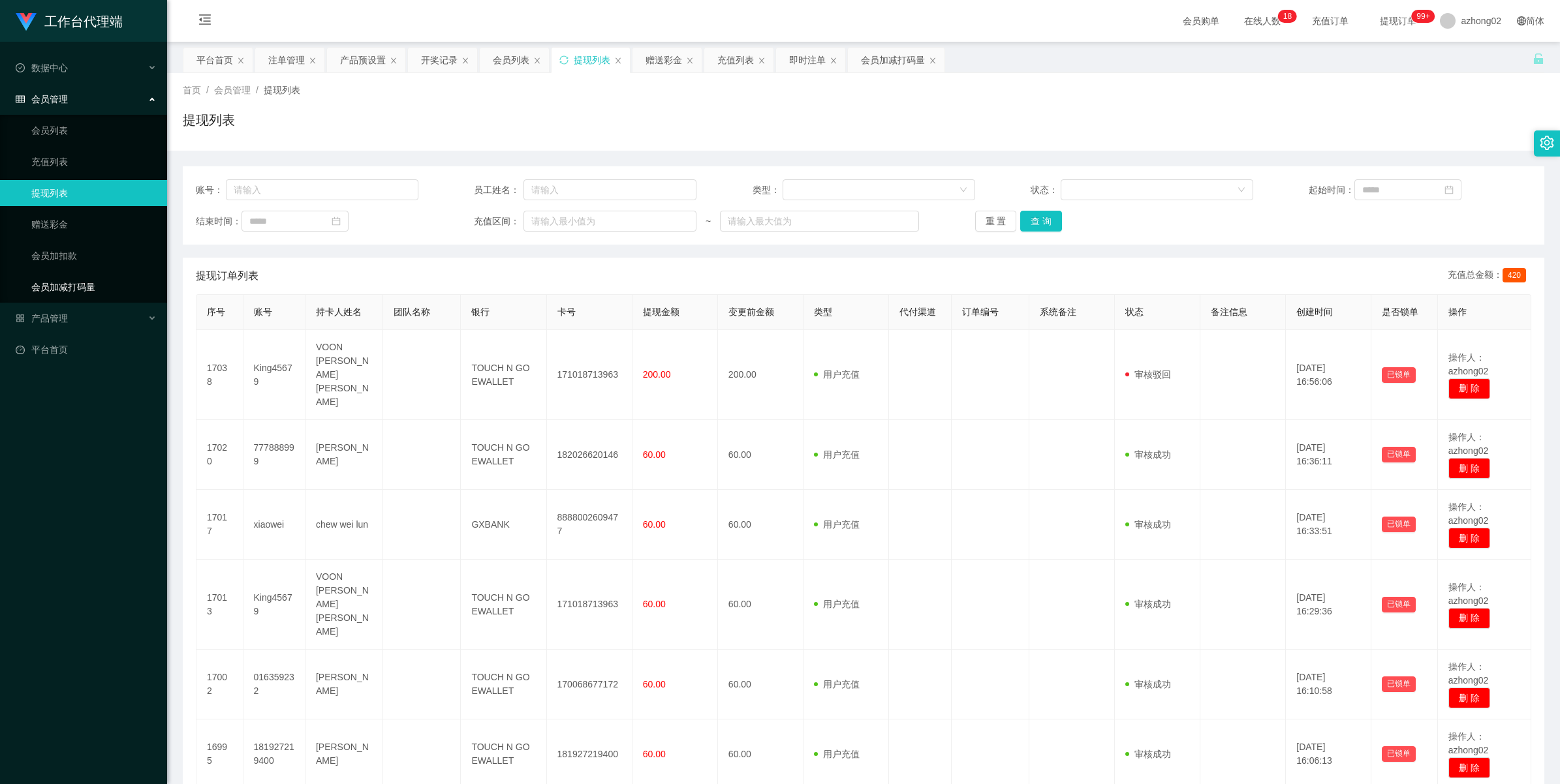
click at [51, 297] on link "会员加减打码量" at bounding box center [94, 287] width 125 height 26
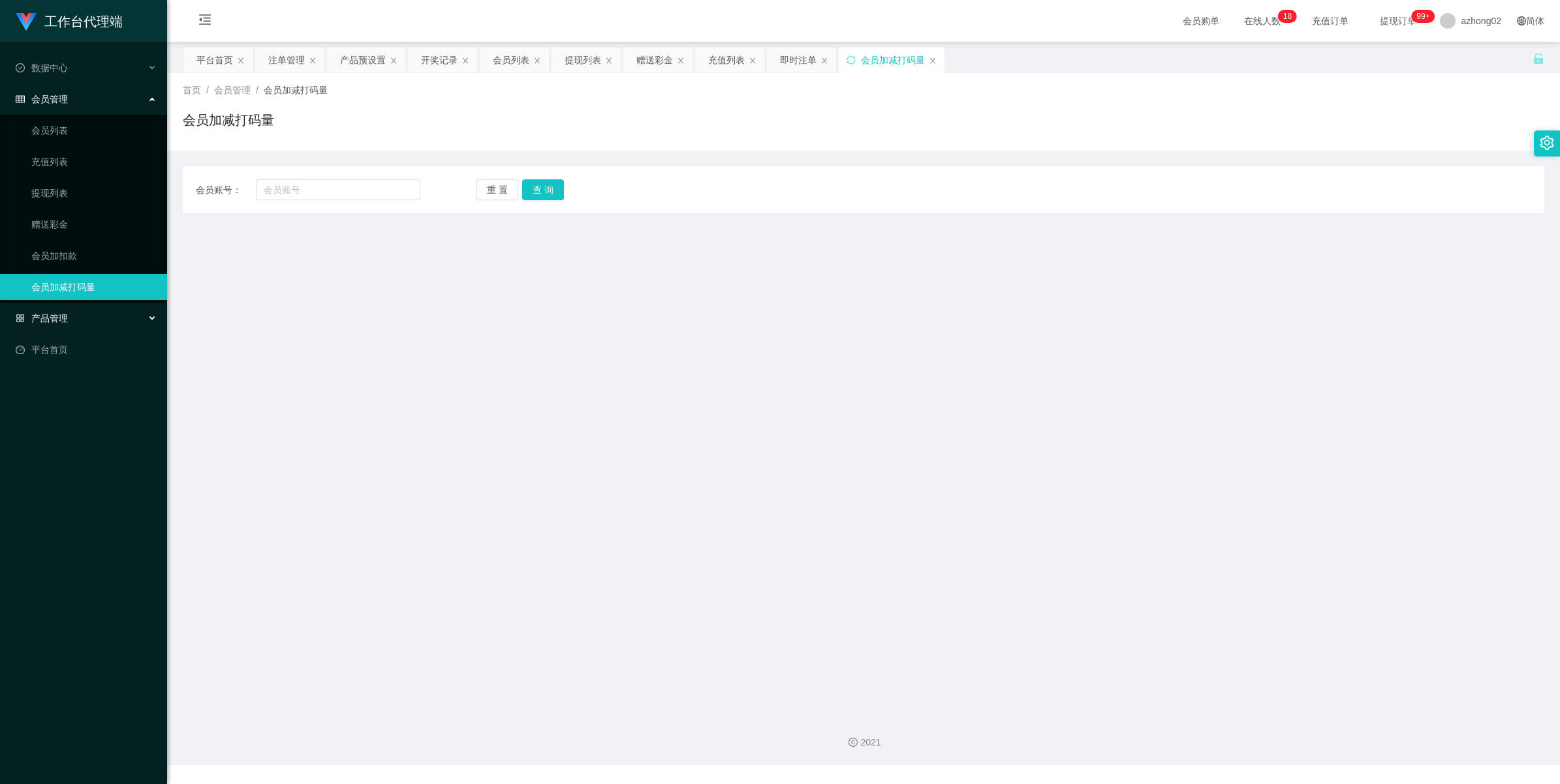
drag, startPoint x: 47, startPoint y: 312, endPoint x: 54, endPoint y: 321, distance: 11.4
click at [46, 313] on span "产品管理" at bounding box center [42, 319] width 53 height 11
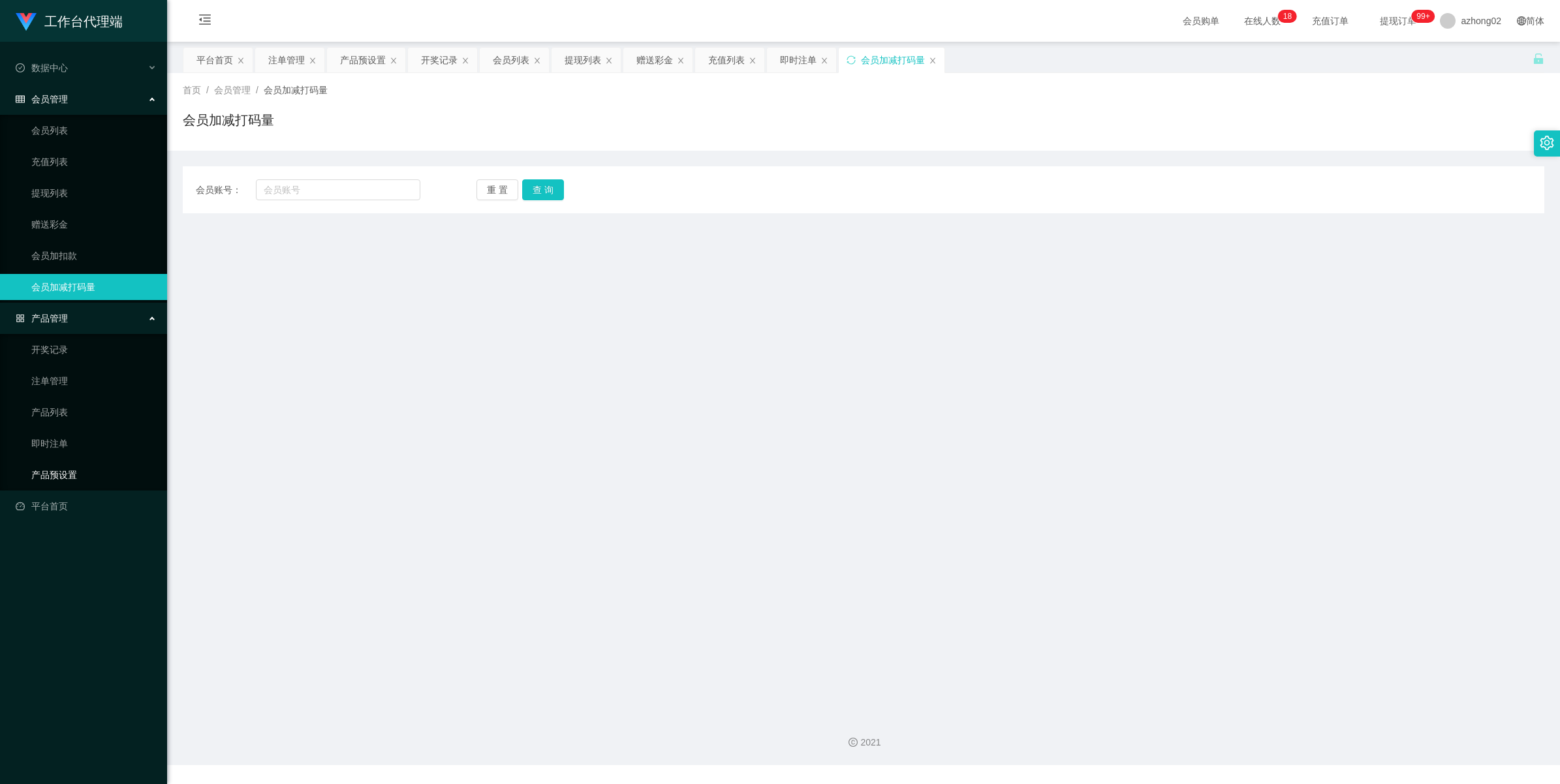
click at [54, 468] on link "产品预设置" at bounding box center [94, 475] width 125 height 26
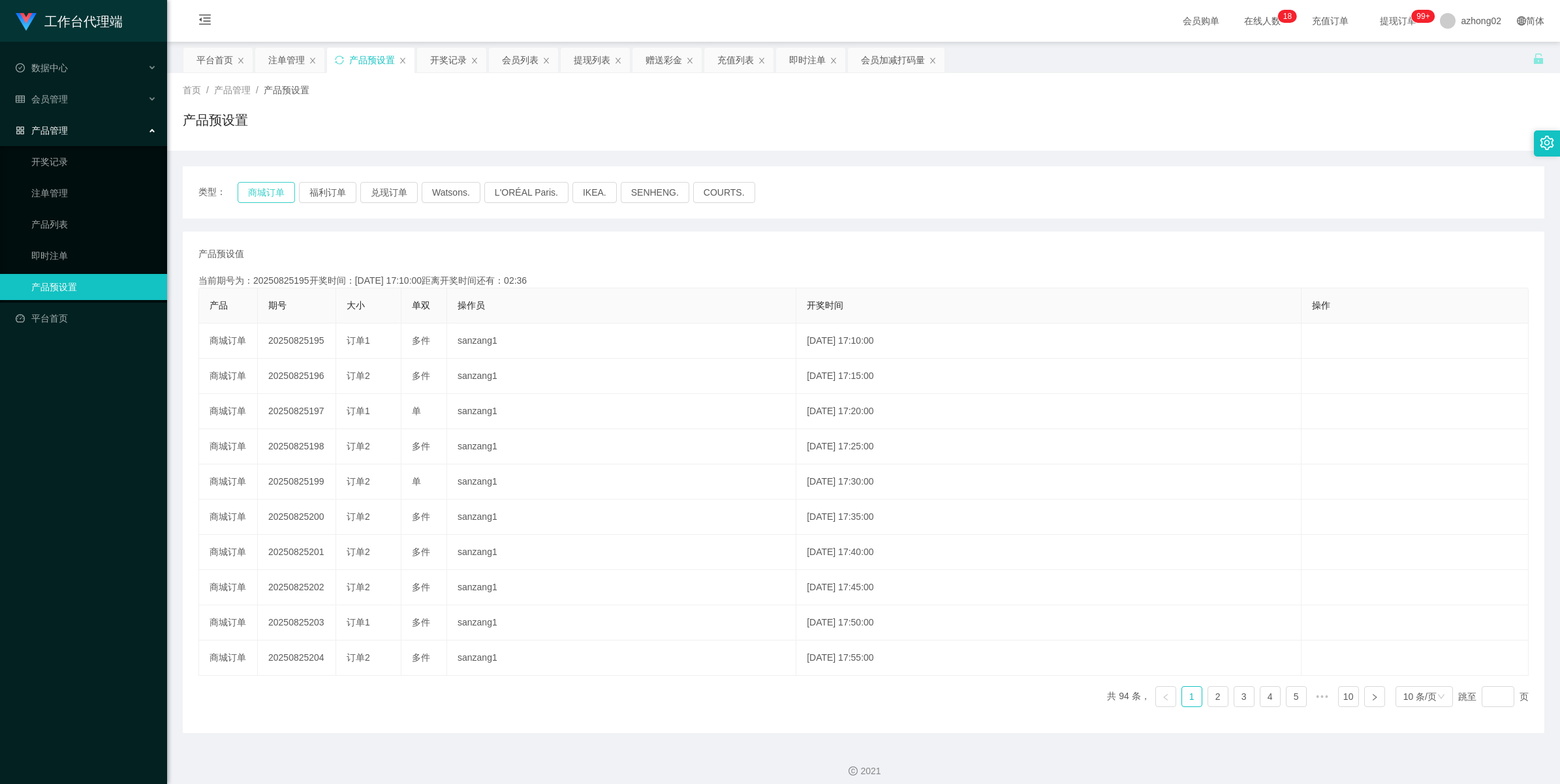
click at [263, 197] on button "商城订单" at bounding box center [266, 192] width 57 height 21
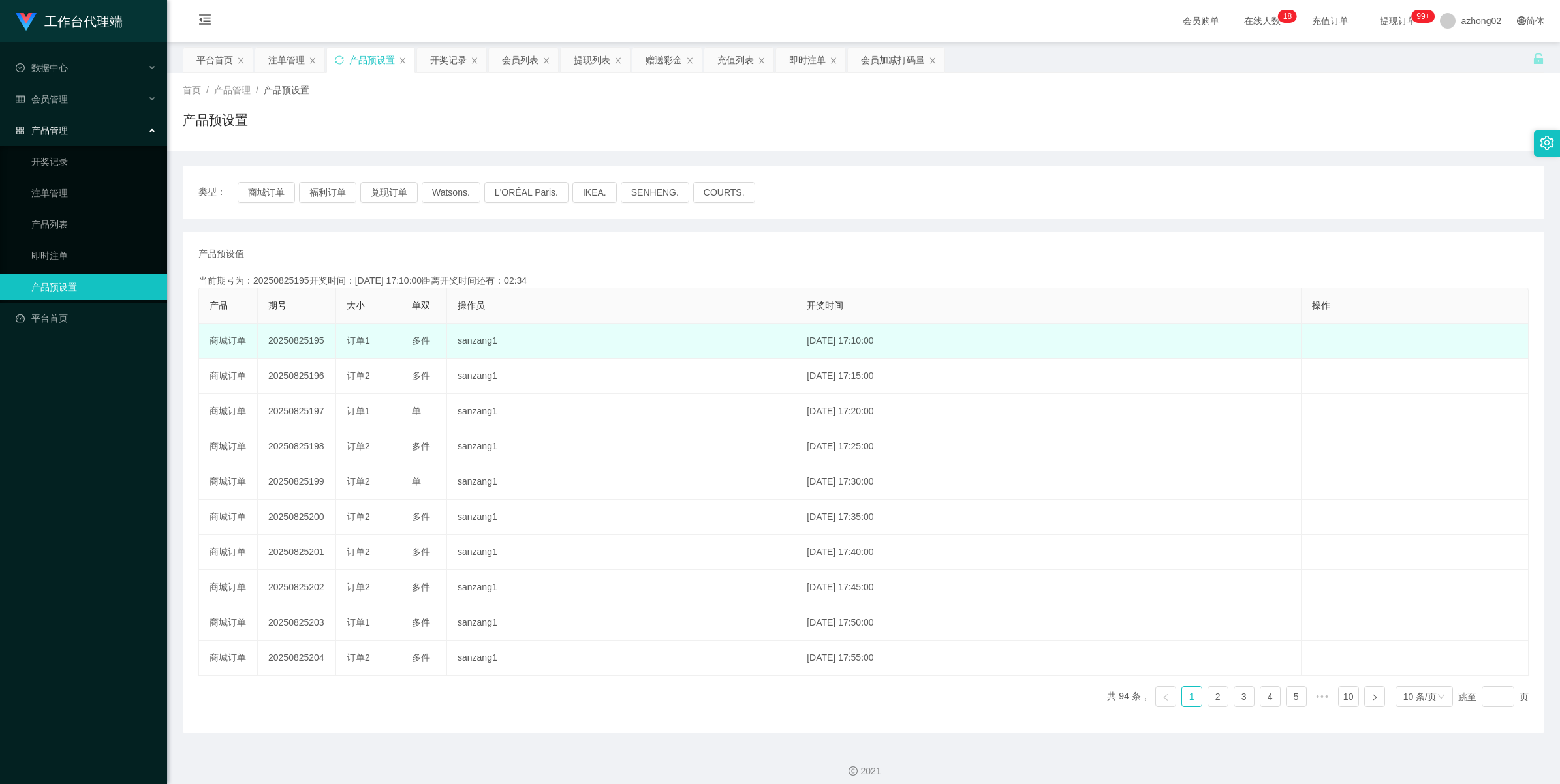
click at [302, 345] on td "20250825195" at bounding box center [296, 342] width 78 height 36
click at [301, 345] on td "20250825195" at bounding box center [296, 342] width 78 height 36
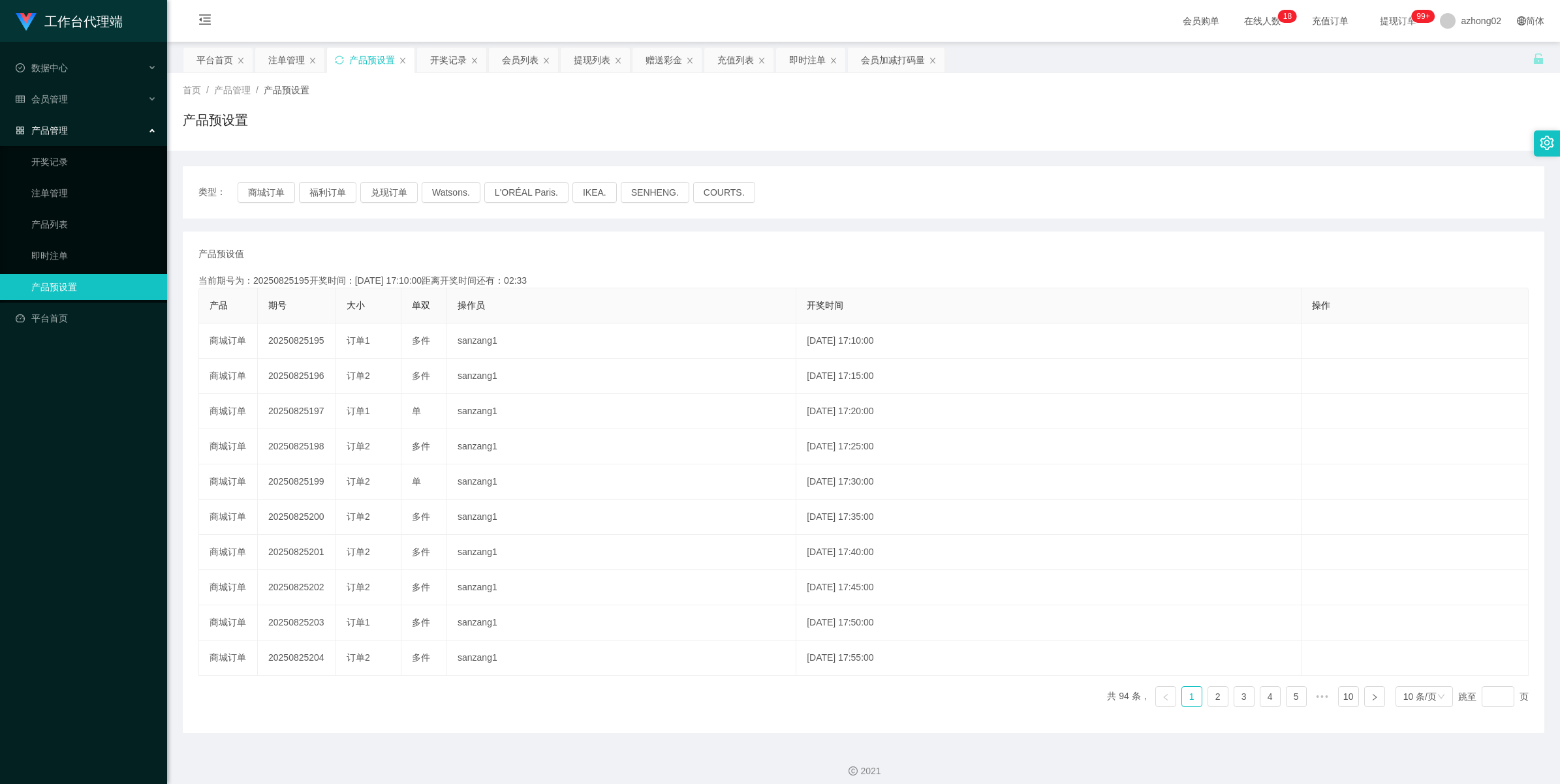
copy td "20250825195"
click at [47, 162] on link "开奖记录" at bounding box center [94, 162] width 125 height 26
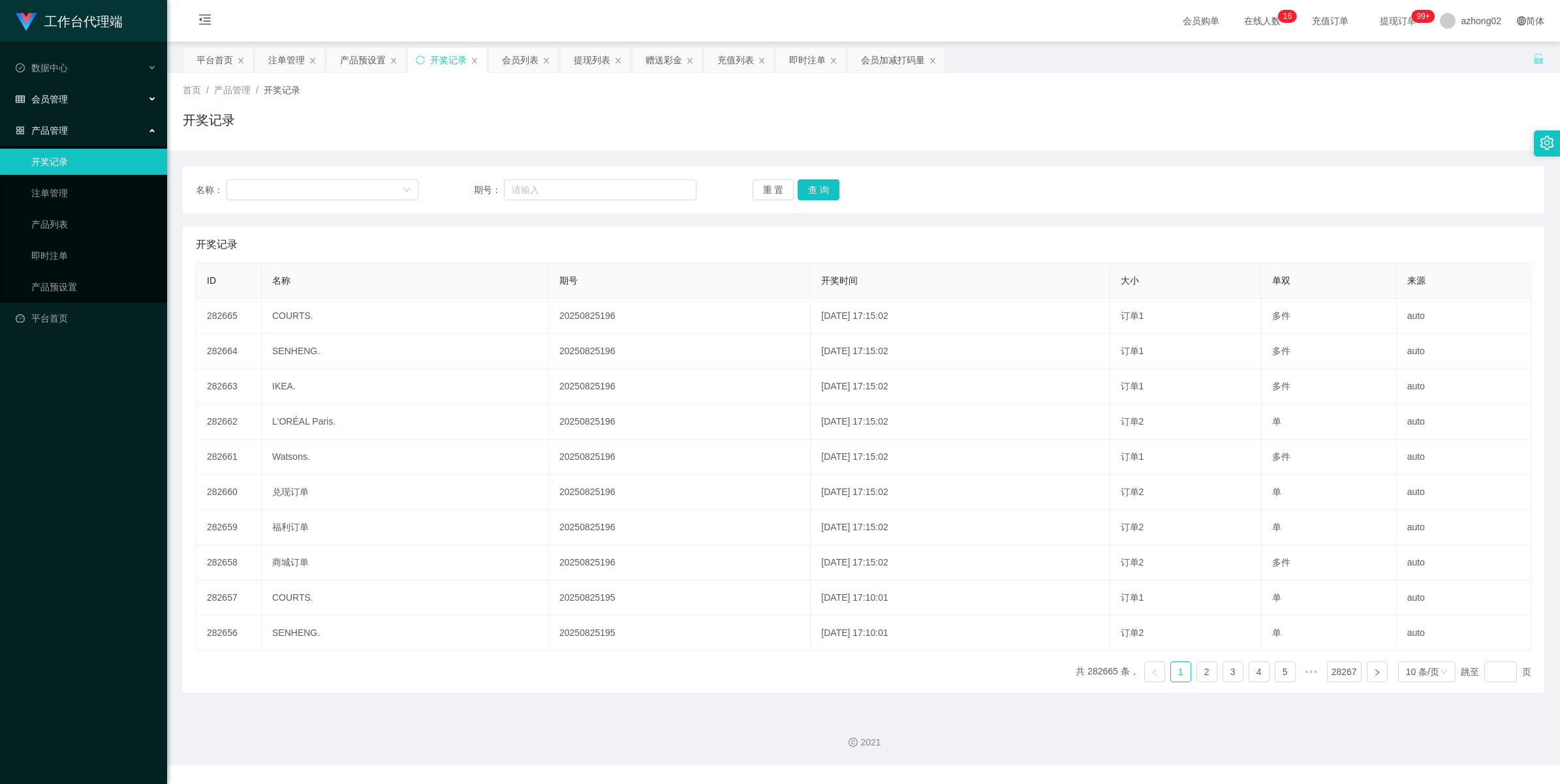
click at [53, 102] on span "会员管理" at bounding box center [42, 100] width 53 height 11
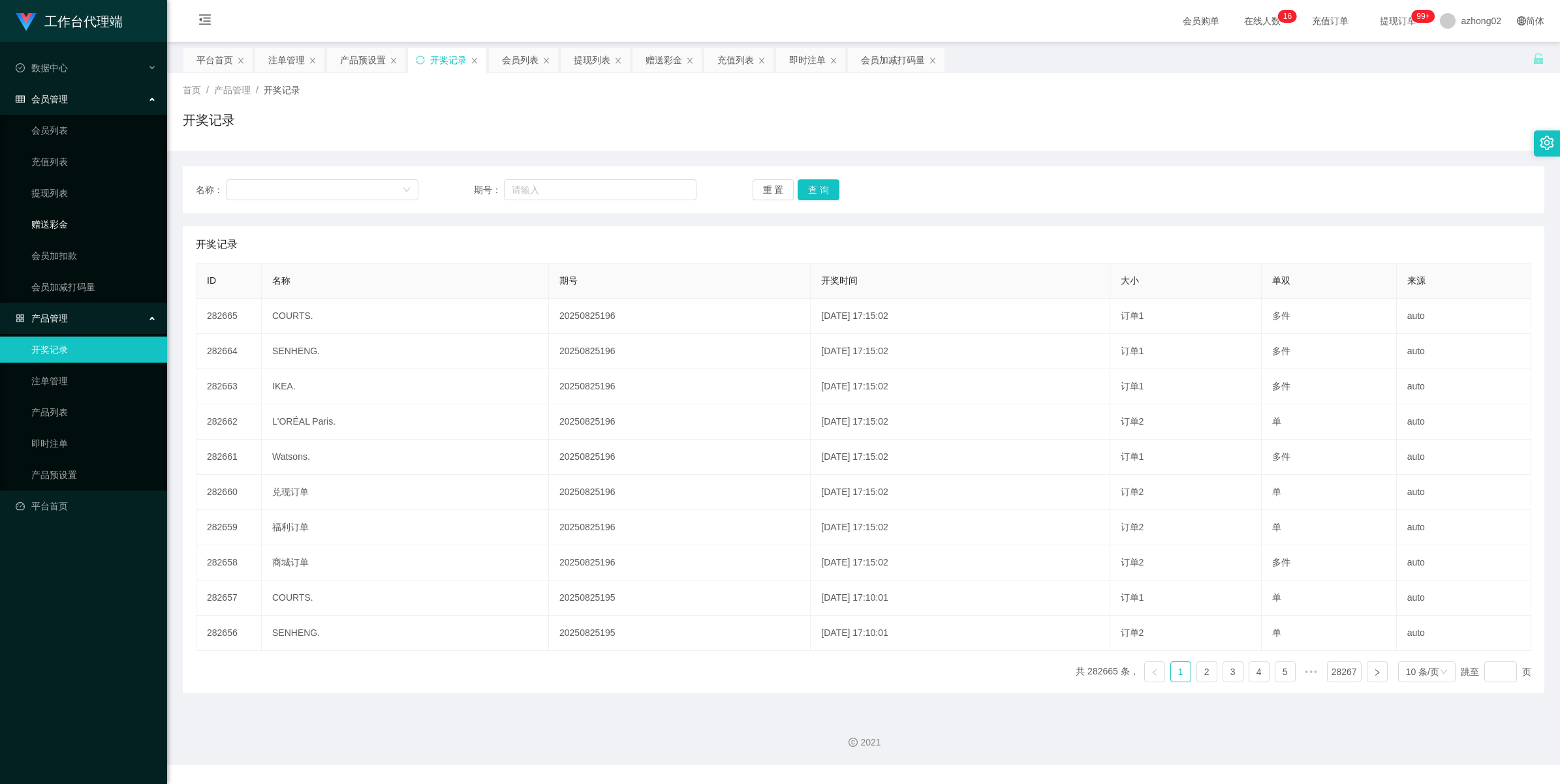
drag, startPoint x: 53, startPoint y: 220, endPoint x: 110, endPoint y: 220, distance: 57.0
click at [53, 220] on link "赠送彩金" at bounding box center [94, 224] width 125 height 26
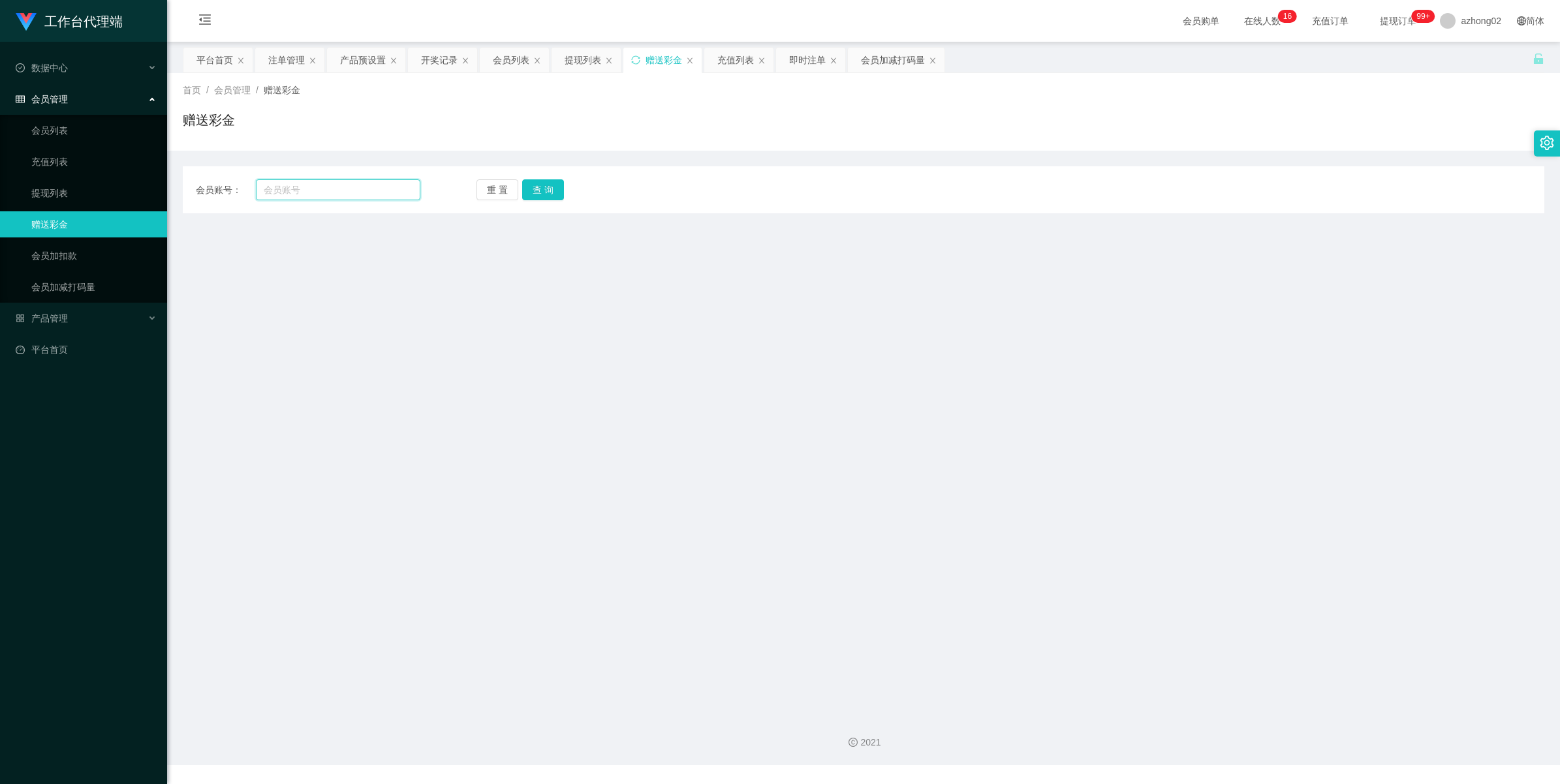
click at [294, 193] on input "text" at bounding box center [338, 189] width 165 height 21
paste input "6122739CFY"
type input "6122739CFY"
click at [546, 194] on button "查 询" at bounding box center [543, 189] width 42 height 21
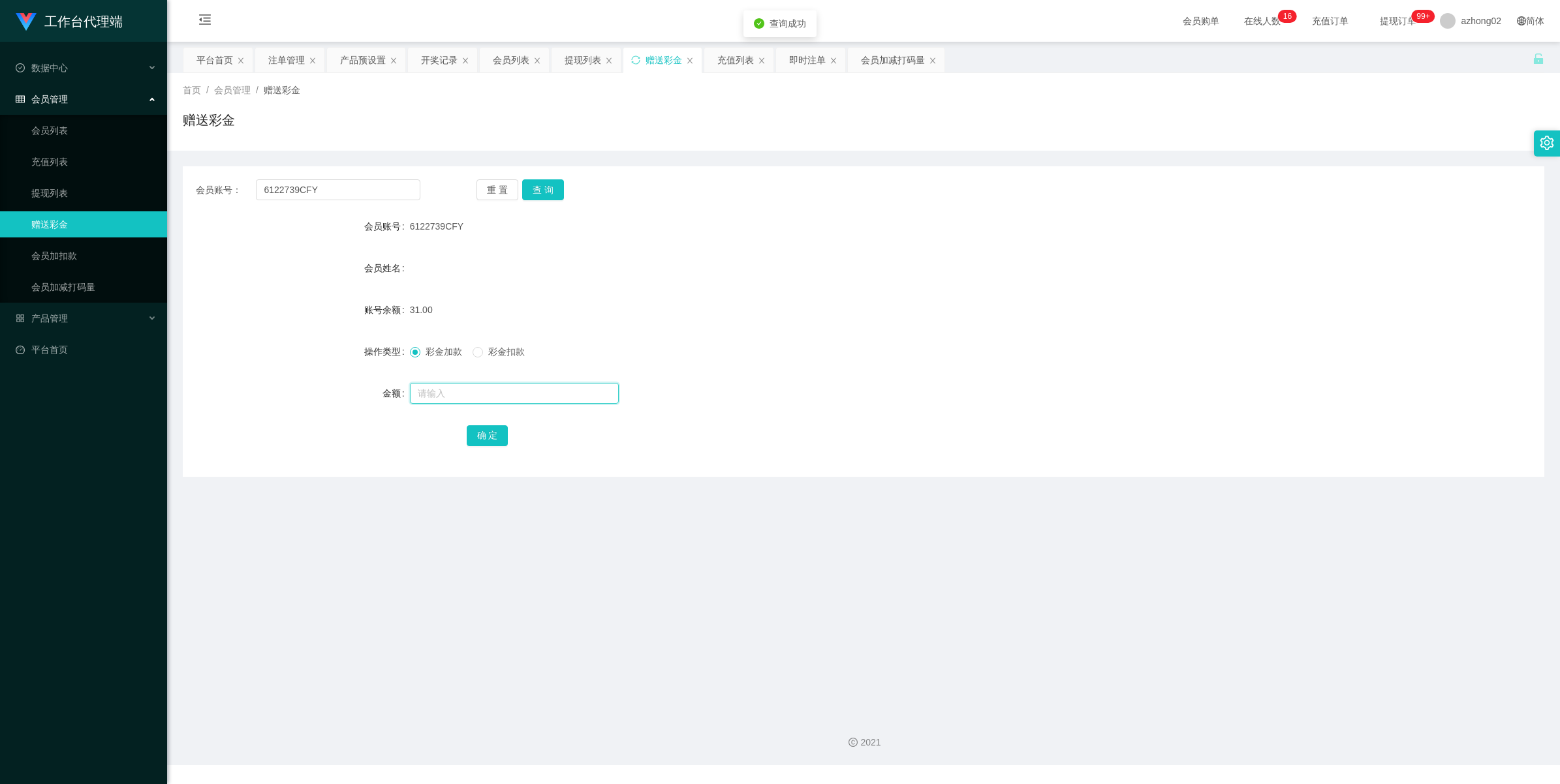
click at [458, 394] on input "text" at bounding box center [514, 393] width 209 height 21
type input "29"
drag, startPoint x: 481, startPoint y: 432, endPoint x: 493, endPoint y: 420, distance: 17.0
click at [481, 432] on button "确 定" at bounding box center [487, 435] width 42 height 21
drag, startPoint x: 44, startPoint y: 197, endPoint x: 64, endPoint y: 165, distance: 37.7
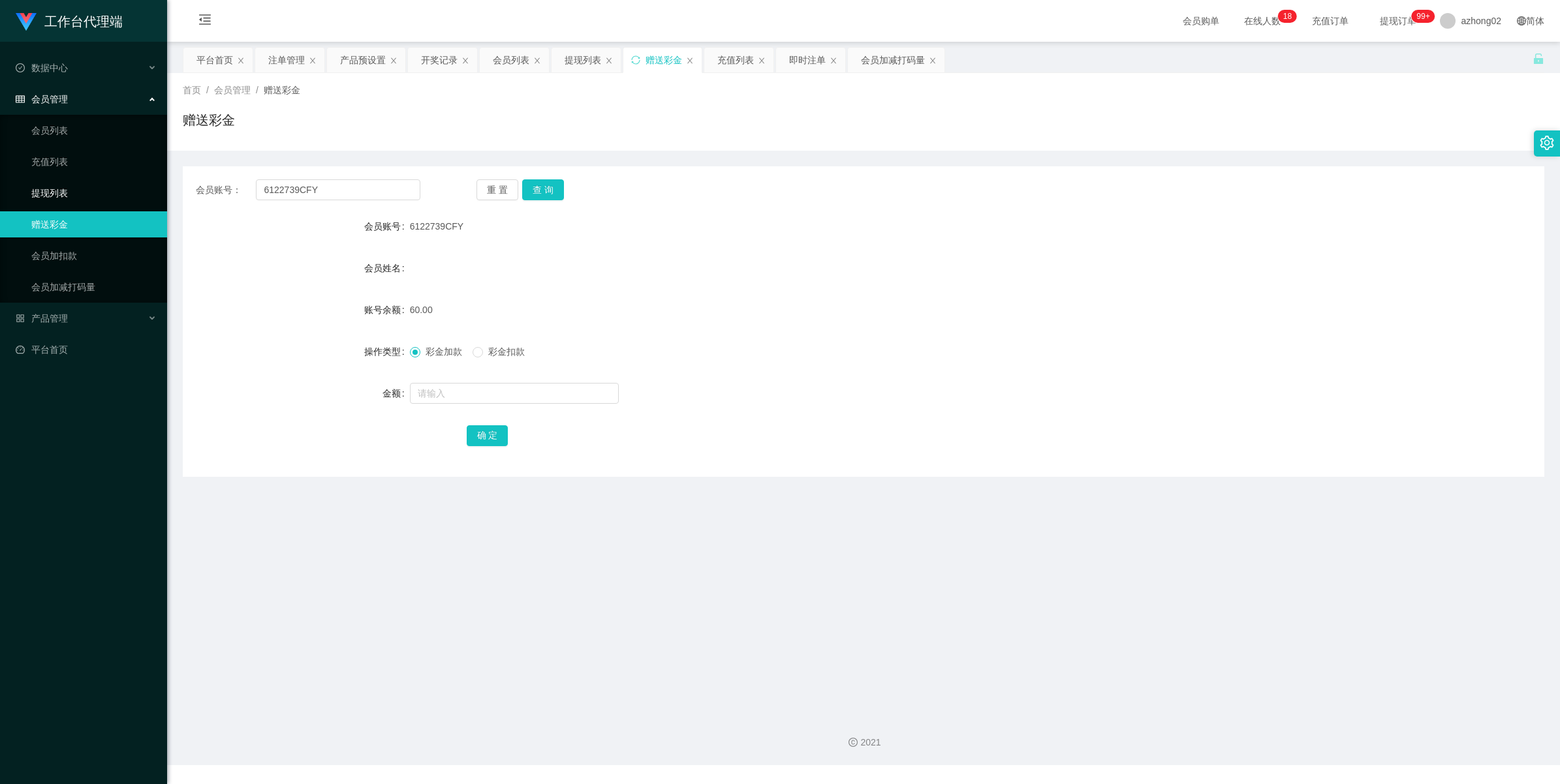
click at [44, 197] on link "提现列表" at bounding box center [94, 193] width 125 height 26
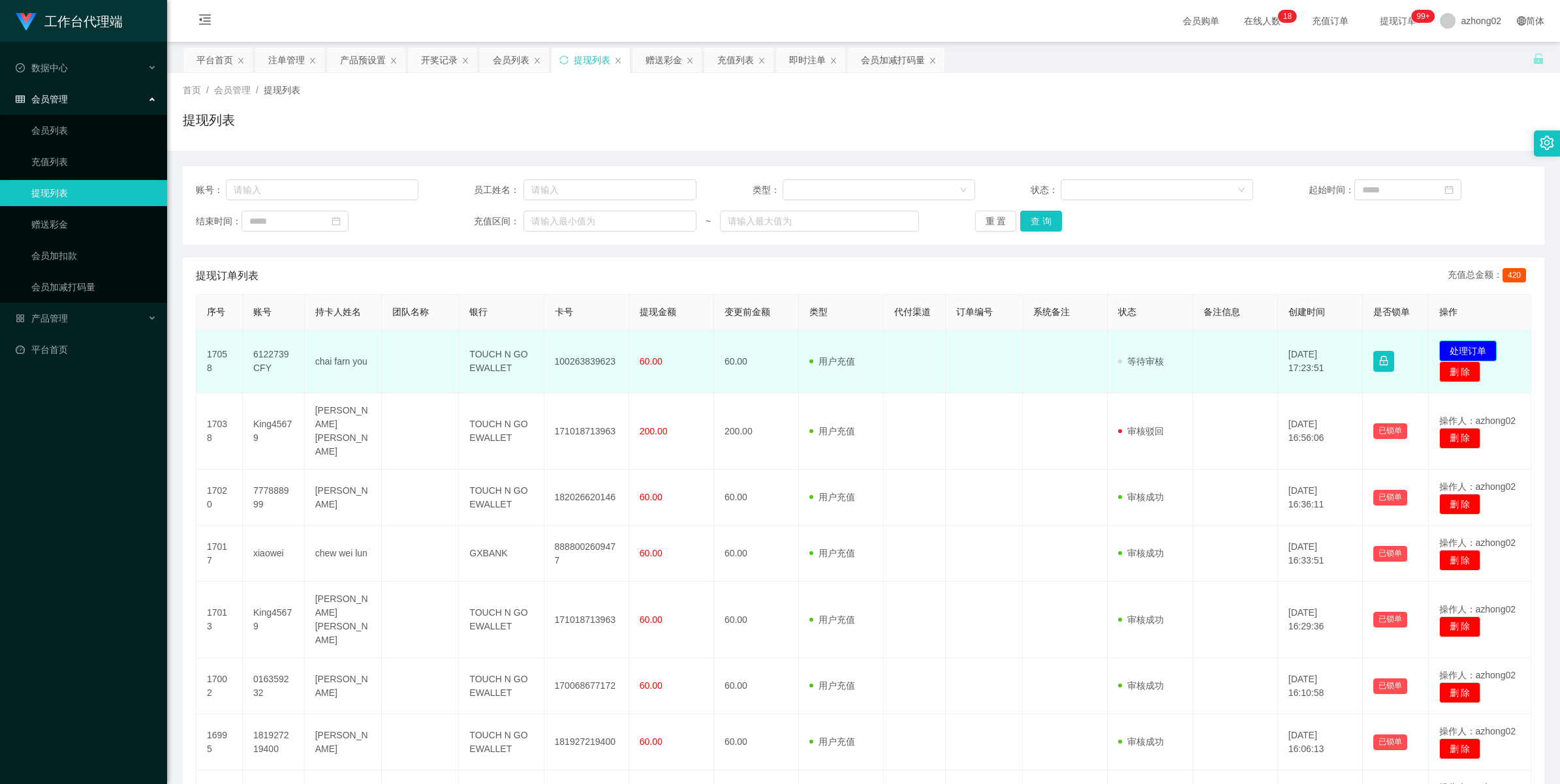
click at [1449, 356] on button "处理订单" at bounding box center [1468, 350] width 57 height 21
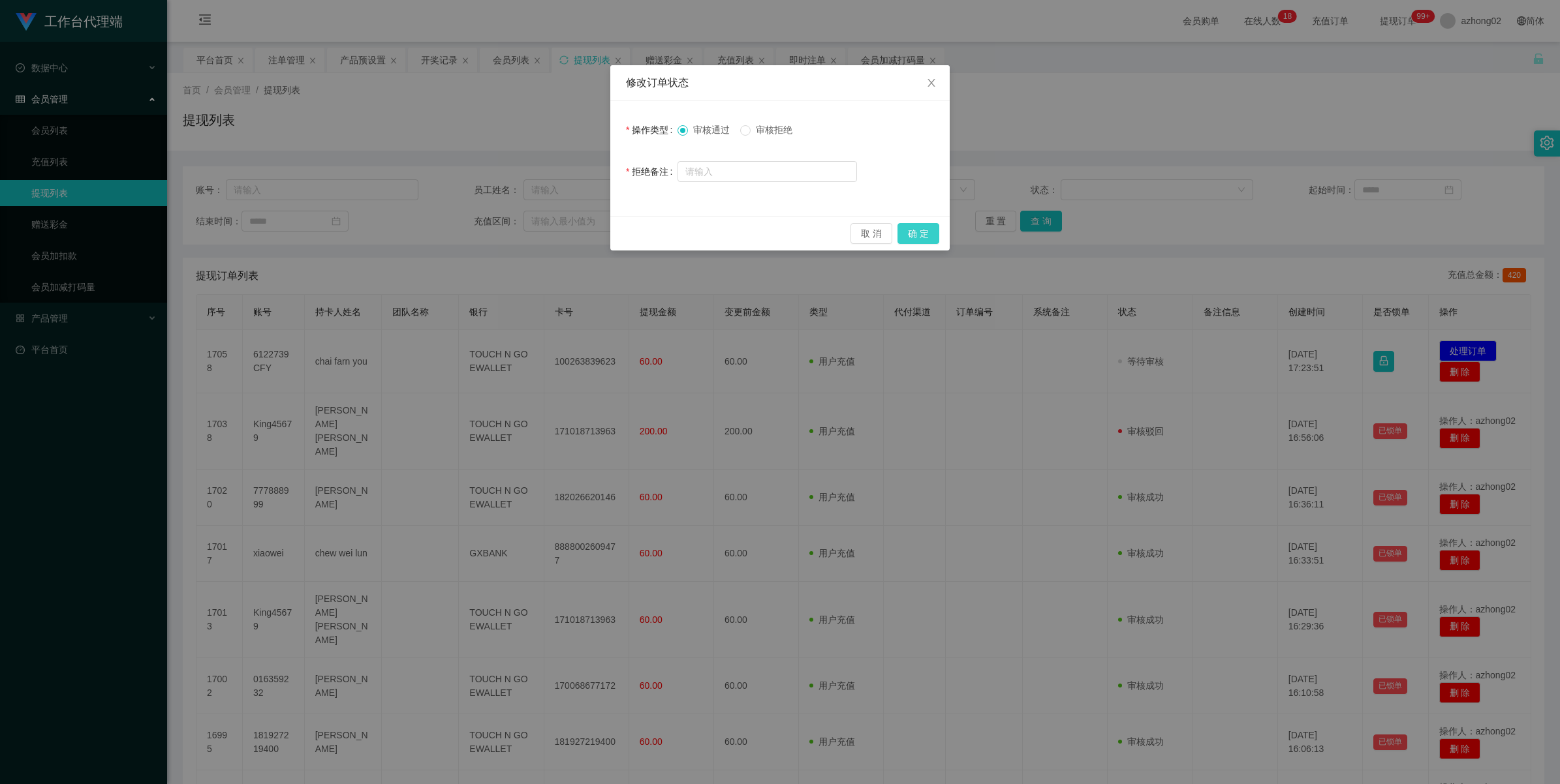
click at [921, 230] on button "确 定" at bounding box center [918, 233] width 42 height 21
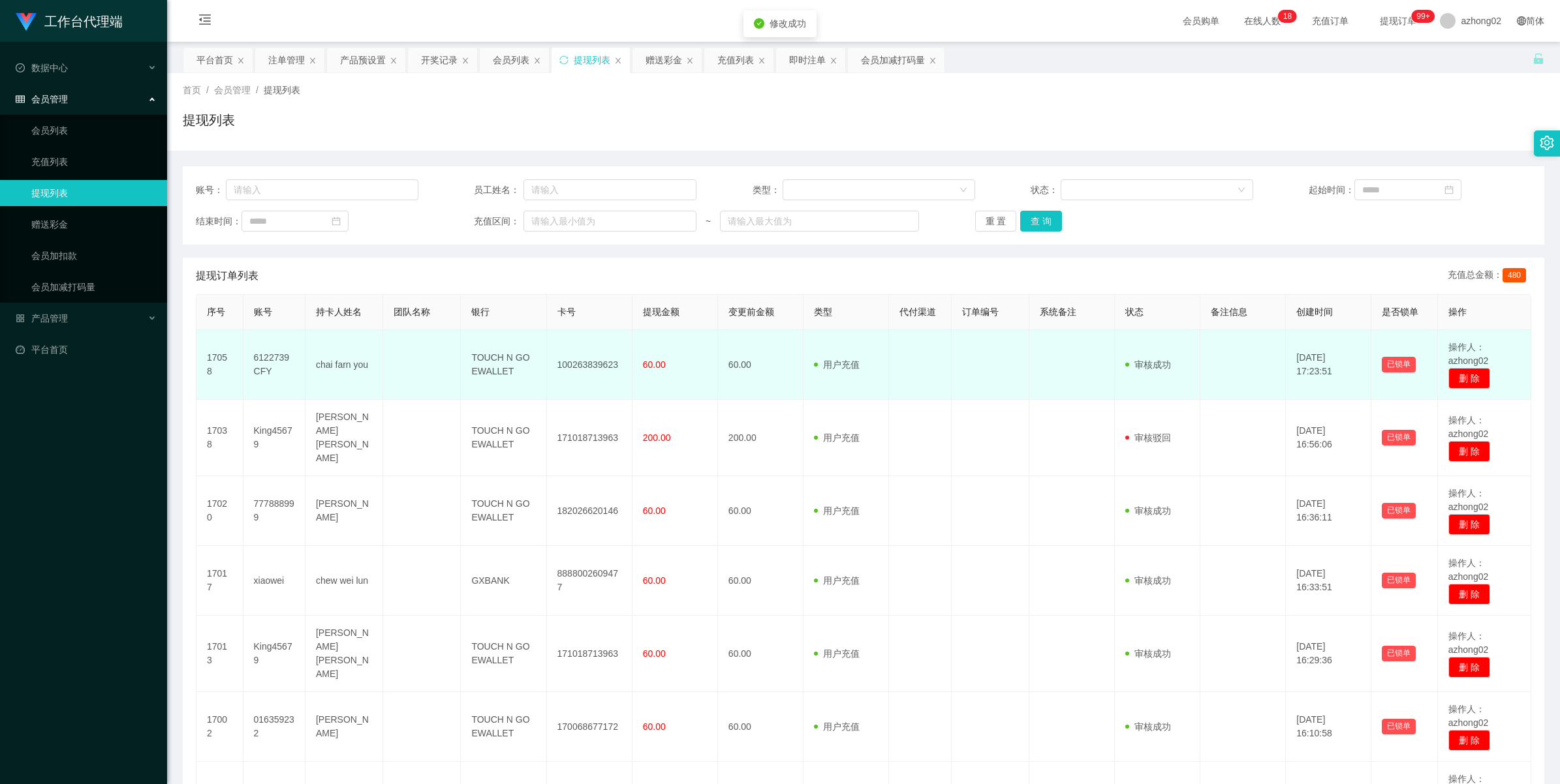
click at [571, 363] on td "100263839623" at bounding box center [589, 365] width 86 height 70
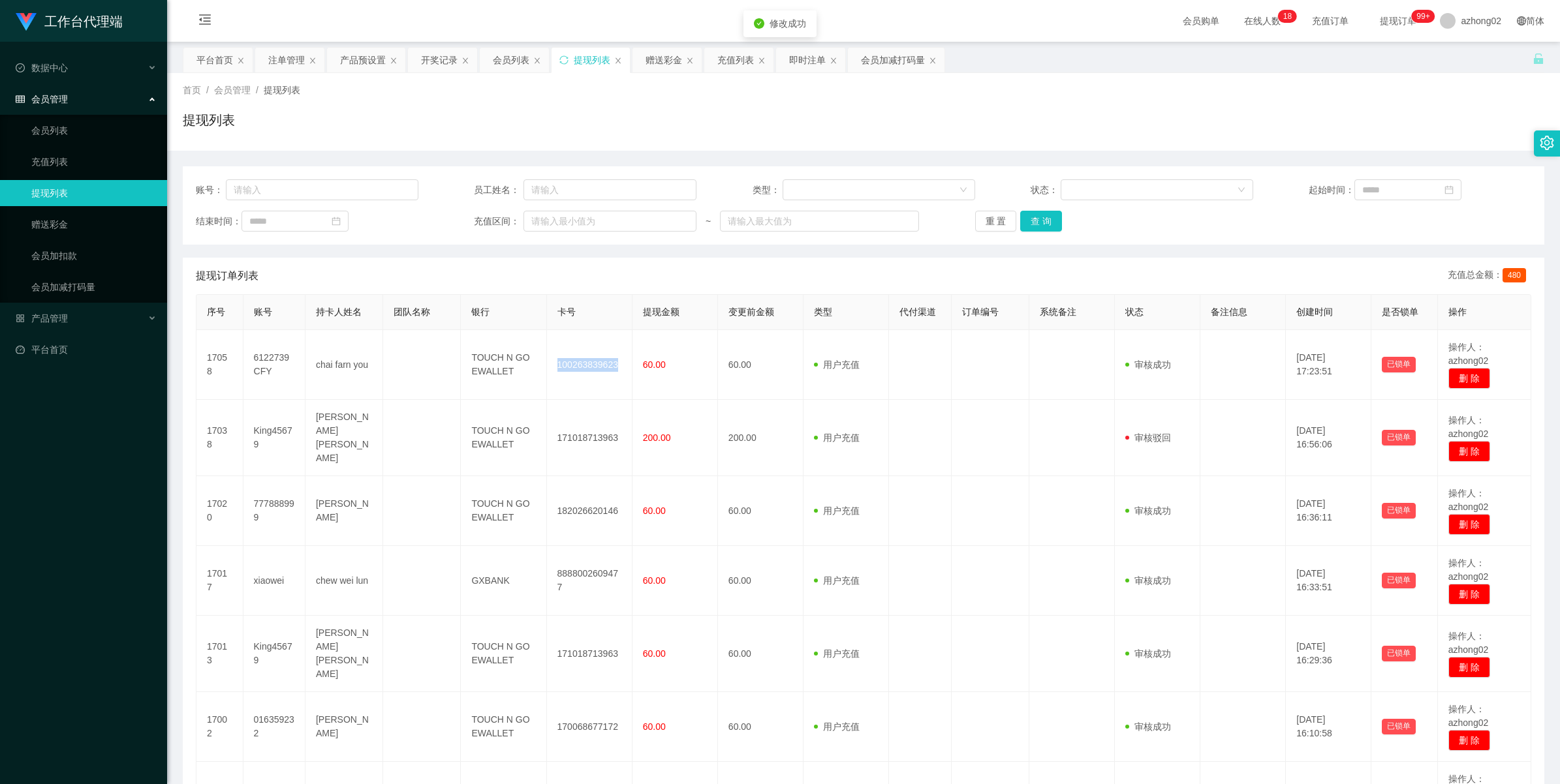
copy td "100263839623"
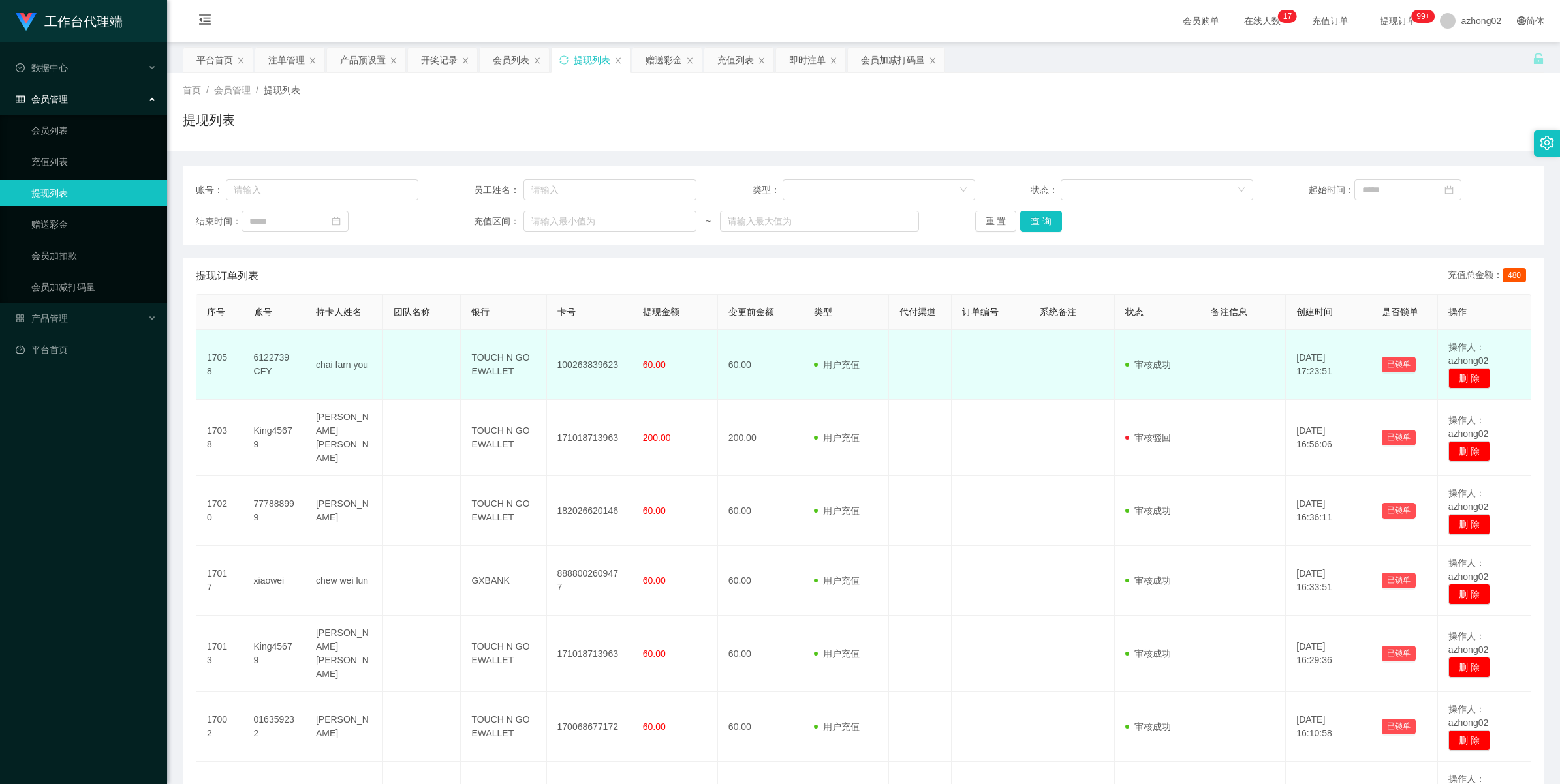
click at [278, 361] on td "6122739CFY" at bounding box center [275, 365] width 62 height 70
click at [278, 363] on td "6122739CFY" at bounding box center [275, 365] width 62 height 70
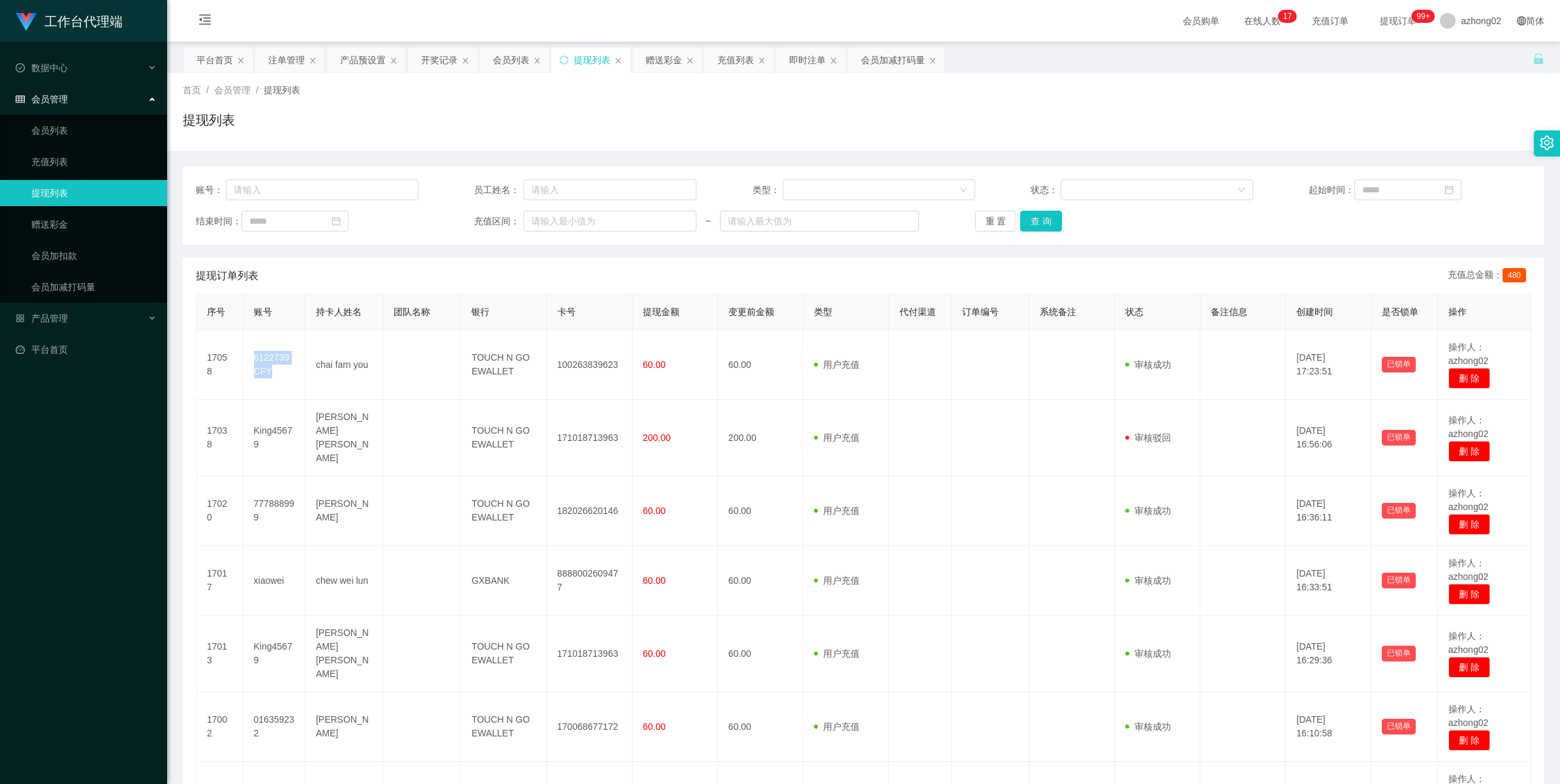
copy td "6122739CFY"
click at [70, 197] on link "提现列表" at bounding box center [94, 193] width 125 height 26
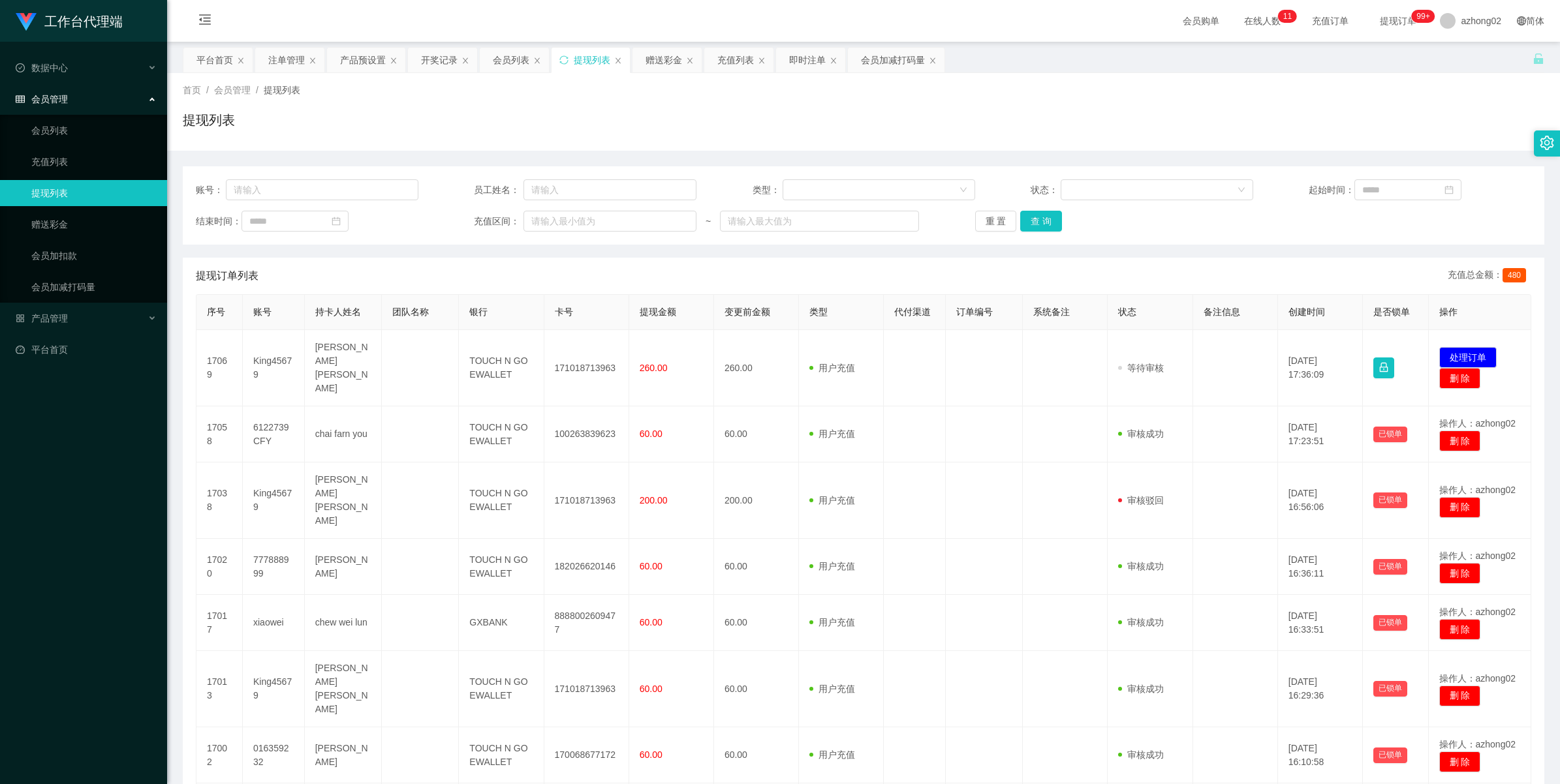
click at [1446, 347] on button "处理订单" at bounding box center [1468, 357] width 57 height 21
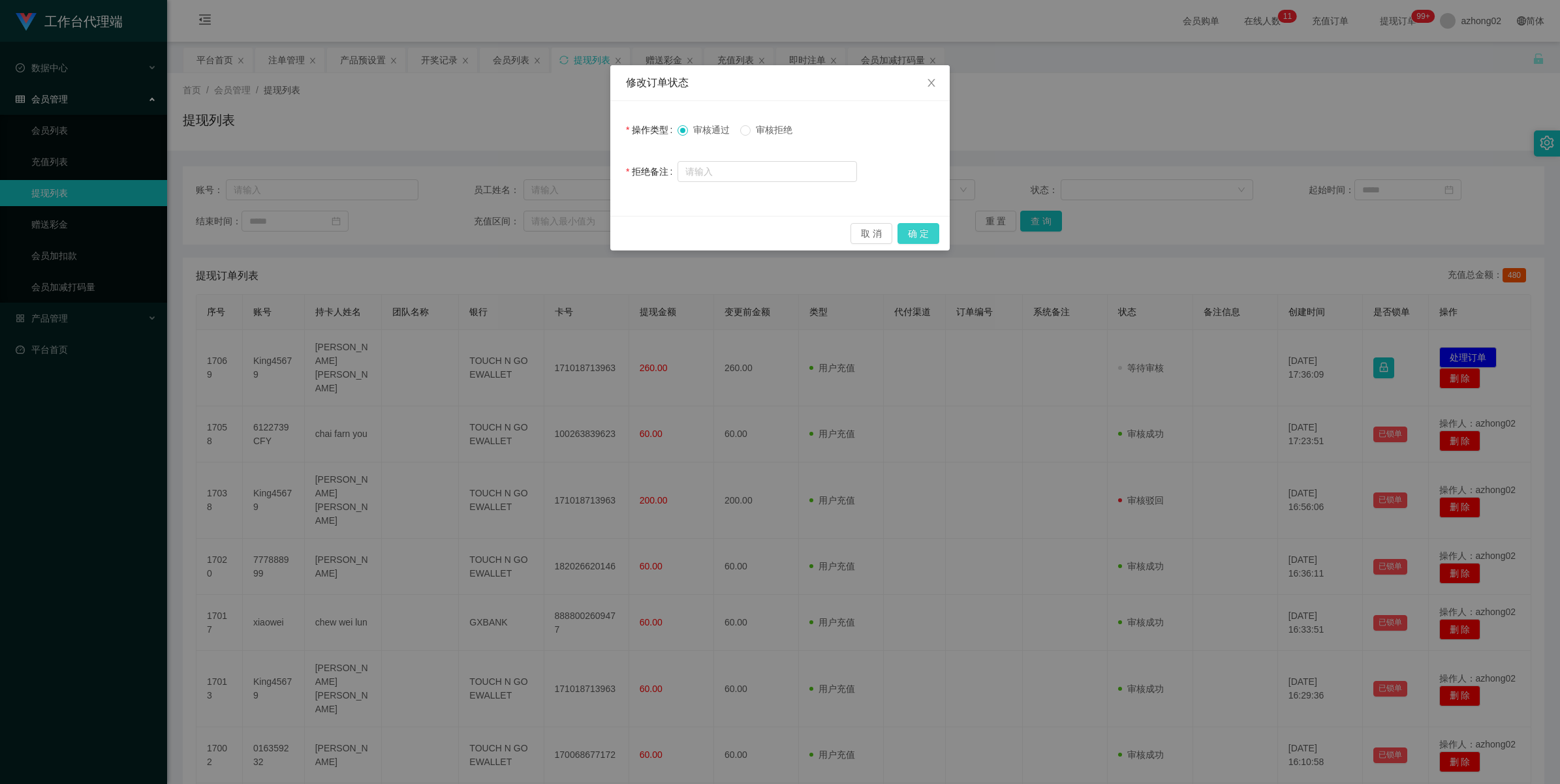
click at [937, 240] on button "确 定" at bounding box center [918, 233] width 42 height 21
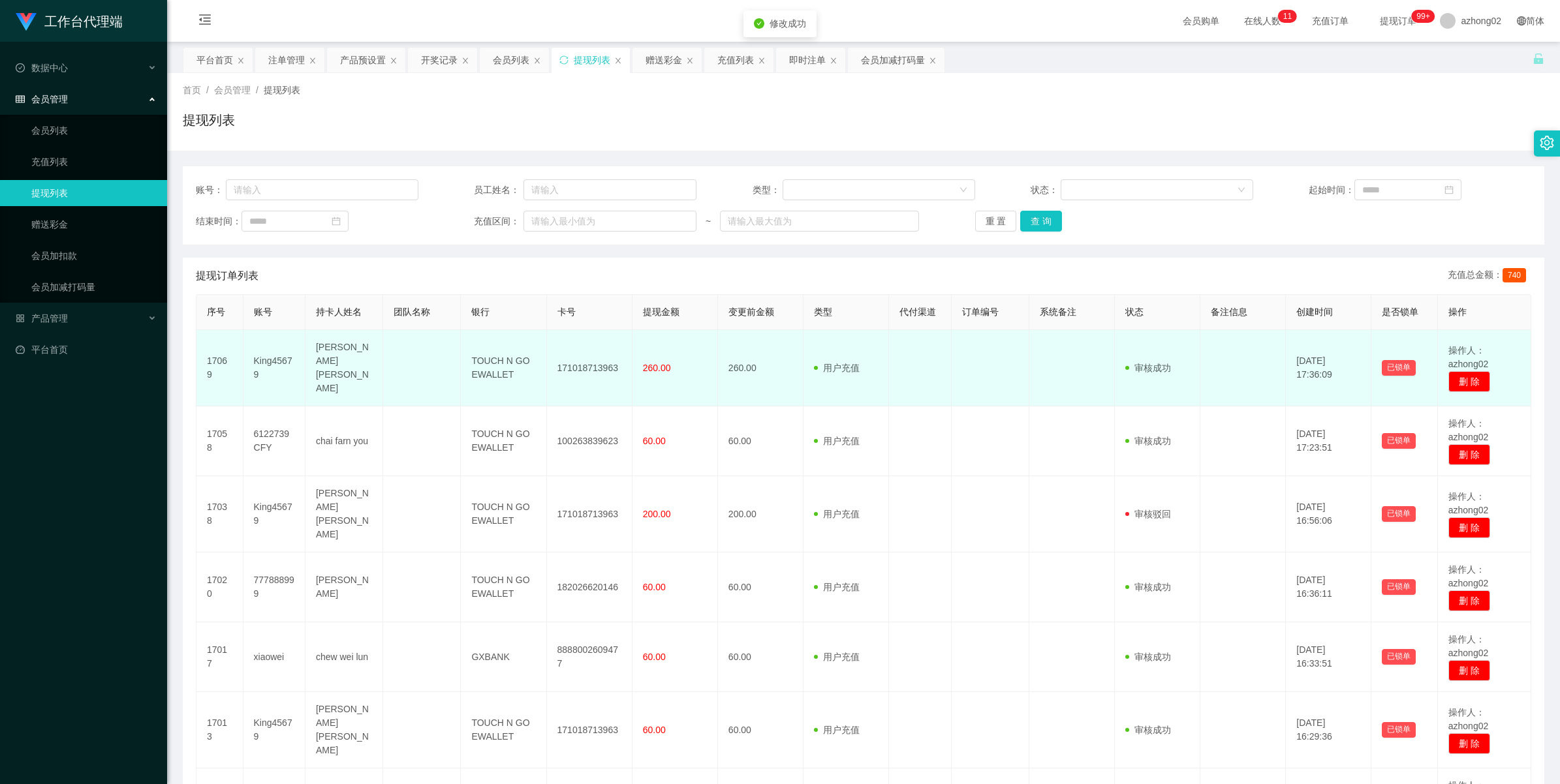
click at [585, 366] on td "171018713963" at bounding box center [589, 368] width 86 height 77
click at [584, 366] on td "171018713963" at bounding box center [589, 368] width 86 height 77
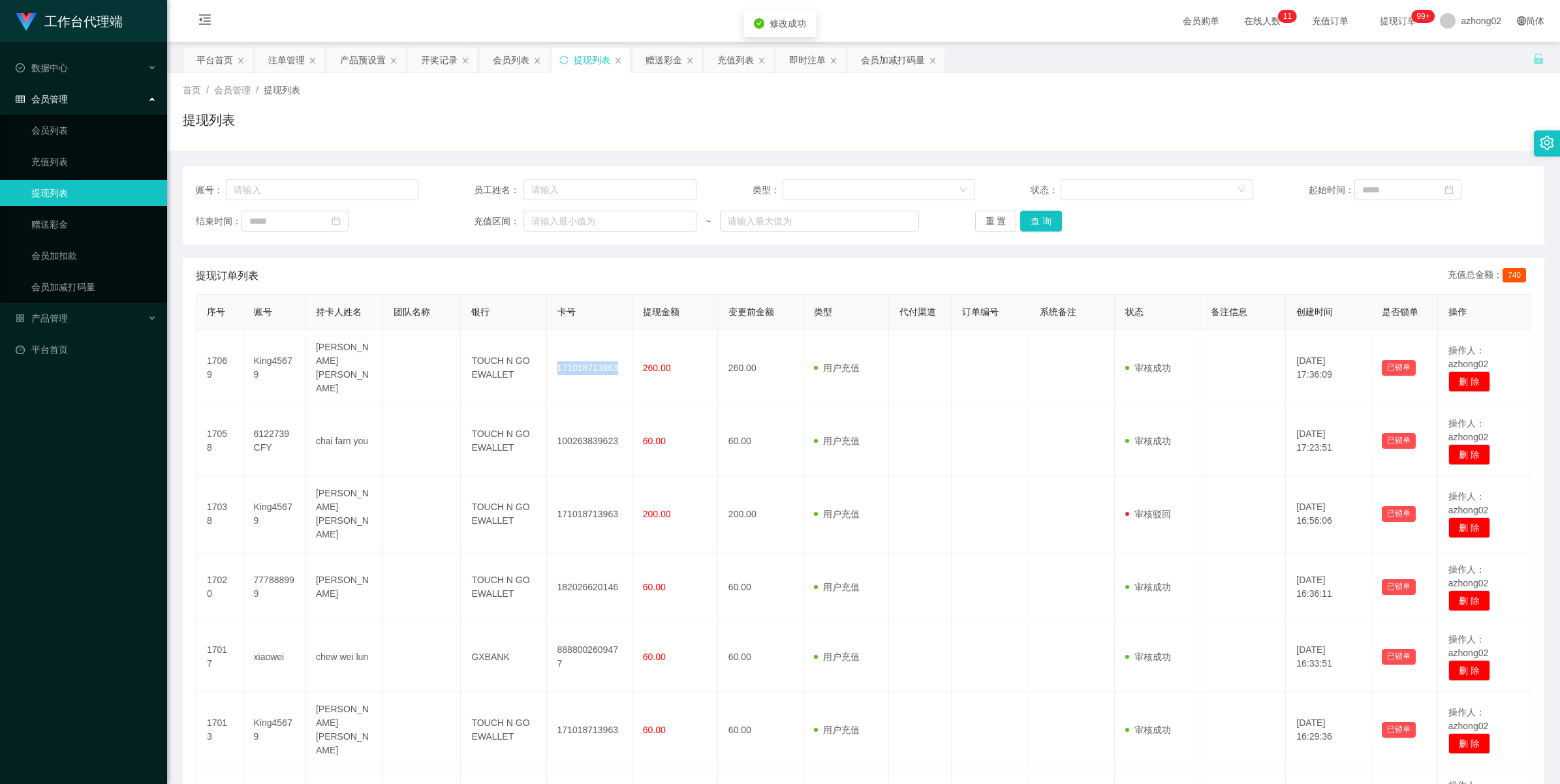
copy td "171018713963"
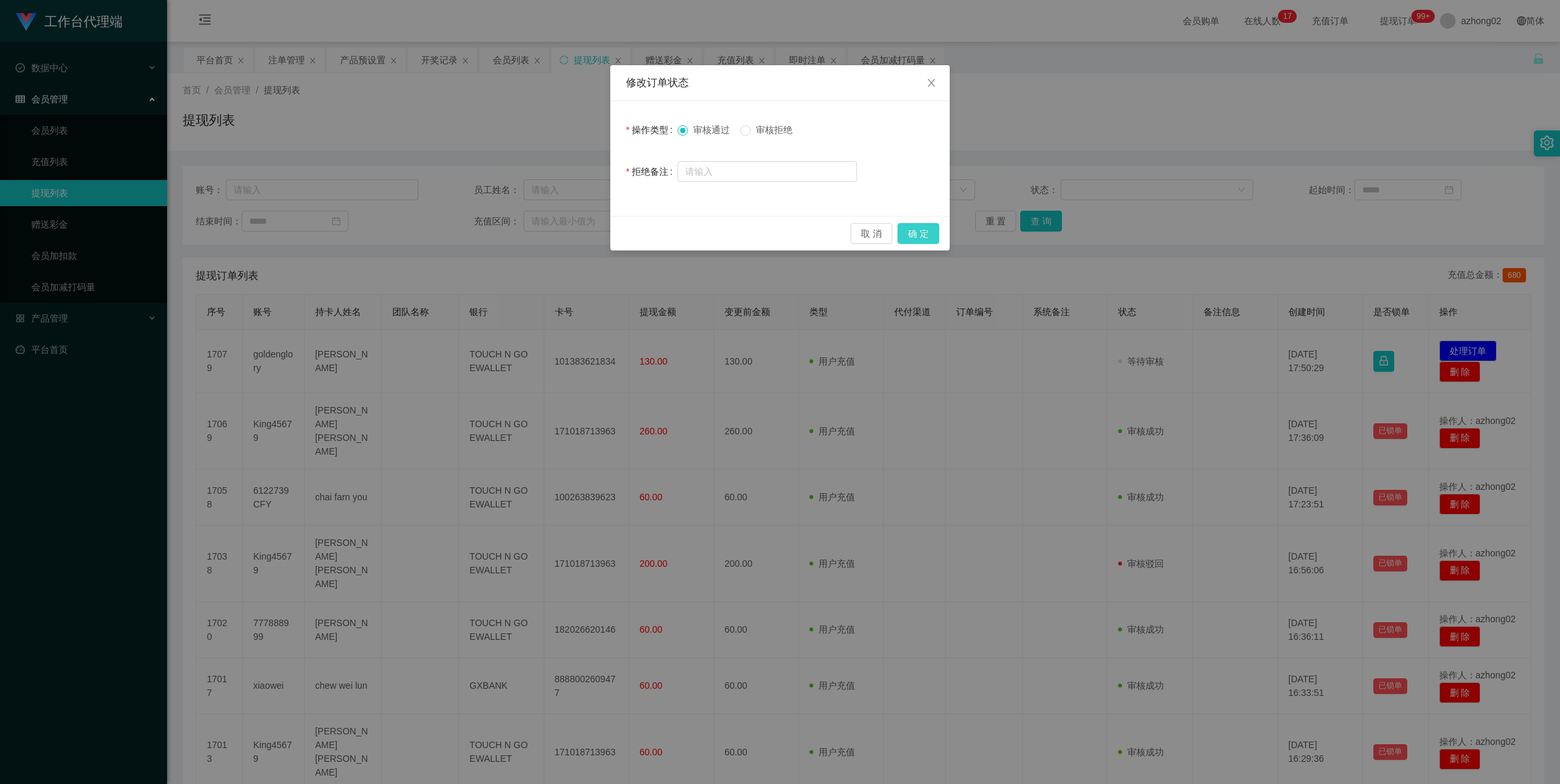
click at [923, 235] on button "确 定" at bounding box center [918, 233] width 42 height 21
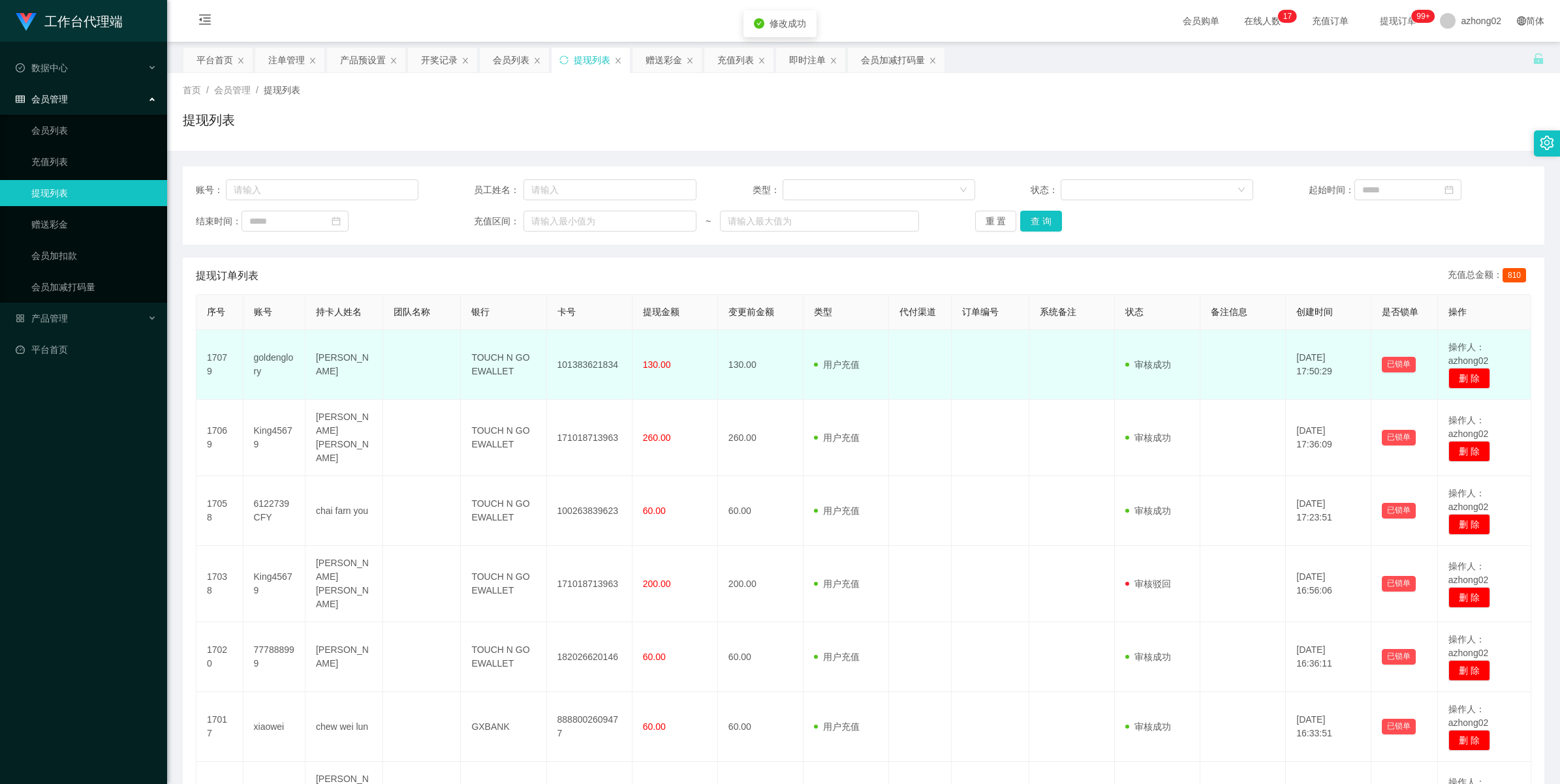
click at [569, 366] on td "101383621834" at bounding box center [589, 365] width 86 height 70
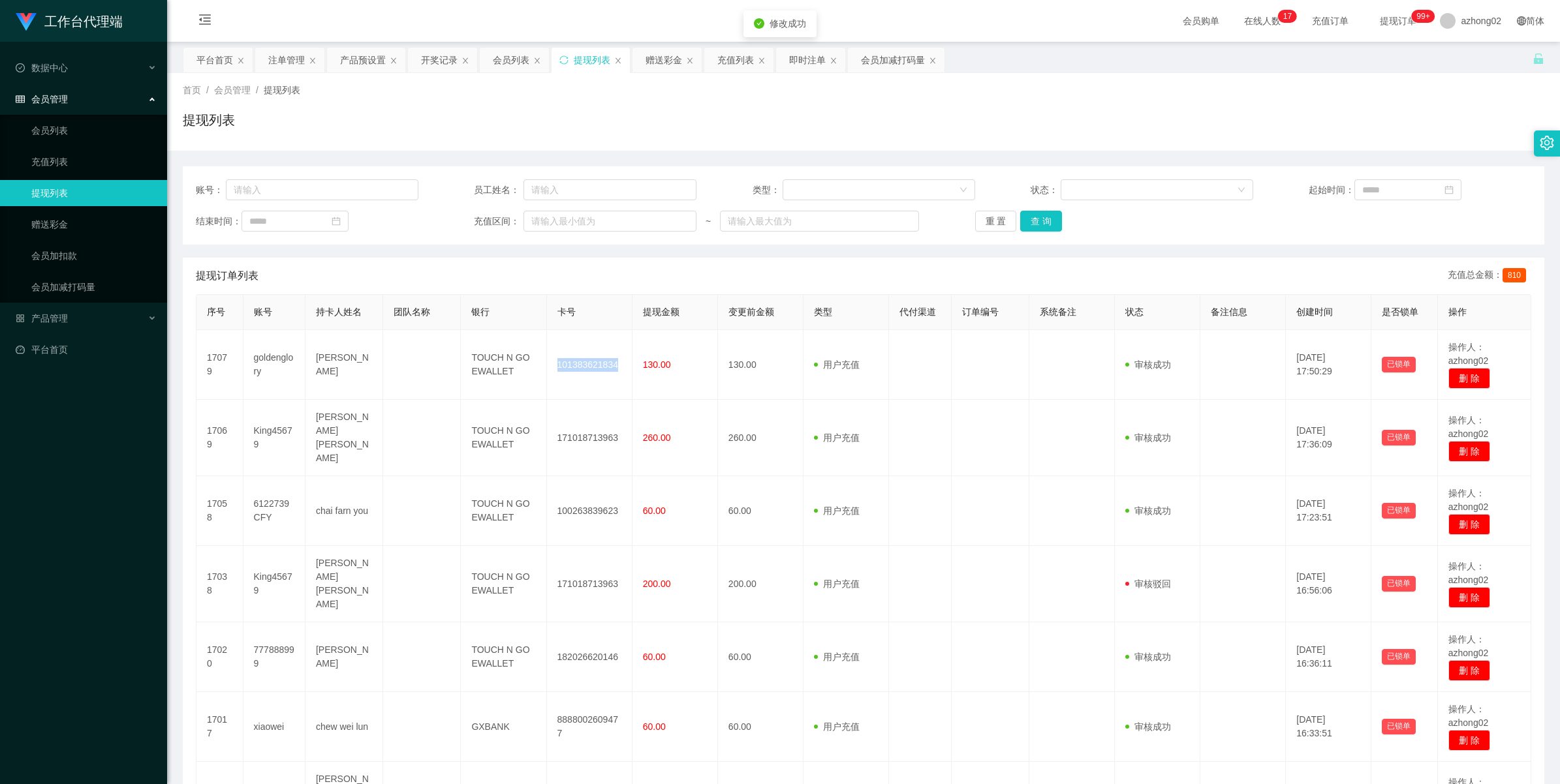
copy td "101383621834"
